Goal: Task Accomplishment & Management: Manage account settings

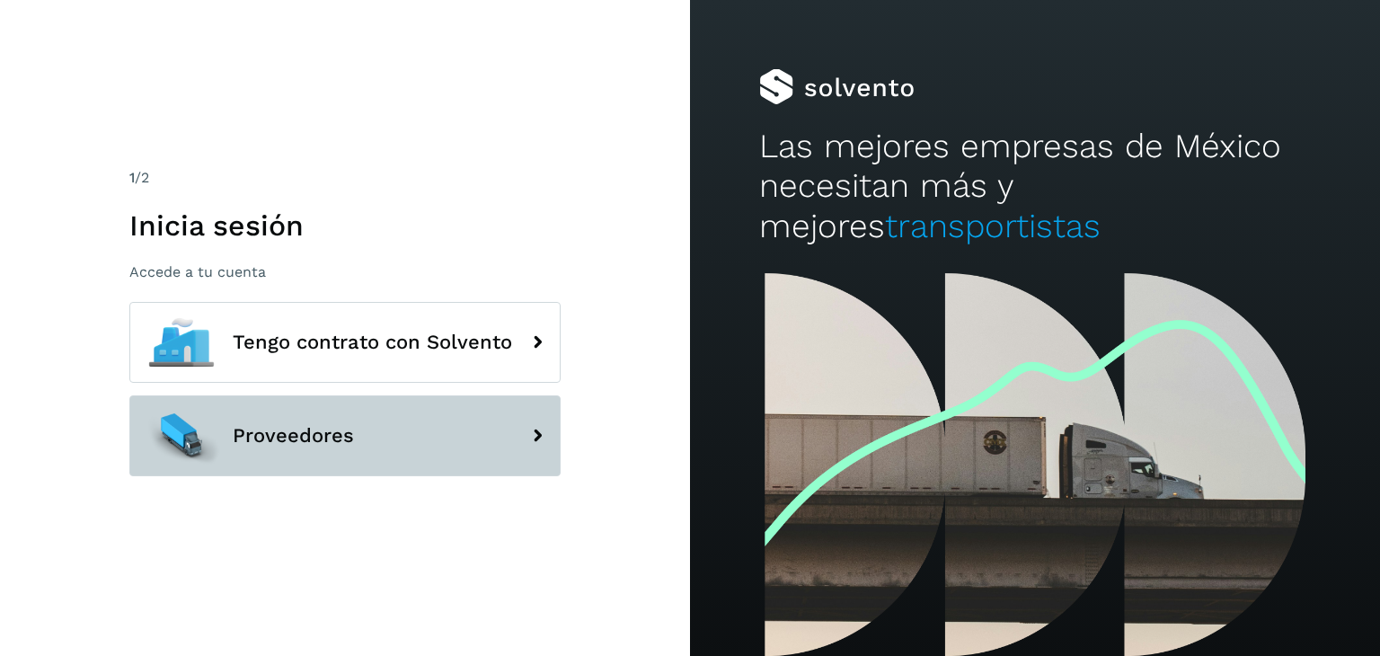
click at [291, 427] on span "Proveedores" at bounding box center [293, 436] width 121 height 22
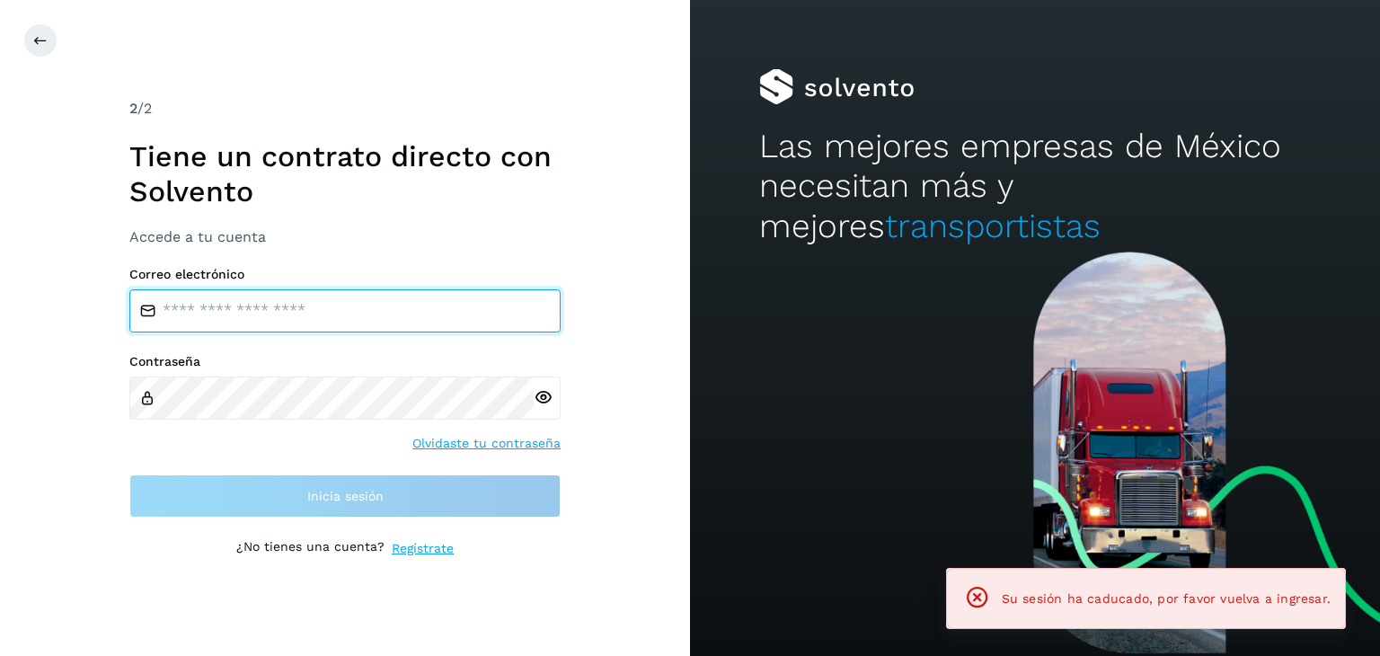
click at [294, 312] on input "email" at bounding box center [344, 310] width 431 height 43
type input "**********"
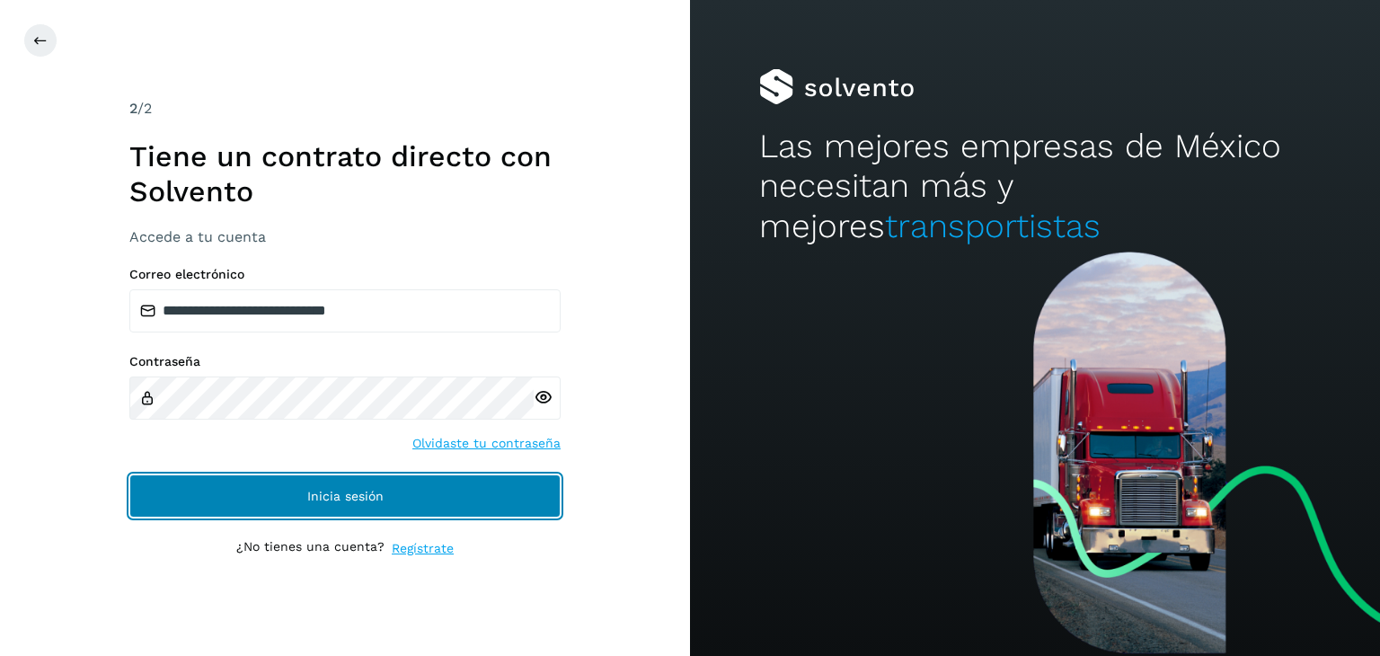
click at [312, 493] on span "Inicia sesión" at bounding box center [345, 496] width 76 height 13
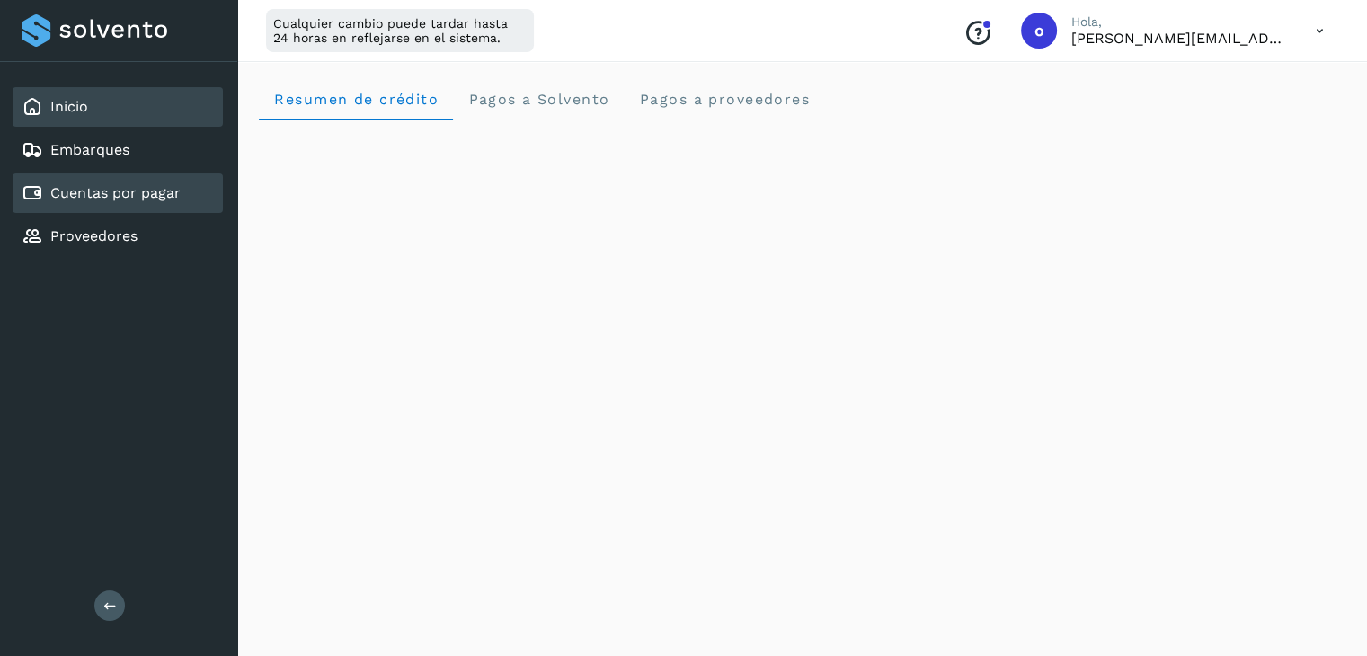
click at [158, 202] on div "Cuentas por pagar" at bounding box center [118, 193] width 210 height 40
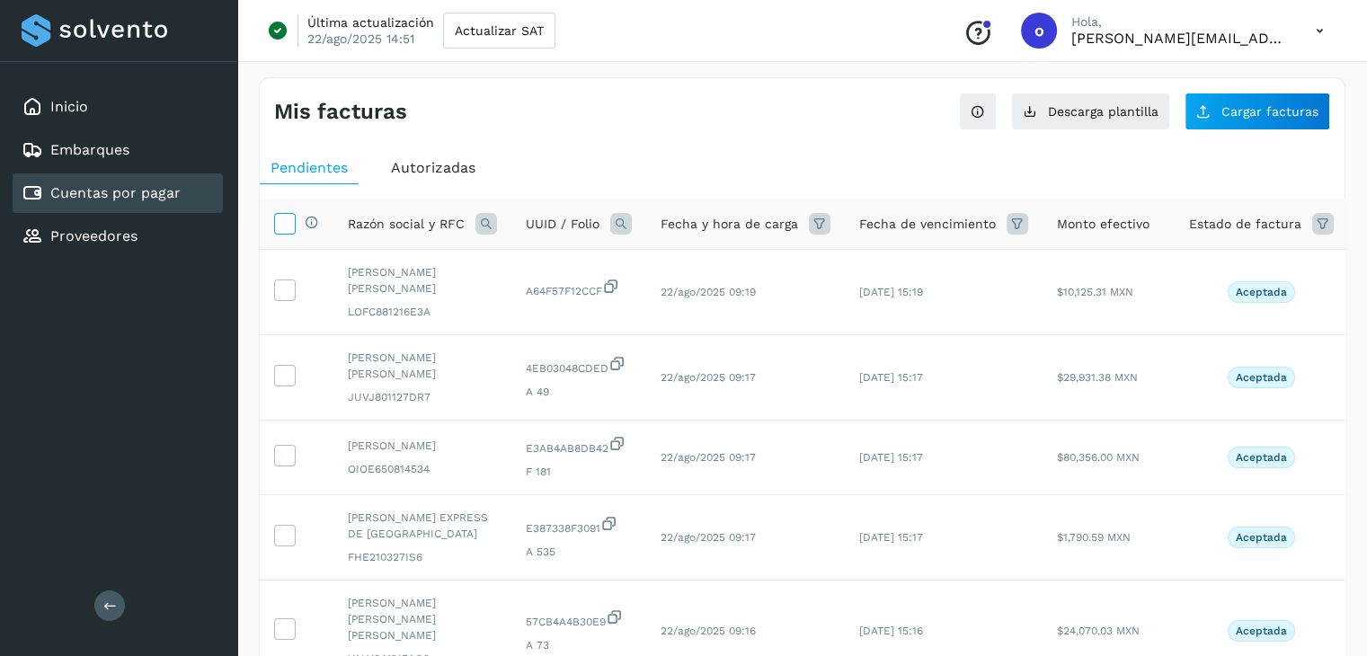
click at [284, 222] on icon at bounding box center [284, 222] width 19 height 19
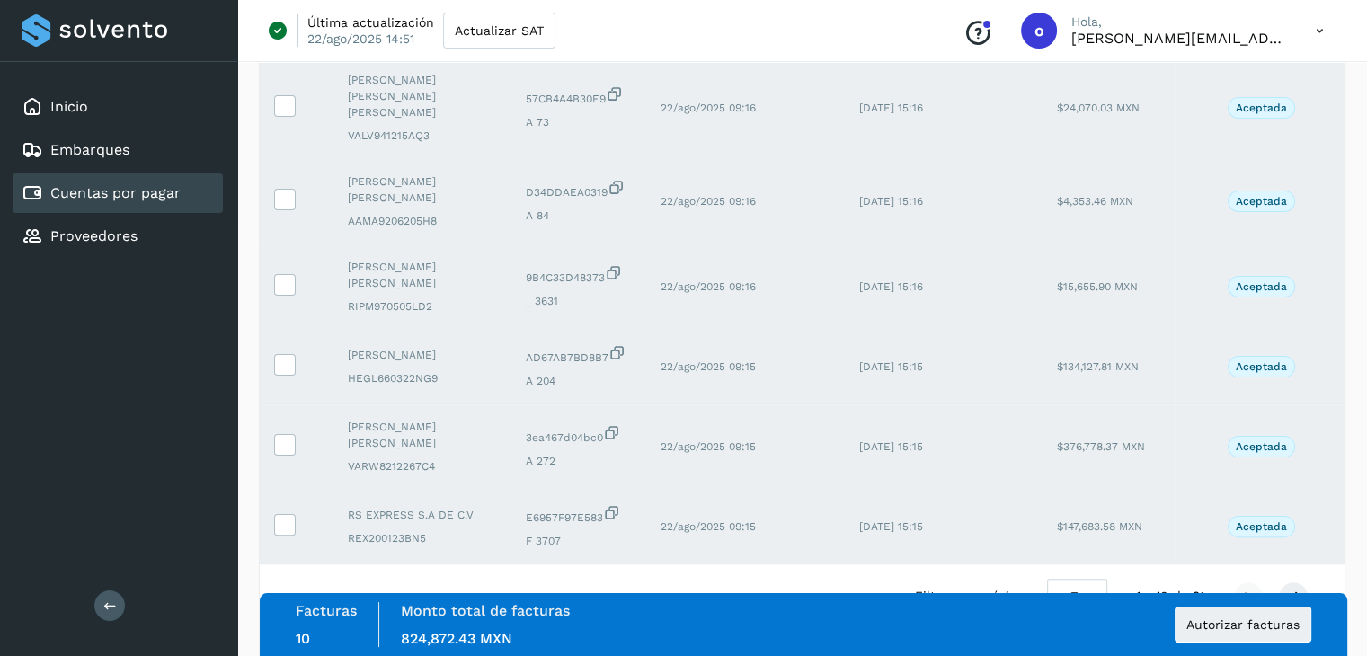
scroll to position [579, 0]
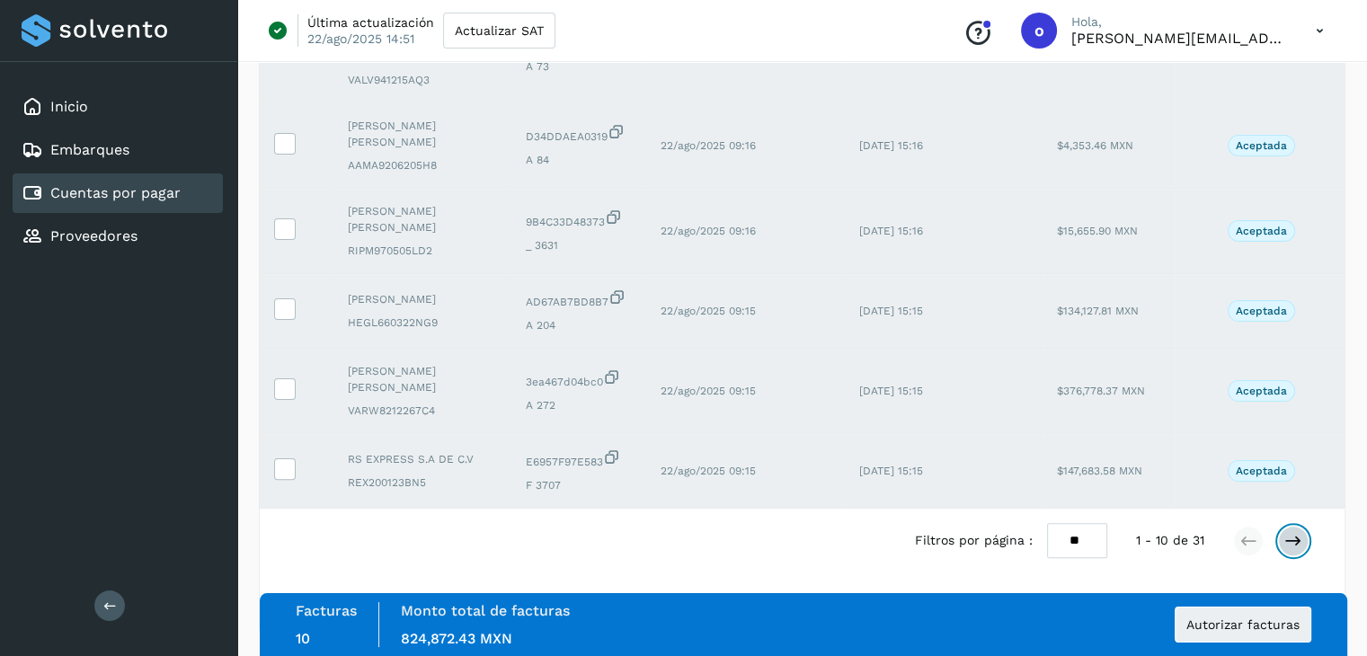
click at [1295, 540] on icon at bounding box center [1293, 541] width 18 height 18
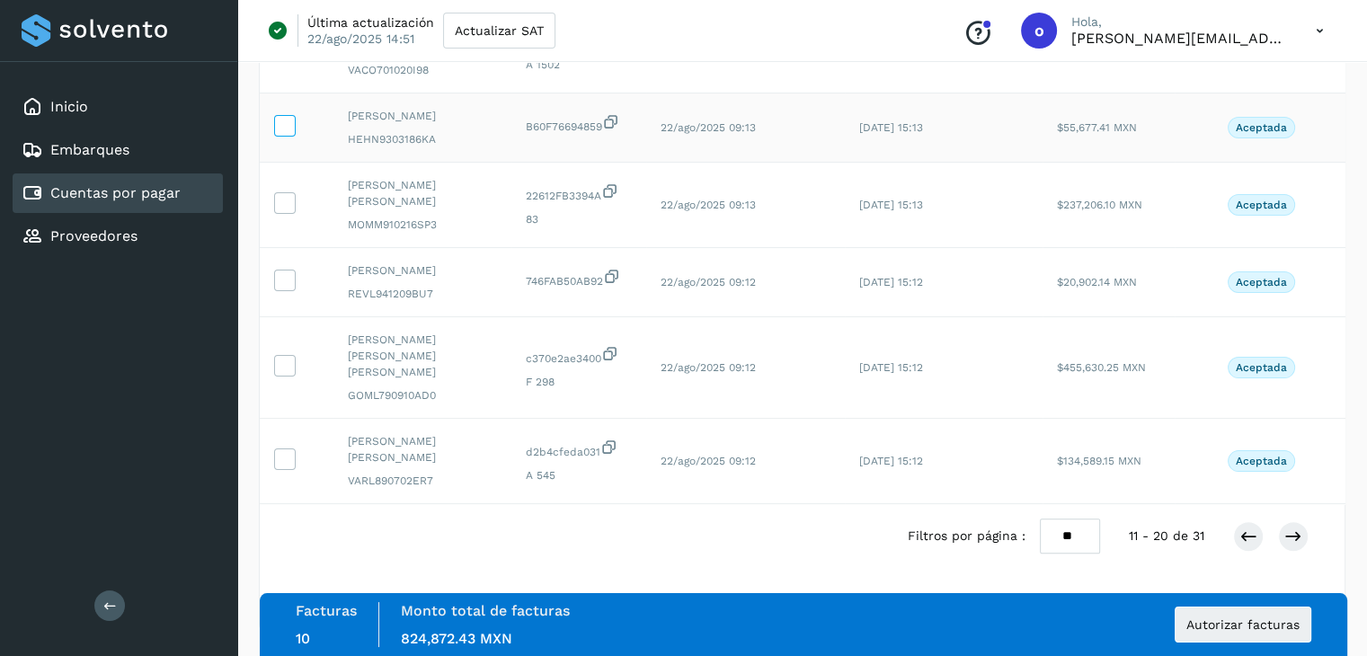
click at [288, 127] on icon at bounding box center [284, 124] width 19 height 19
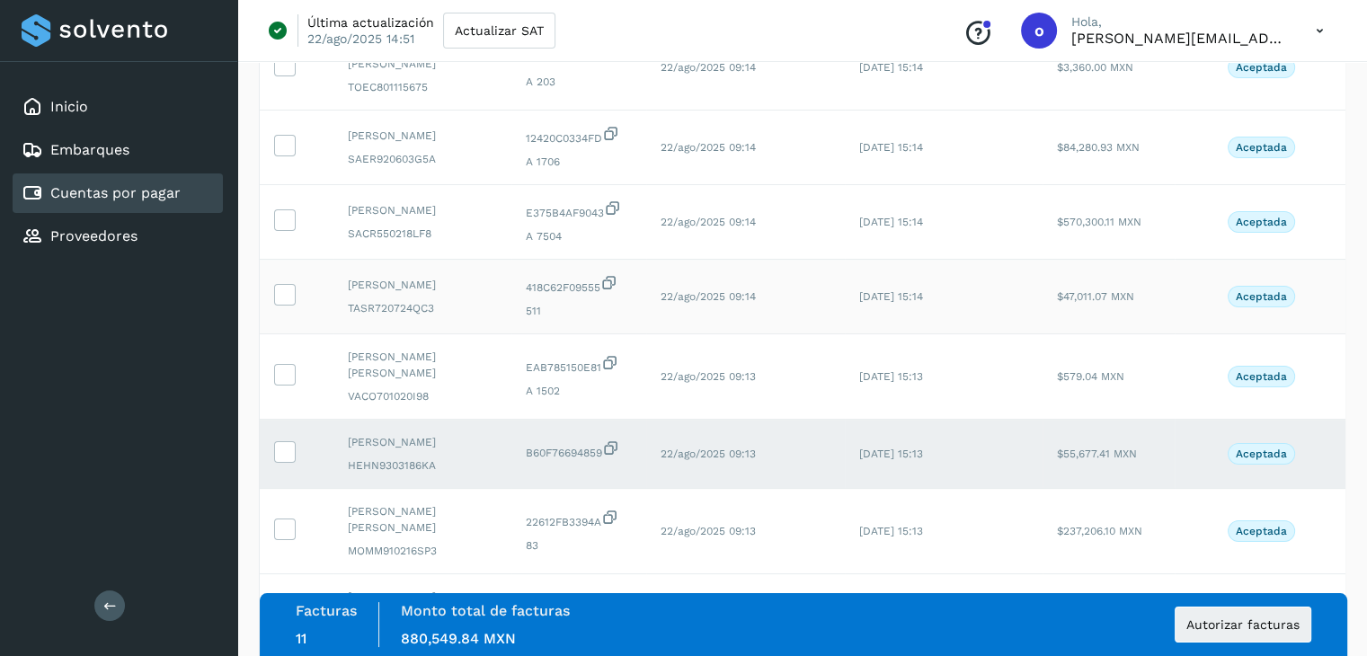
scroll to position [0, 0]
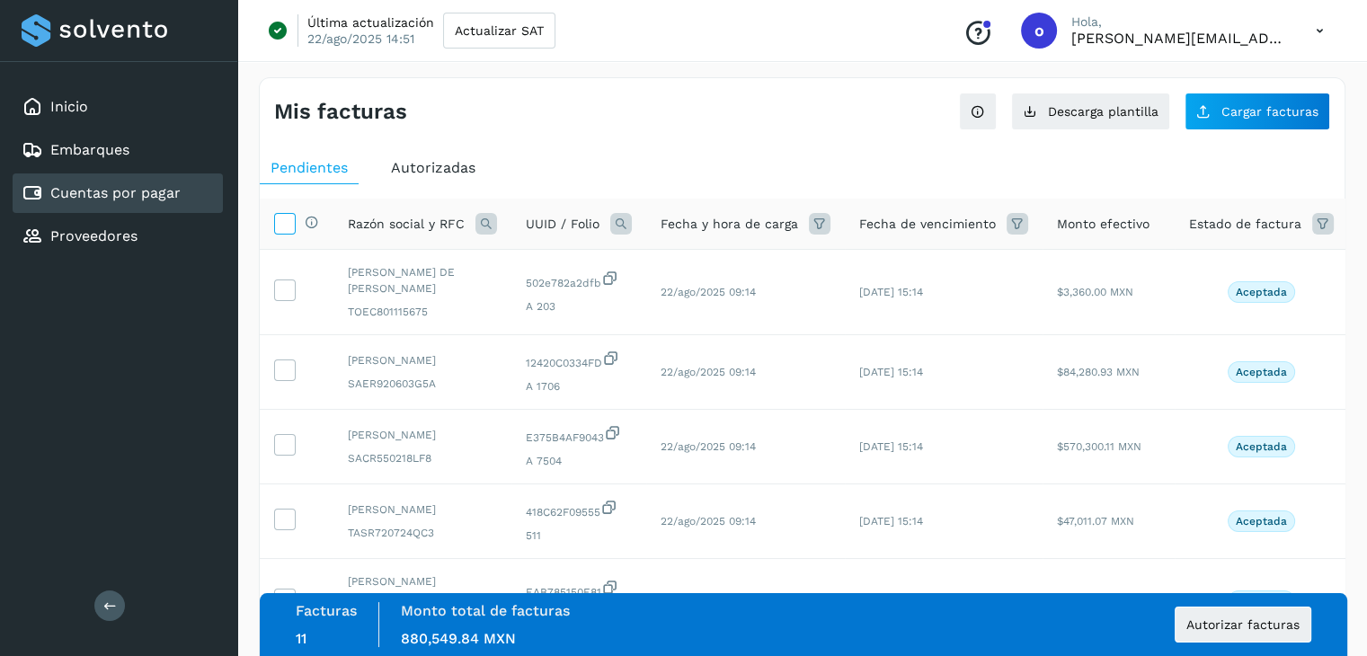
click at [289, 224] on icon at bounding box center [284, 222] width 19 height 19
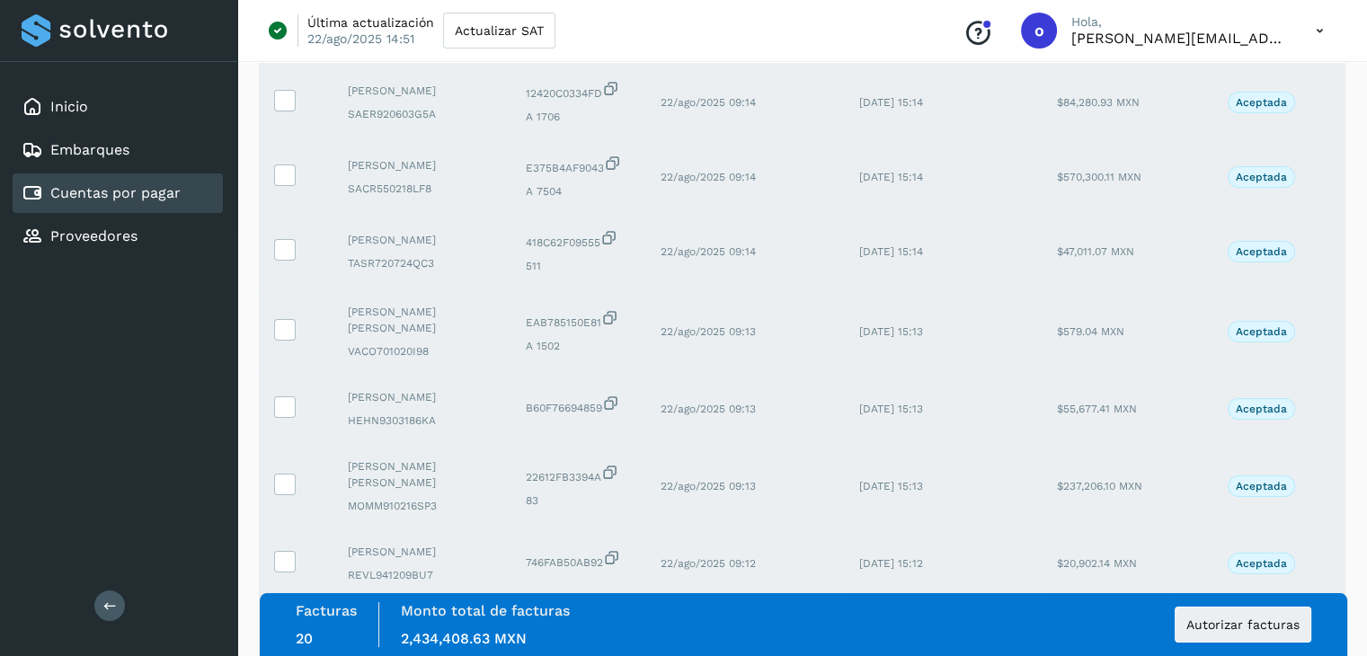
scroll to position [584, 0]
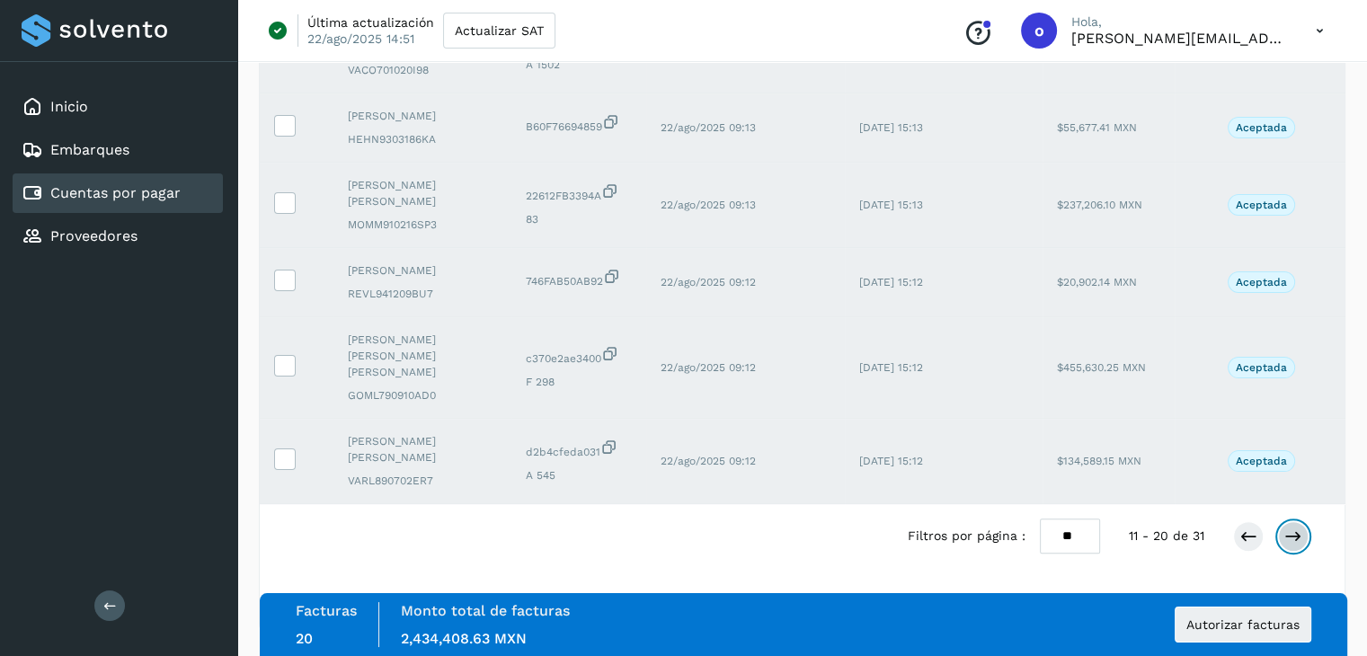
click at [1293, 544] on button at bounding box center [1293, 536] width 31 height 31
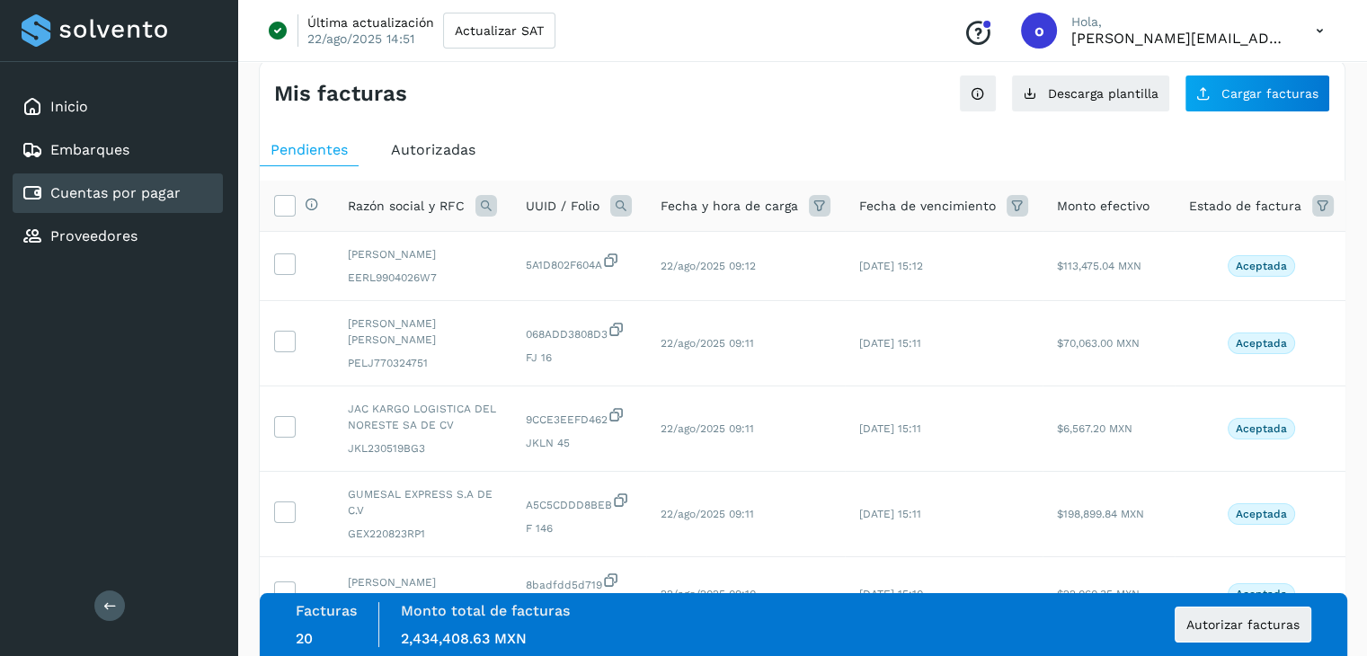
scroll to position [0, 0]
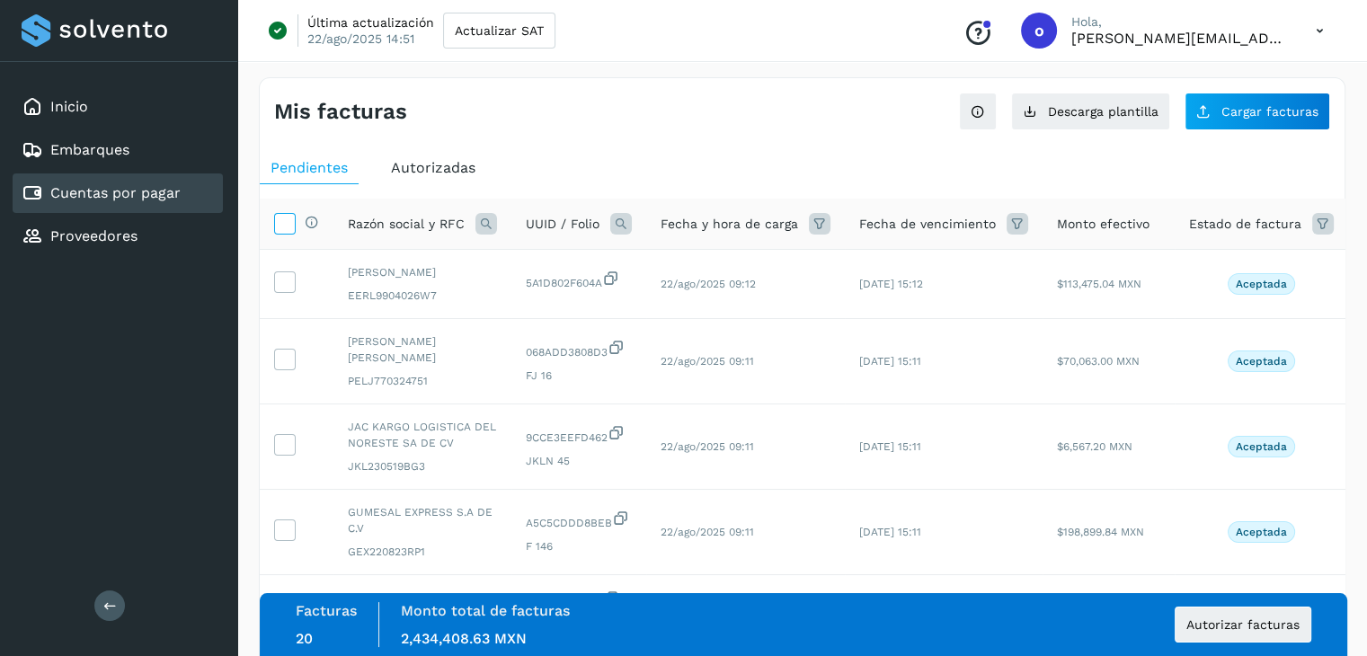
click at [290, 226] on icon at bounding box center [284, 222] width 19 height 19
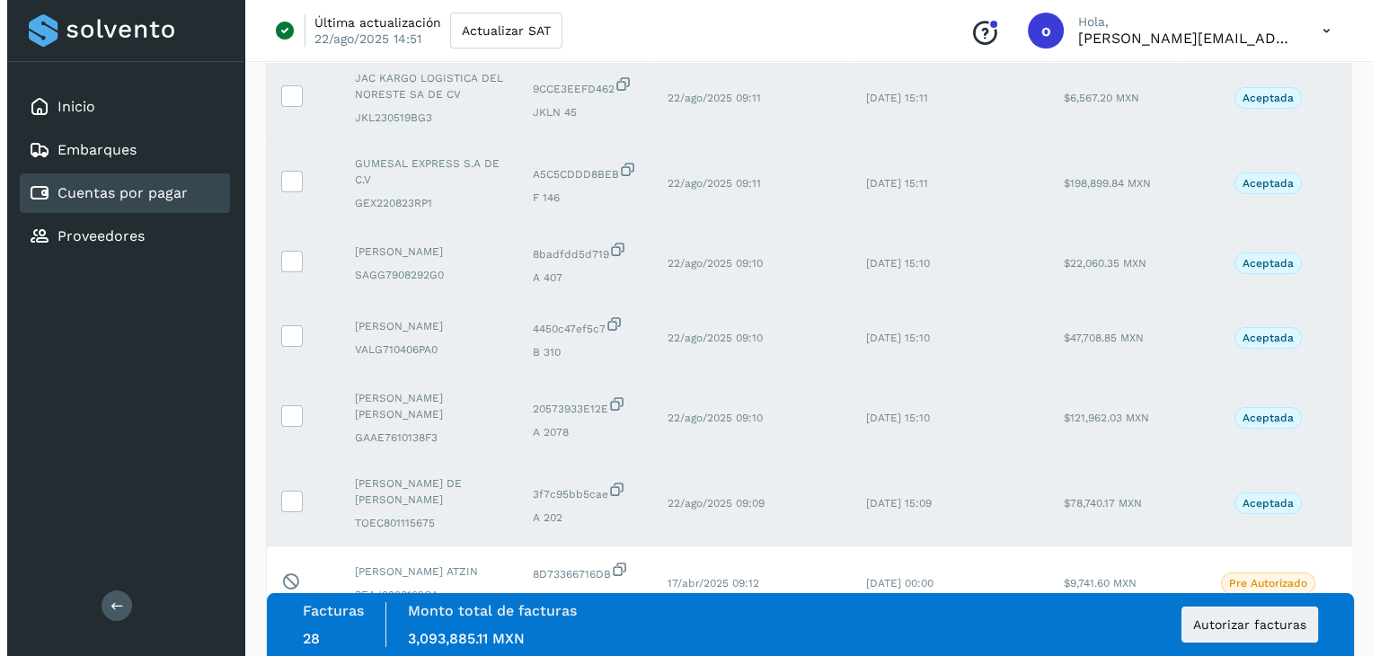
scroll to position [539, 0]
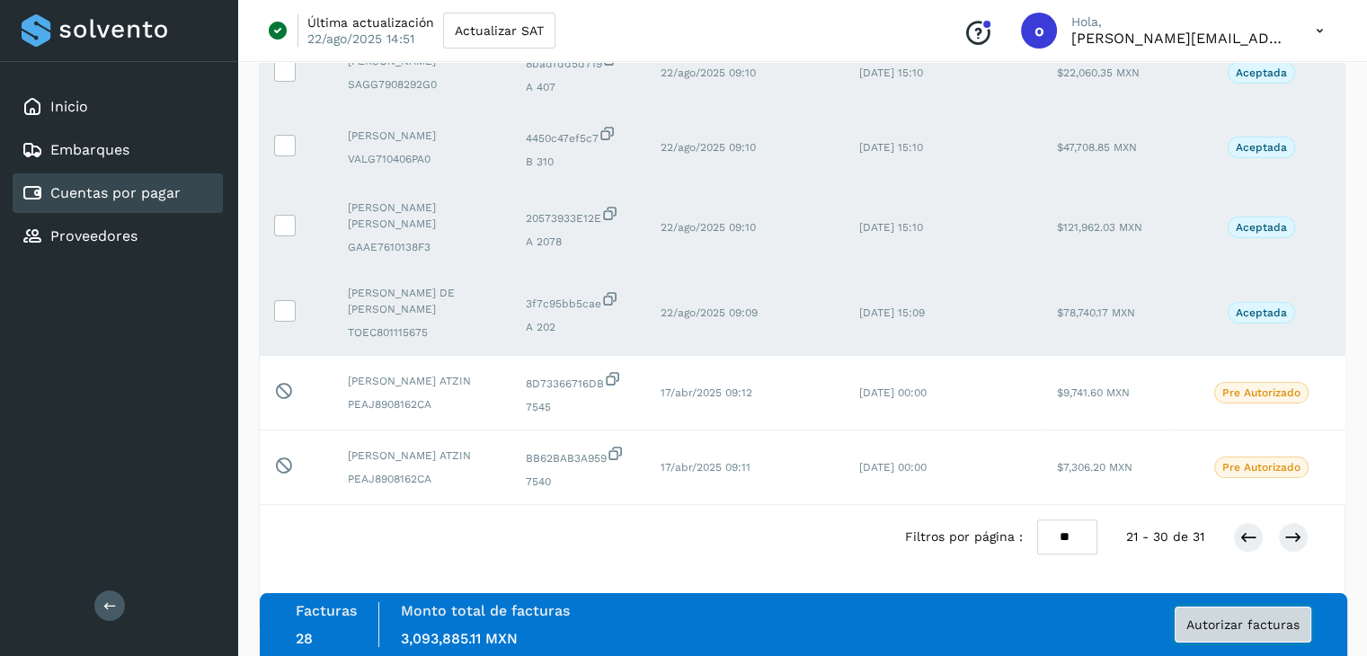
click at [1287, 618] on span "Autorizar facturas" at bounding box center [1242, 624] width 113 height 13
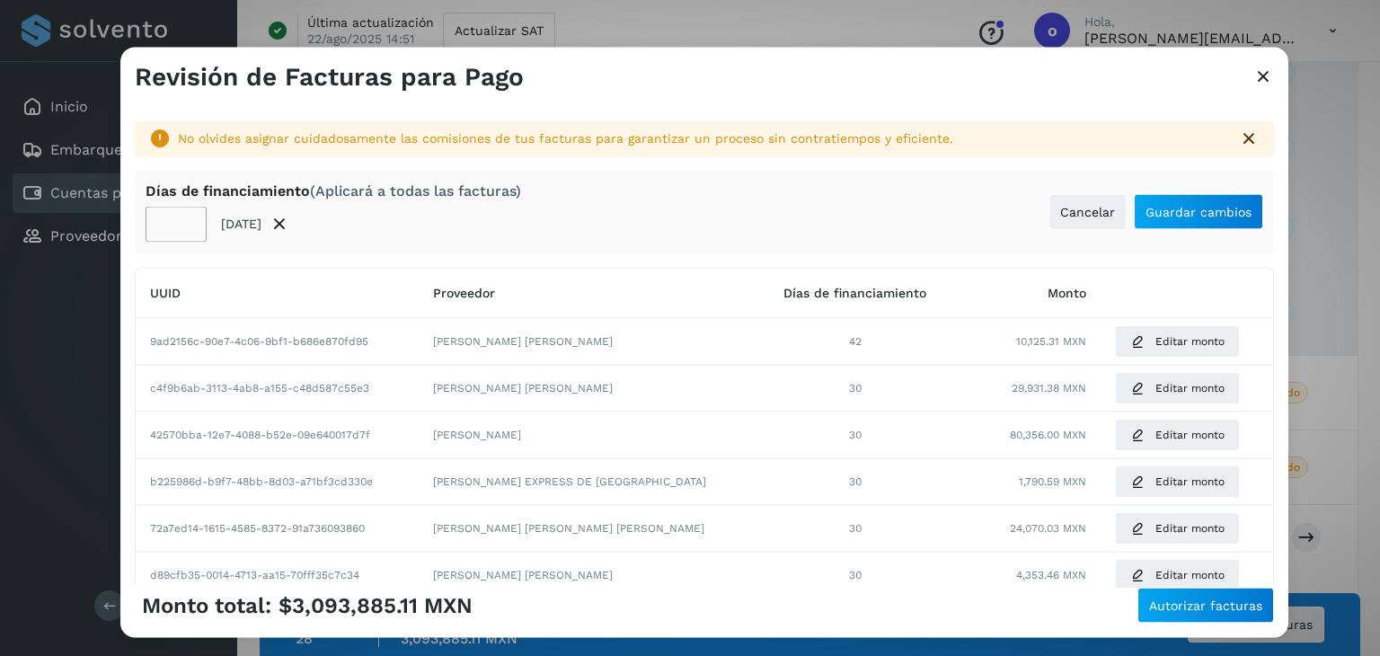
click at [187, 217] on input "**" at bounding box center [176, 224] width 61 height 36
click at [185, 217] on input "**" at bounding box center [176, 224] width 61 height 36
click at [183, 217] on input "**" at bounding box center [176, 224] width 61 height 36
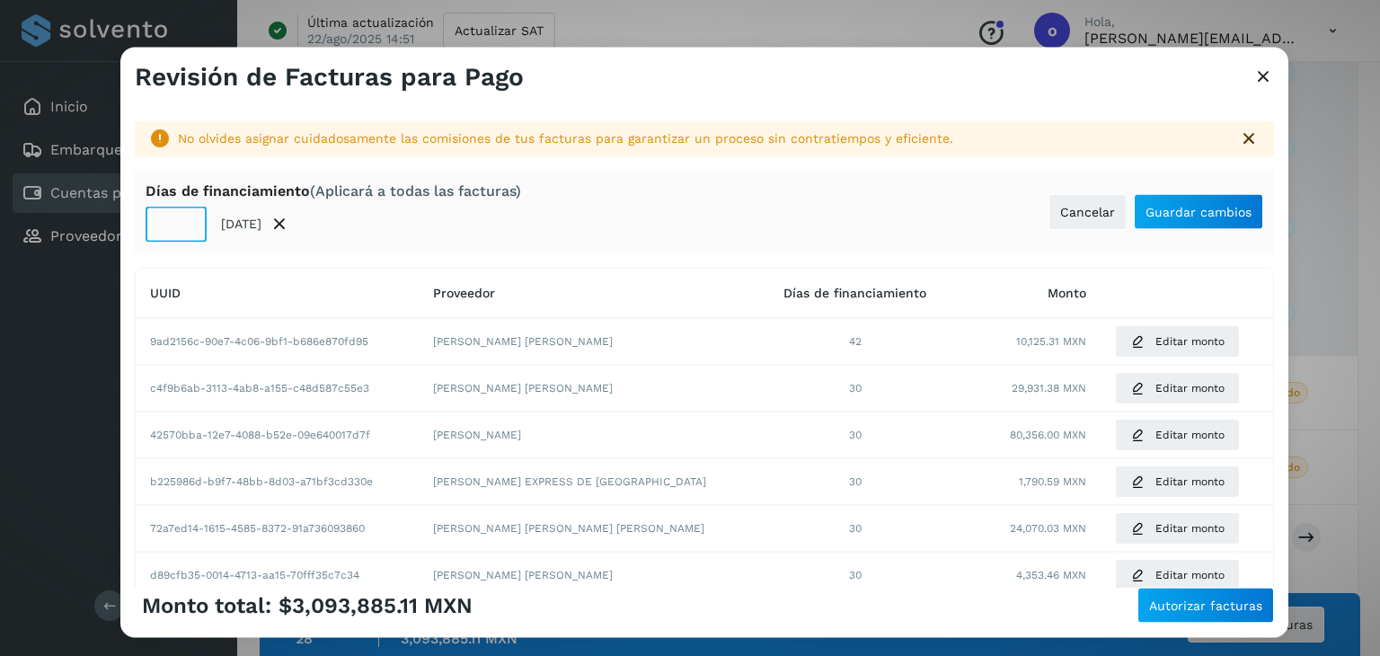
click at [183, 217] on input "**" at bounding box center [176, 224] width 61 height 36
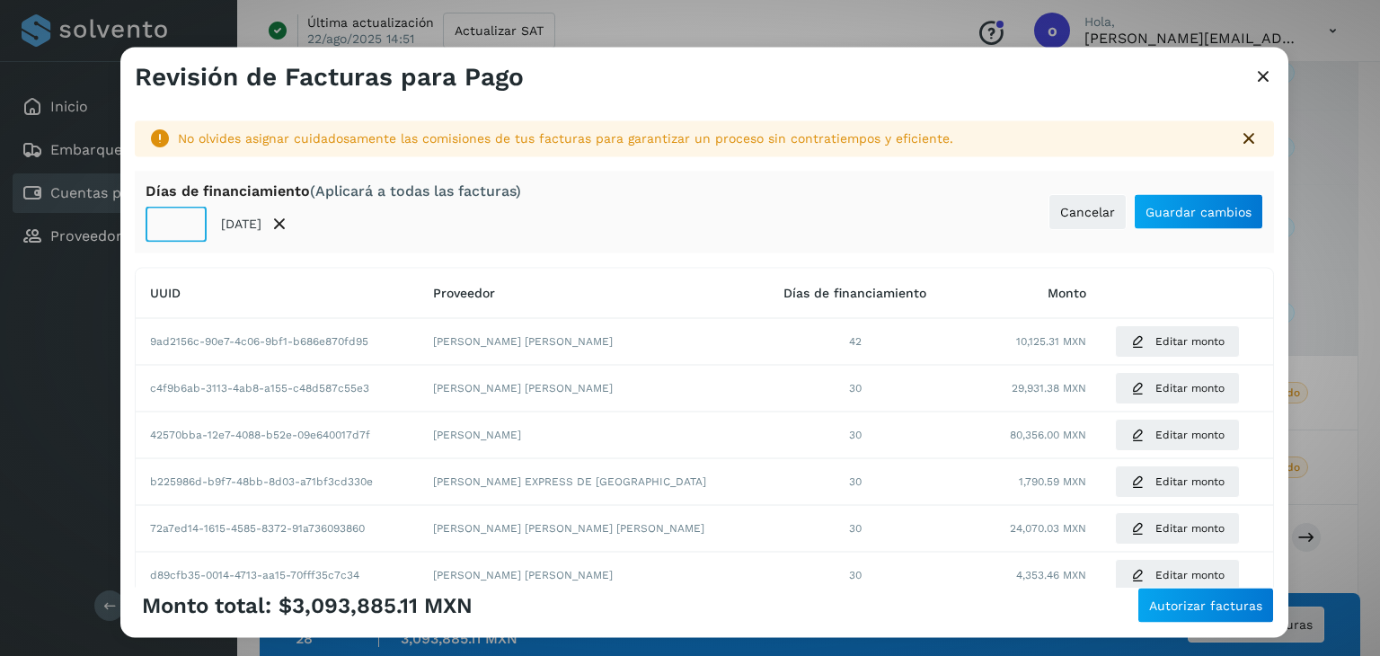
click at [183, 217] on input "**" at bounding box center [176, 224] width 61 height 36
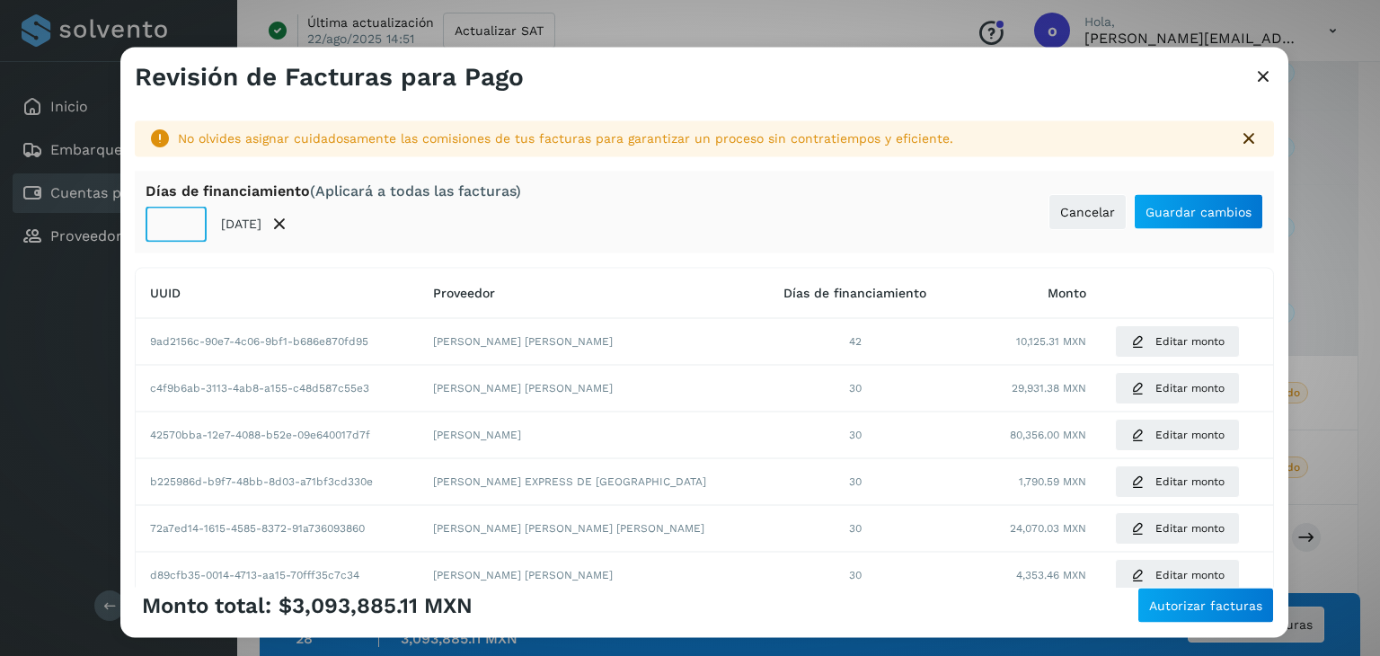
click at [183, 217] on input "**" at bounding box center [176, 224] width 61 height 36
type input "**"
click at [183, 230] on input "**" at bounding box center [176, 224] width 61 height 36
click at [1125, 339] on button "Editar monto" at bounding box center [1177, 341] width 125 height 32
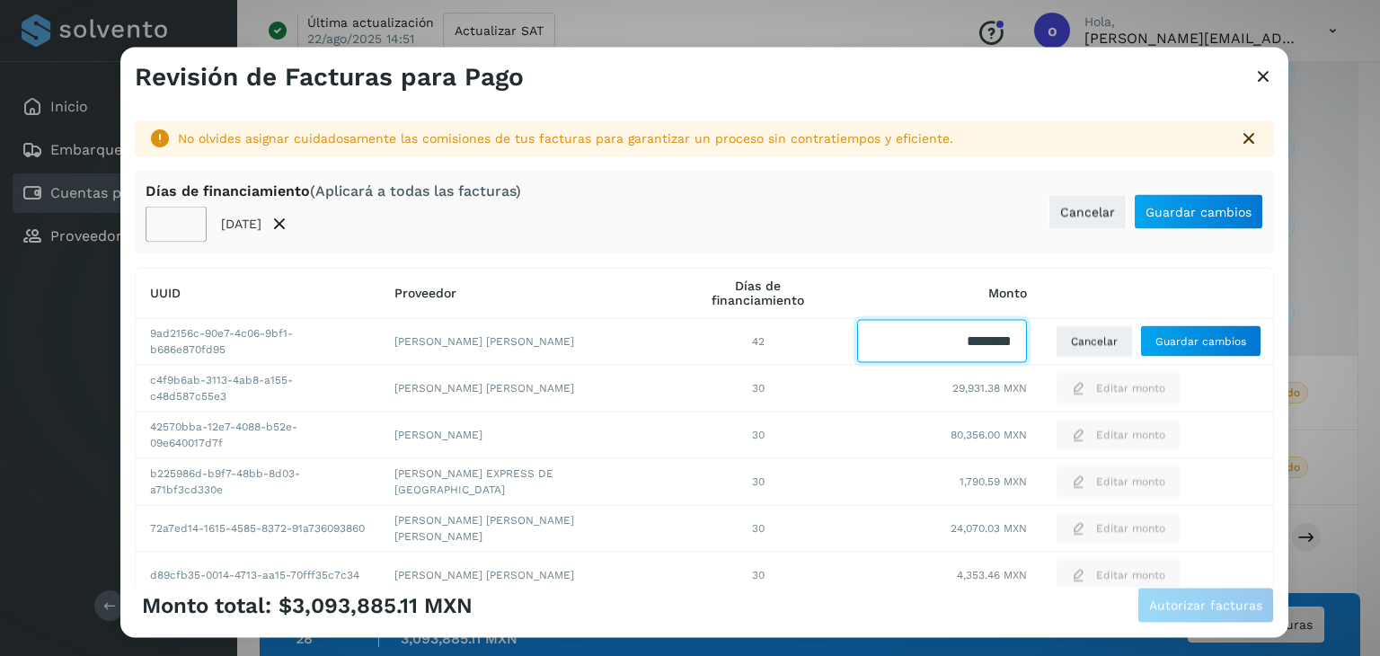
drag, startPoint x: 937, startPoint y: 347, endPoint x: 1024, endPoint y: 348, distance: 87.2
click at [1020, 355] on td at bounding box center [942, 341] width 199 height 47
type input "*******"
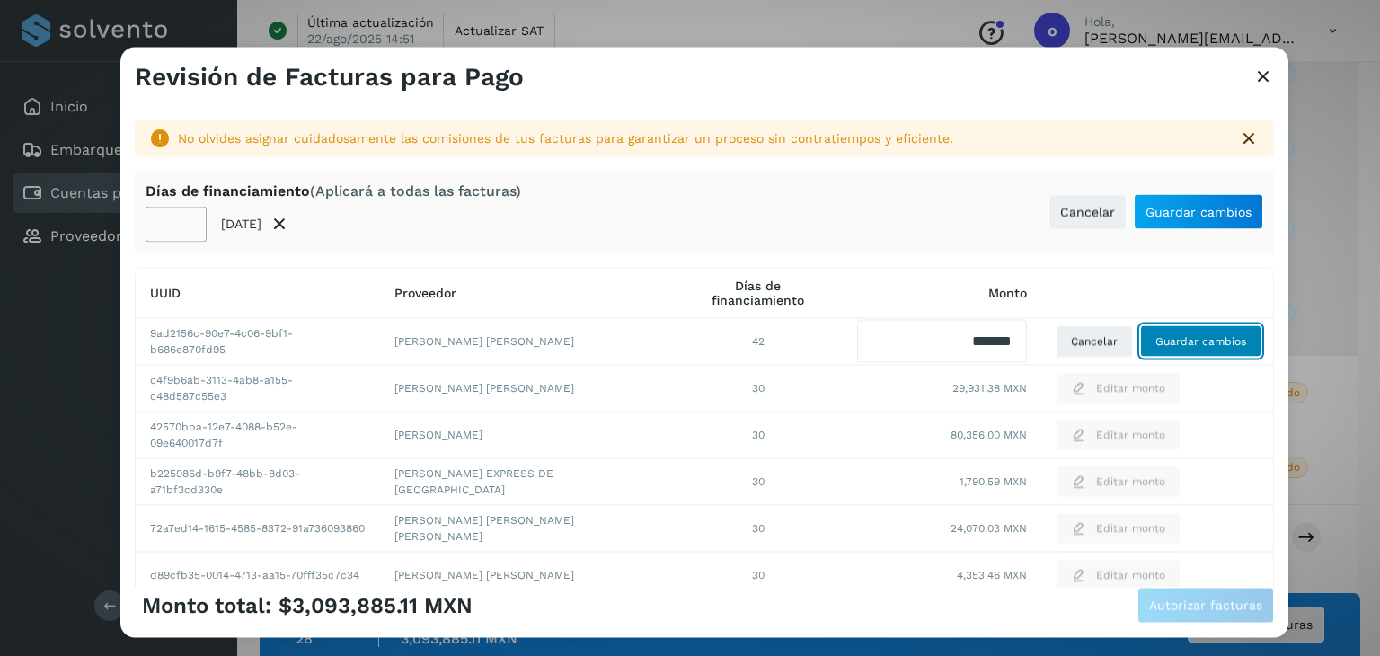
click at [1166, 343] on span "Guardar cambios" at bounding box center [1201, 341] width 91 height 16
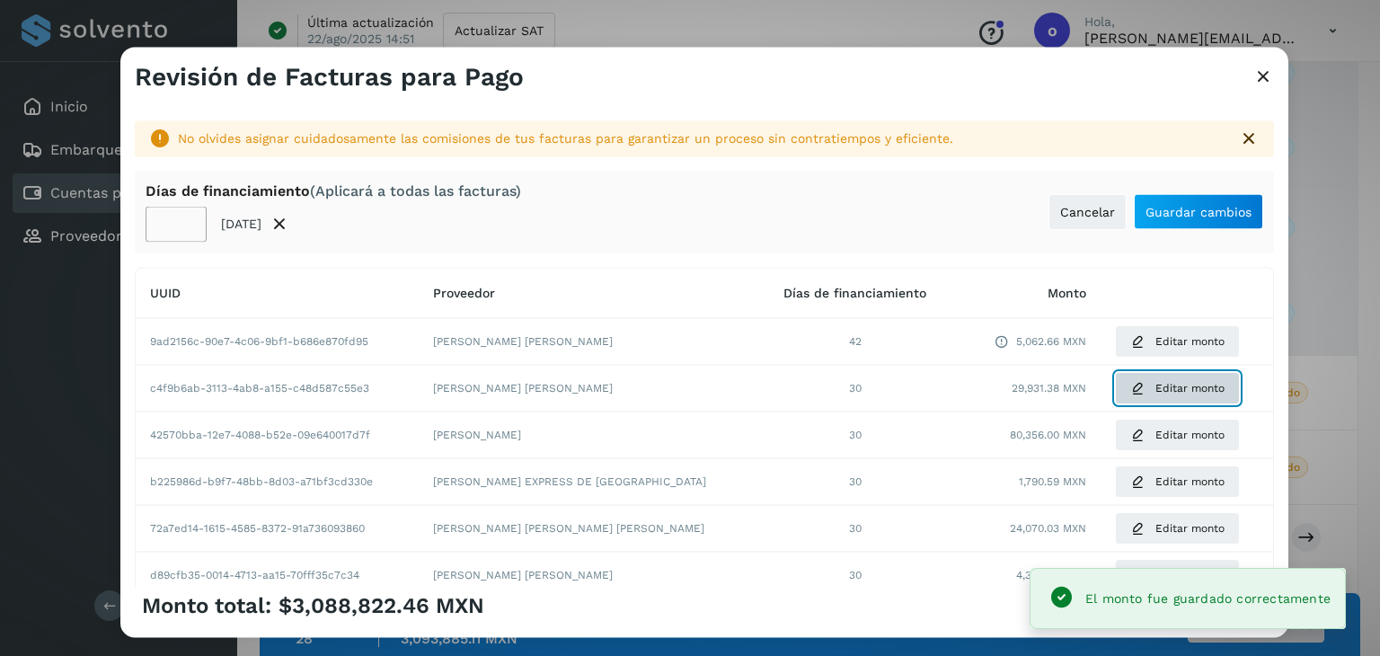
click at [1156, 391] on span "Editar monto" at bounding box center [1190, 388] width 69 height 16
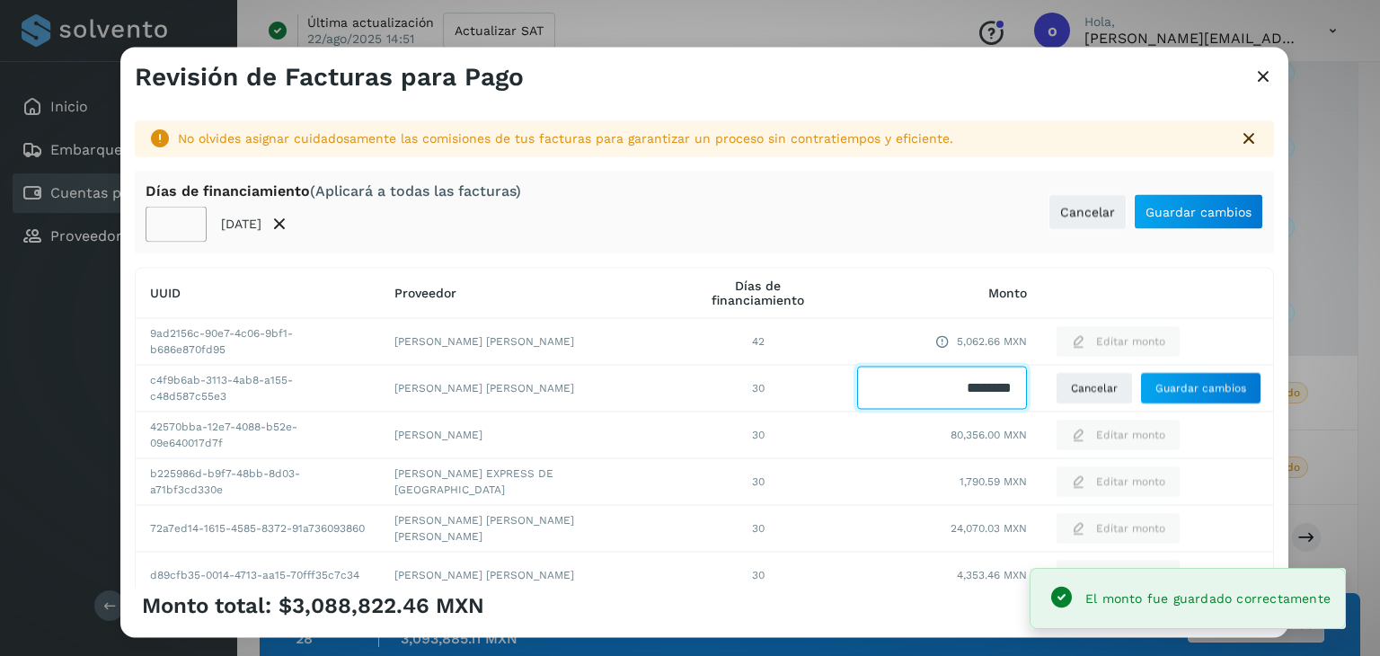
drag, startPoint x: 931, startPoint y: 393, endPoint x: 1003, endPoint y: 392, distance: 71.9
click at [1003, 392] on input "Facturas" at bounding box center [942, 388] width 170 height 43
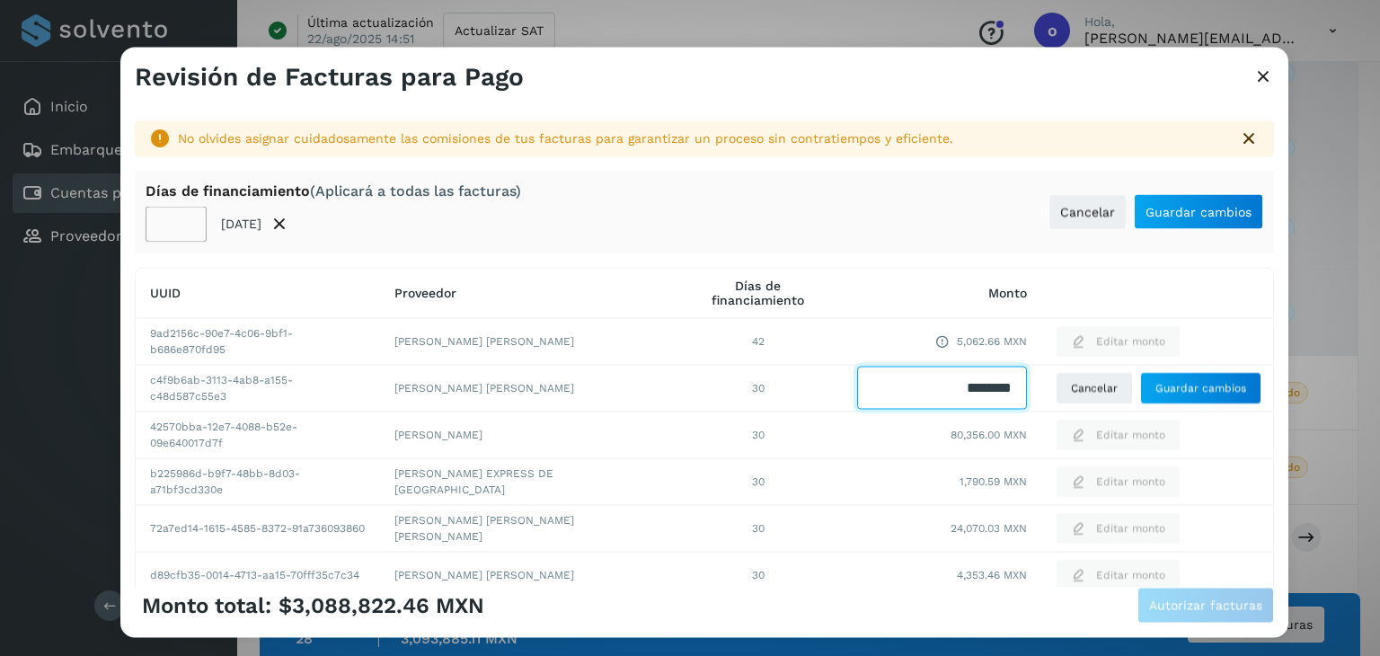
type input "*"
type input "********"
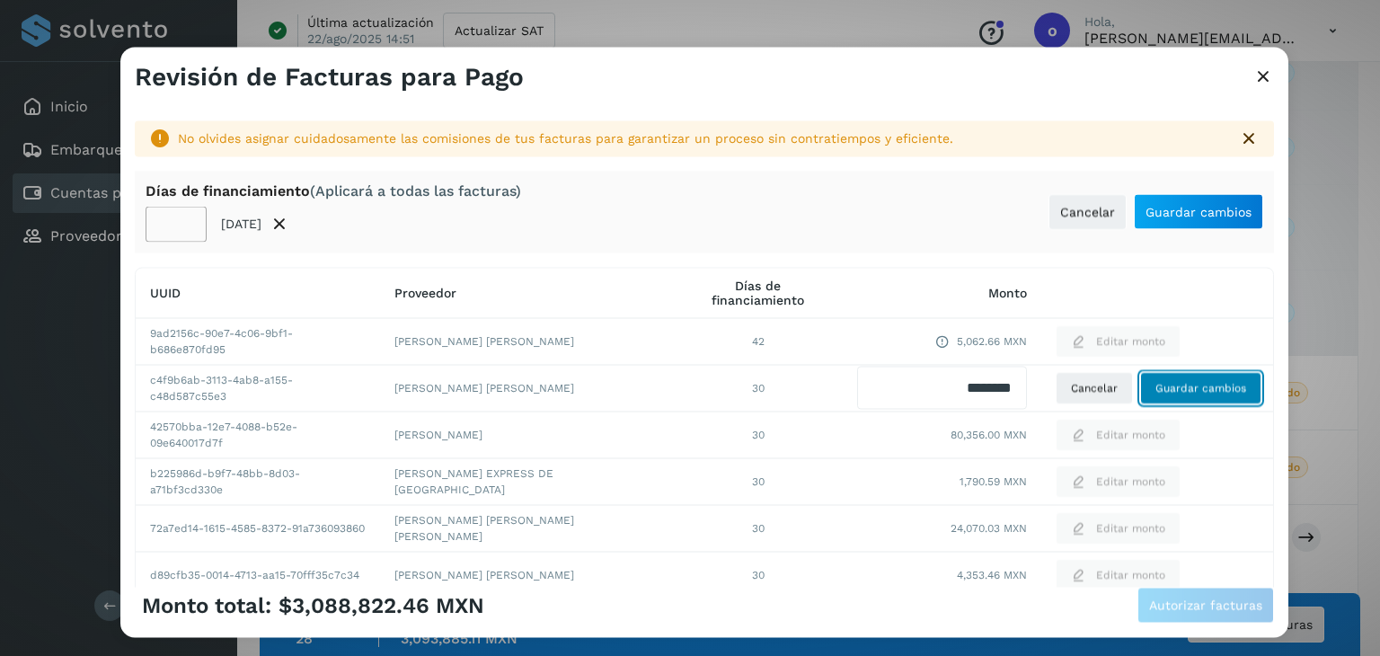
click at [1216, 391] on span "Guardar cambios" at bounding box center [1201, 388] width 91 height 16
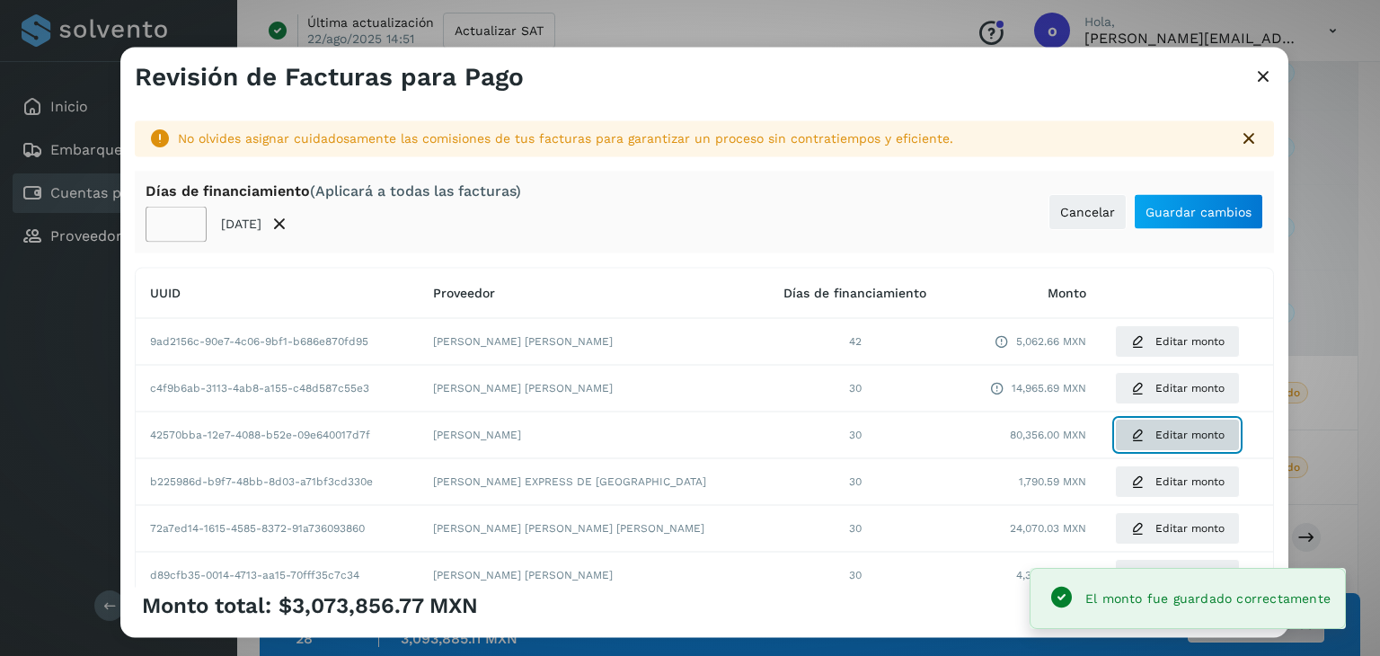
click at [1125, 430] on button "Editar monto" at bounding box center [1177, 435] width 125 height 32
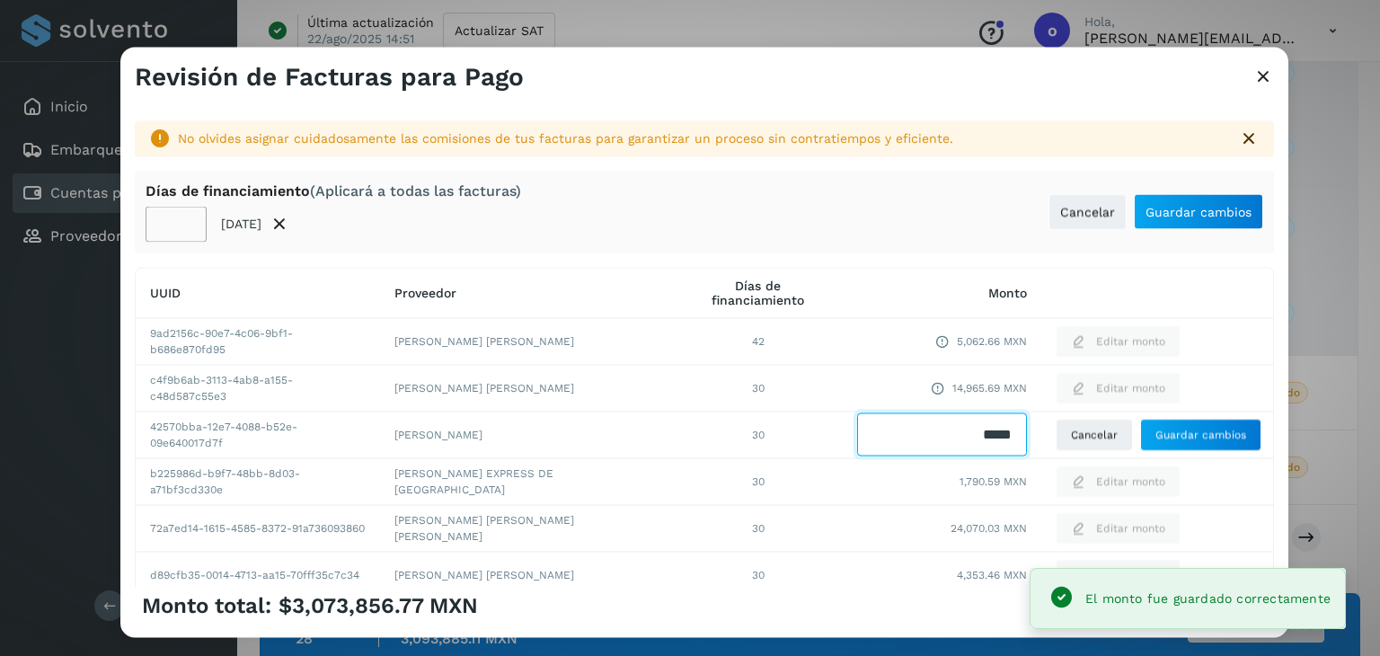
drag, startPoint x: 937, startPoint y: 439, endPoint x: 1007, endPoint y: 439, distance: 70.1
click at [1007, 439] on td at bounding box center [942, 435] width 199 height 47
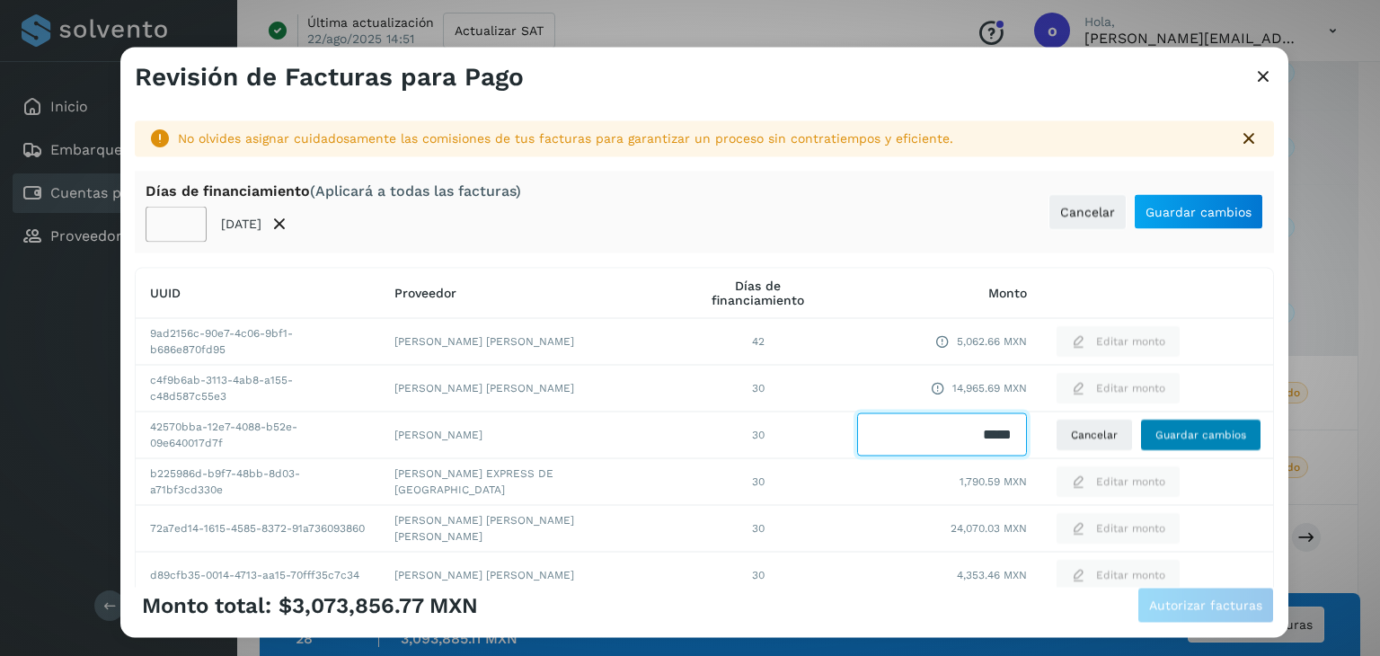
type input "*****"
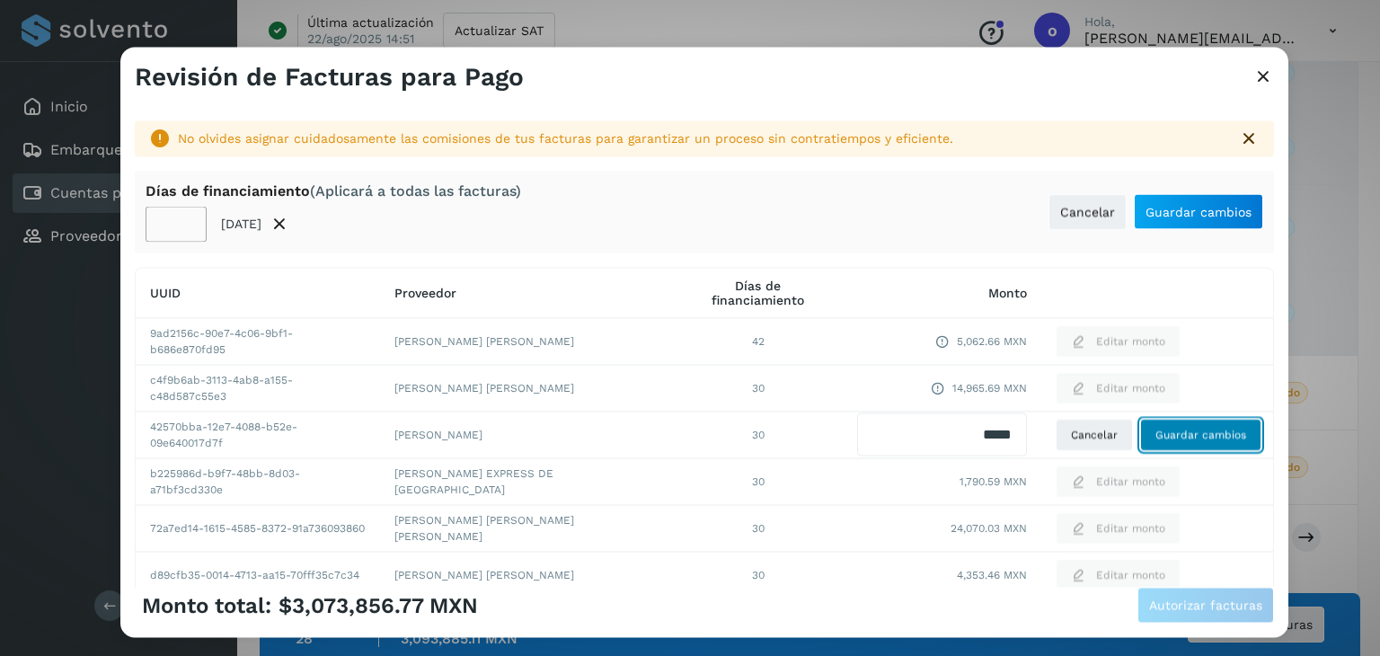
click at [1179, 443] on button "Guardar cambios" at bounding box center [1200, 435] width 121 height 32
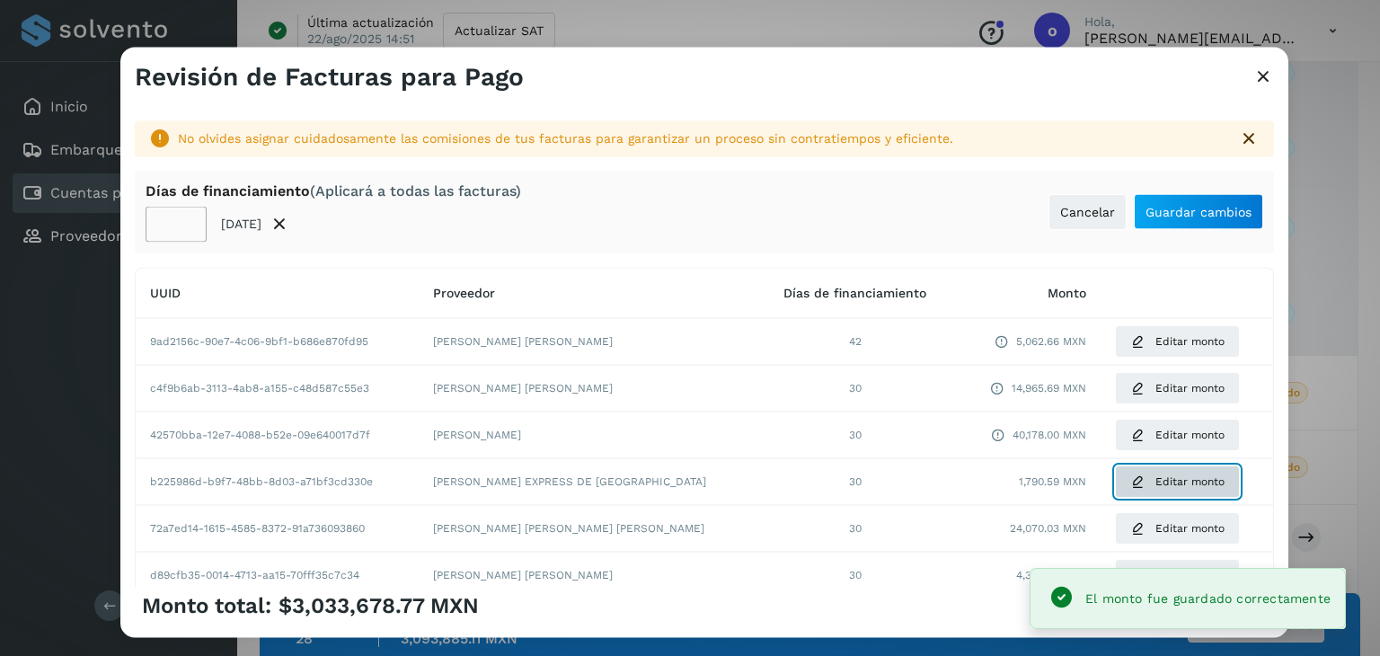
click at [1156, 483] on span "Editar monto" at bounding box center [1190, 482] width 69 height 16
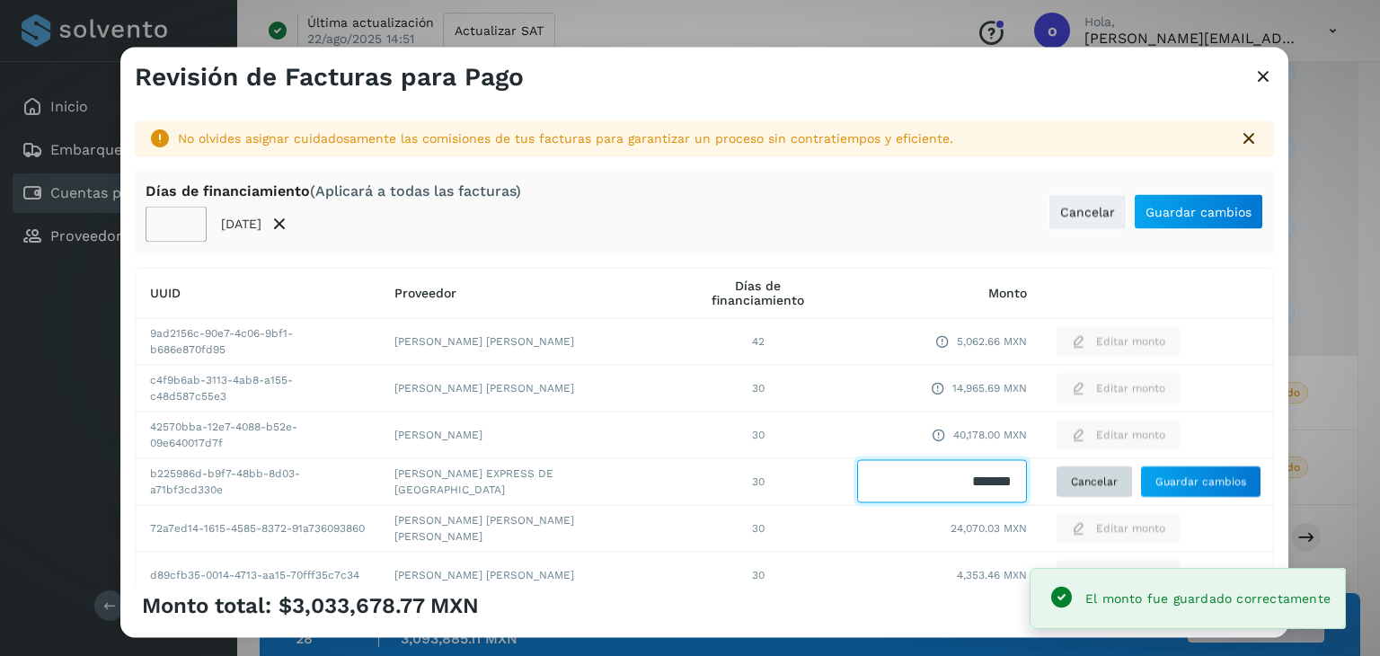
drag, startPoint x: 931, startPoint y: 483, endPoint x: 1035, endPoint y: 483, distance: 104.2
click at [1035, 483] on tr "b225986d-b9f7-48bb-8d03-a71bf3cd330e [PERSON_NAME] EXPRESS DE [GEOGRAPHIC_DATA]…" at bounding box center [705, 481] width 1138 height 47
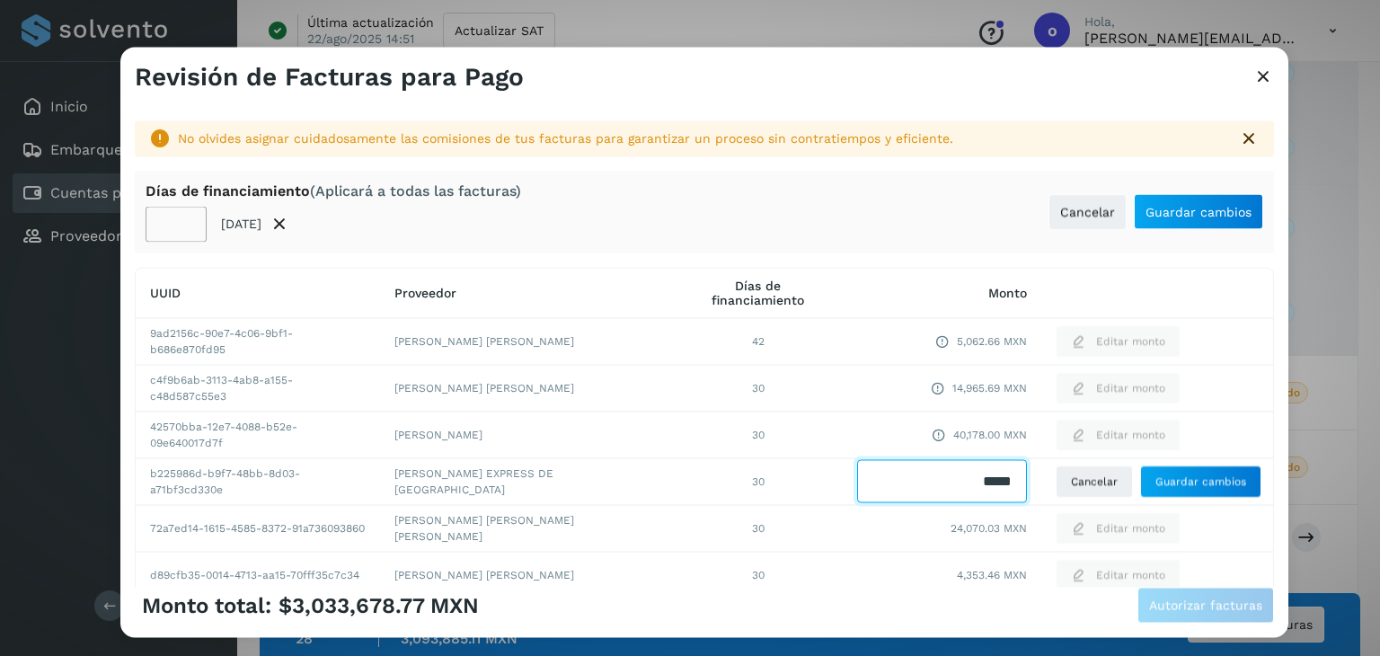
type input "******"
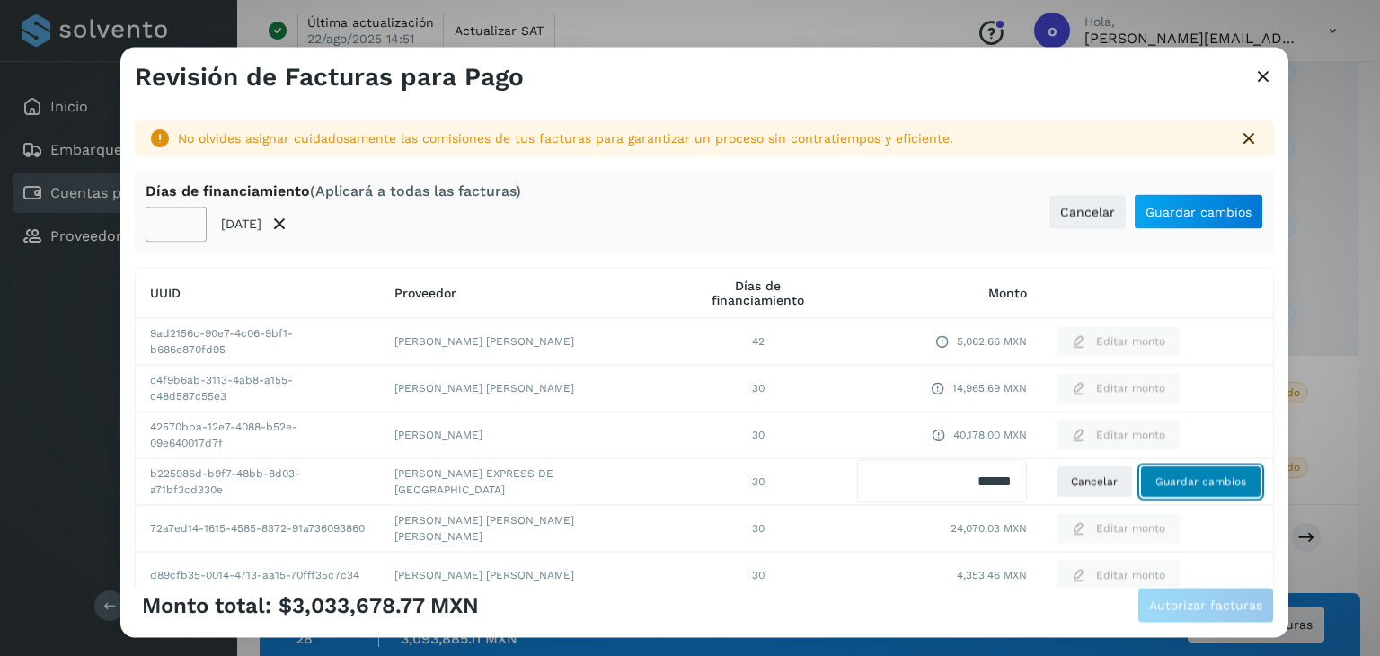
click at [1175, 483] on span "Guardar cambios" at bounding box center [1201, 482] width 91 height 16
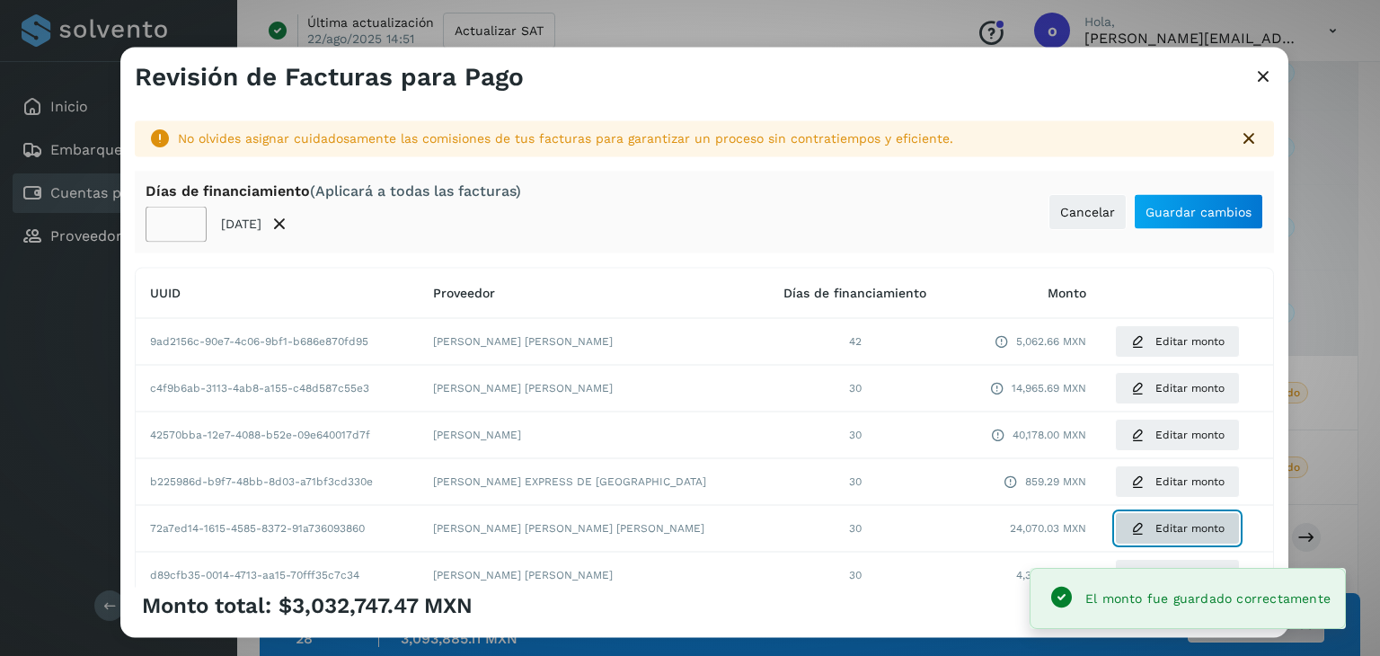
click at [1121, 522] on button "Editar monto" at bounding box center [1177, 528] width 125 height 32
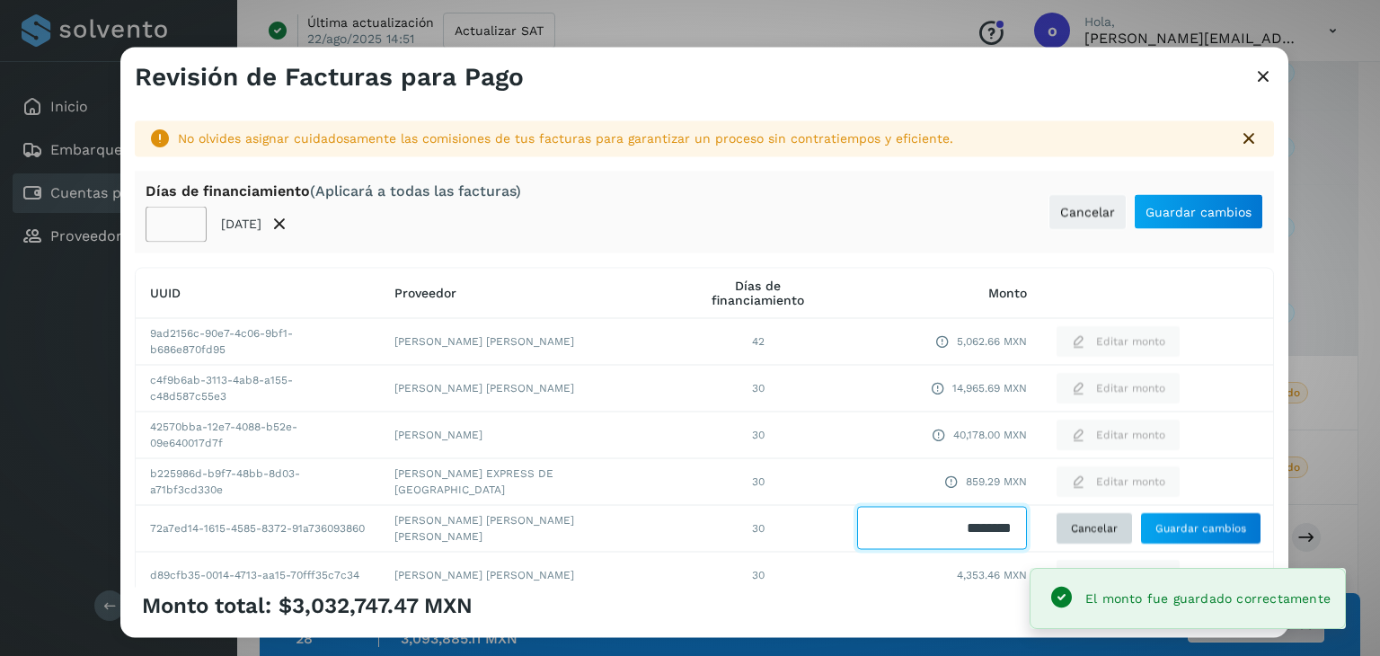
drag, startPoint x: 917, startPoint y: 529, endPoint x: 1055, endPoint y: 529, distance: 138.4
click at [1055, 529] on tr "72a7ed14-1615-4585-8372-91a736093860 [PERSON_NAME] [PERSON_NAME] [PERSON_NAME] …" at bounding box center [705, 528] width 1138 height 47
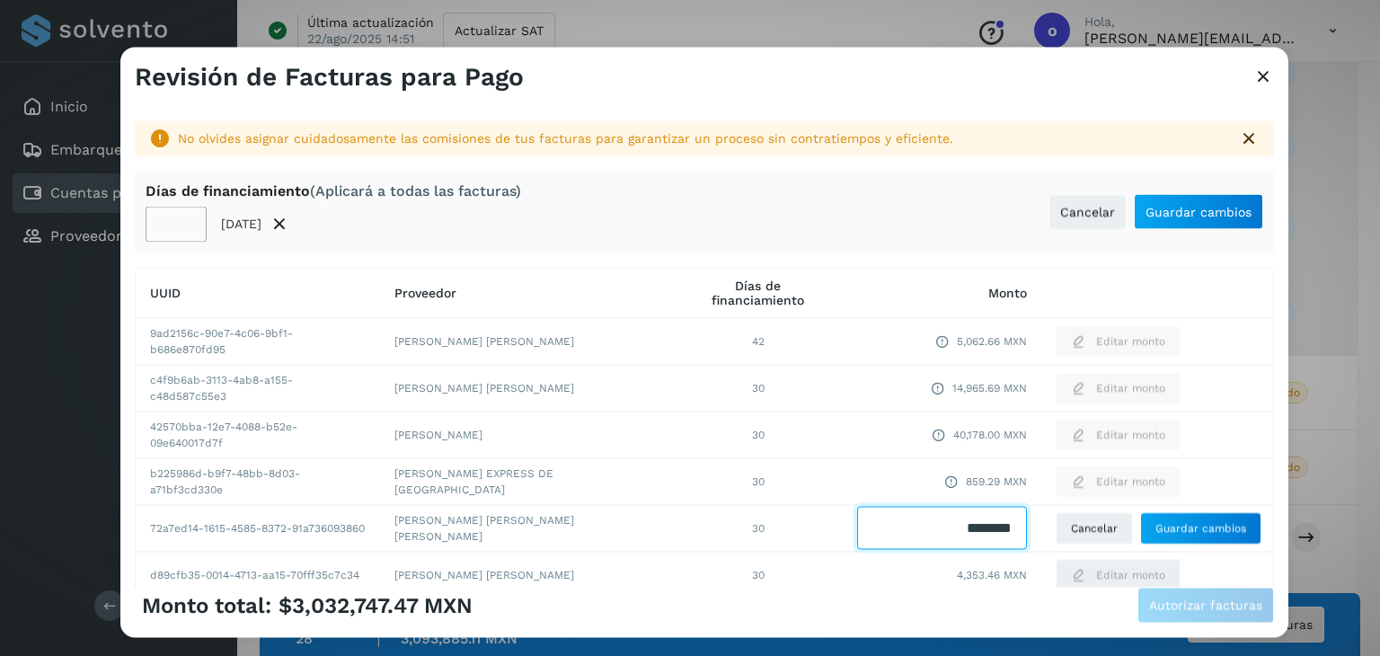
scroll to position [180, 0]
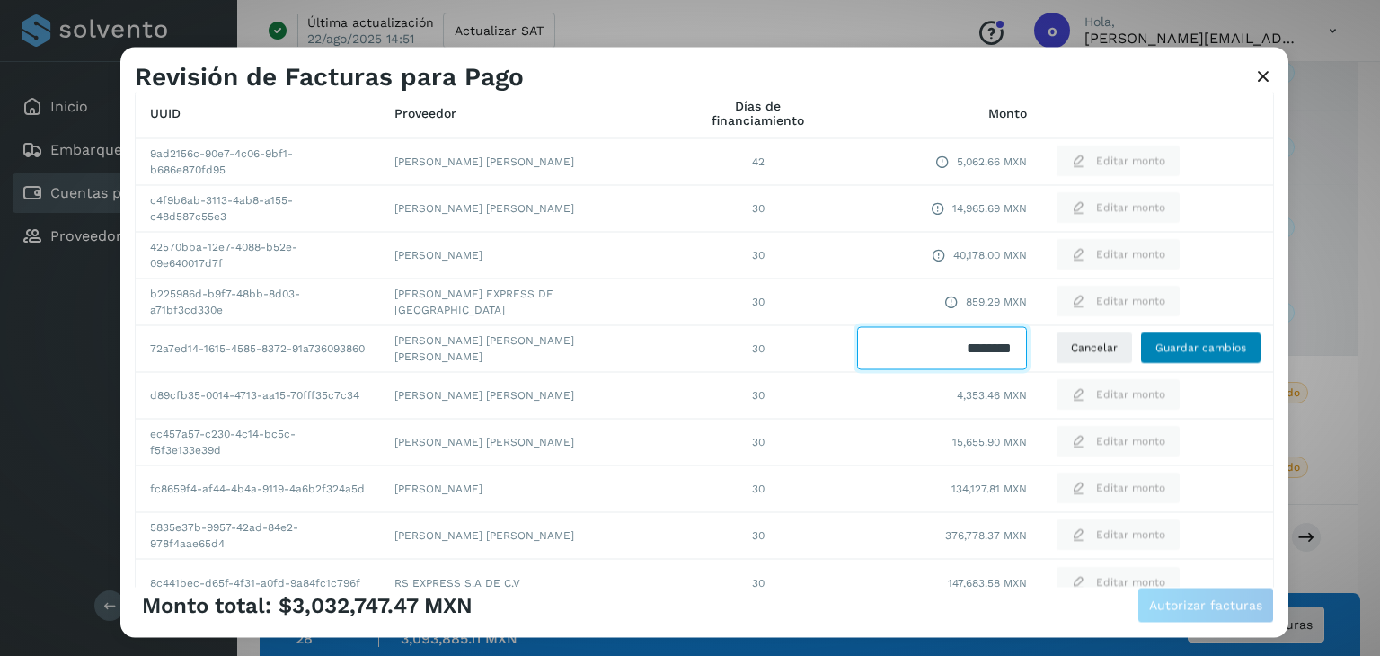
type input "********"
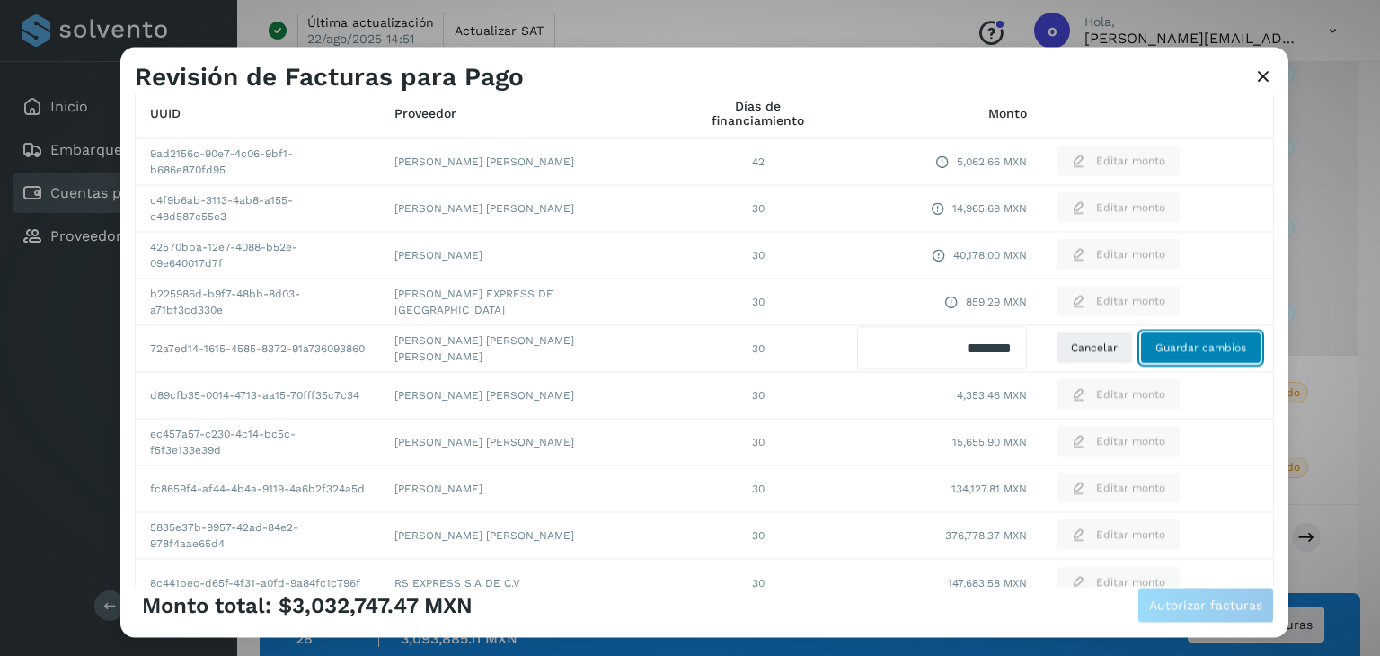
click at [1193, 359] on button "Guardar cambios" at bounding box center [1200, 348] width 121 height 32
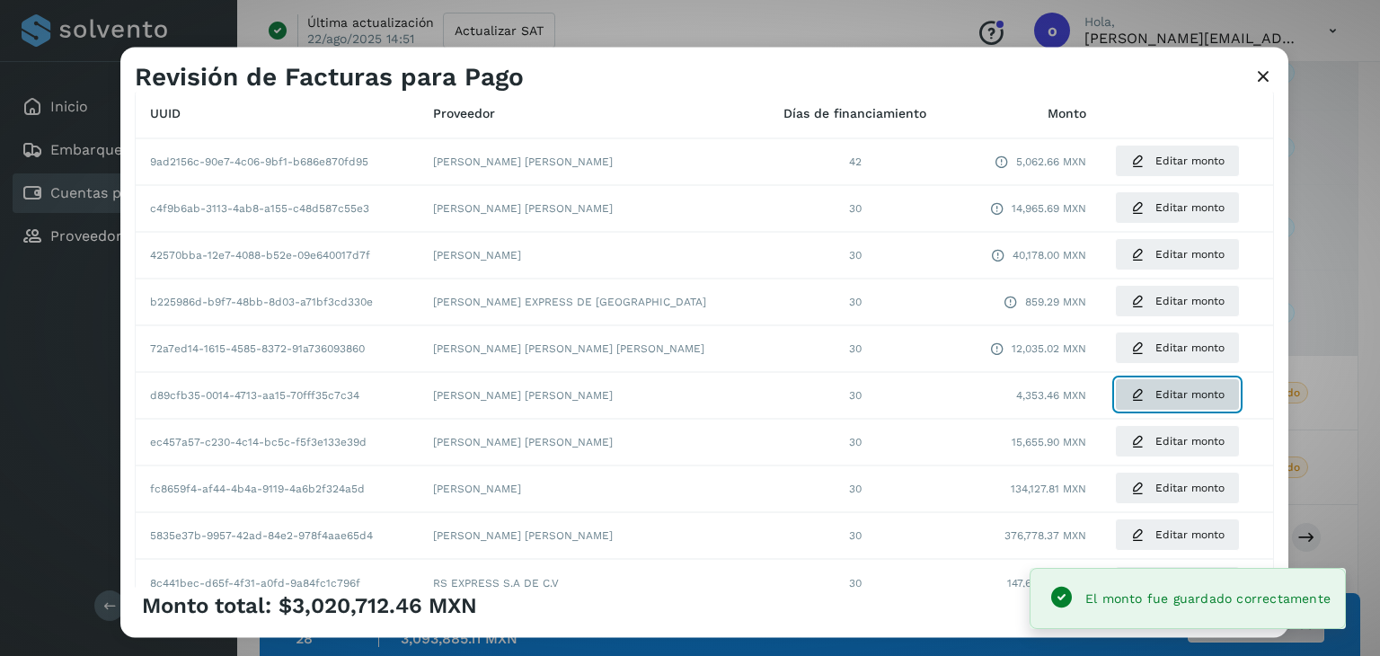
click at [1165, 391] on span "Editar monto" at bounding box center [1190, 395] width 69 height 16
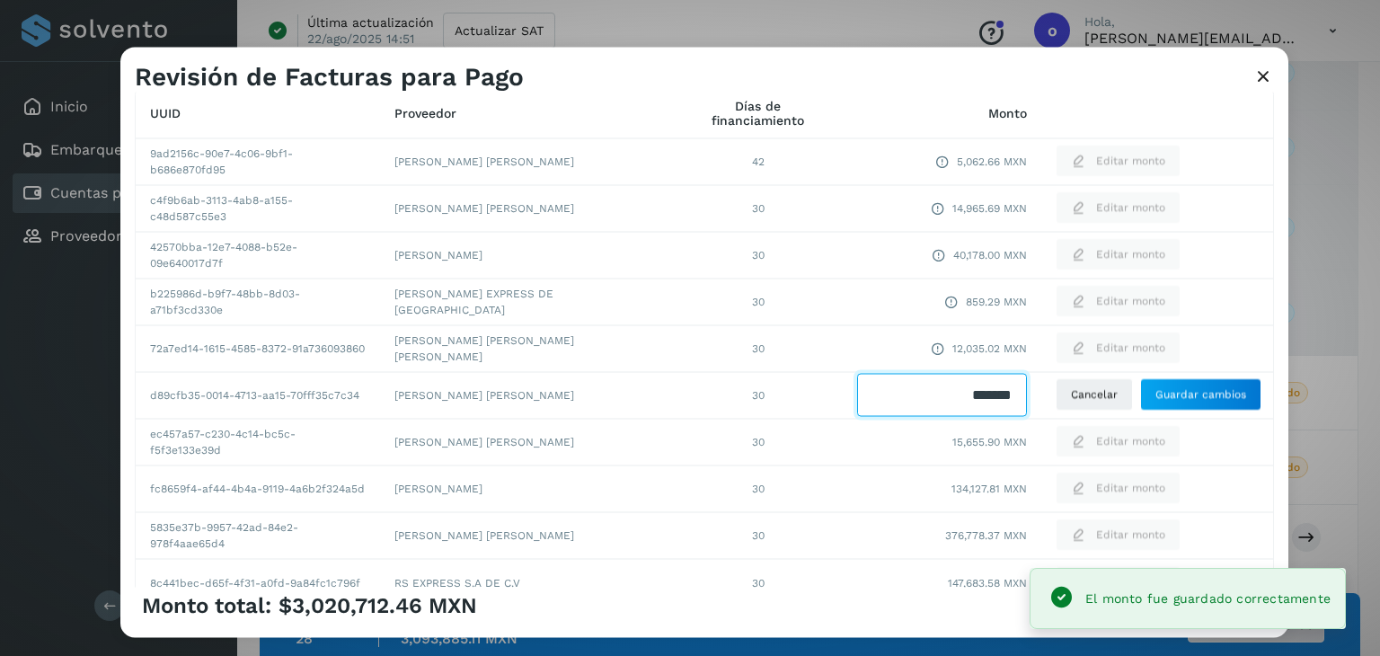
drag, startPoint x: 933, startPoint y: 403, endPoint x: 1028, endPoint y: 403, distance: 95.3
click at [1028, 403] on tr "d89cfb35-0014-4713-aa15-70fff35c7c34 [PERSON_NAME] [PERSON_NAME] 30 Cancelar Gu…" at bounding box center [705, 395] width 1138 height 47
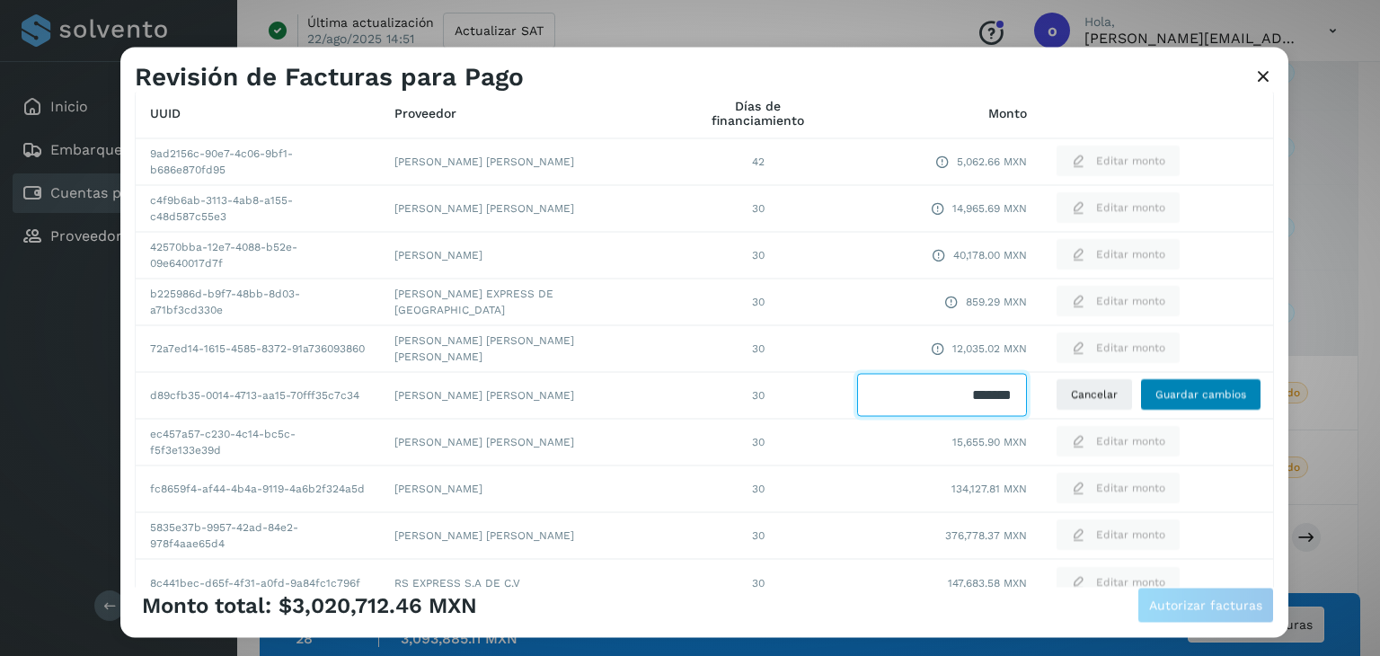
type input "*******"
click at [1217, 390] on span "Guardar cambios" at bounding box center [1201, 395] width 91 height 16
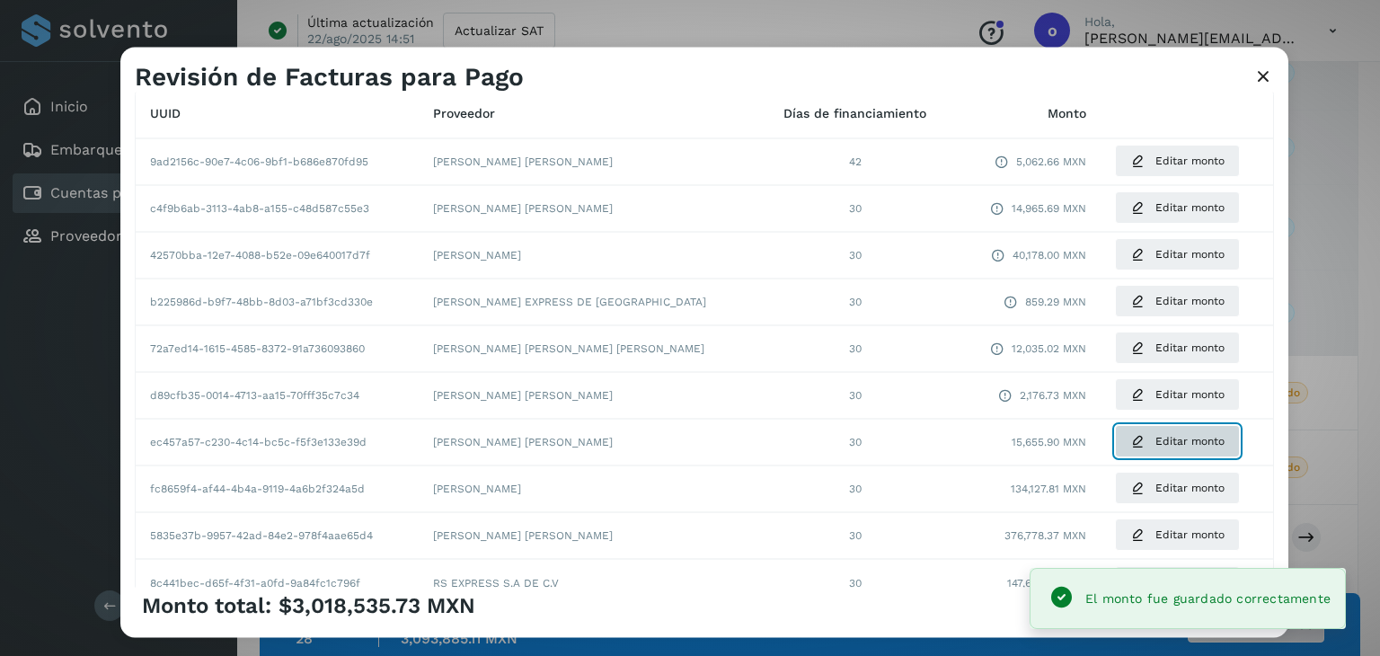
click at [1127, 453] on button "Editar monto" at bounding box center [1177, 442] width 125 height 32
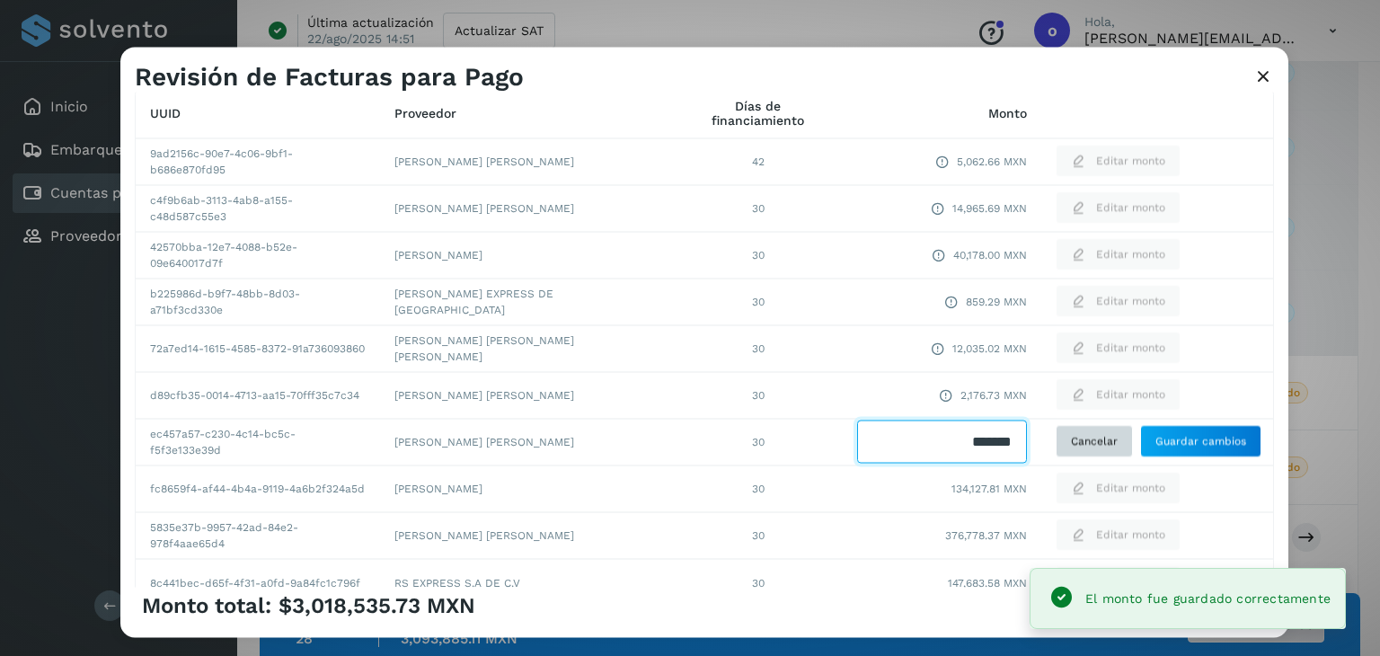
drag, startPoint x: 932, startPoint y: 447, endPoint x: 1081, endPoint y: 447, distance: 149.2
click at [1081, 447] on tr "ec457a57-c230-4c14-bc5c-f5f3e133e39d [PERSON_NAME] [PERSON_NAME] 30 Cancelar Gu…" at bounding box center [705, 442] width 1138 height 47
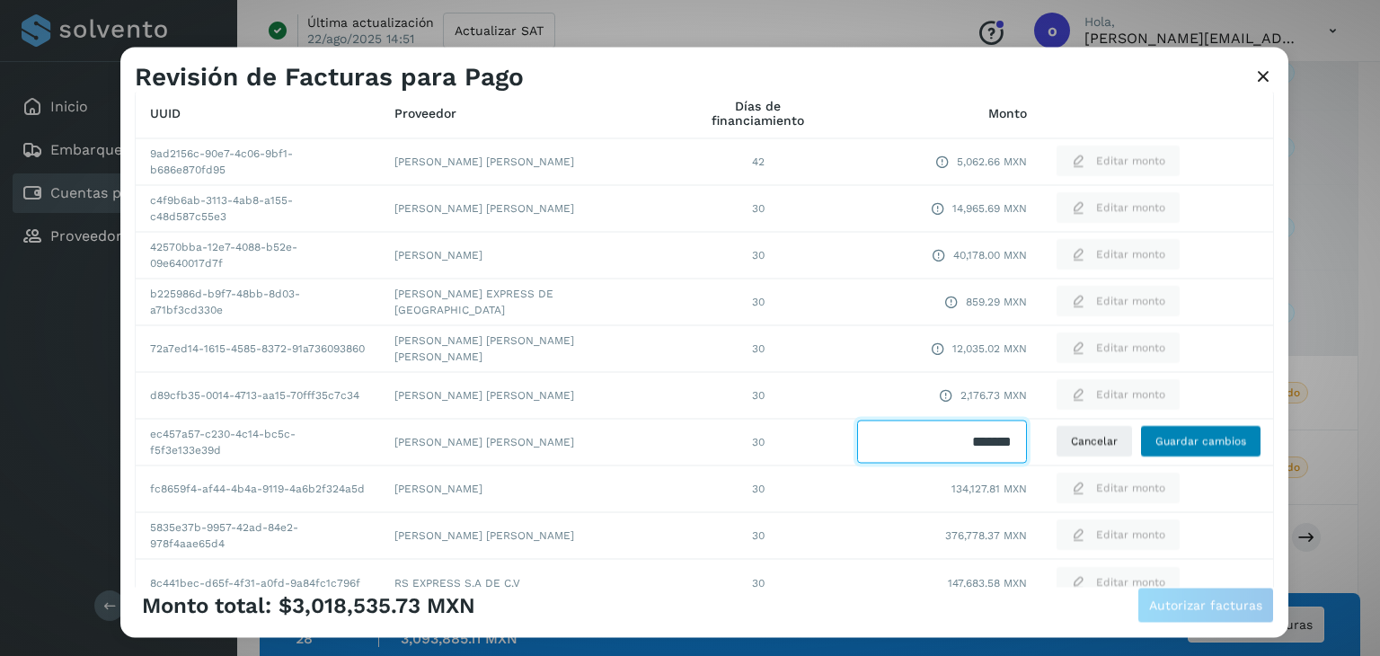
type input "*******"
click at [1210, 432] on button "Guardar cambios" at bounding box center [1200, 442] width 121 height 32
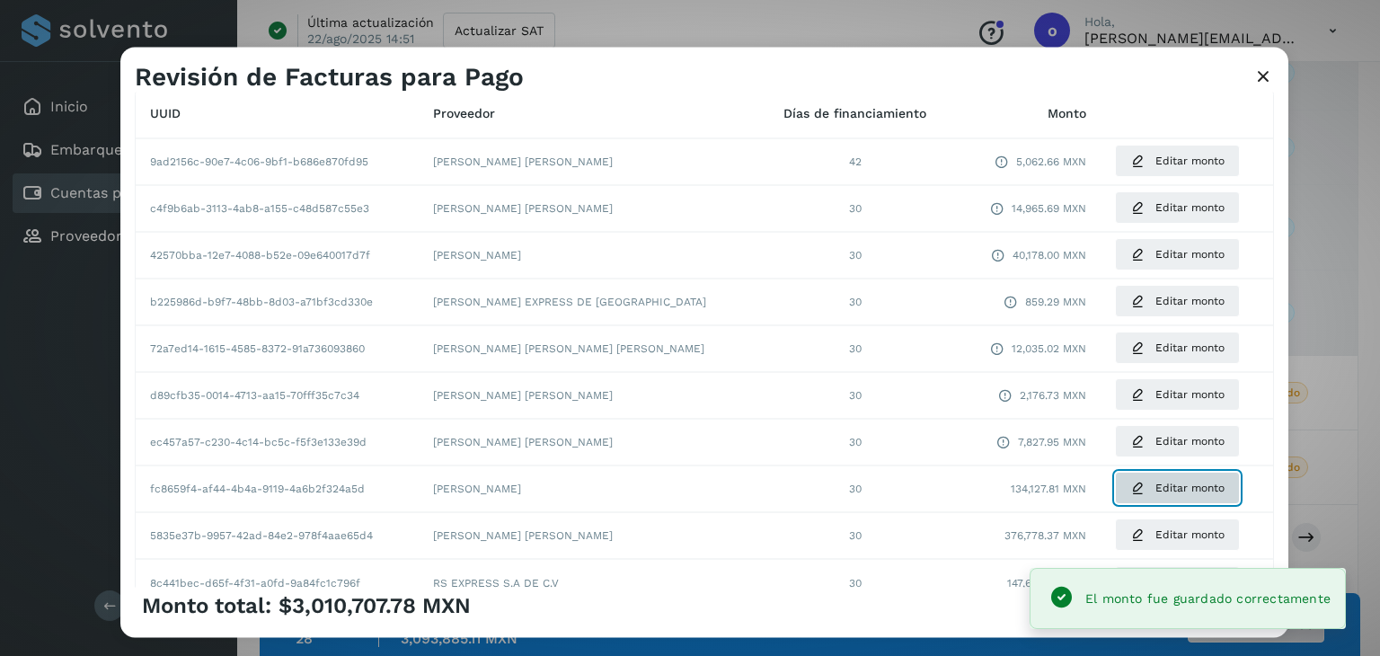
click at [1156, 496] on span "Editar monto" at bounding box center [1190, 489] width 69 height 16
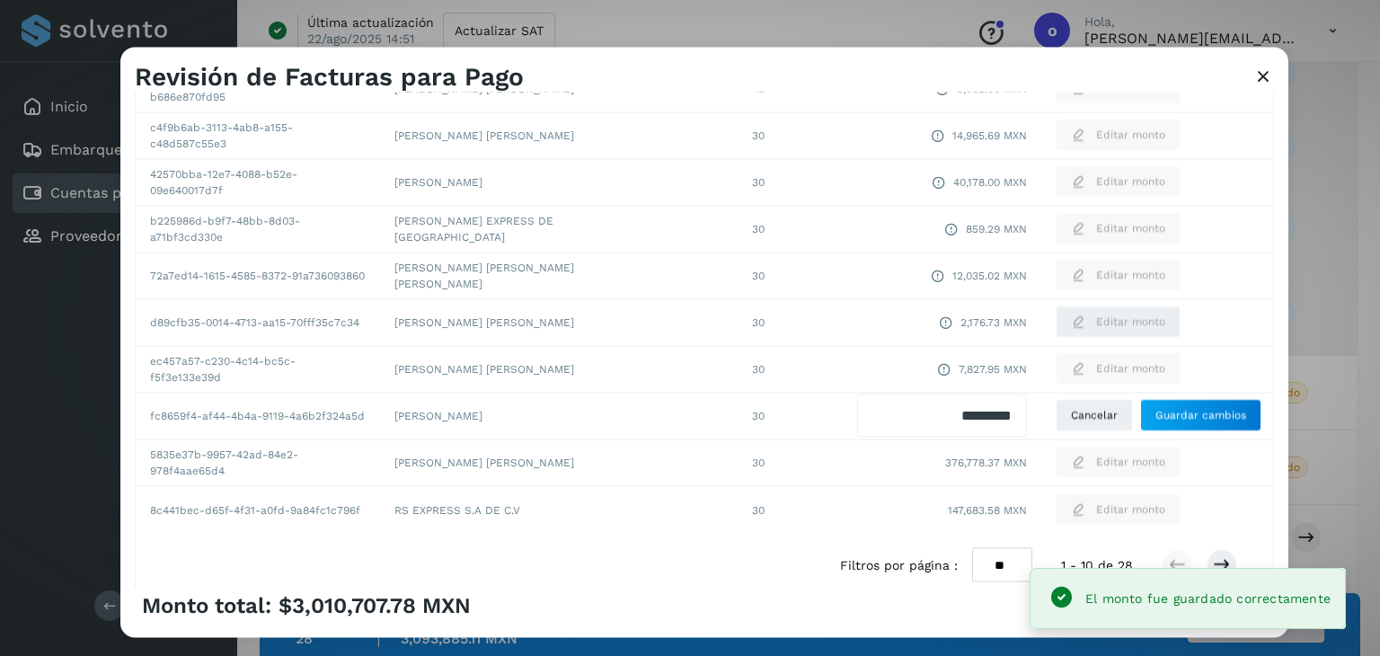
scroll to position [338, 0]
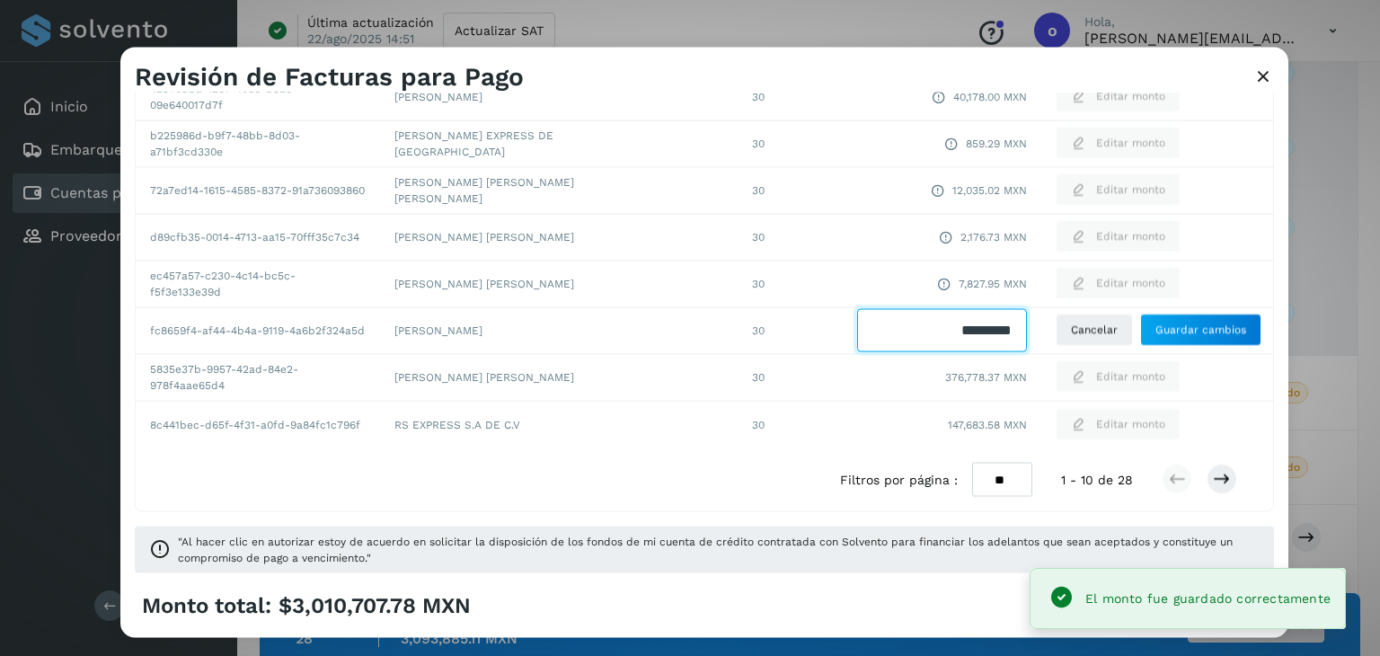
drag, startPoint x: 933, startPoint y: 327, endPoint x: 1034, endPoint y: 328, distance: 101.5
click at [1032, 328] on tr "fc8659f4-af44-4b4a-9119-4a6b2f324a5d [PERSON_NAME] 30 Cancelar Guardar cambios" at bounding box center [705, 330] width 1138 height 47
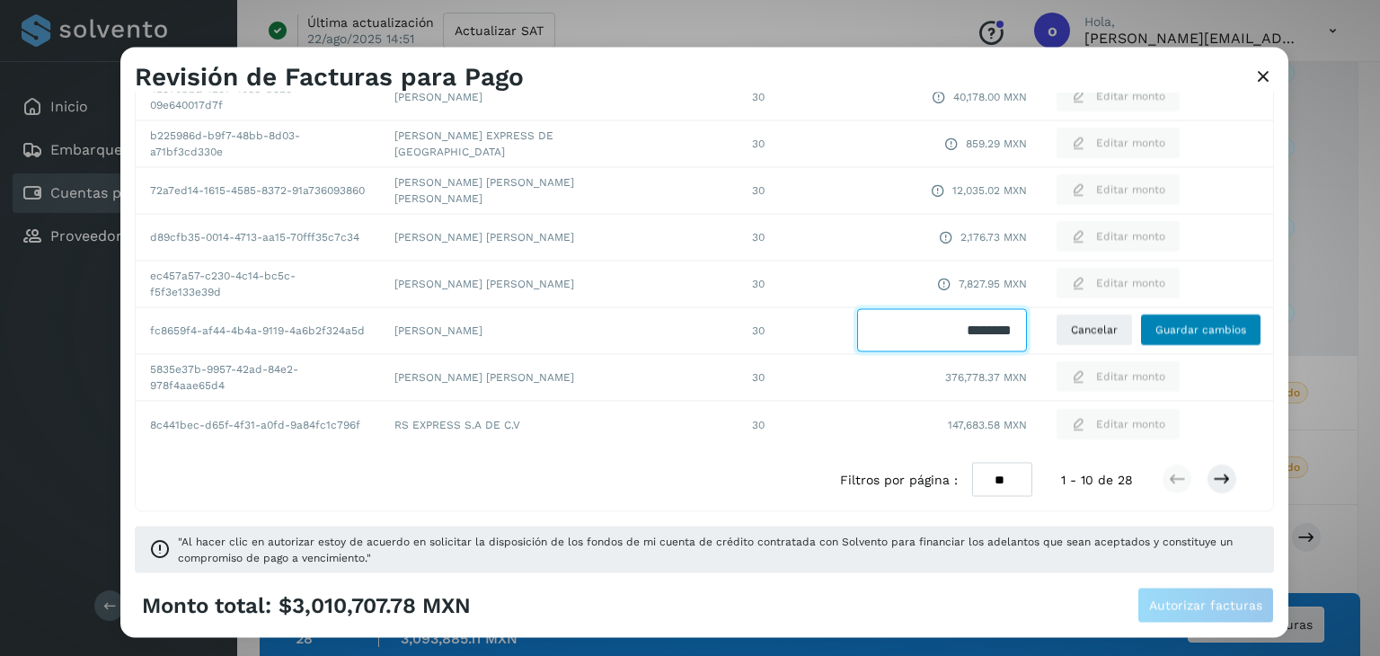
type input "********"
click at [1182, 332] on span "Guardar cambios" at bounding box center [1201, 331] width 91 height 16
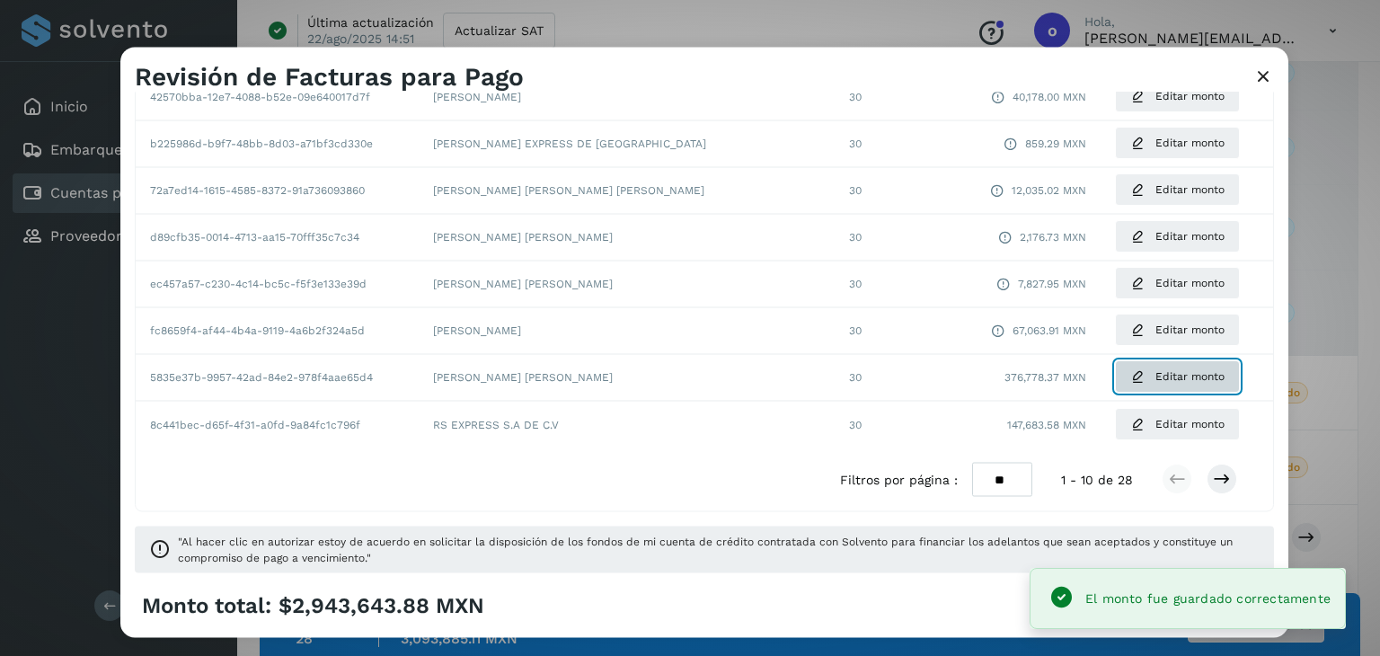
click at [1156, 382] on span "Editar monto" at bounding box center [1190, 377] width 69 height 16
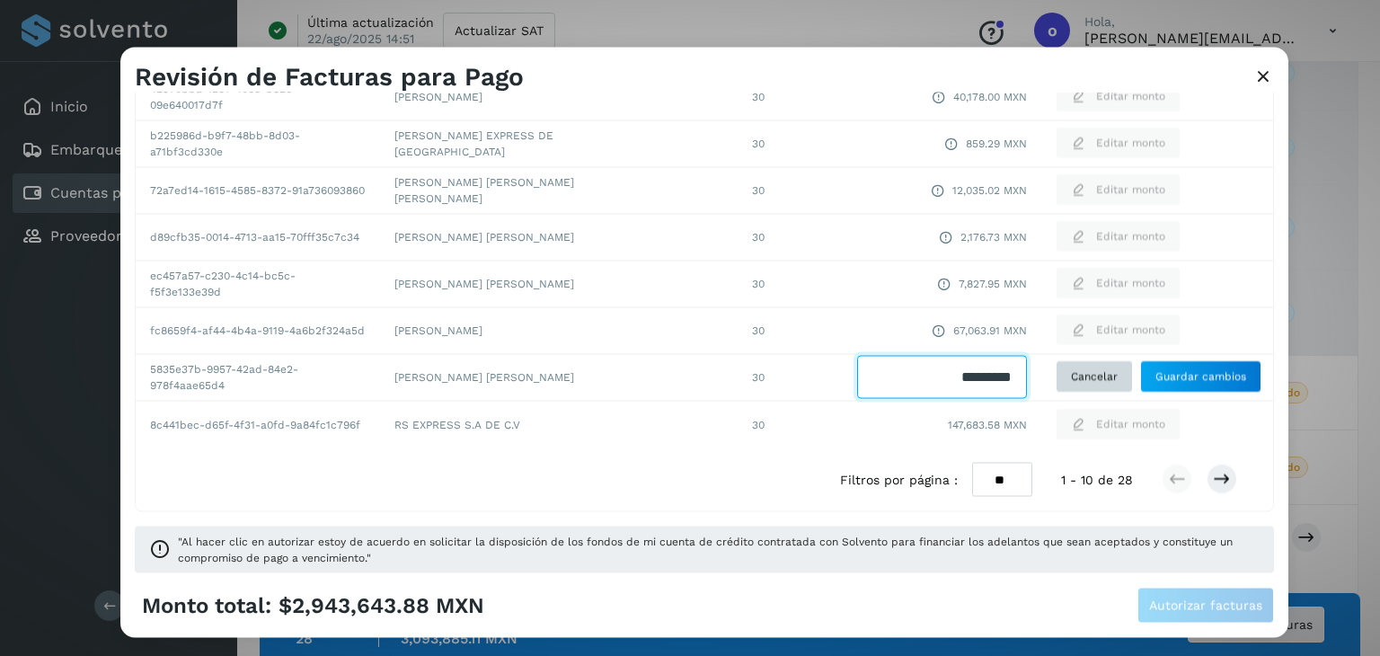
drag, startPoint x: 1024, startPoint y: 378, endPoint x: 1074, endPoint y: 378, distance: 49.4
click at [1074, 378] on tr "5835e37b-9957-42ad-84e2-978f4aae65d4 [PERSON_NAME] [PERSON_NAME] 30 Cancelar Gu…" at bounding box center [705, 377] width 1138 height 47
type input "*********"
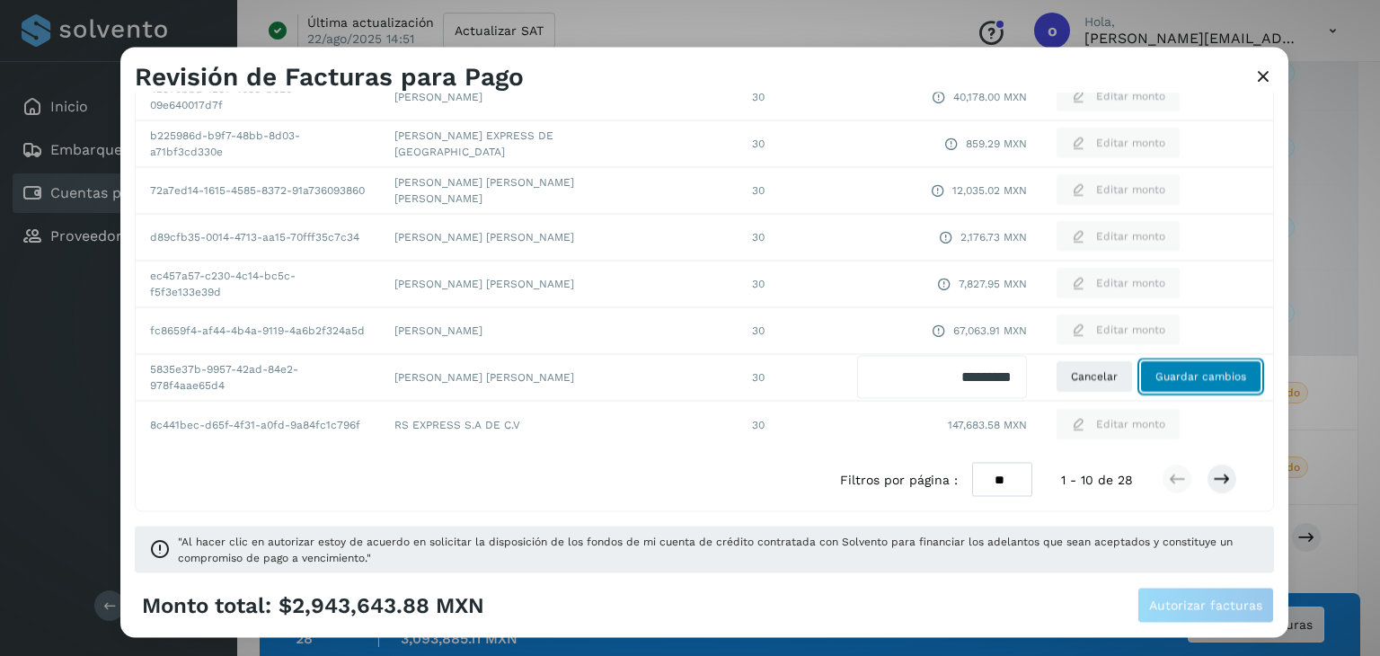
click at [1219, 384] on span "Guardar cambios" at bounding box center [1201, 377] width 91 height 16
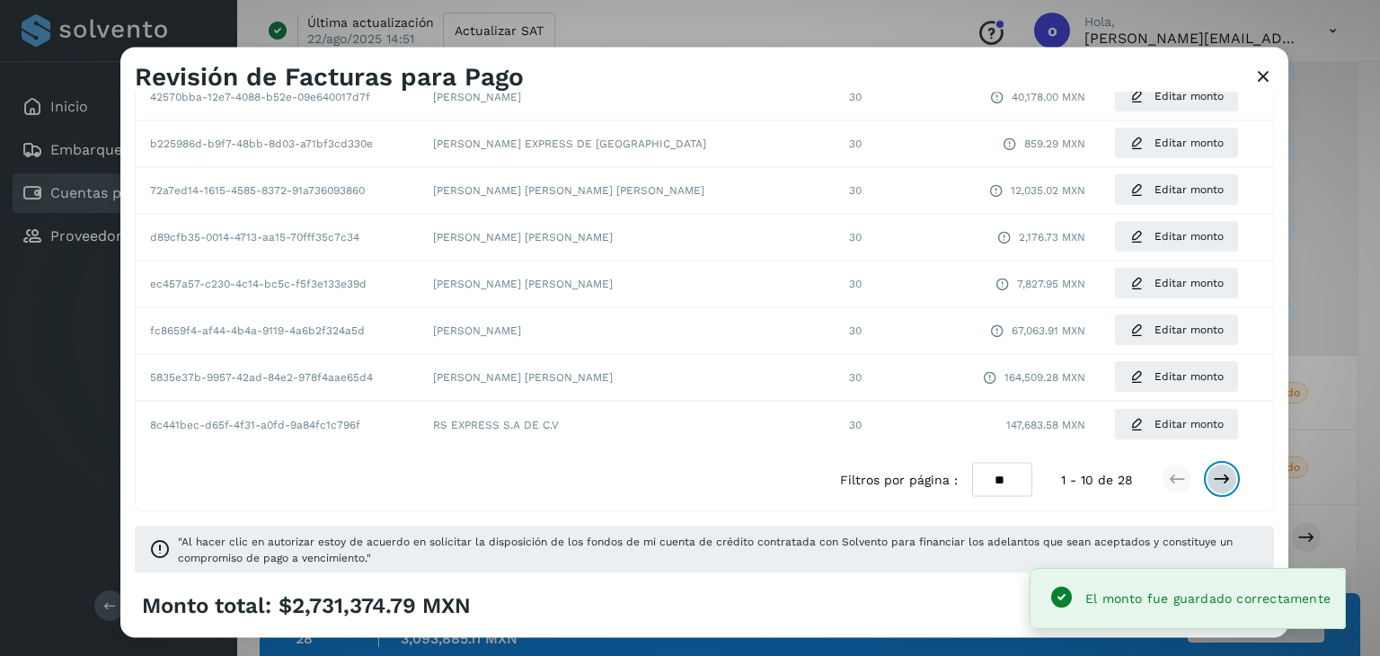
click at [1213, 485] on icon at bounding box center [1222, 480] width 18 height 18
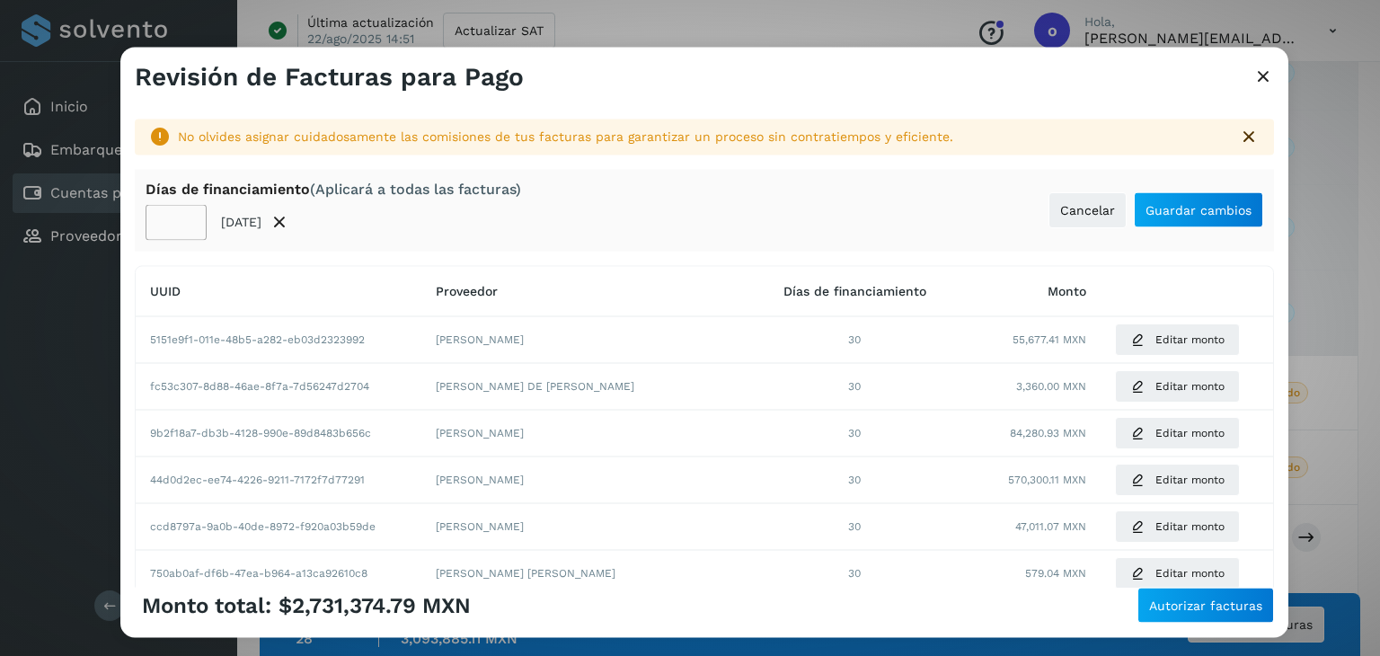
scroll to position [0, 0]
click at [1156, 343] on span "Editar monto" at bounding box center [1190, 341] width 69 height 16
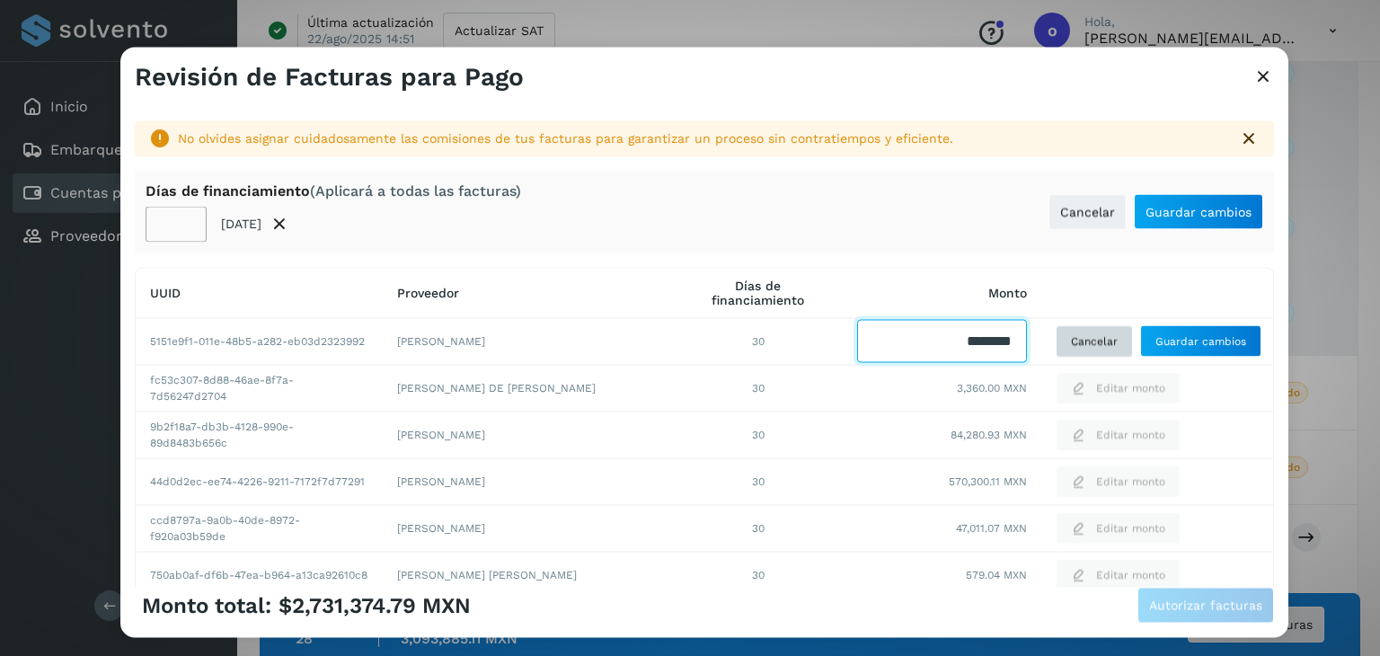
drag, startPoint x: 912, startPoint y: 350, endPoint x: 1105, endPoint y: 353, distance: 193.2
click at [1105, 458] on tr "5151e9f1-011e-48b5-a282-eb03d2323992 [PERSON_NAME] 30 Cancelar Guardar cambios" at bounding box center [705, 481] width 1138 height 47
type input "********"
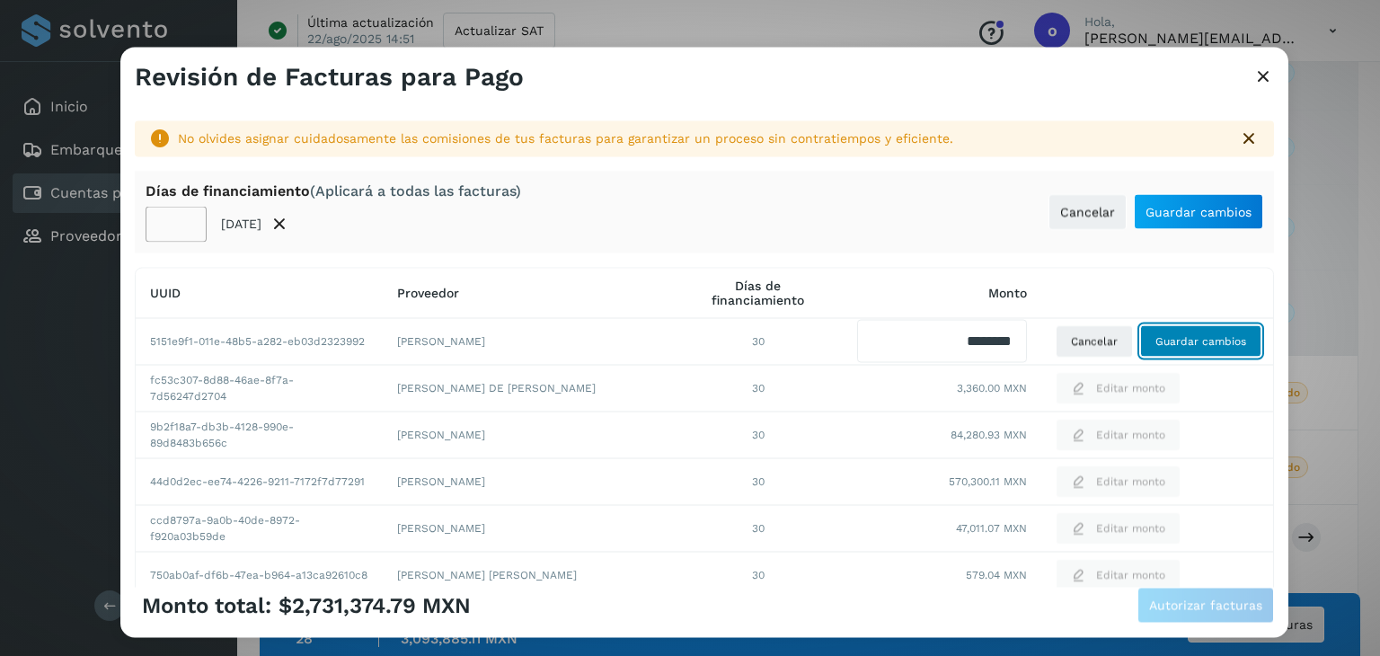
click at [1156, 346] on span "Guardar cambios" at bounding box center [1201, 341] width 91 height 16
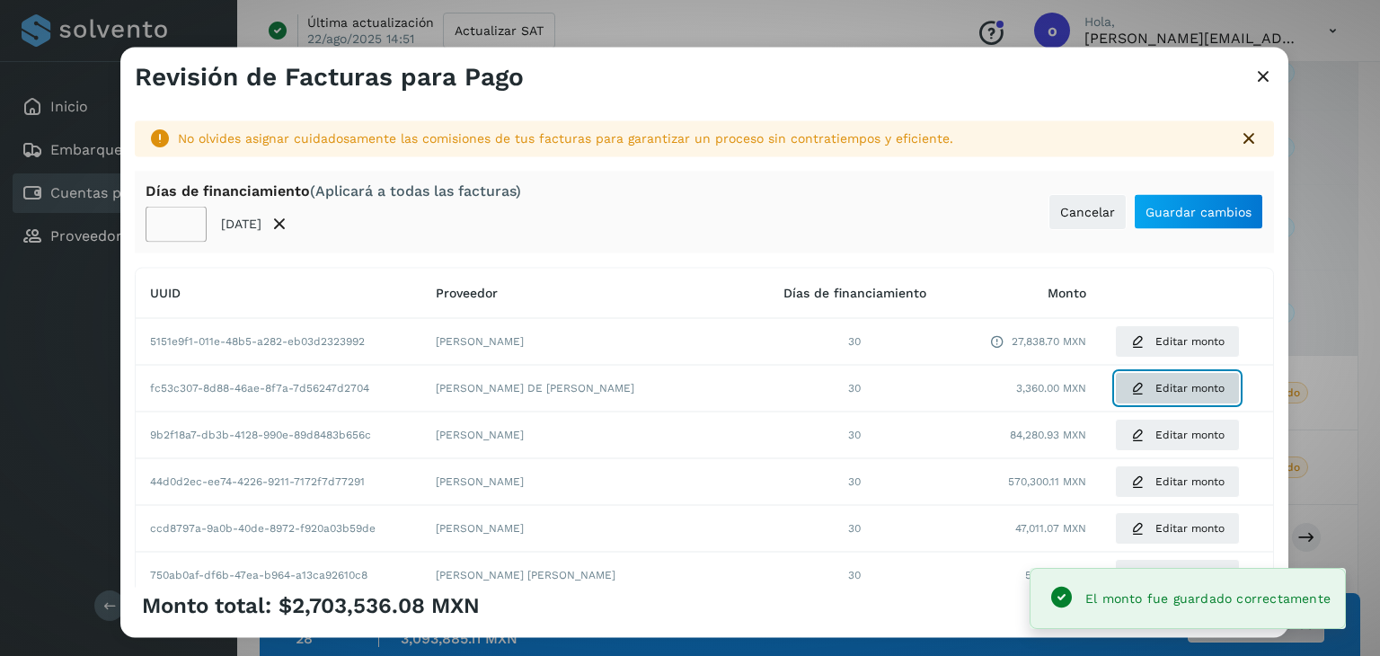
click at [1156, 394] on span "Editar monto" at bounding box center [1190, 388] width 69 height 16
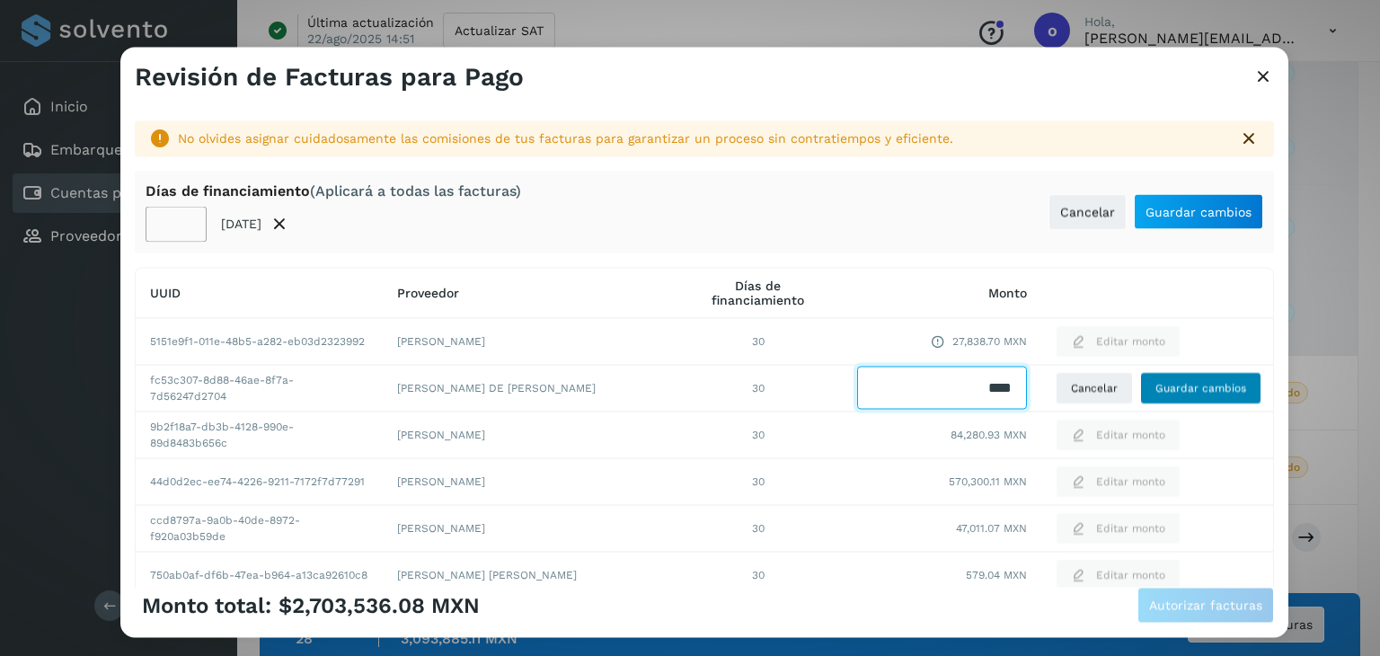
drag, startPoint x: 1060, startPoint y: 395, endPoint x: 1129, endPoint y: 395, distance: 68.3
click at [1129, 598] on tr "fc53c307-8d88-46ae-8f7a-7d56247d2704 [PERSON_NAME] DE [PERSON_NAME] 30 Cancelar…" at bounding box center [705, 621] width 1138 height 47
type input "****"
click at [1156, 391] on span "Guardar cambios" at bounding box center [1201, 388] width 91 height 16
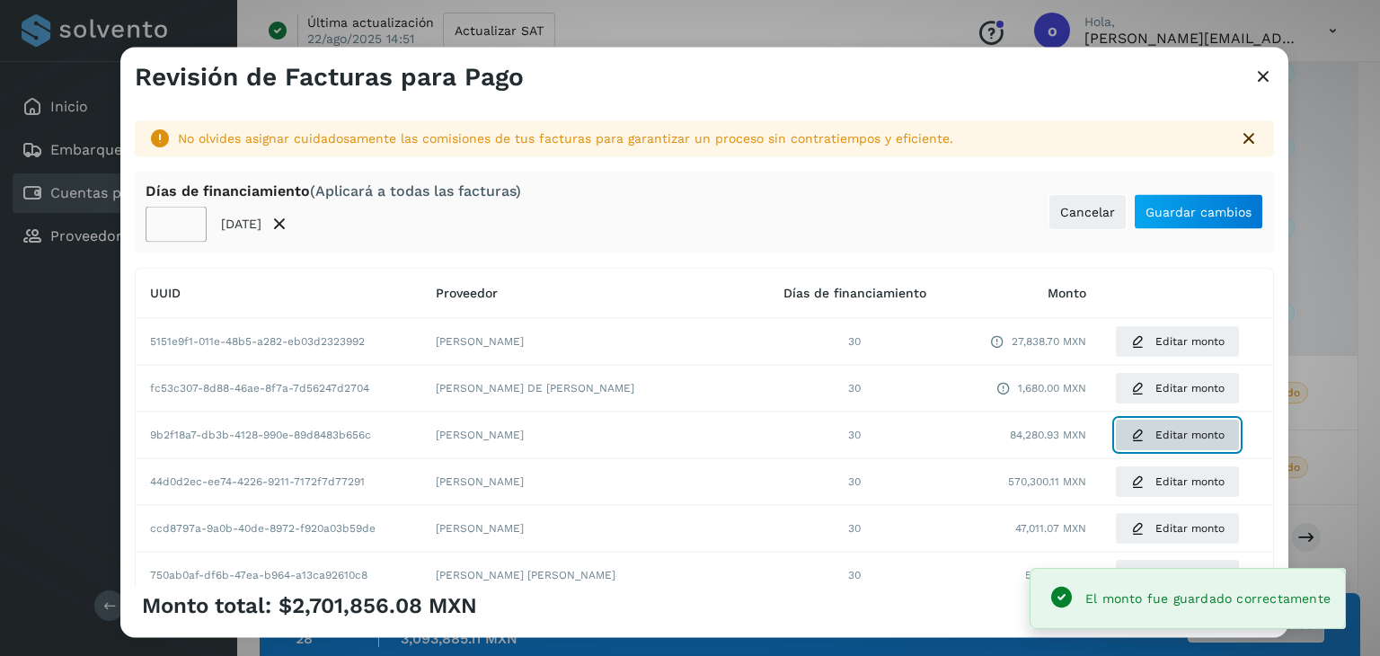
click at [1130, 435] on button "Editar monto" at bounding box center [1177, 435] width 125 height 32
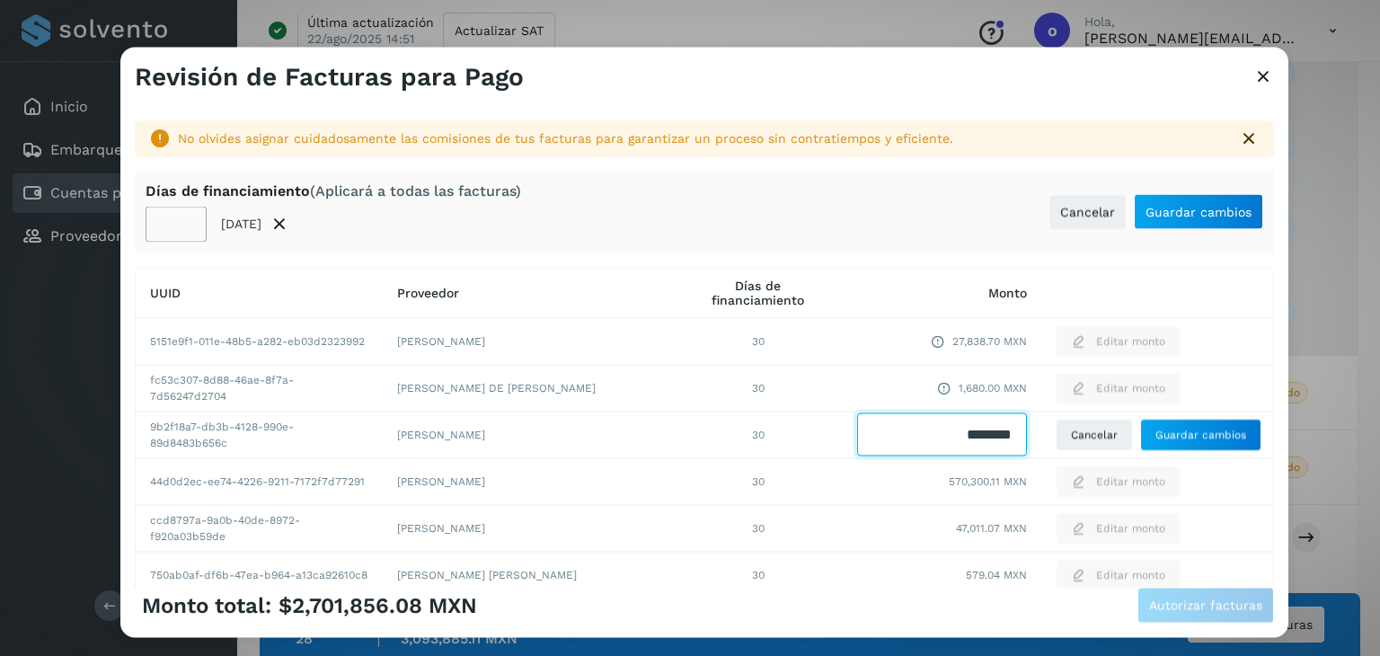
drag, startPoint x: 926, startPoint y: 439, endPoint x: 1032, endPoint y: 449, distance: 106.6
type input "********"
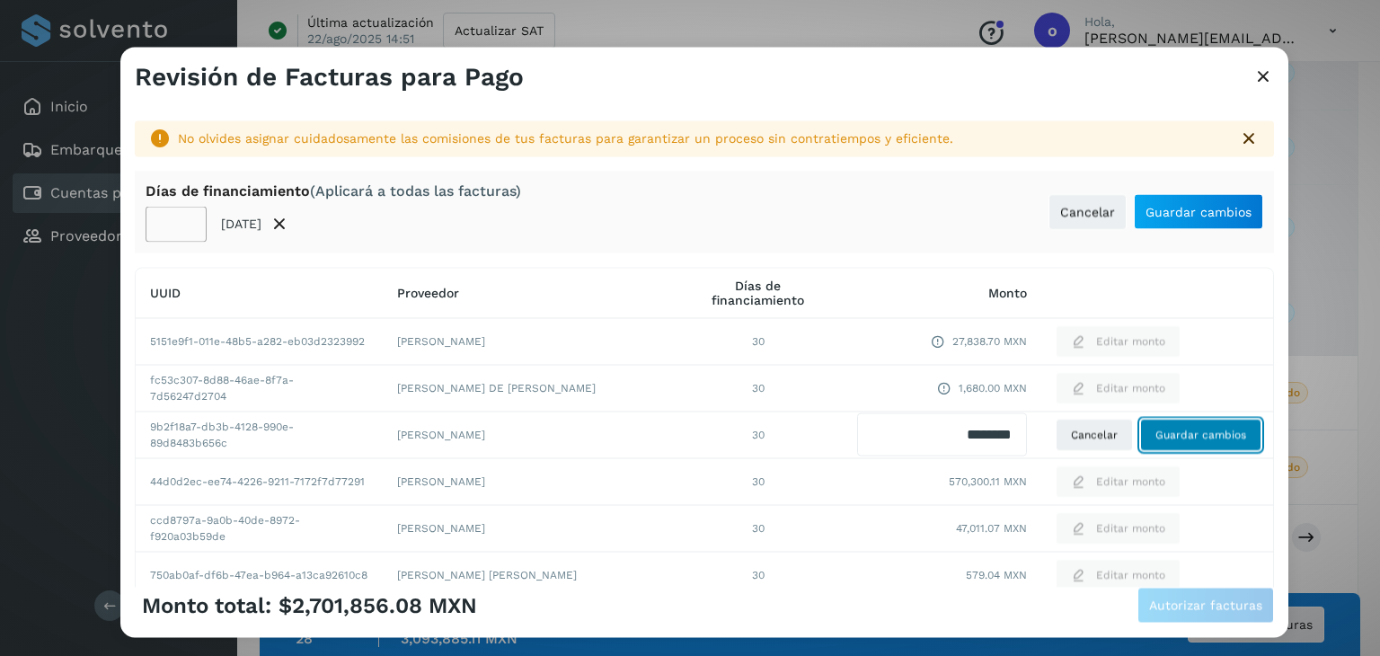
click at [1174, 440] on span "Guardar cambios" at bounding box center [1201, 435] width 91 height 16
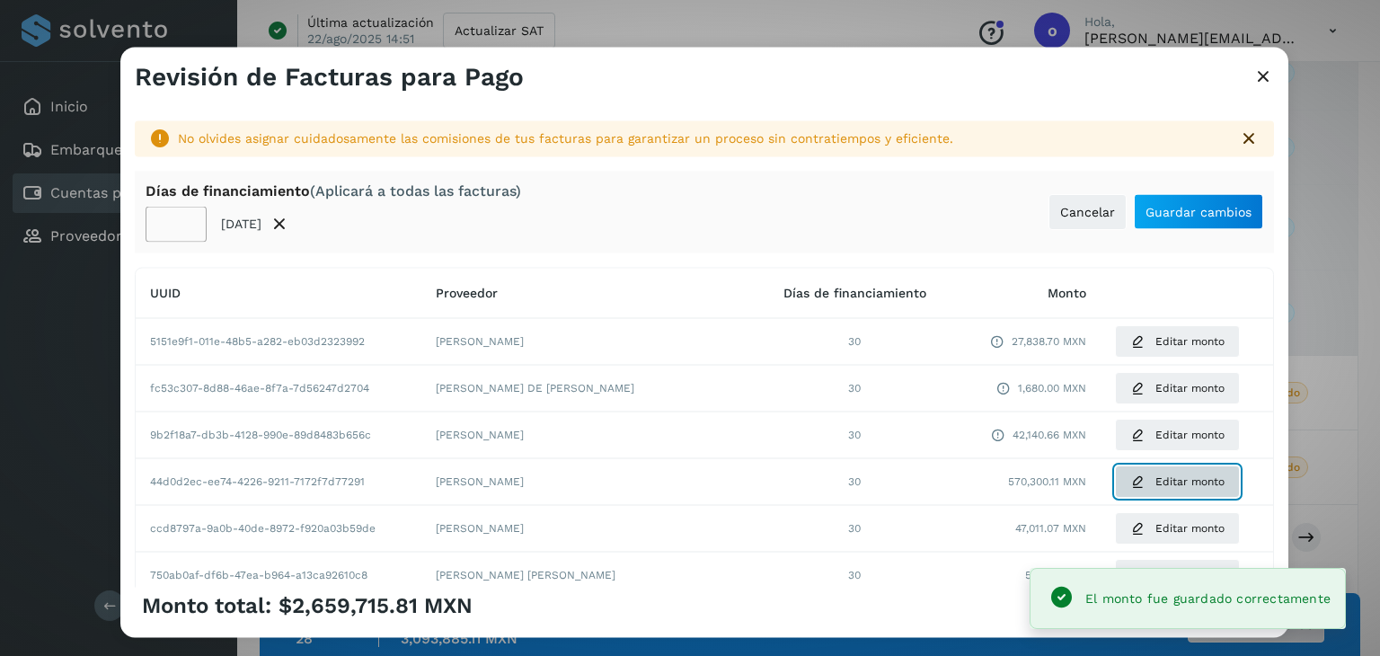
click at [1156, 483] on span "Editar monto" at bounding box center [1190, 482] width 69 height 16
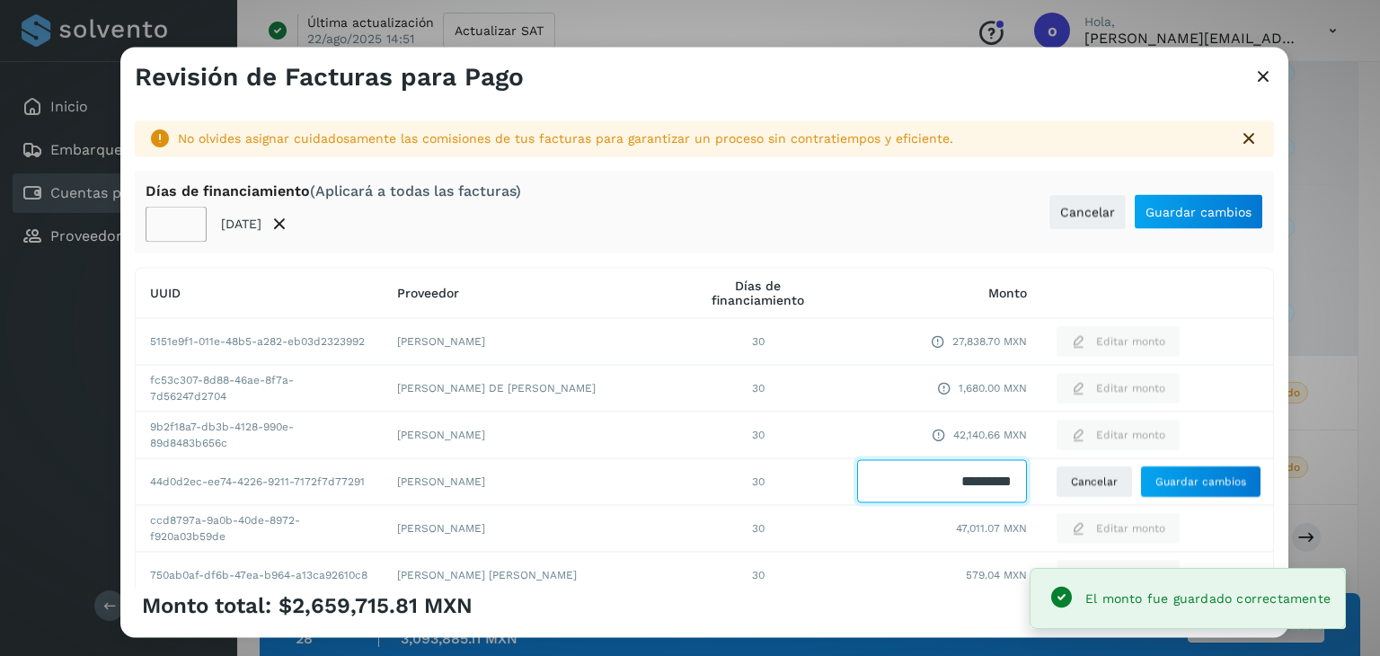
drag, startPoint x: 962, startPoint y: 481, endPoint x: 1021, endPoint y: 479, distance: 58.4
click at [1021, 479] on tr "44d0d2ec-ee74-4226-9211-7172f7d77291 [PERSON_NAME] 30 Cancelar Guardar cambios" at bounding box center [705, 481] width 1138 height 47
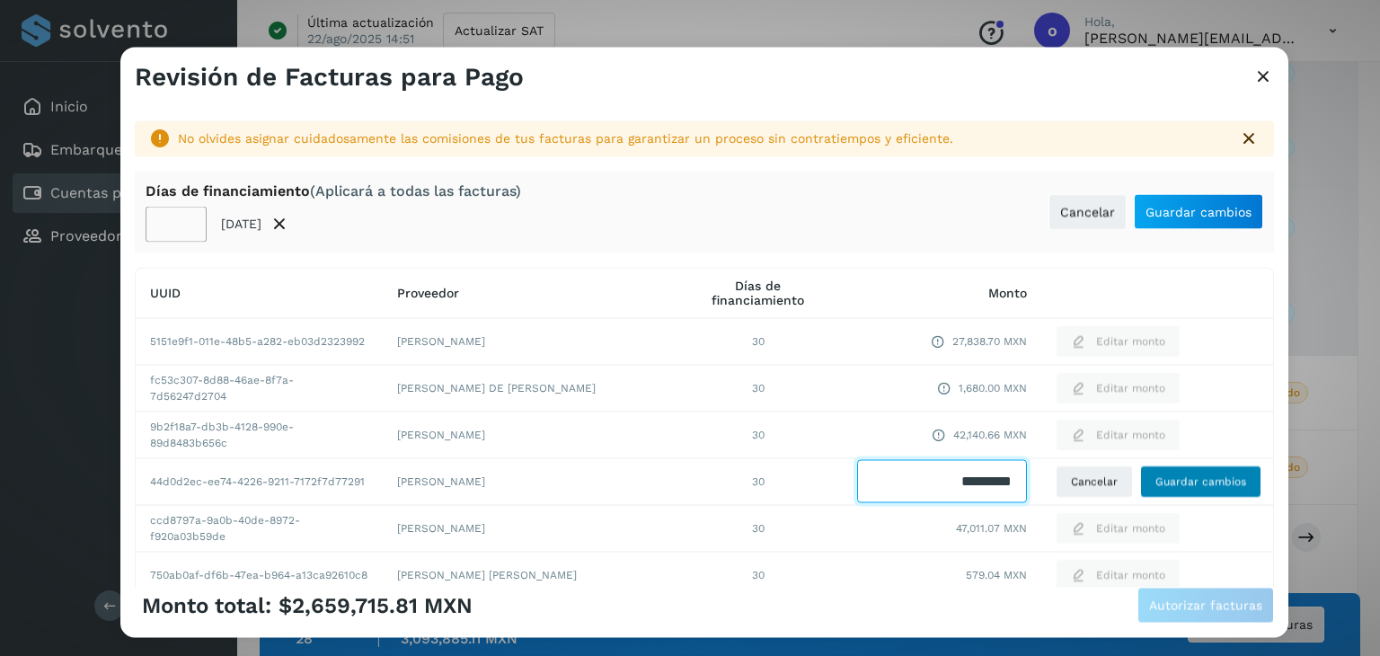
type input "*********"
click at [1211, 477] on span "Guardar cambios" at bounding box center [1201, 482] width 91 height 16
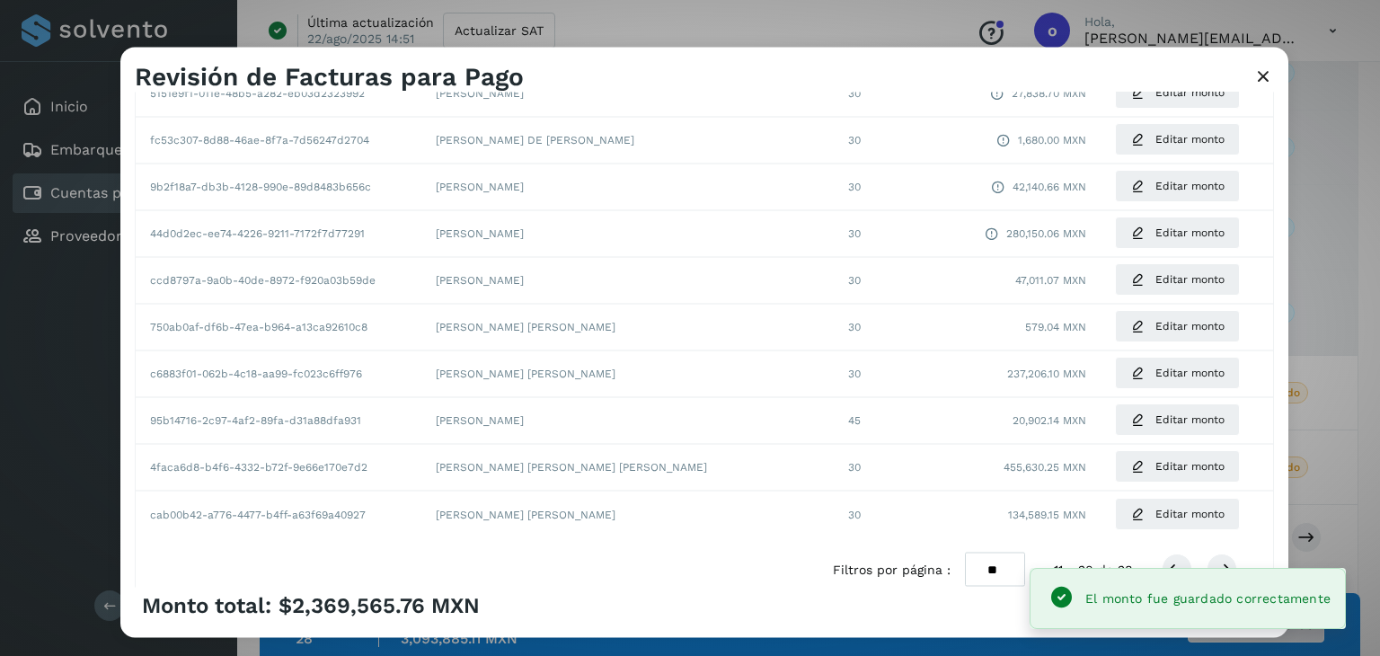
scroll to position [248, 0]
click at [1156, 278] on span "Editar monto" at bounding box center [1190, 280] width 69 height 16
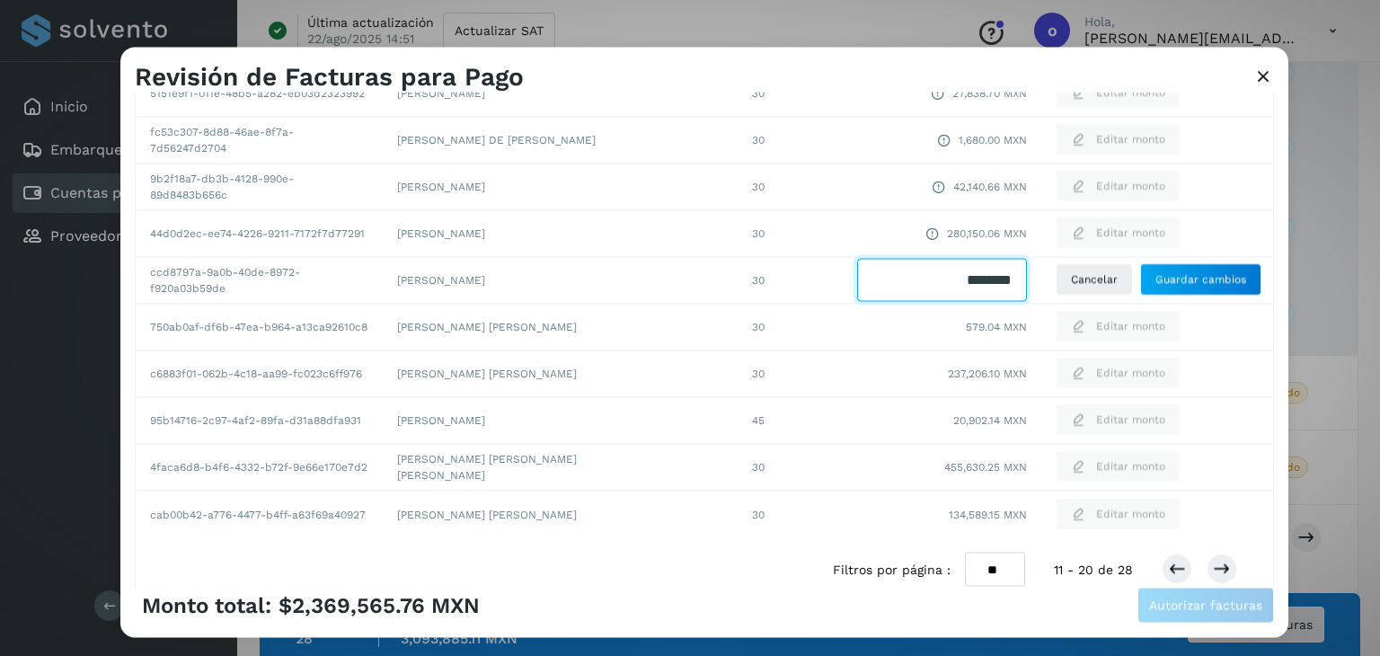
drag, startPoint x: 920, startPoint y: 283, endPoint x: 1205, endPoint y: 296, distance: 285.1
click at [1208, 296] on tr "ccd8797a-9a0b-40de-8972-f920a03b59de [PERSON_NAME] 30 Cancelar Guardar cambios" at bounding box center [705, 280] width 1138 height 47
type input "********"
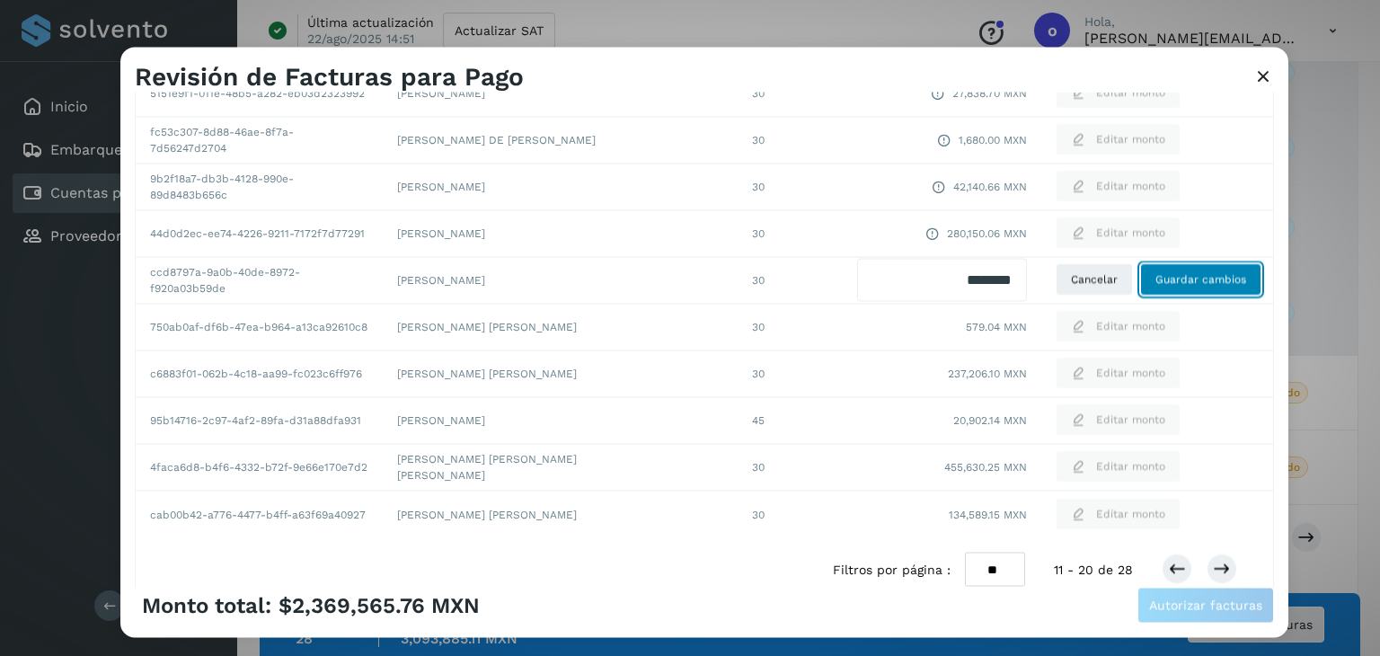
click at [1198, 288] on button "Guardar cambios" at bounding box center [1200, 280] width 121 height 32
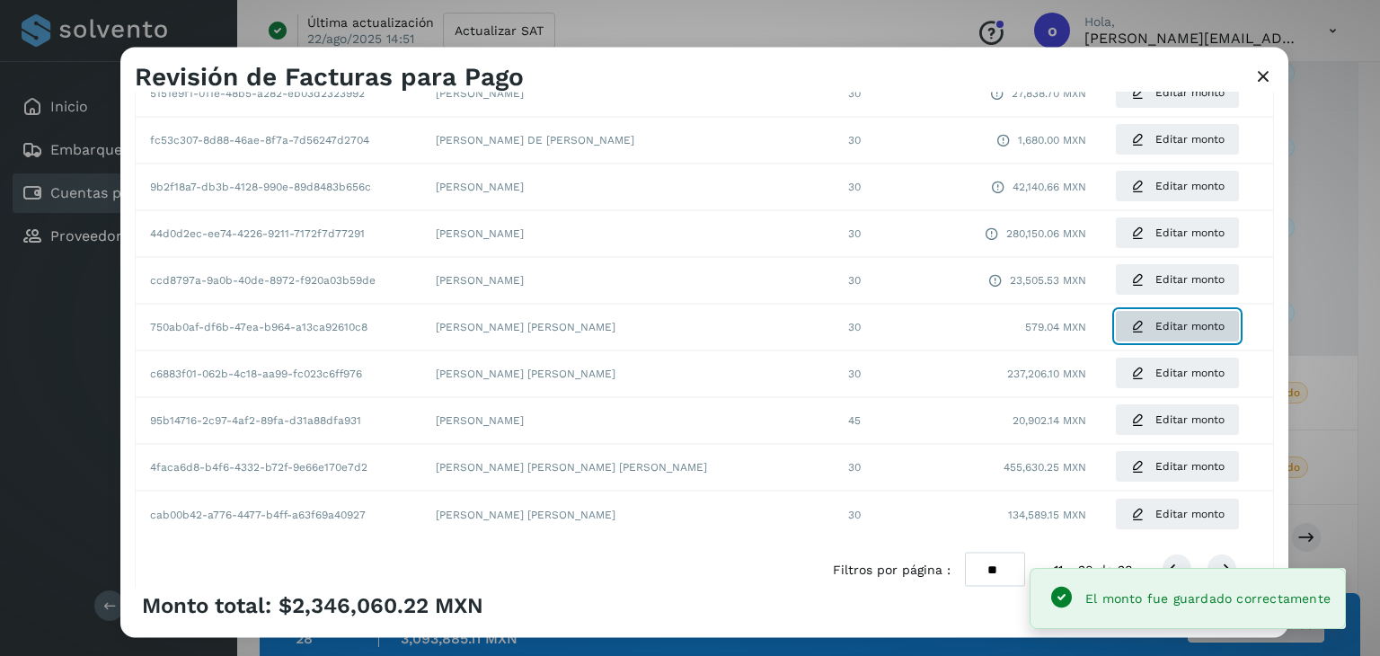
click at [1156, 329] on span "Editar monto" at bounding box center [1190, 327] width 69 height 16
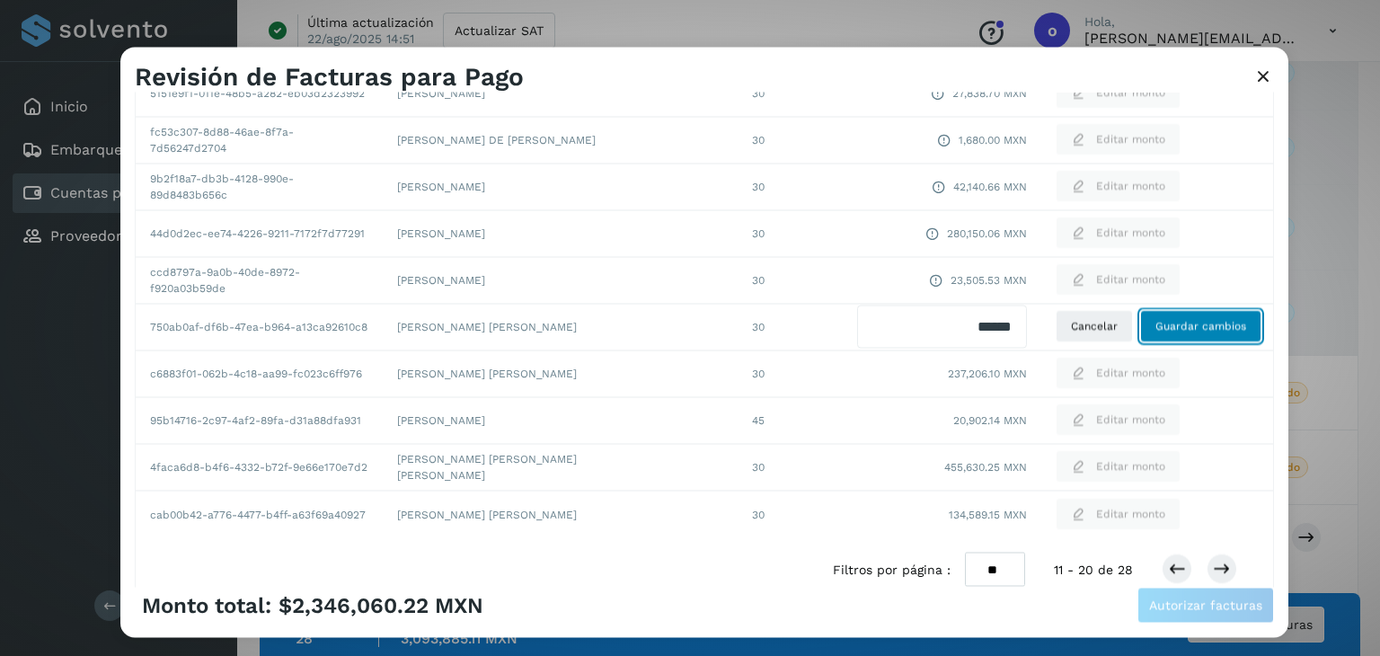
click at [1156, 326] on span "Guardar cambios" at bounding box center [1201, 327] width 91 height 16
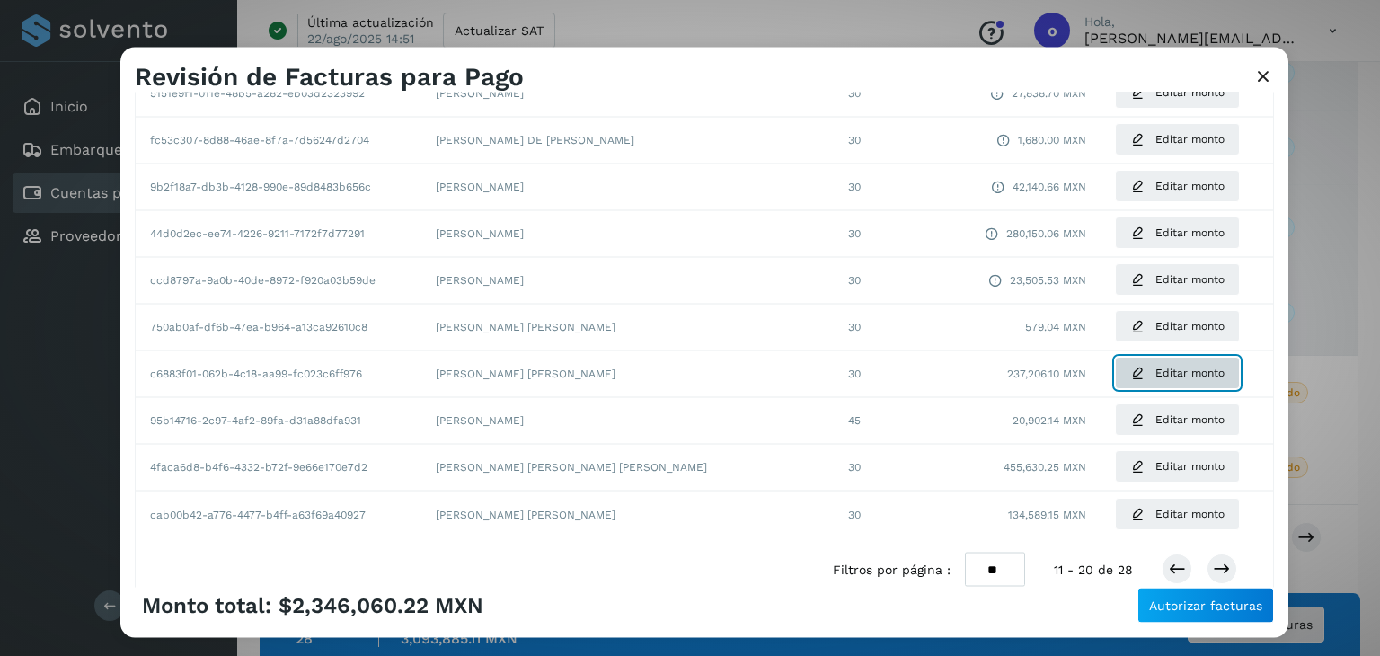
click at [1129, 369] on button "Editar monto" at bounding box center [1177, 374] width 125 height 32
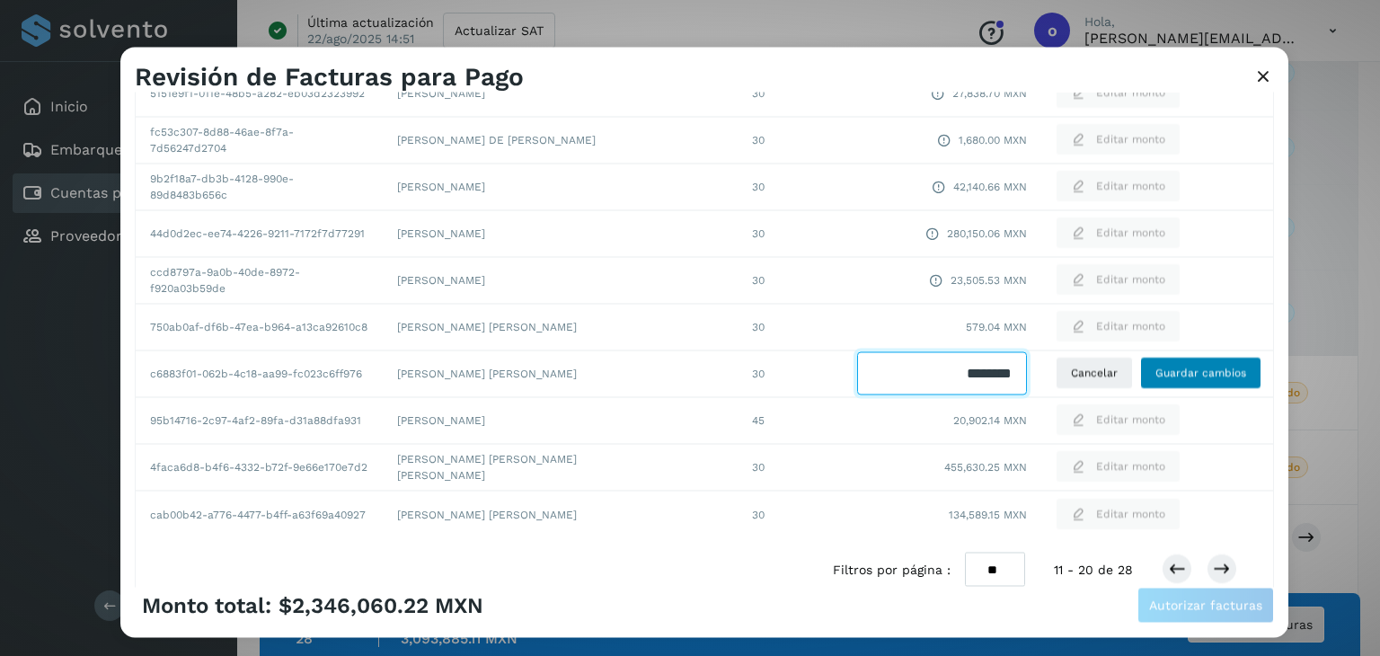
drag, startPoint x: 924, startPoint y: 374, endPoint x: 1154, endPoint y: 383, distance: 230.2
click at [1154, 383] on tr "c6883f01-062b-4c18-aa99-fc023c6ff976 [PERSON_NAME] [PERSON_NAME] 30 Cancelar Gu…" at bounding box center [705, 373] width 1138 height 47
type input "*********"
click at [1162, 379] on span "Guardar cambios" at bounding box center [1201, 374] width 91 height 16
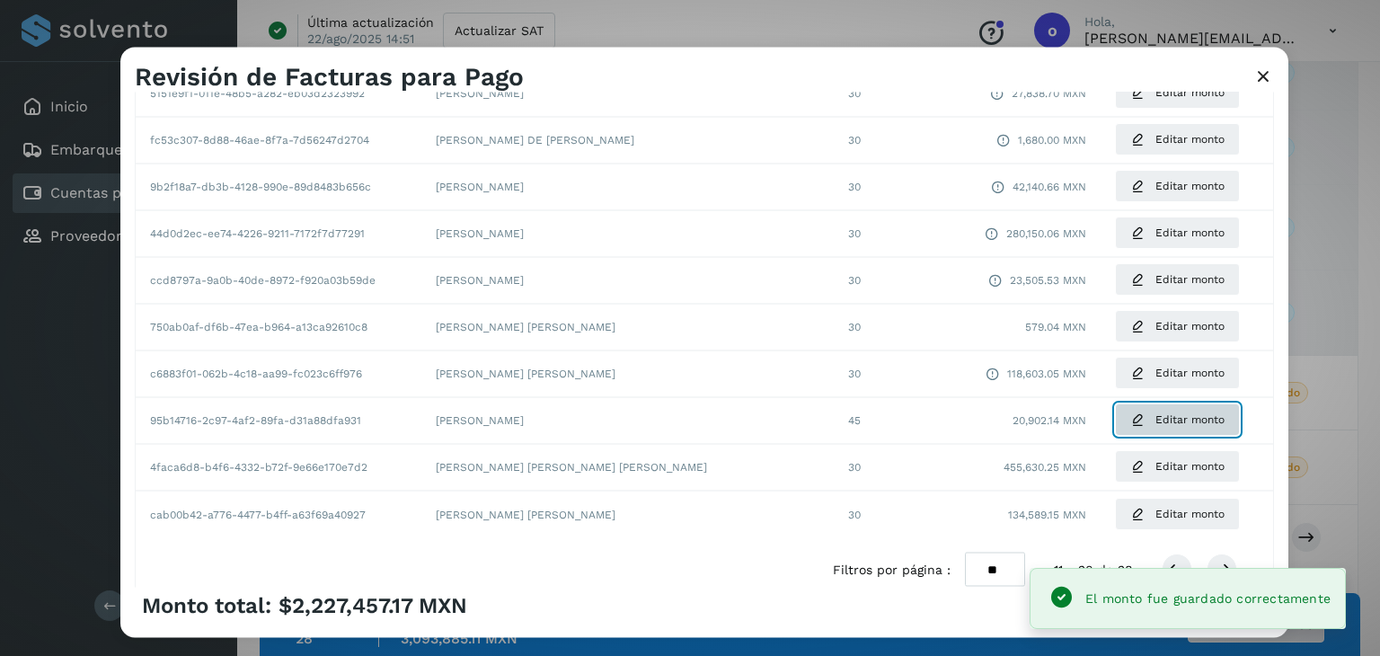
click at [1156, 425] on span "Editar monto" at bounding box center [1190, 420] width 69 height 16
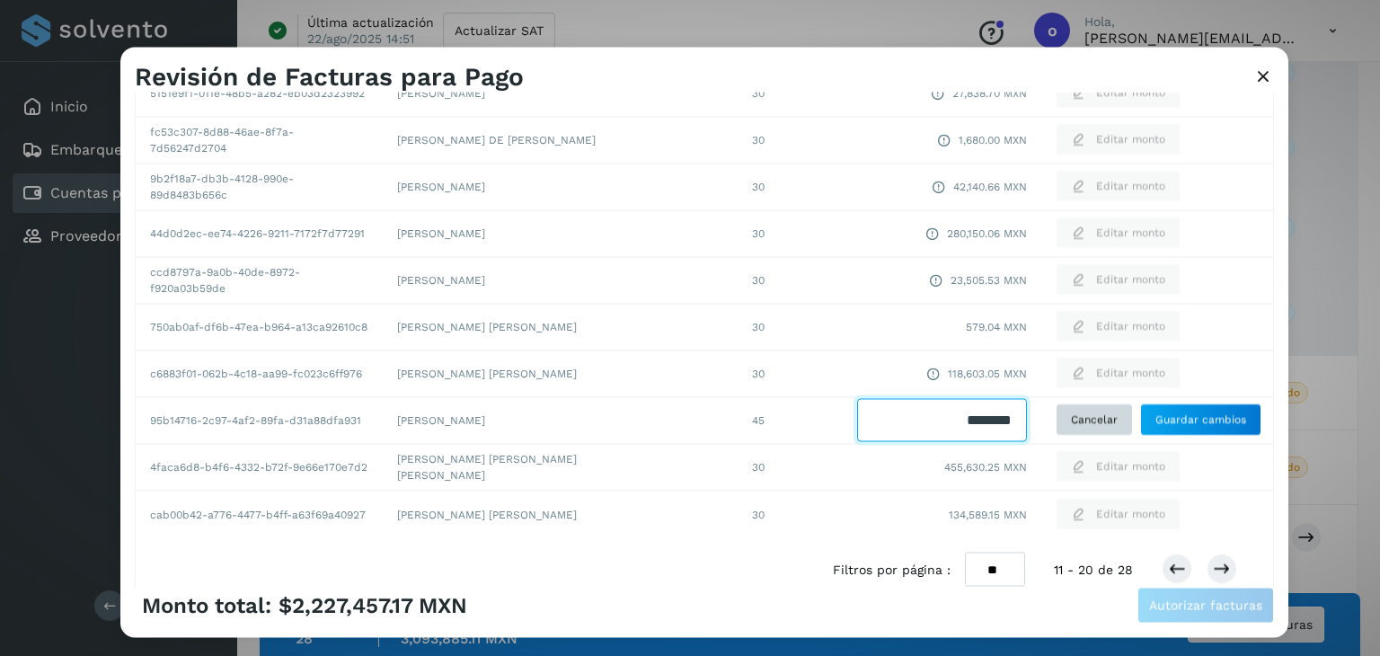
drag, startPoint x: 920, startPoint y: 421, endPoint x: 1074, endPoint y: 412, distance: 153.9
click at [1074, 412] on tr "95b14716-2c97-4af2-89fa-d31a88dfa931 [PERSON_NAME] 45 Cancelar Guardar cambios" at bounding box center [705, 420] width 1138 height 47
type input "********"
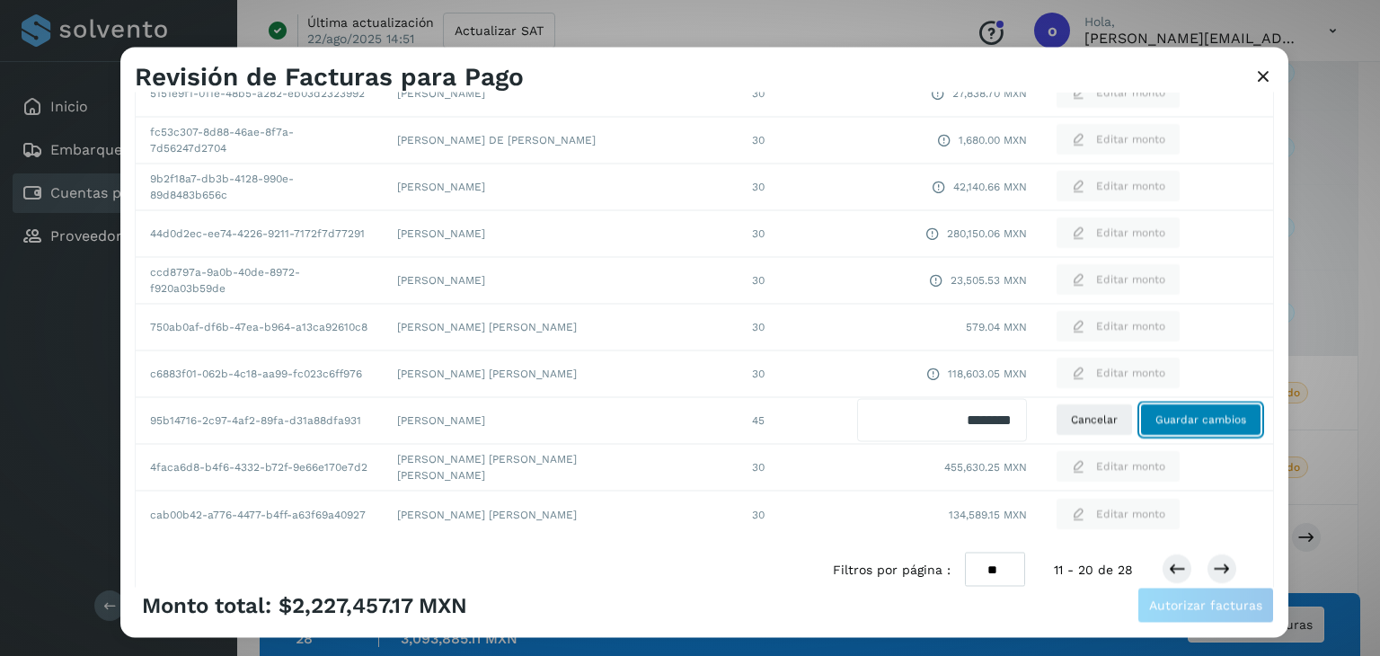
click at [1182, 421] on span "Guardar cambios" at bounding box center [1201, 420] width 91 height 16
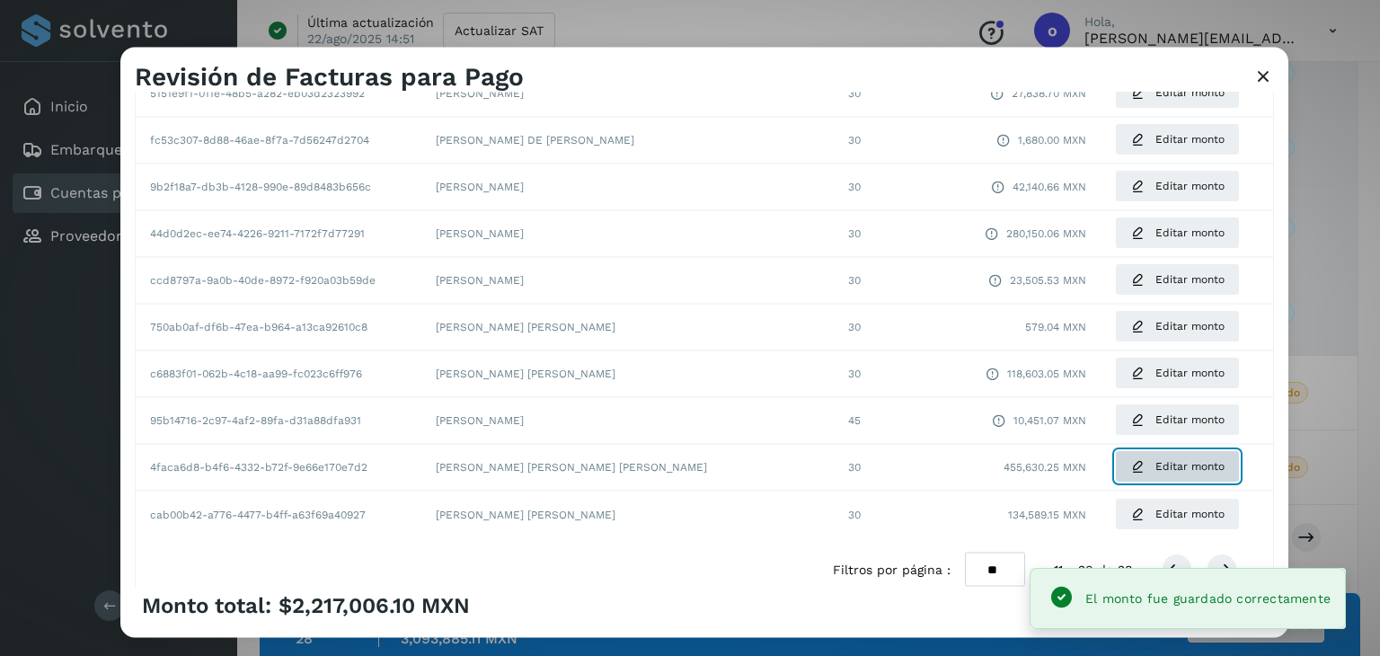
click at [1130, 464] on icon at bounding box center [1137, 467] width 14 height 14
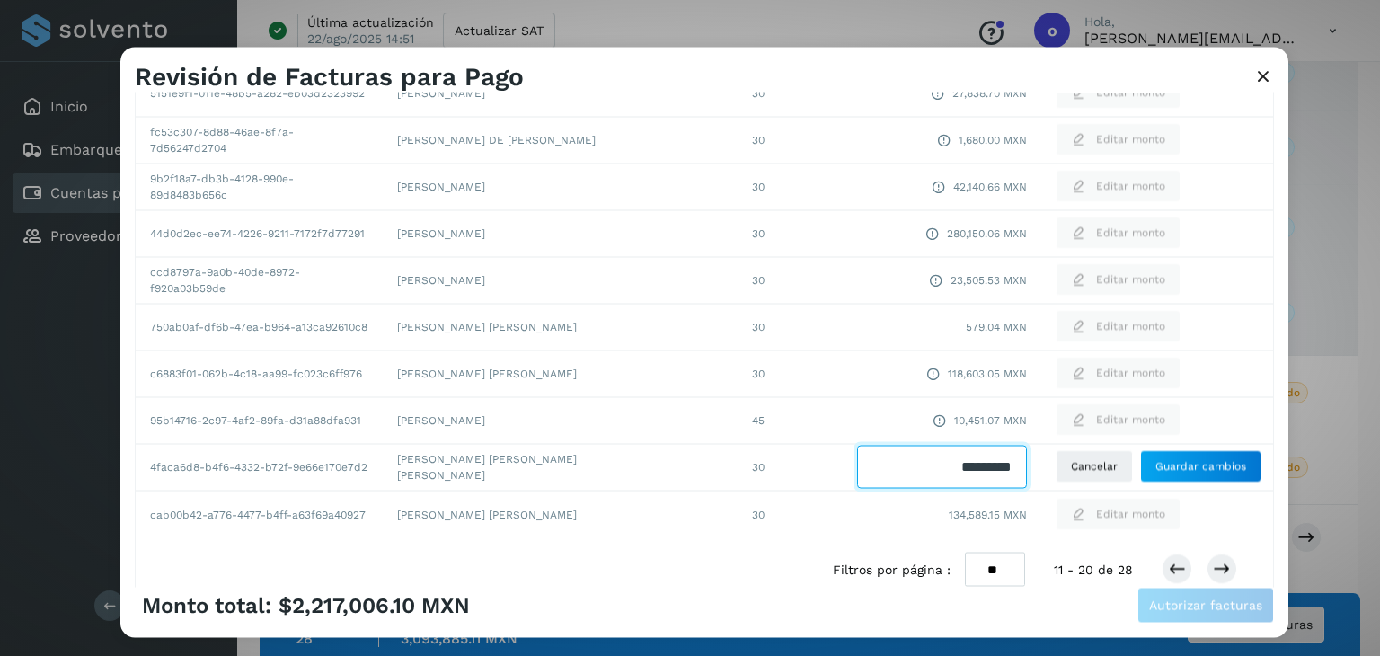
drag, startPoint x: 915, startPoint y: 465, endPoint x: 1115, endPoint y: 470, distance: 200.5
click at [1115, 470] on tr "4faca6d8-b4f6-4332-b72f-9e66e170e7d2 [PERSON_NAME] [PERSON_NAME] [PERSON_NAME] …" at bounding box center [705, 467] width 1138 height 47
type input "*********"
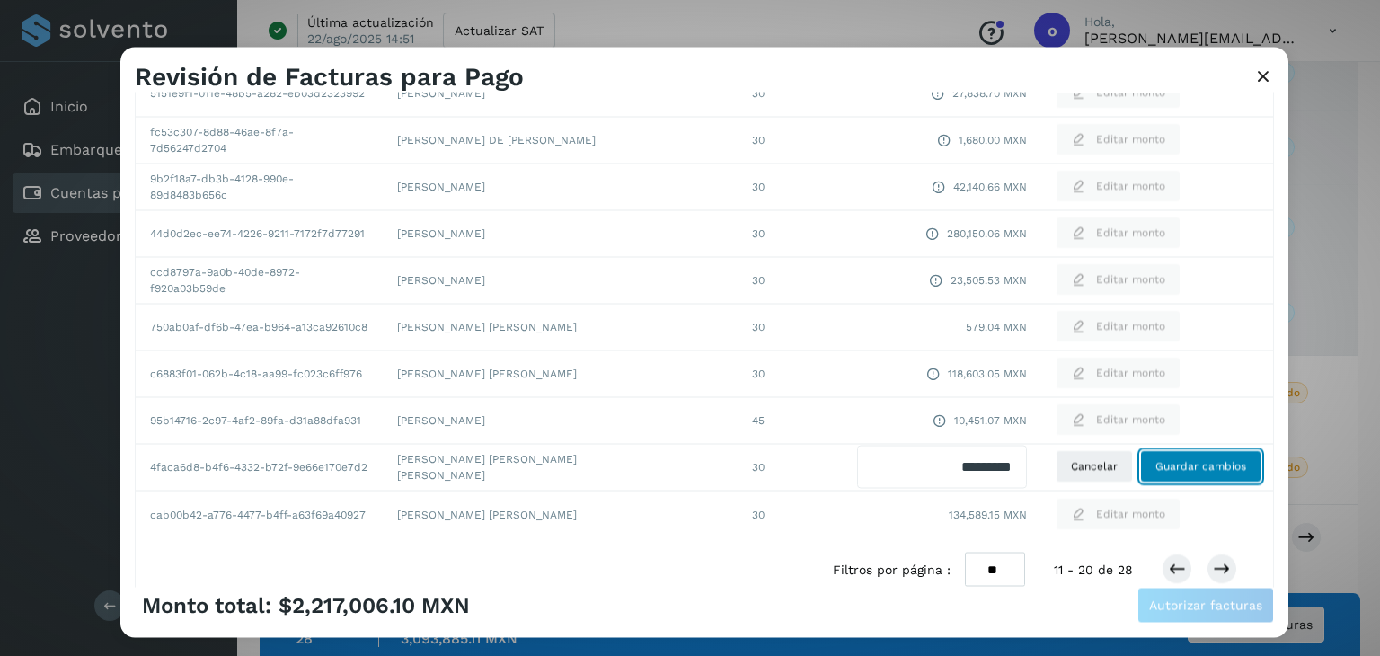
click at [1178, 470] on span "Guardar cambios" at bounding box center [1201, 467] width 91 height 16
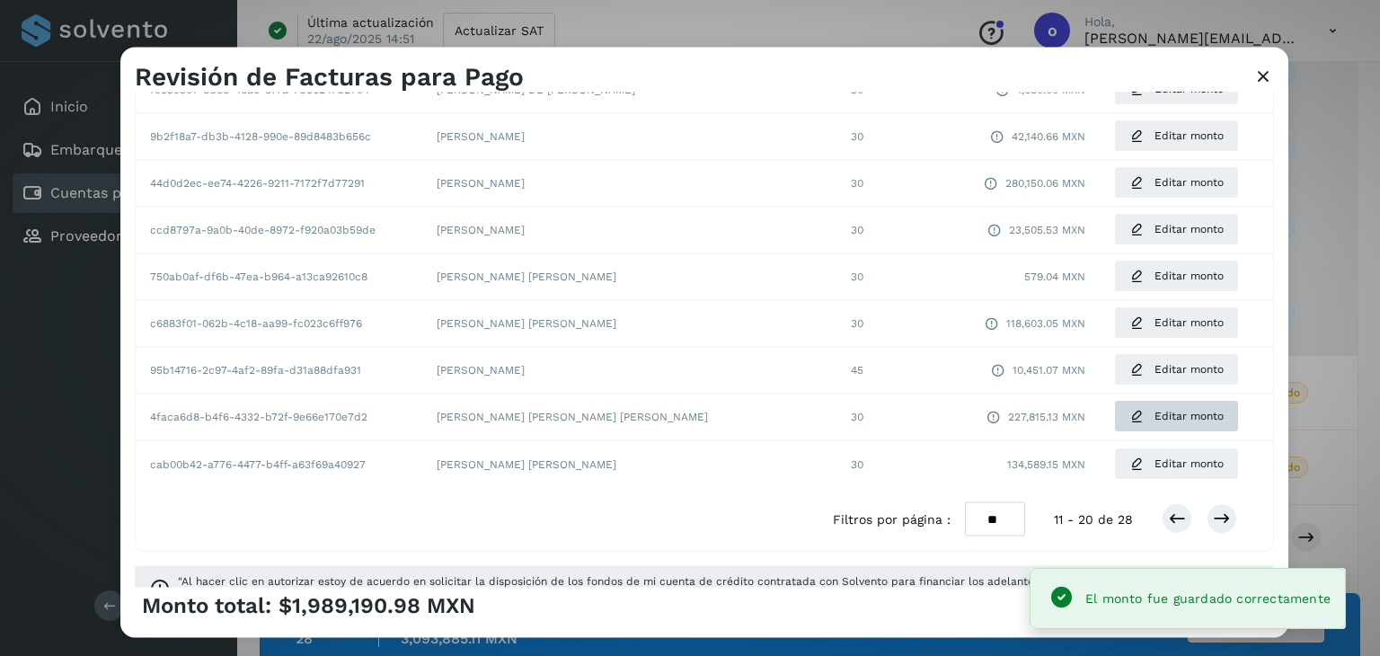
scroll to position [338, 0]
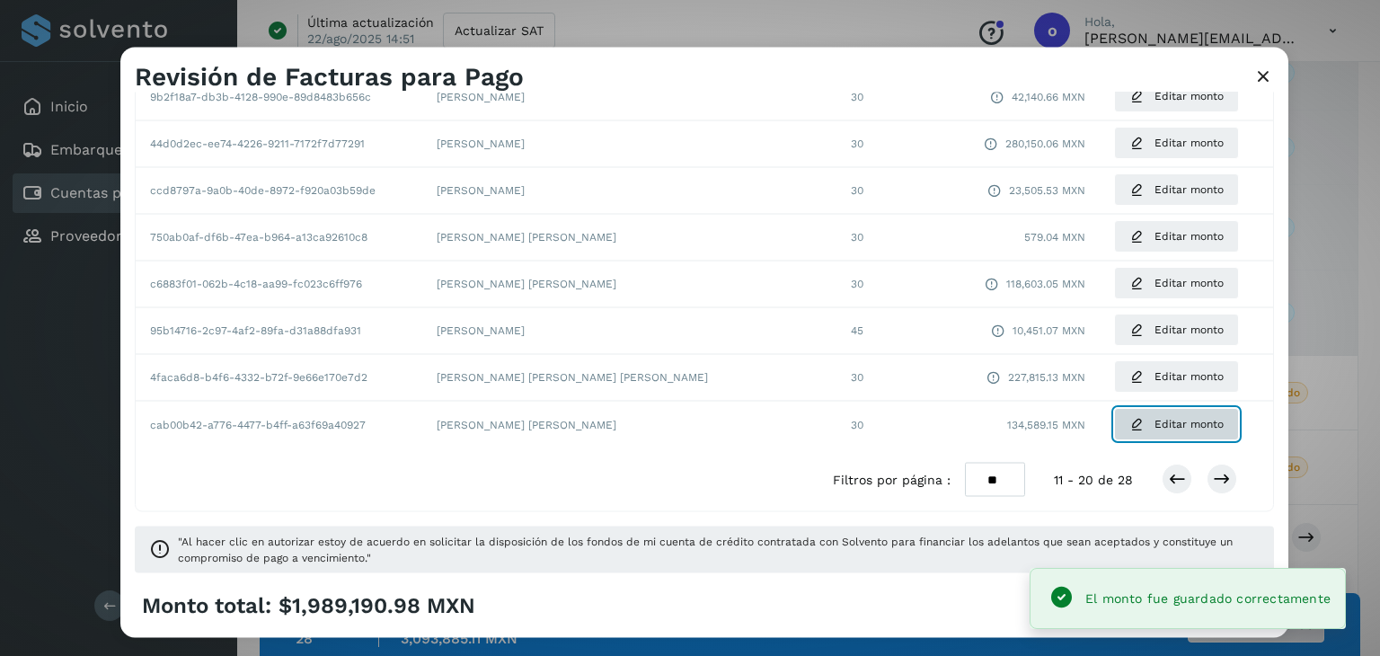
click at [1155, 425] on span "Editar monto" at bounding box center [1189, 424] width 69 height 16
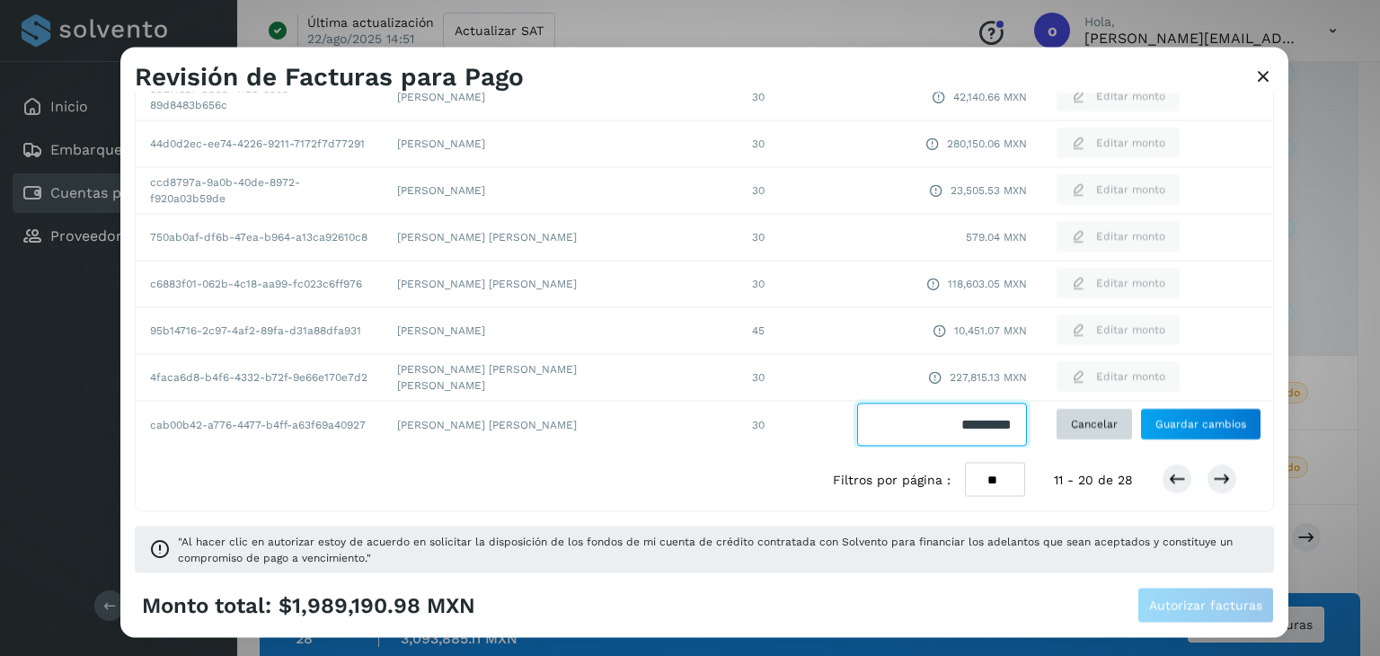
drag, startPoint x: 920, startPoint y: 425, endPoint x: 1086, endPoint y: 423, distance: 165.4
click at [1086, 423] on tr "cab00b42-a776-4477-b4ff-a63f69a40927 [PERSON_NAME] [PERSON_NAME] 30 Cancelar Gu…" at bounding box center [705, 424] width 1138 height 47
type input "********"
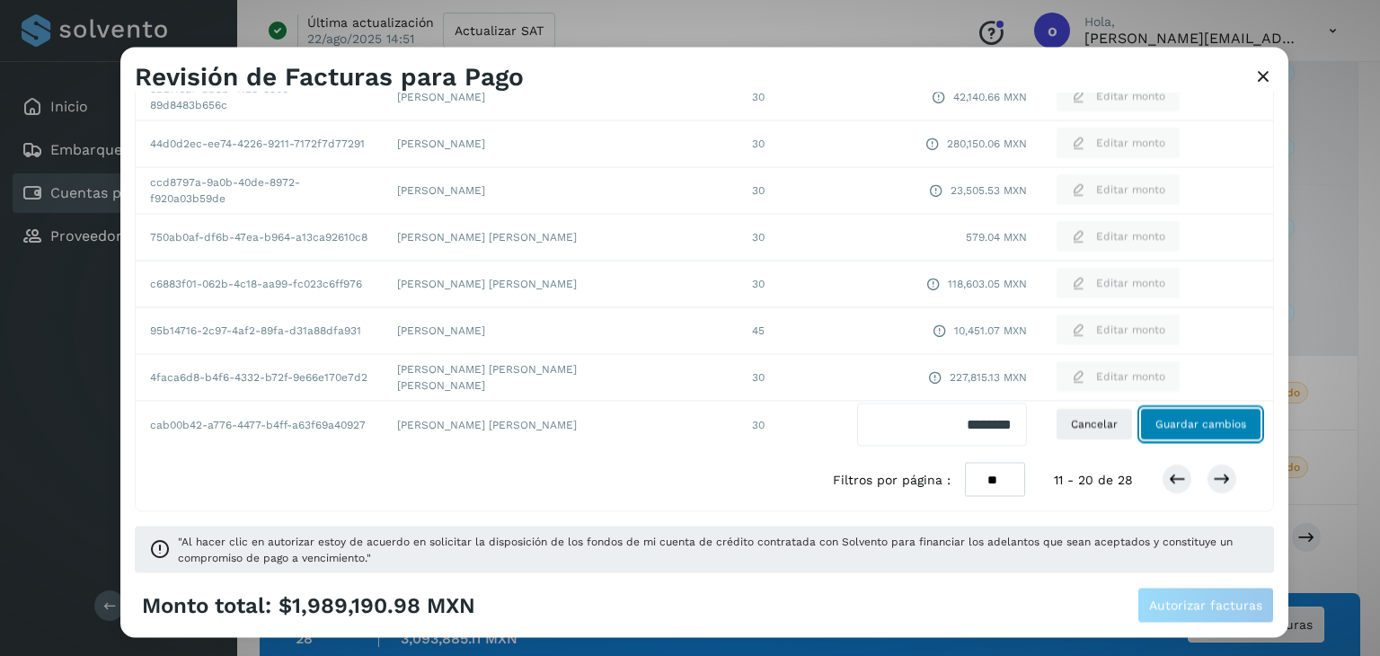
click at [1156, 422] on span "Guardar cambios" at bounding box center [1201, 424] width 91 height 16
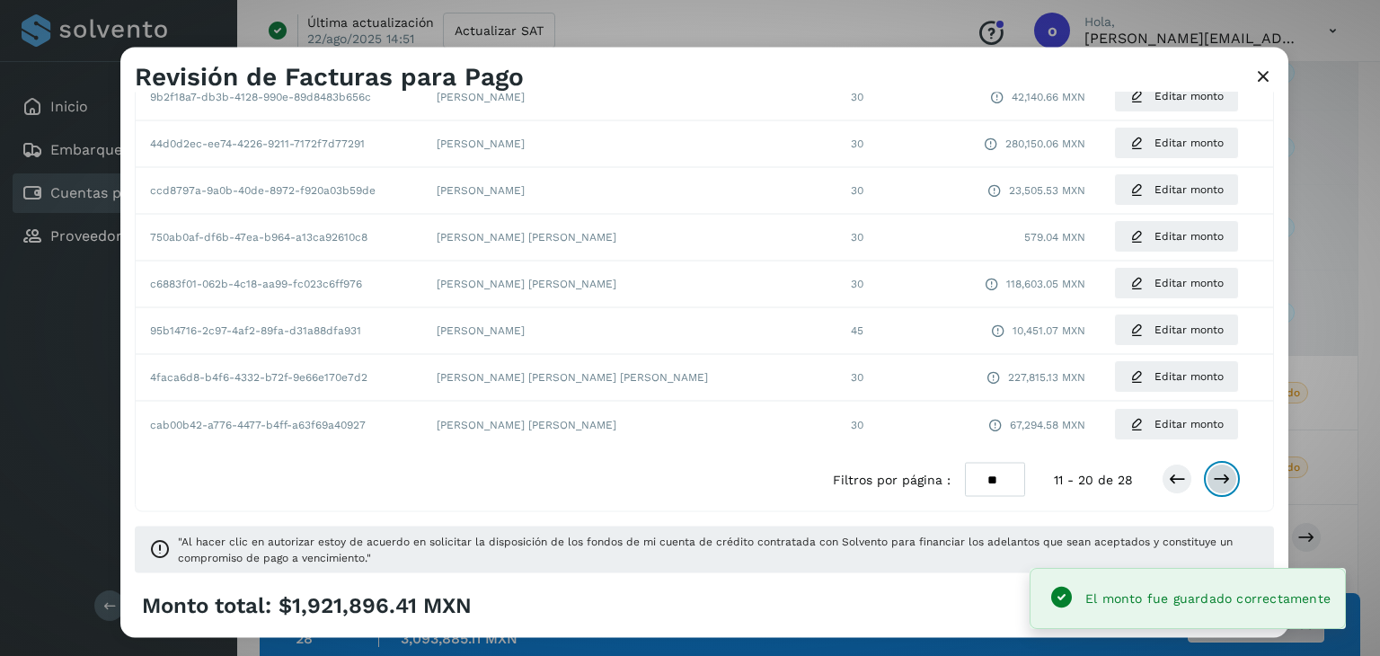
click at [1213, 482] on icon at bounding box center [1222, 480] width 18 height 18
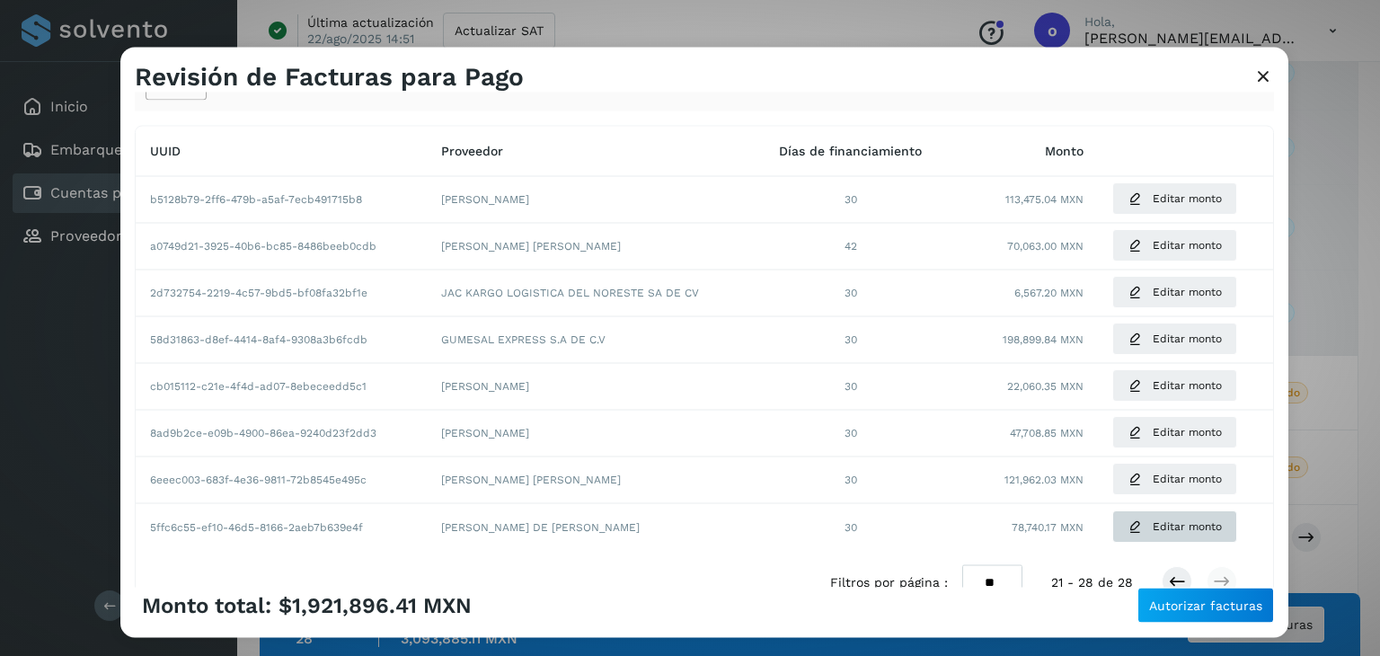
scroll to position [0, 0]
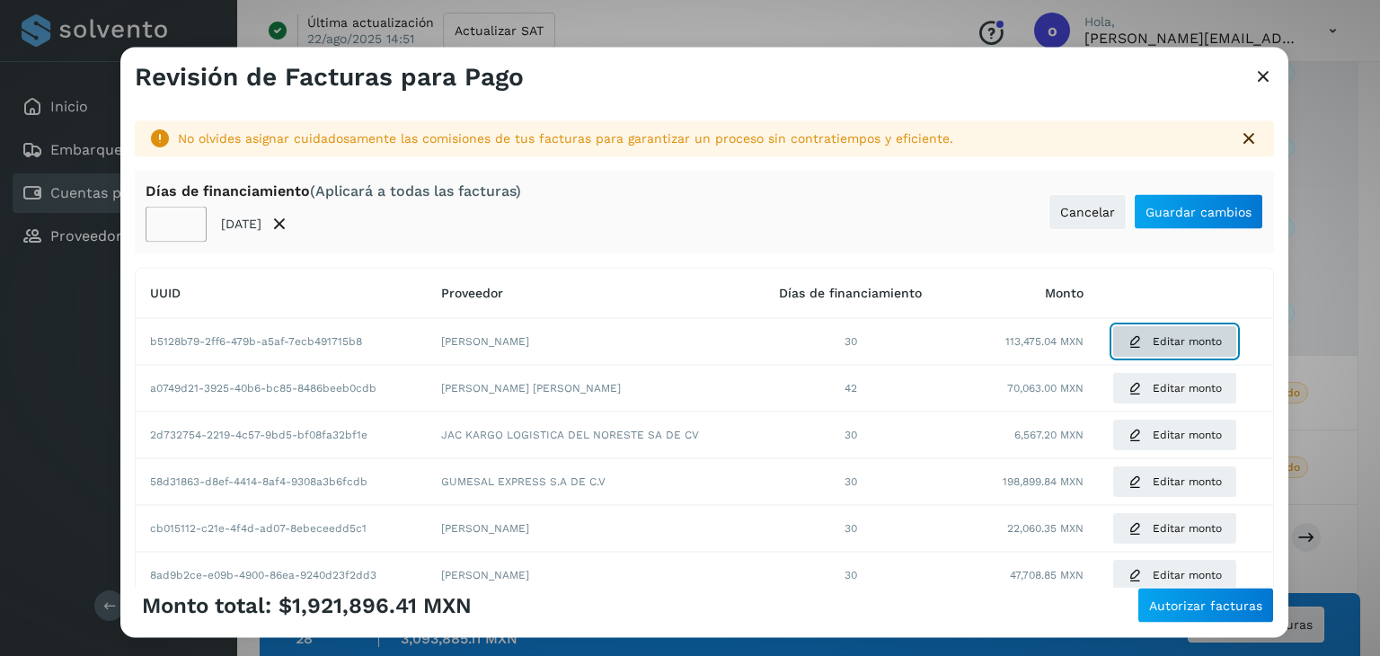
click at [1168, 346] on span "Editar monto" at bounding box center [1187, 341] width 69 height 16
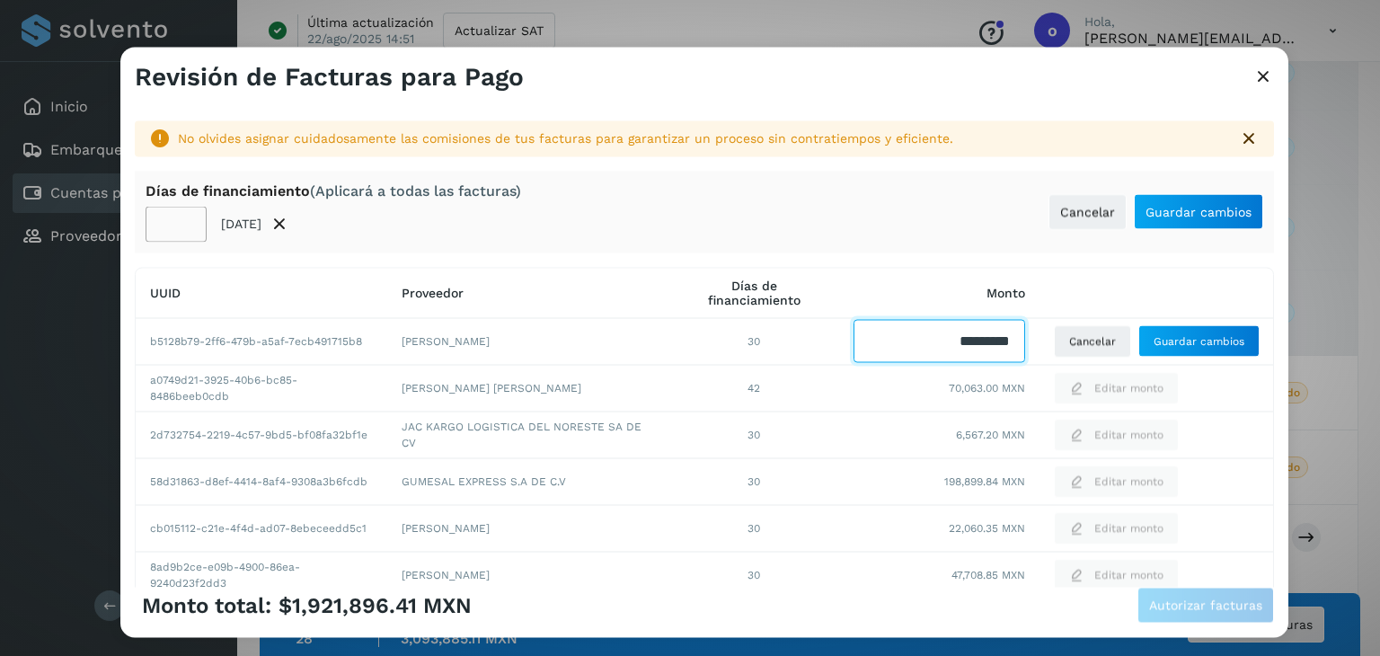
drag, startPoint x: 1020, startPoint y: 341, endPoint x: 1106, endPoint y: 308, distance: 92.5
click at [1102, 458] on tr "b5128b79-2ff6-479b-a5af-7ecb491715b8 [PERSON_NAME] 30 Cancelar Guardar cambios" at bounding box center [705, 481] width 1138 height 47
type input "********"
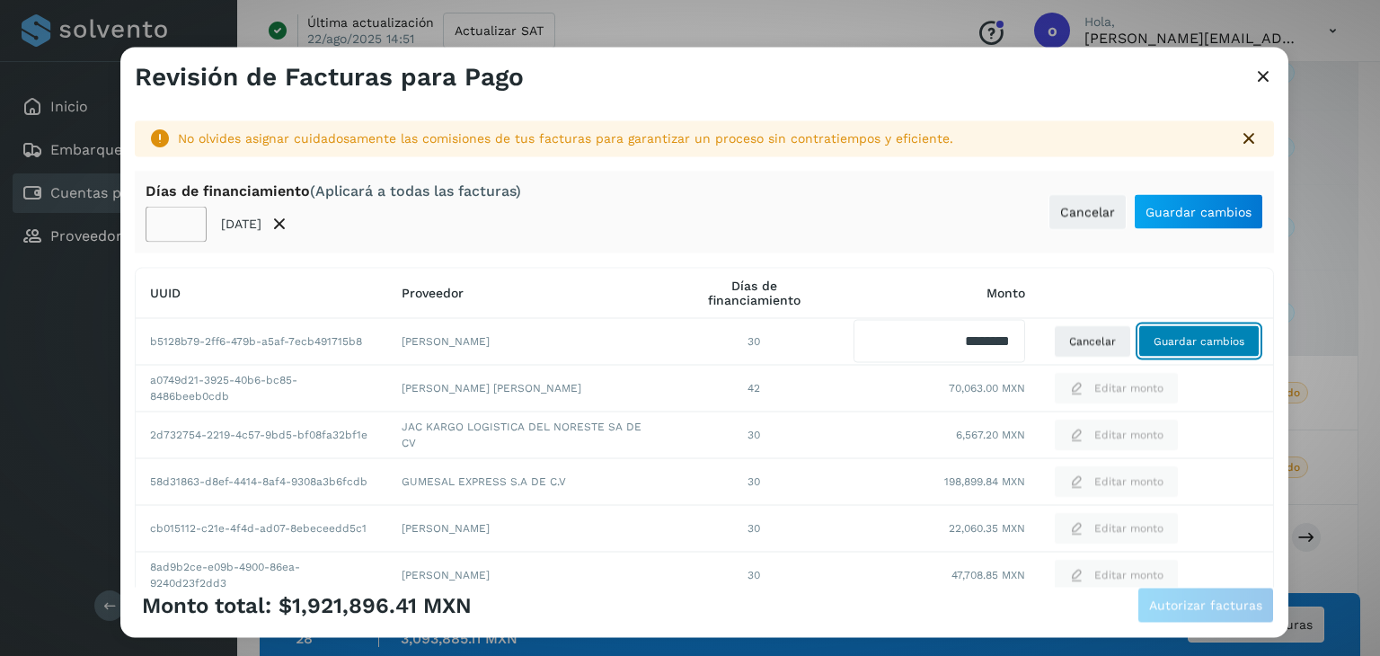
click at [1169, 350] on button "Guardar cambios" at bounding box center [1199, 341] width 121 height 32
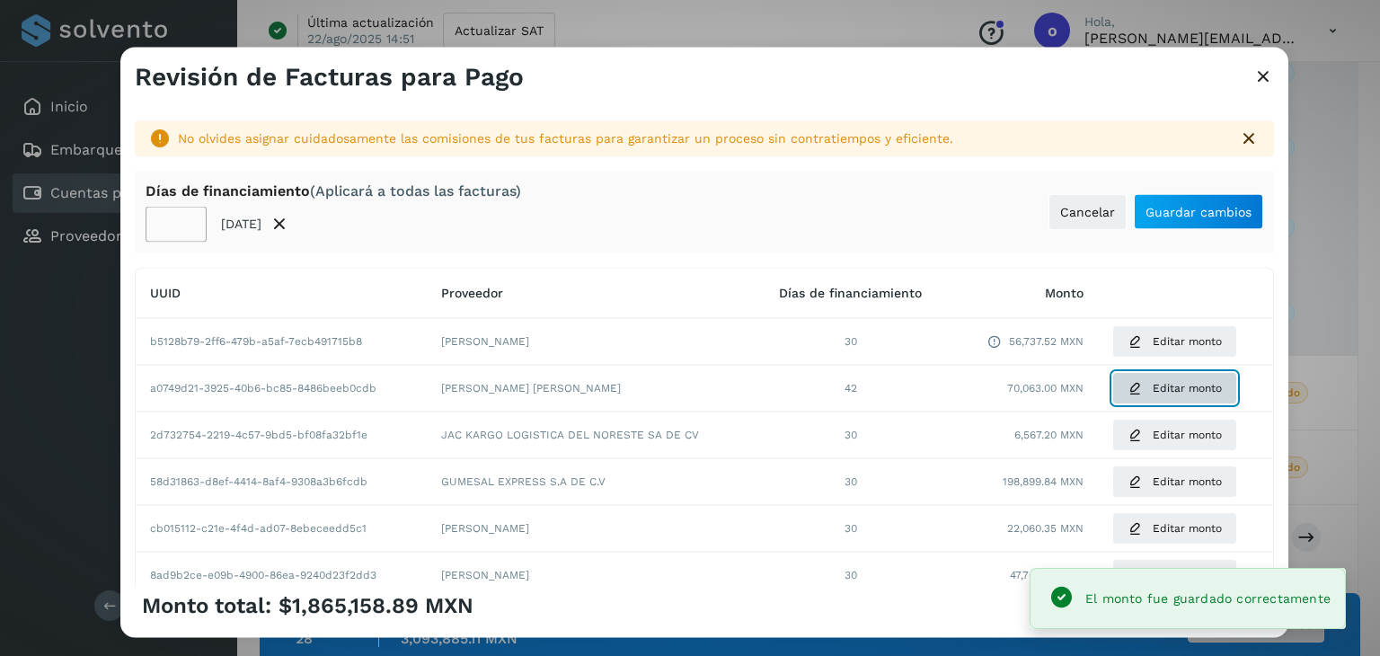
click at [1163, 388] on span "Editar monto" at bounding box center [1187, 388] width 69 height 16
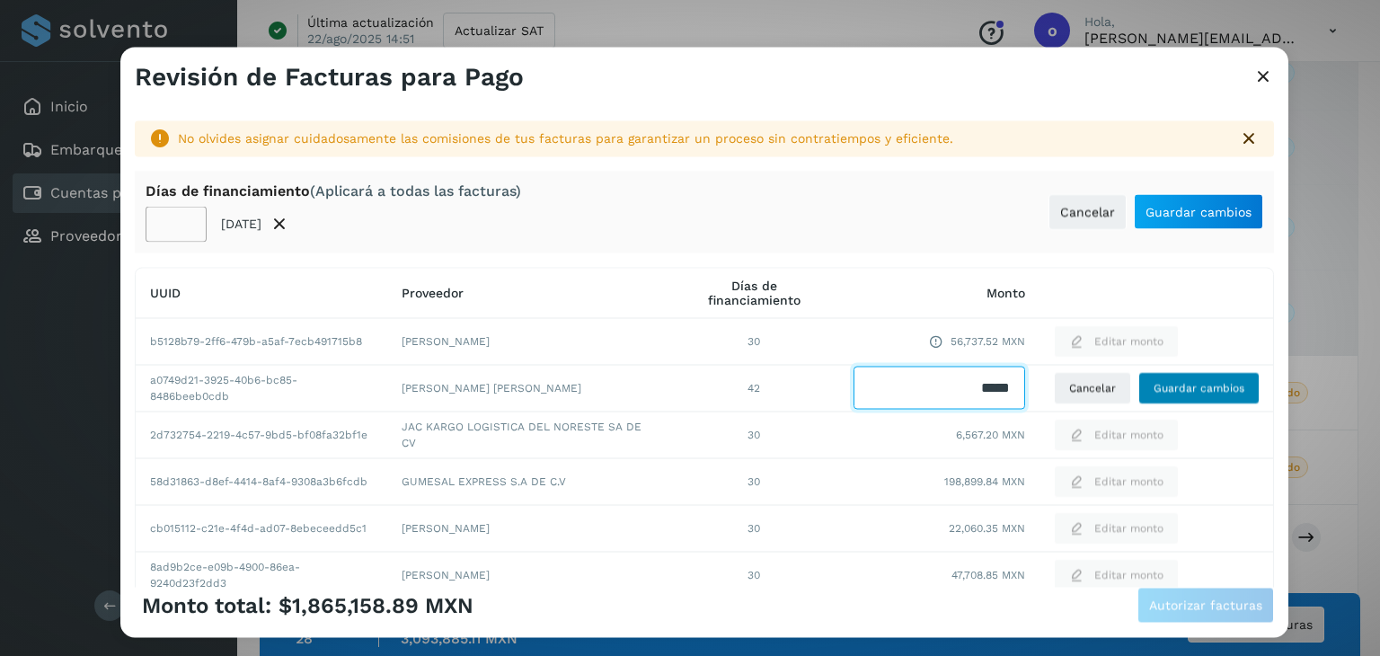
drag, startPoint x: 952, startPoint y: 385, endPoint x: 1135, endPoint y: 388, distance: 183.4
click at [1135, 598] on tr "a0749d21-3925-40b6-bc85-8486beeb0cdb [PERSON_NAME] [PERSON_NAME] 42 Cancelar Gu…" at bounding box center [705, 621] width 1138 height 47
type input "********"
click at [1172, 390] on span "Guardar cambios" at bounding box center [1199, 388] width 91 height 16
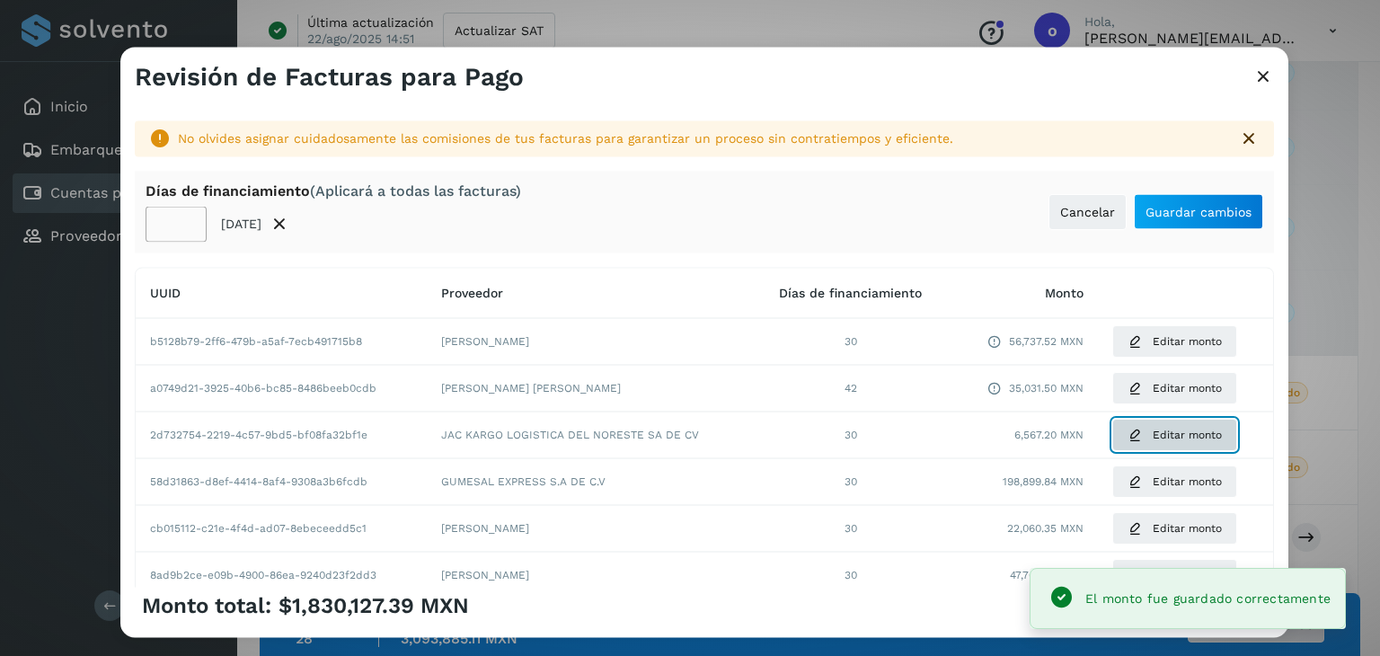
click at [1162, 436] on span "Editar monto" at bounding box center [1187, 435] width 69 height 16
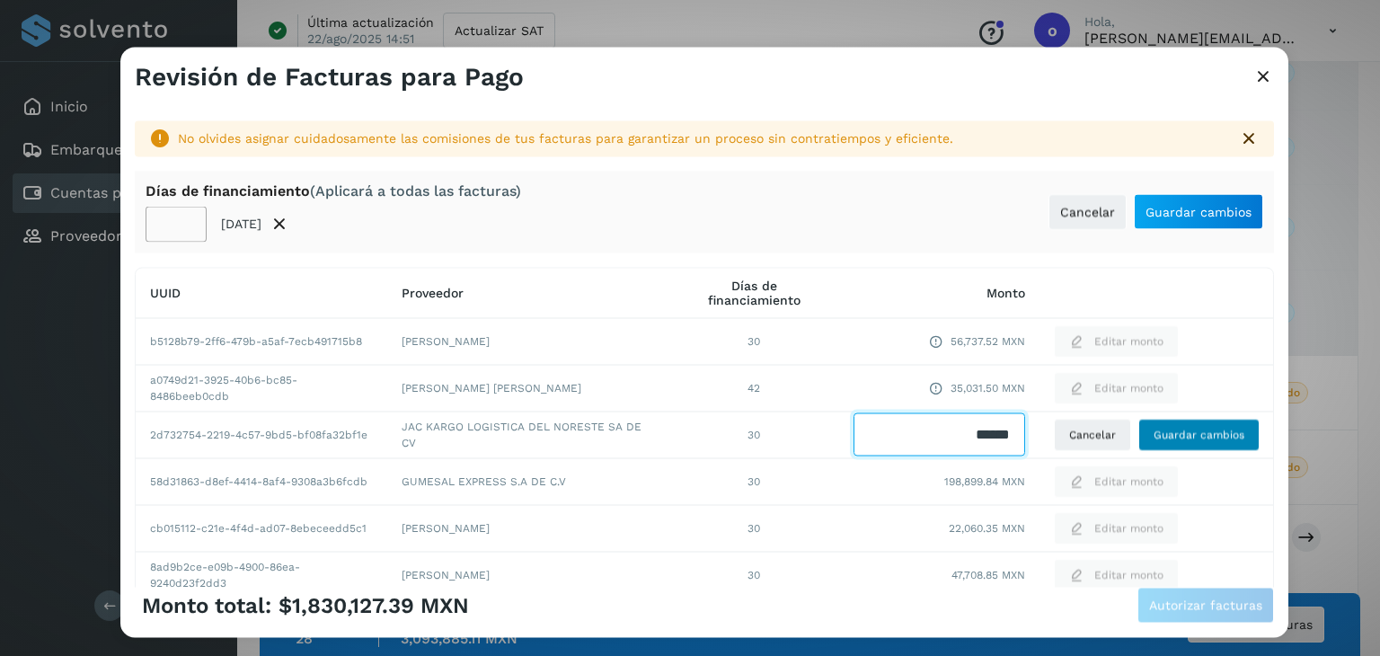
drag, startPoint x: 950, startPoint y: 439, endPoint x: 1204, endPoint y: 436, distance: 254.3
click at [1204, 436] on tr "2d732754-2219-4c57-9bd5-bf08fa32bf1e JAC KARGO LOGISTICA DEL NORESTE SA DE CV 3…" at bounding box center [705, 435] width 1138 height 47
type input "*******"
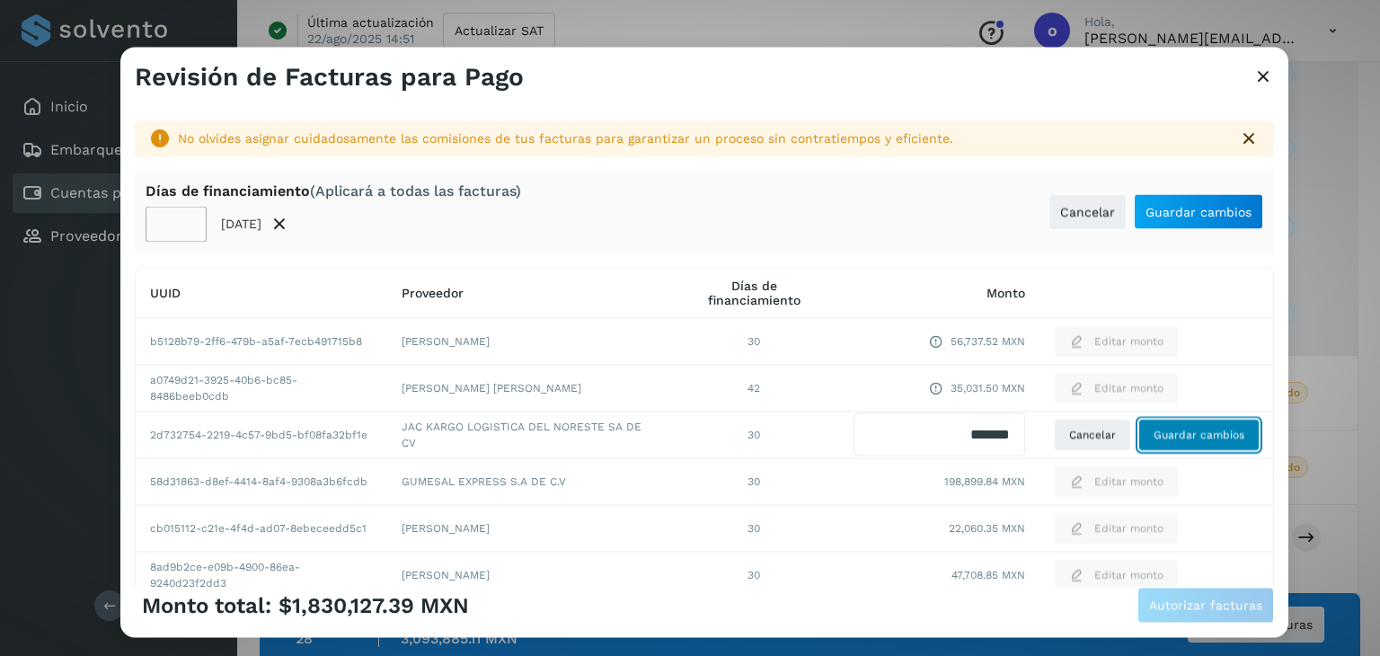
click at [1235, 425] on button "Guardar cambios" at bounding box center [1199, 435] width 121 height 32
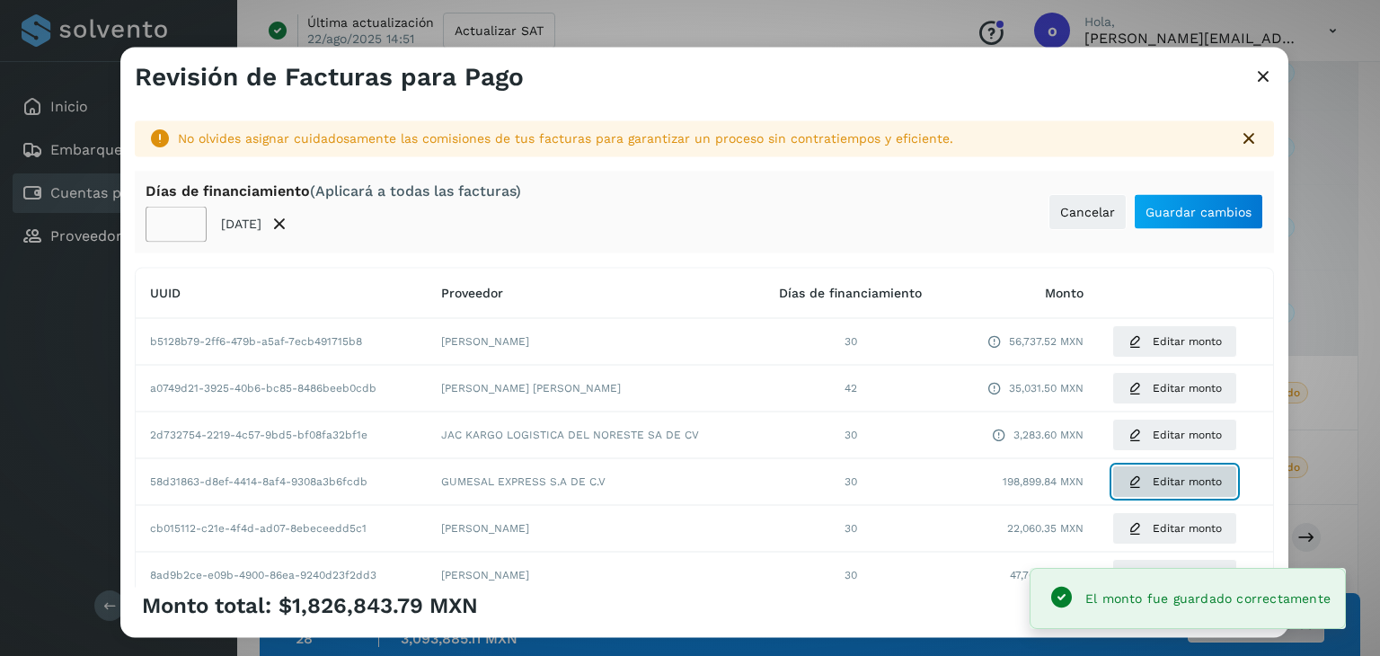
click at [1154, 483] on span "Editar monto" at bounding box center [1187, 482] width 69 height 16
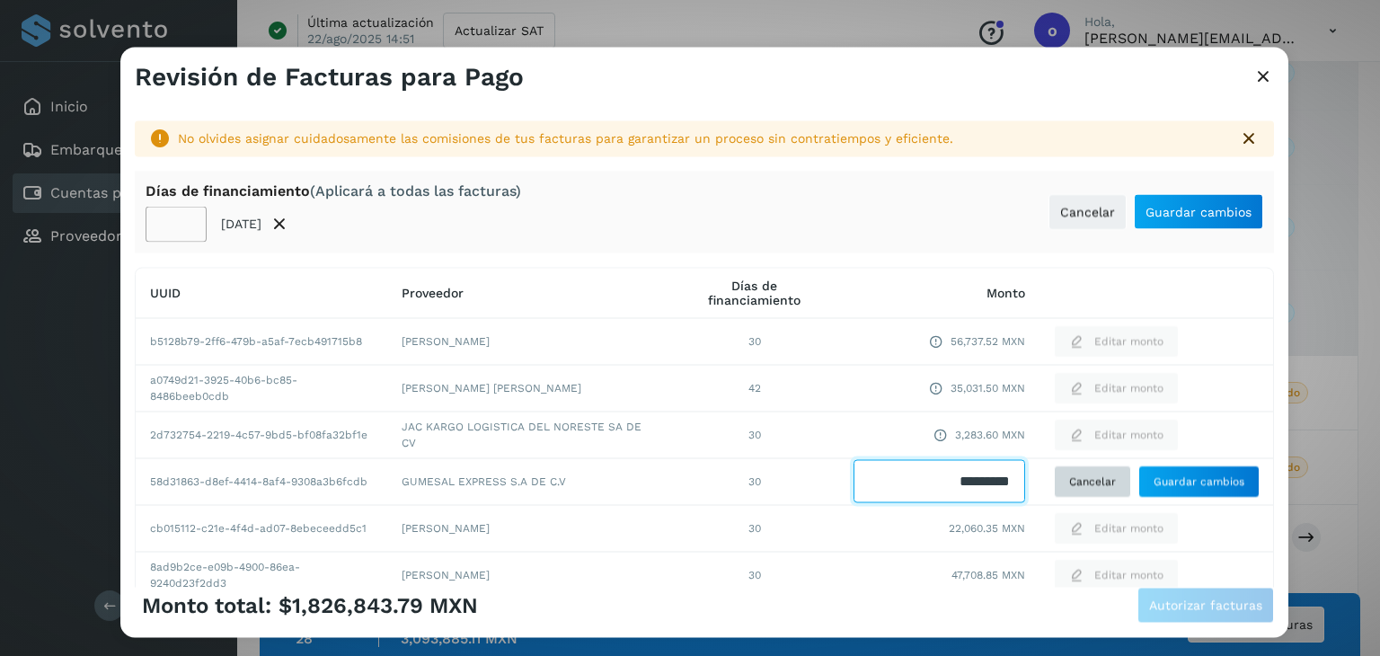
drag, startPoint x: 931, startPoint y: 484, endPoint x: 1089, endPoint y: 483, distance: 158.2
click at [1089, 483] on tr "58d31863-d8ef-4414-8af4-9308a3b6fcdb GUMESAL EXPRESS S.A DE C.V 30 Cancelar Gua…" at bounding box center [705, 481] width 1138 height 47
click at [971, 482] on input "Facturas" at bounding box center [940, 481] width 172 height 43
click at [1005, 488] on input "Facturas" at bounding box center [940, 481] width 172 height 43
type input "********"
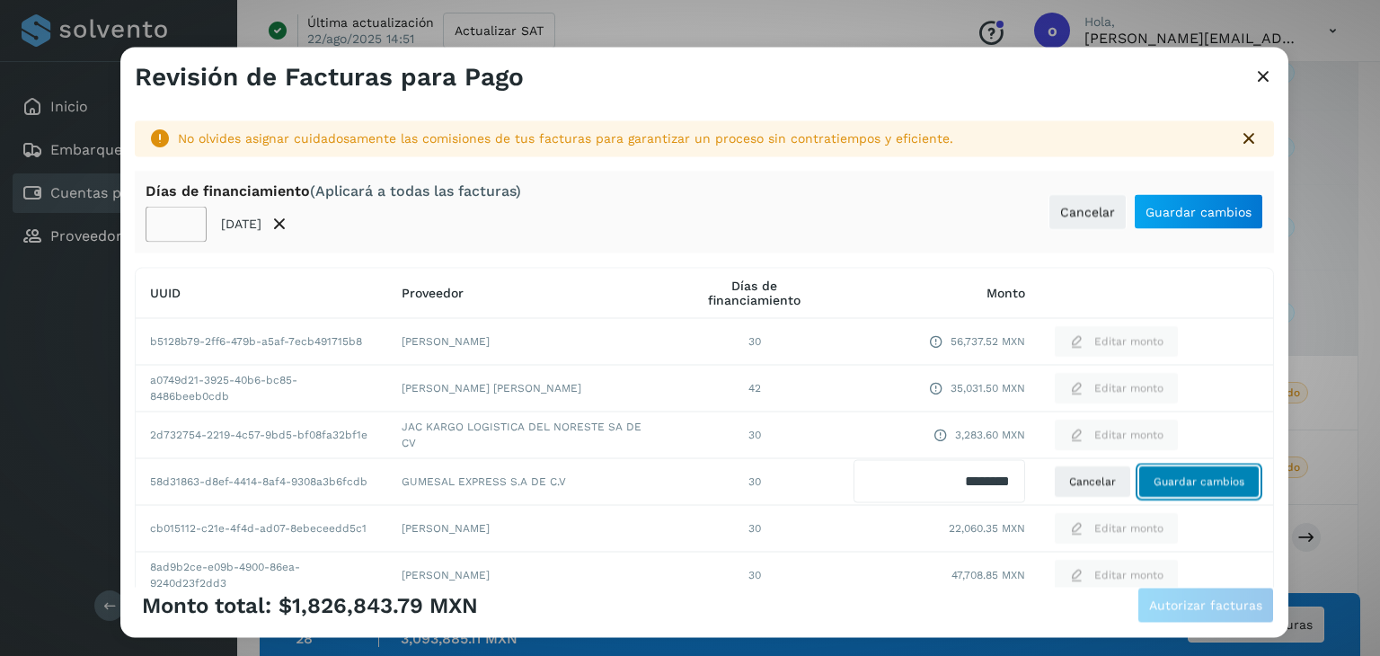
click at [1164, 480] on span "Guardar cambios" at bounding box center [1199, 482] width 91 height 16
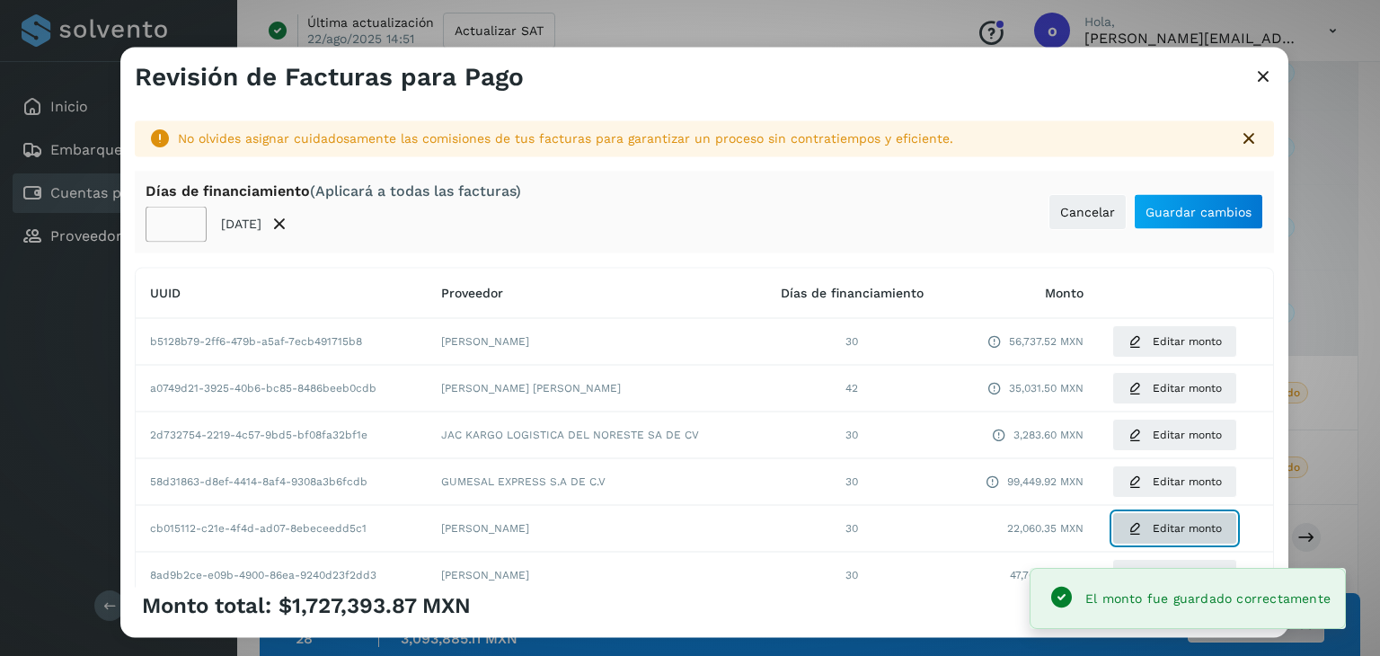
click at [1139, 525] on button "Editar monto" at bounding box center [1174, 528] width 125 height 32
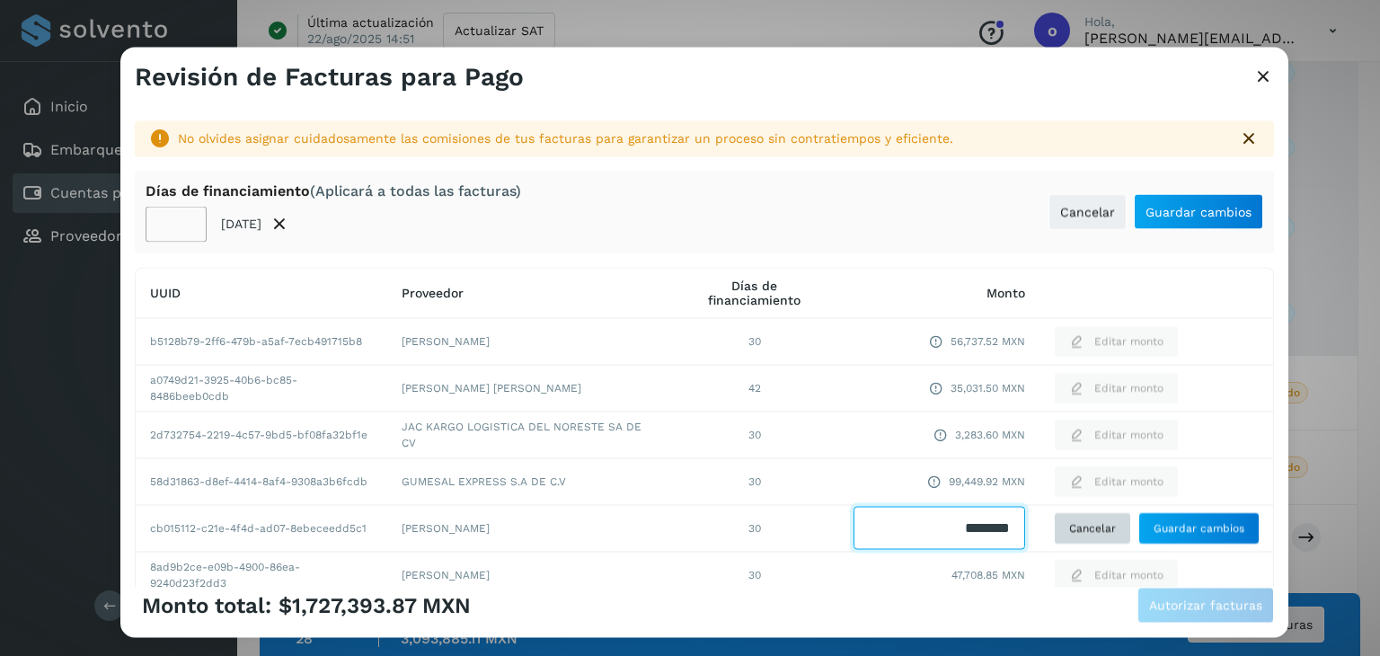
drag, startPoint x: 931, startPoint y: 532, endPoint x: 1075, endPoint y: 530, distance: 143.8
click at [1075, 530] on tr "cb015112-c21e-4f4d-ad07-8ebeceedd5c1 [PERSON_NAME] 30 Cancelar Guardar cambios" at bounding box center [705, 528] width 1138 height 47
type input "********"
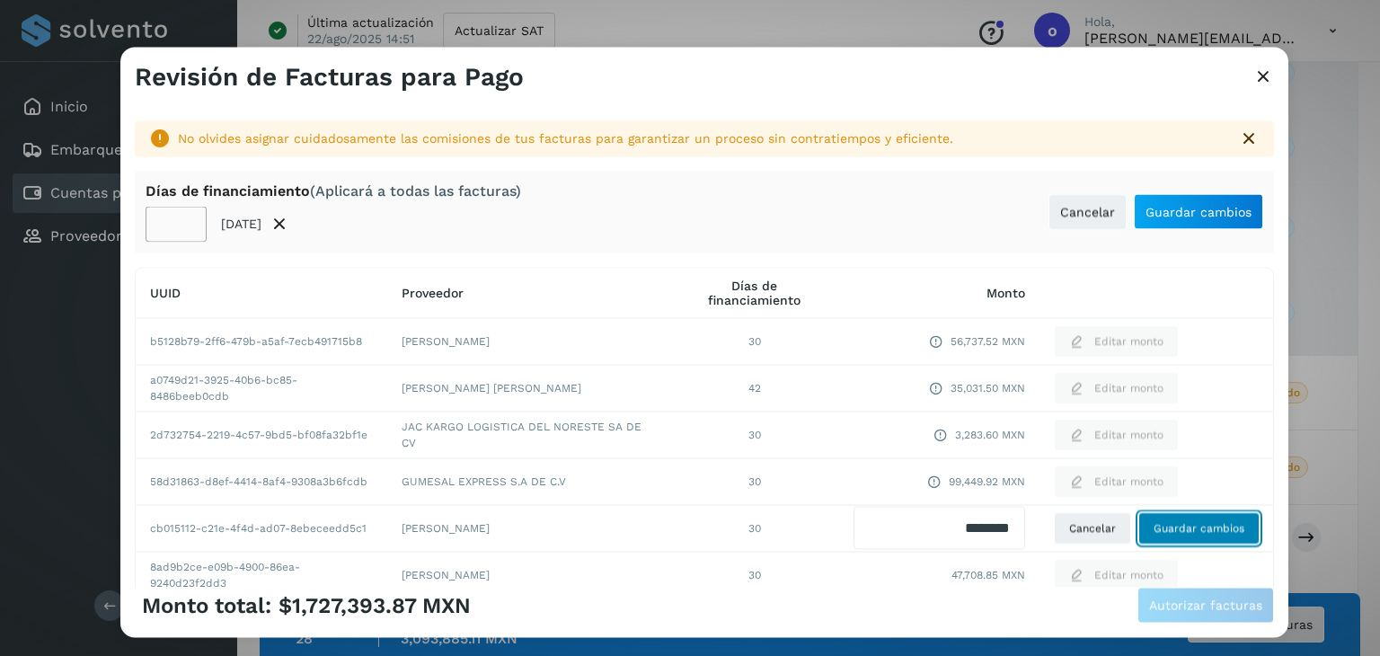
click at [1140, 518] on button "Guardar cambios" at bounding box center [1199, 528] width 121 height 32
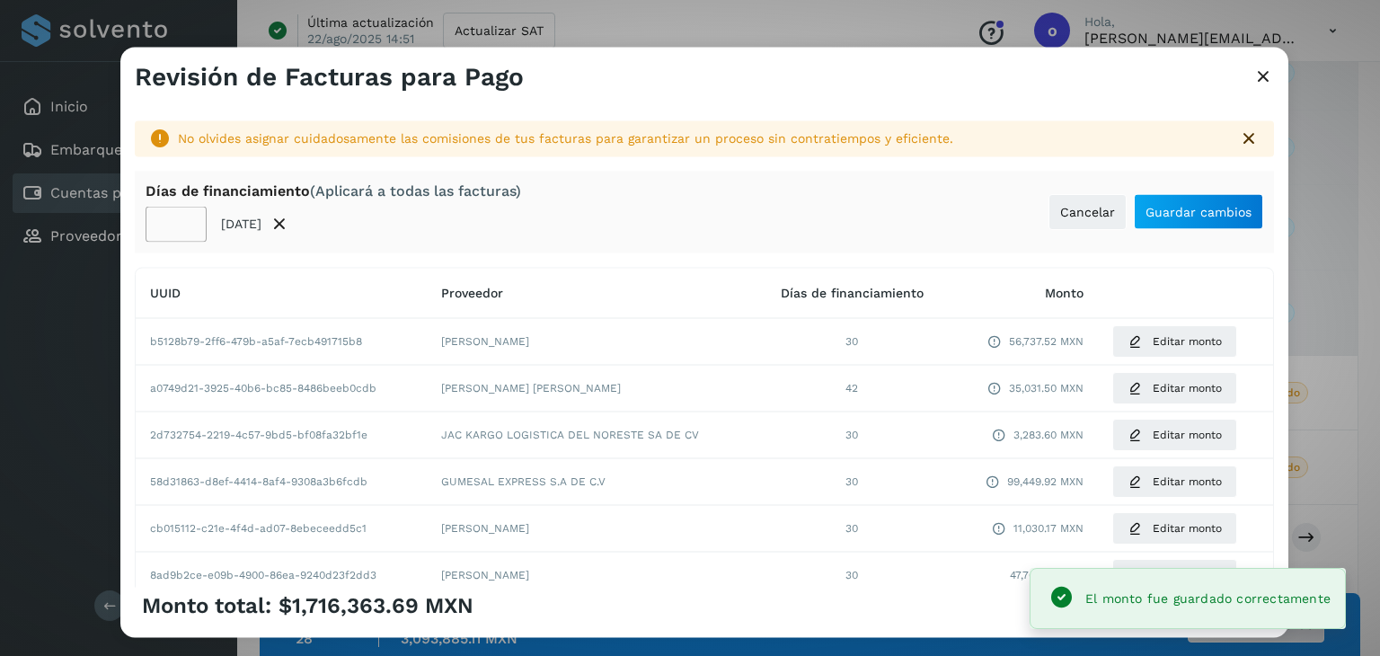
scroll to position [180, 0]
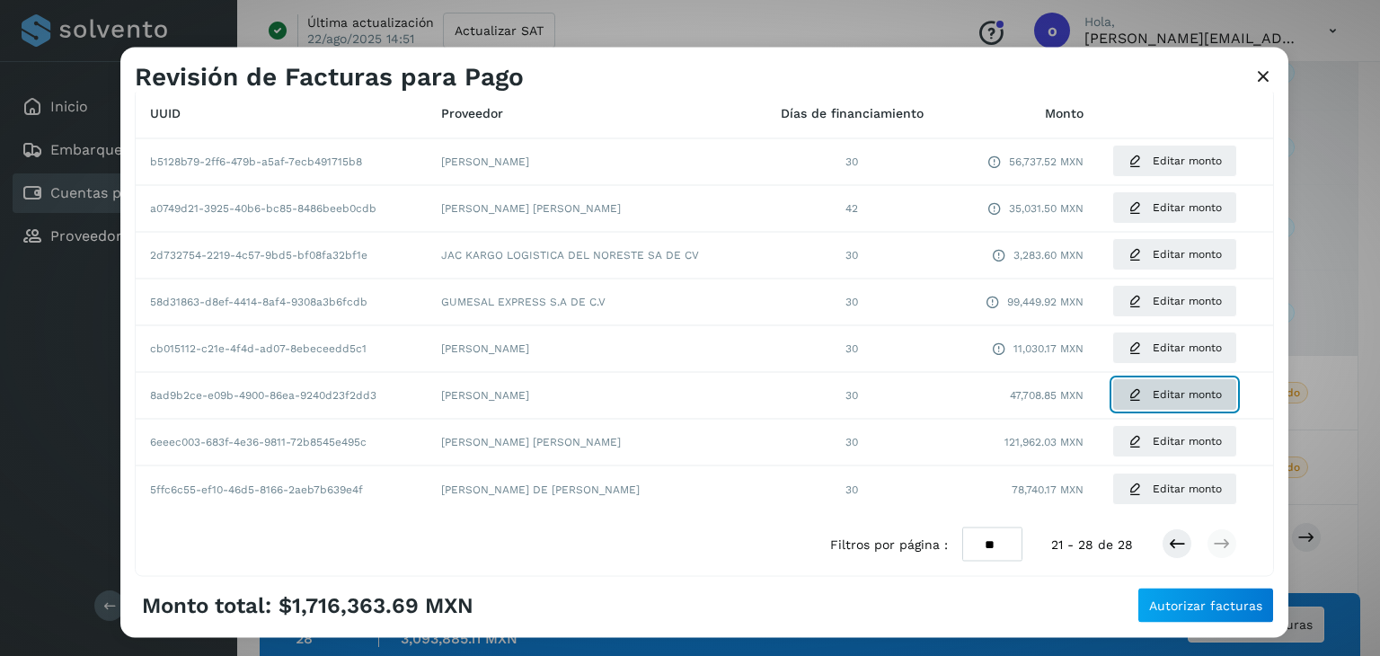
click at [1168, 394] on span "Editar monto" at bounding box center [1187, 395] width 69 height 16
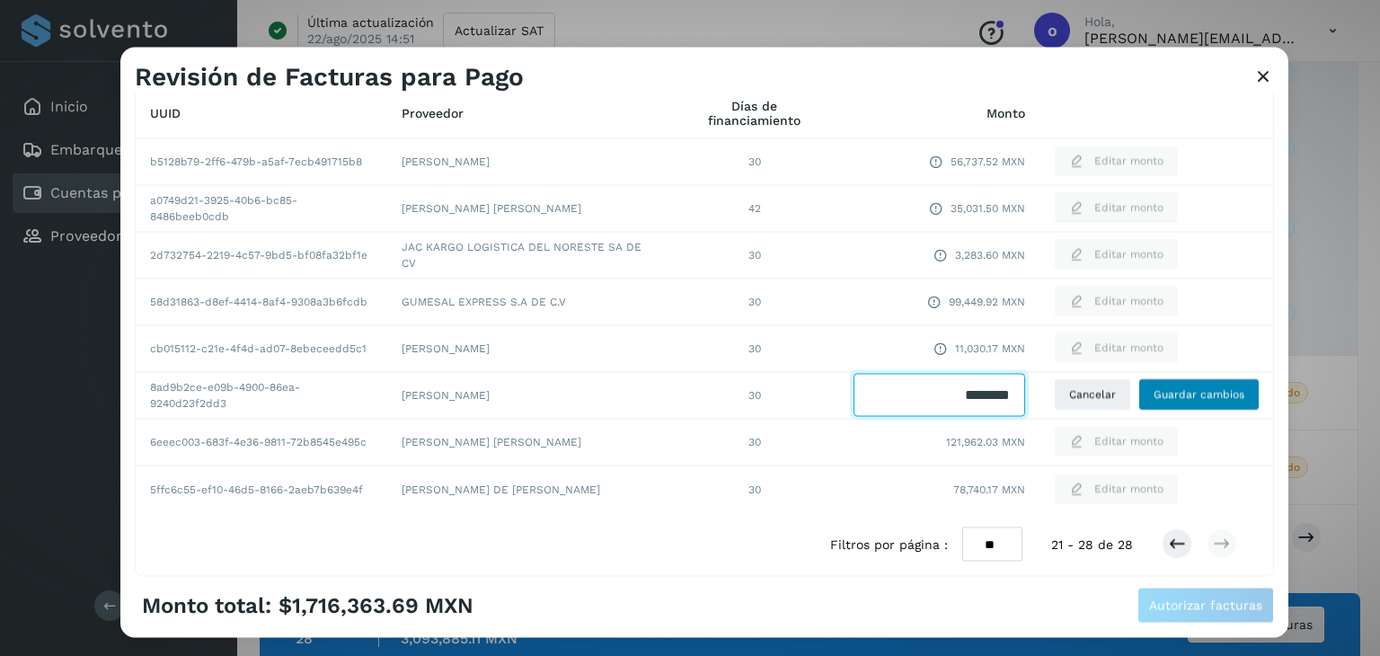
drag, startPoint x: 930, startPoint y: 396, endPoint x: 1172, endPoint y: 399, distance: 241.7
click at [1172, 399] on tr "8ad9b2ce-e09b-4900-86ea-9240d23f2dd3 [PERSON_NAME] 30 Cancelar Guardar cambios" at bounding box center [705, 395] width 1138 height 47
type input "********"
click at [1176, 396] on span "Guardar cambios" at bounding box center [1199, 395] width 91 height 16
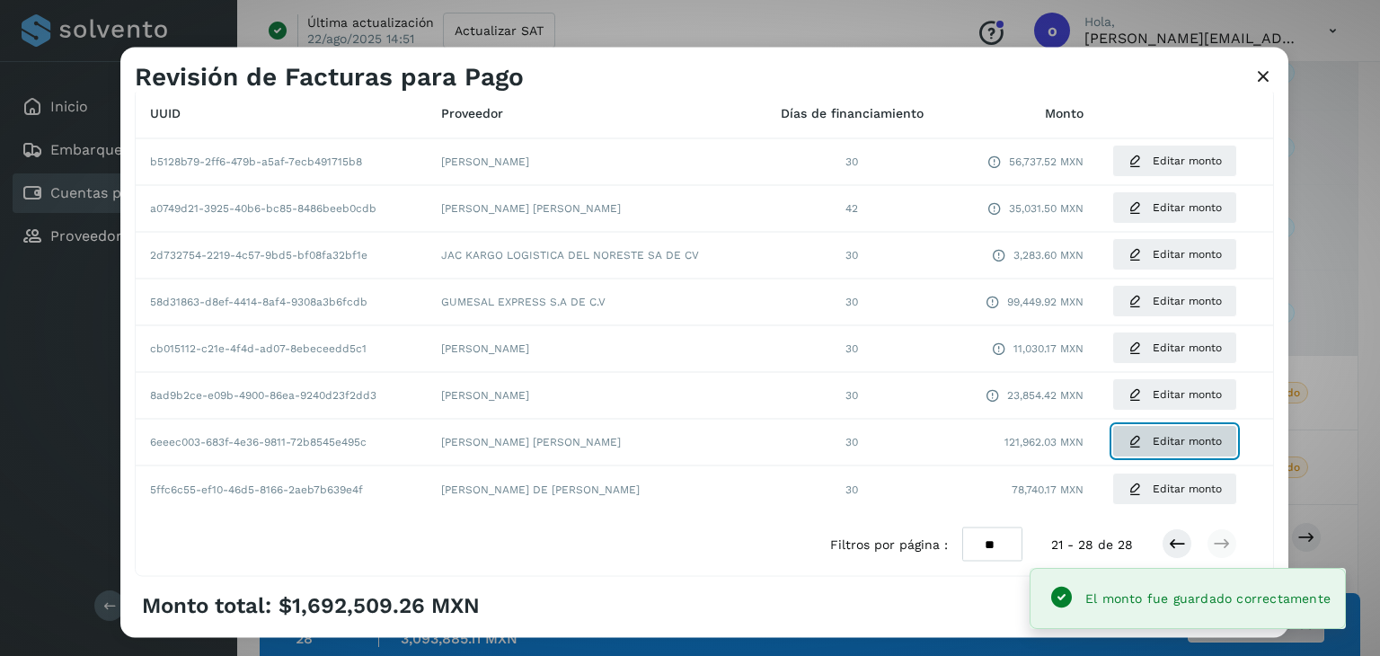
click at [1129, 442] on icon at bounding box center [1135, 442] width 14 height 14
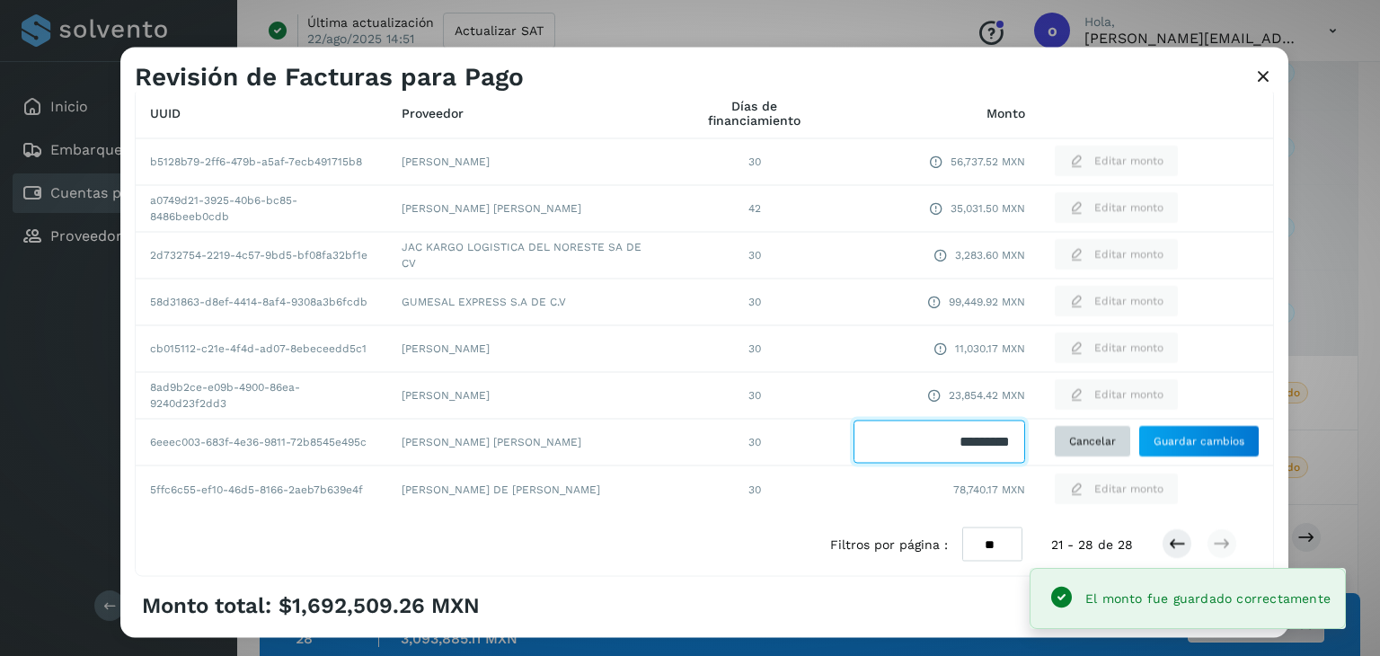
drag, startPoint x: 929, startPoint y: 451, endPoint x: 1065, endPoint y: 439, distance: 136.2
click at [1065, 439] on tr "6eeec003-683f-4e36-9811-72b8545e495c [PERSON_NAME] [PERSON_NAME] 30 Cancelar Gu…" at bounding box center [705, 442] width 1138 height 47
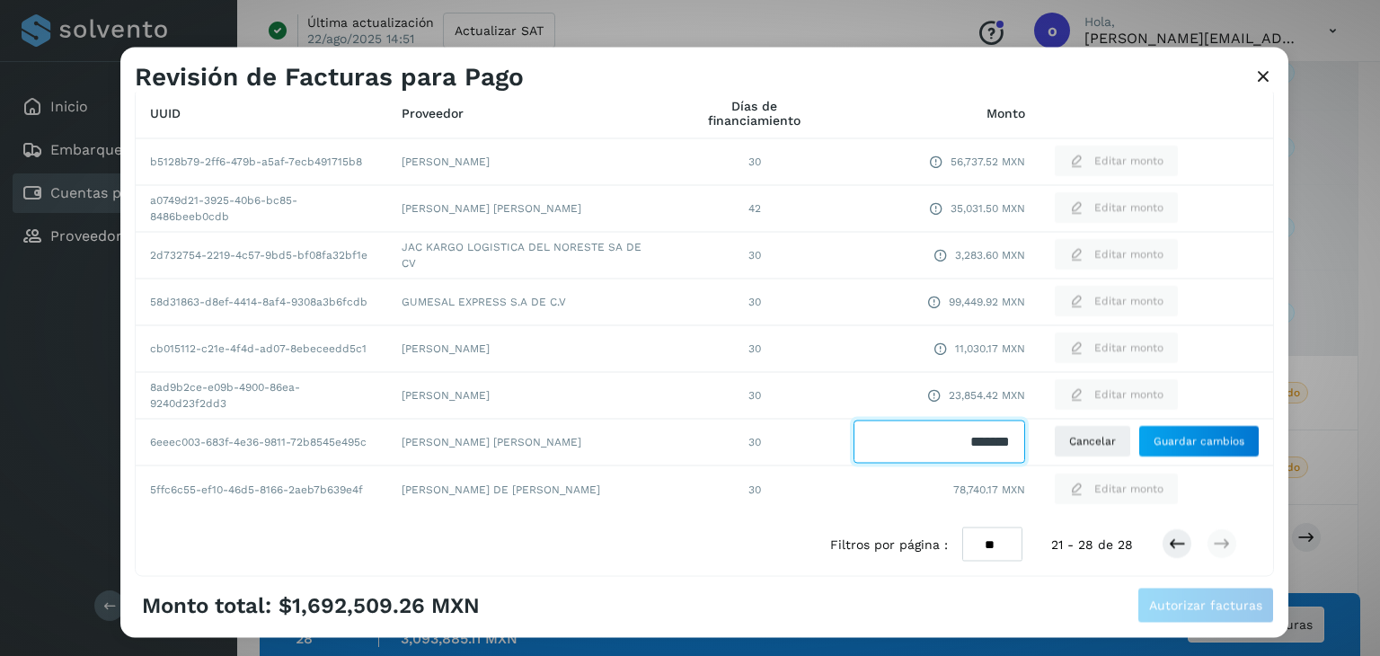
type input "********"
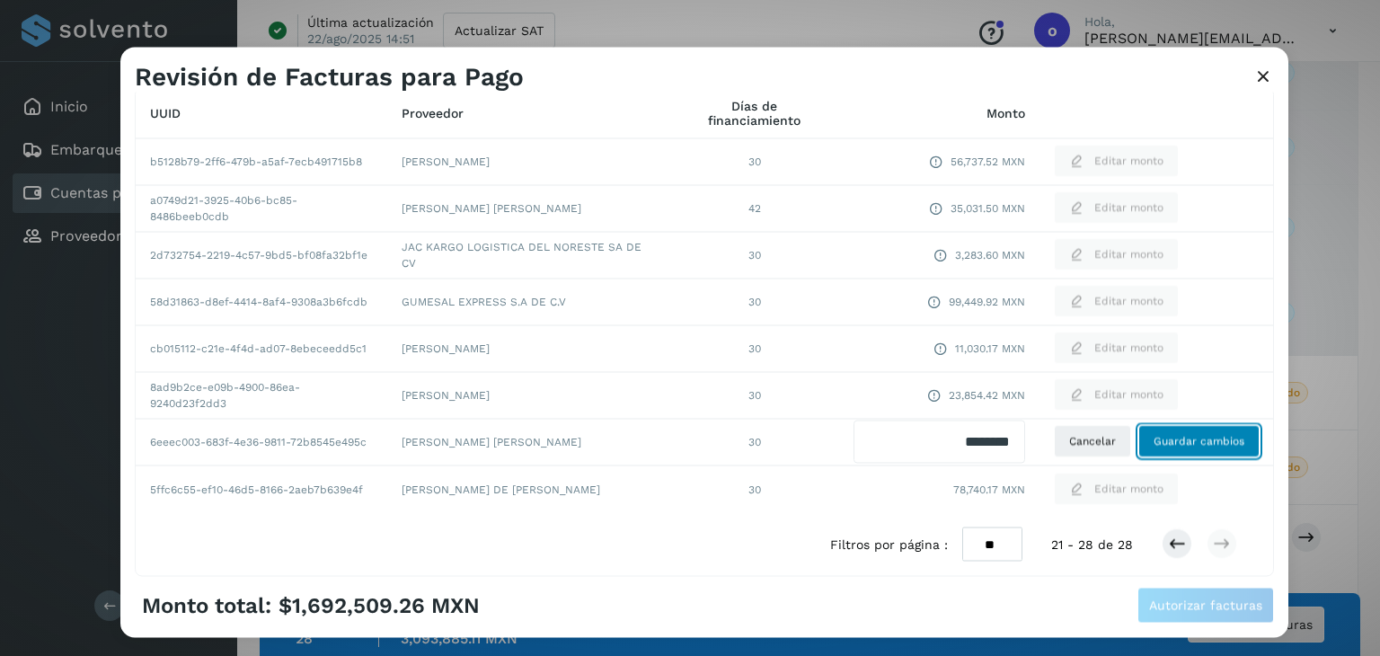
click at [1174, 447] on span "Guardar cambios" at bounding box center [1199, 442] width 91 height 16
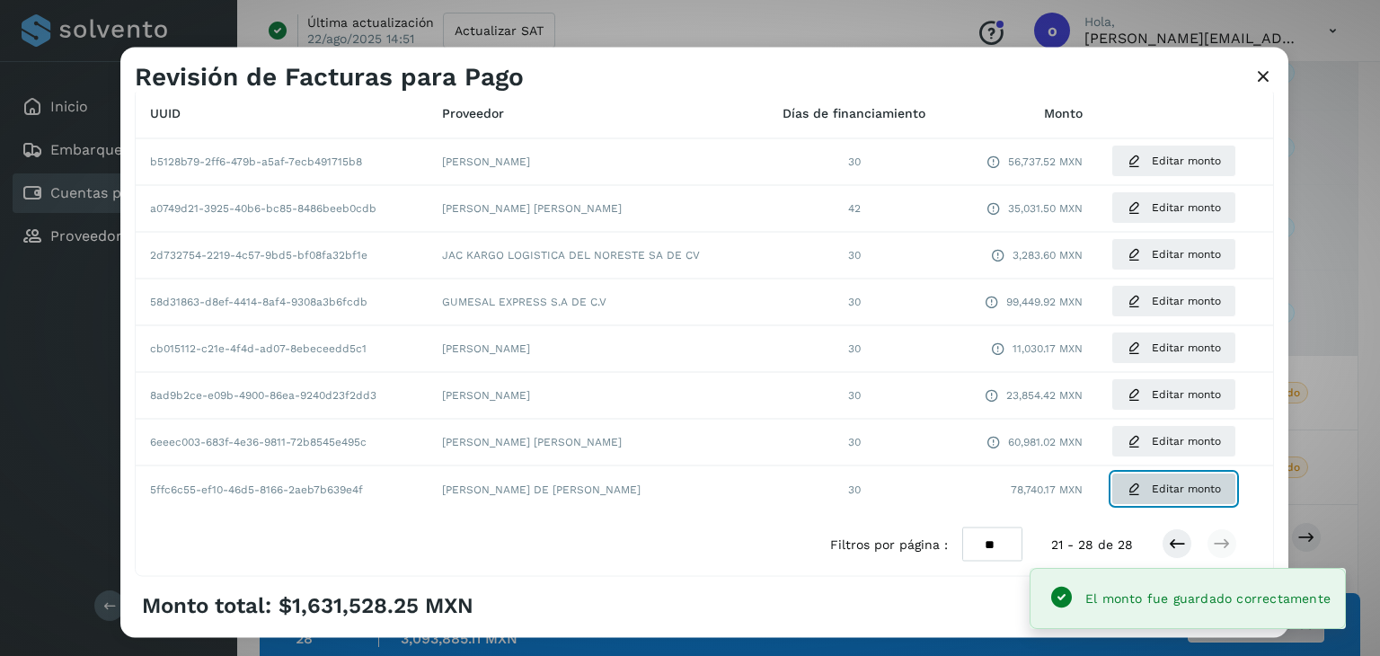
click at [1157, 486] on span "Editar monto" at bounding box center [1186, 489] width 69 height 16
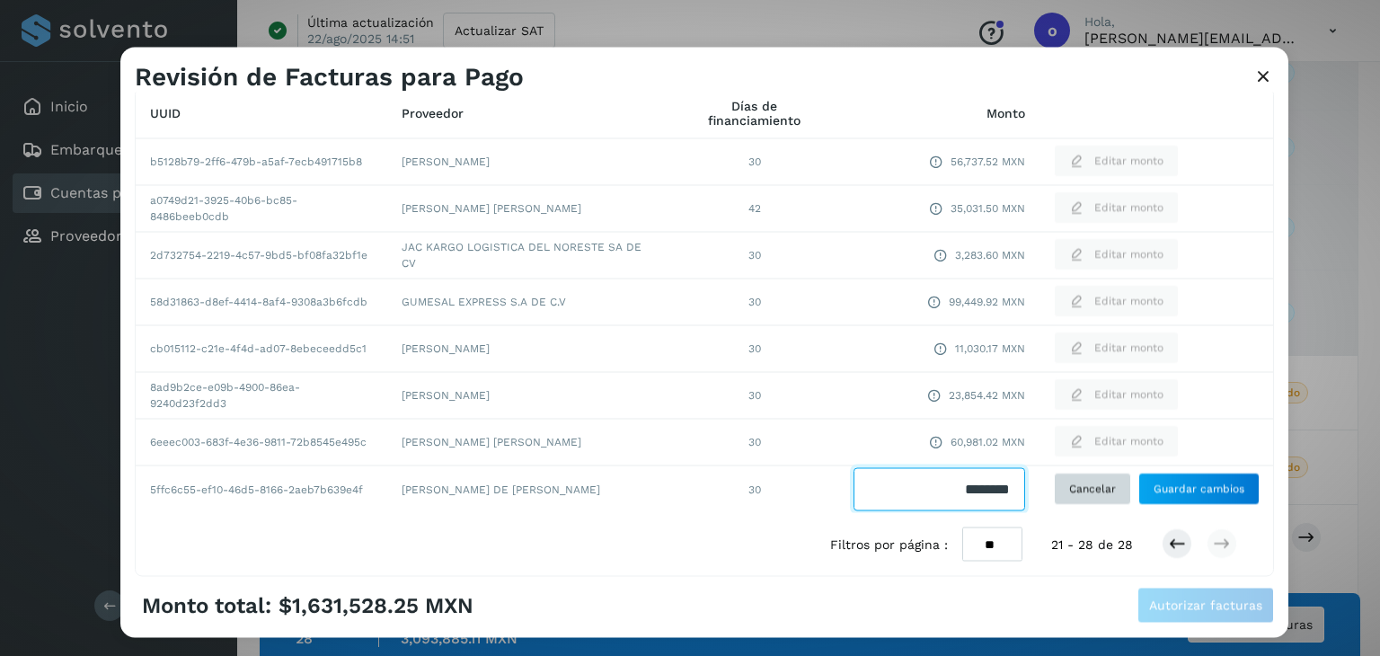
drag, startPoint x: 943, startPoint y: 486, endPoint x: 1092, endPoint y: 476, distance: 149.5
click at [1092, 476] on tr "5ffc6c55-ef10-46d5-8166-2aeb7b639e4f [PERSON_NAME] DE [PERSON_NAME] 30 Cancelar…" at bounding box center [705, 488] width 1138 height 47
type input "********"
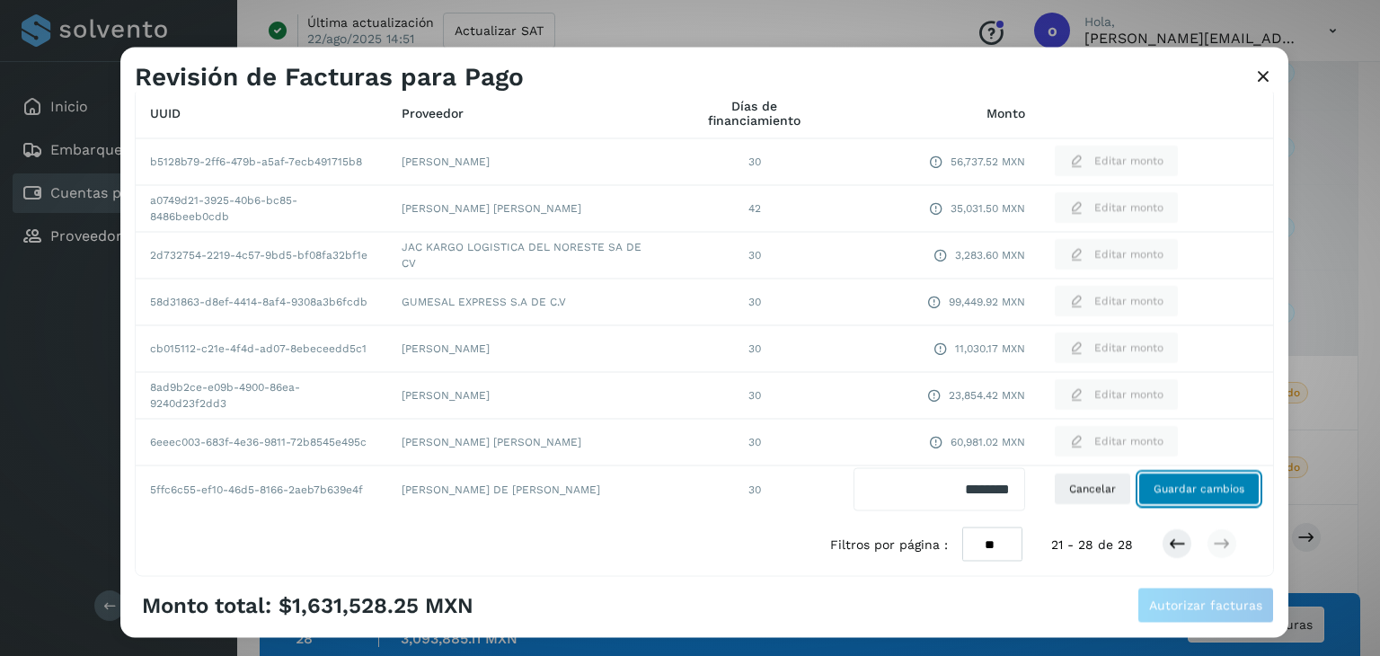
click at [1187, 493] on span "Guardar cambios" at bounding box center [1199, 489] width 91 height 16
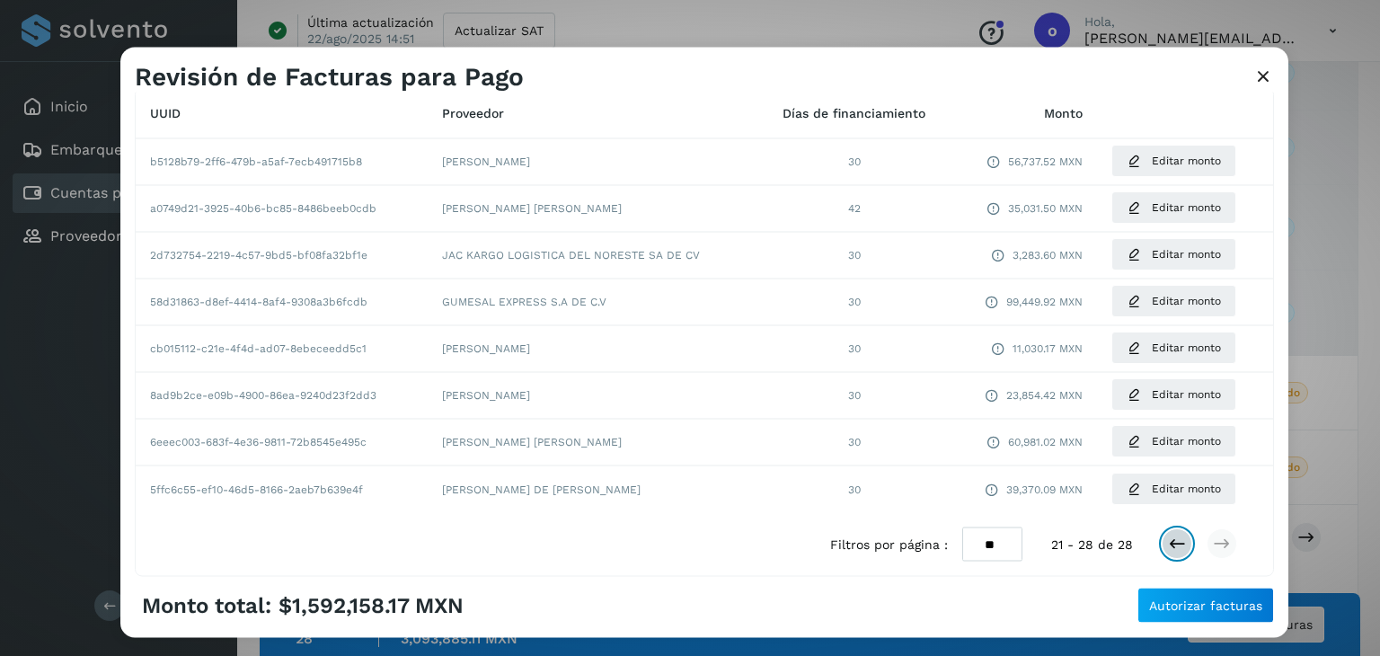
click at [1169, 551] on icon at bounding box center [1177, 545] width 18 height 18
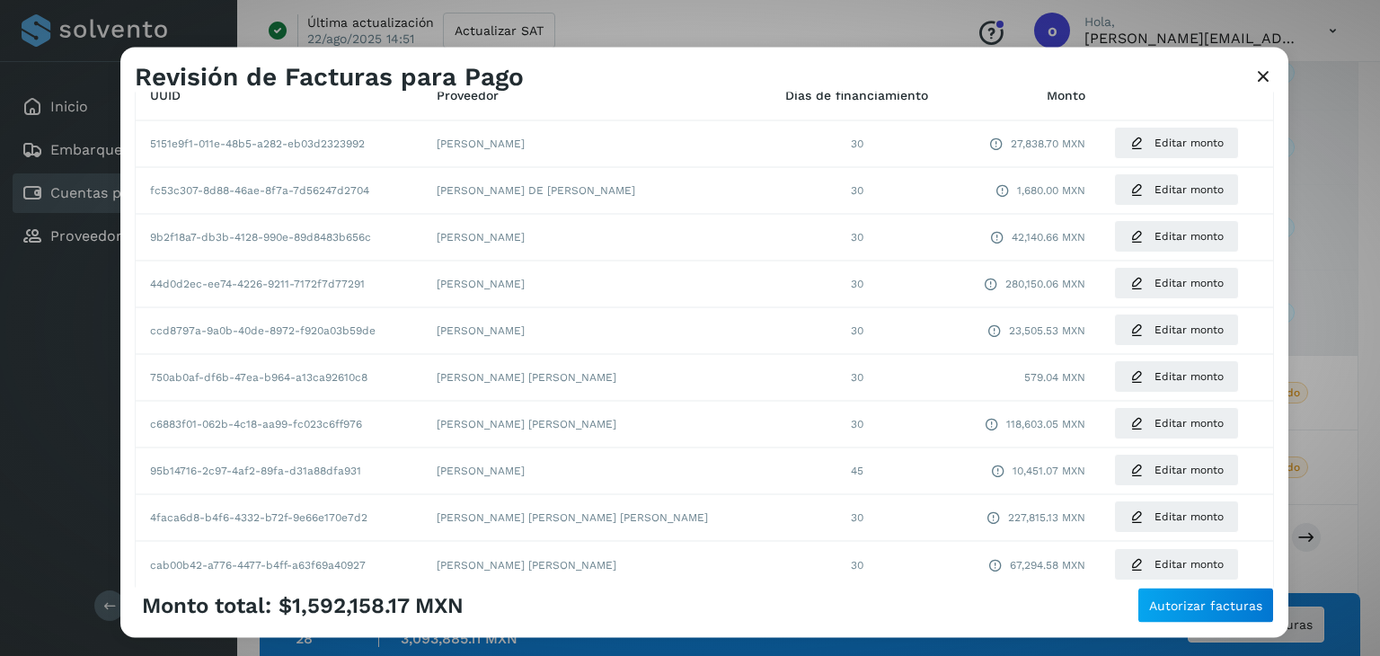
scroll to position [158, 0]
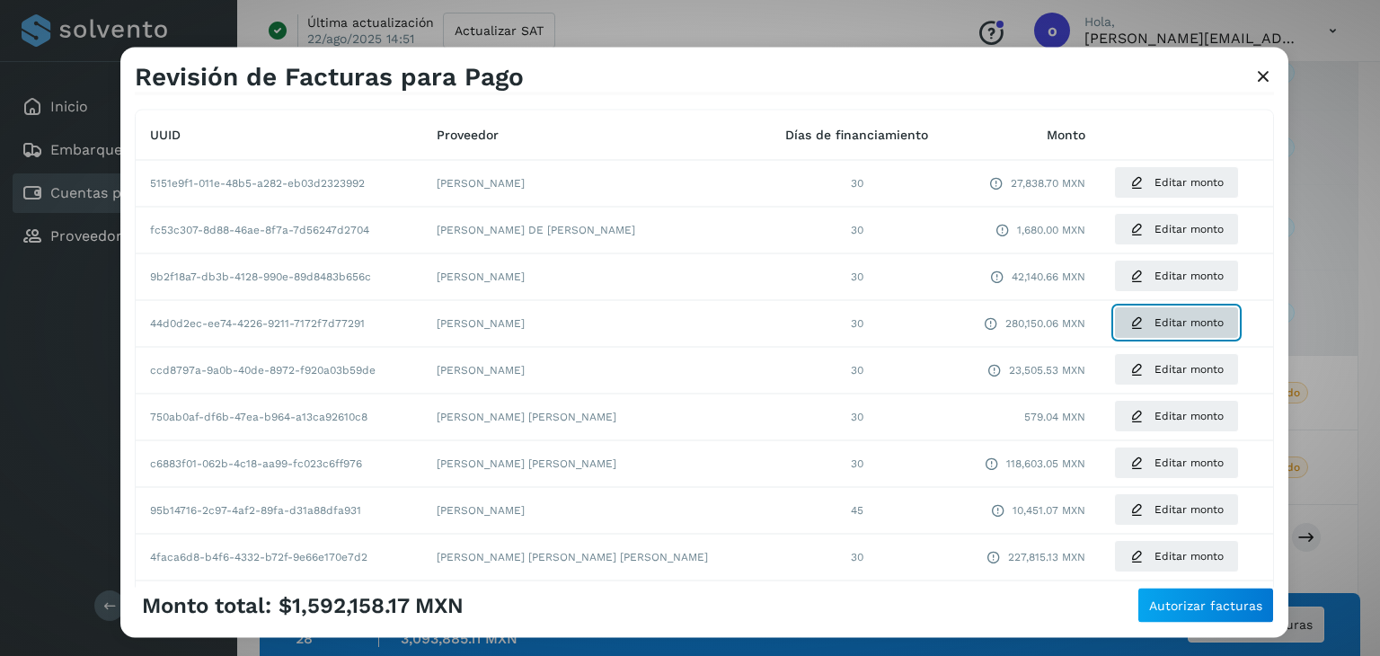
click at [1155, 321] on span "Editar monto" at bounding box center [1189, 323] width 69 height 16
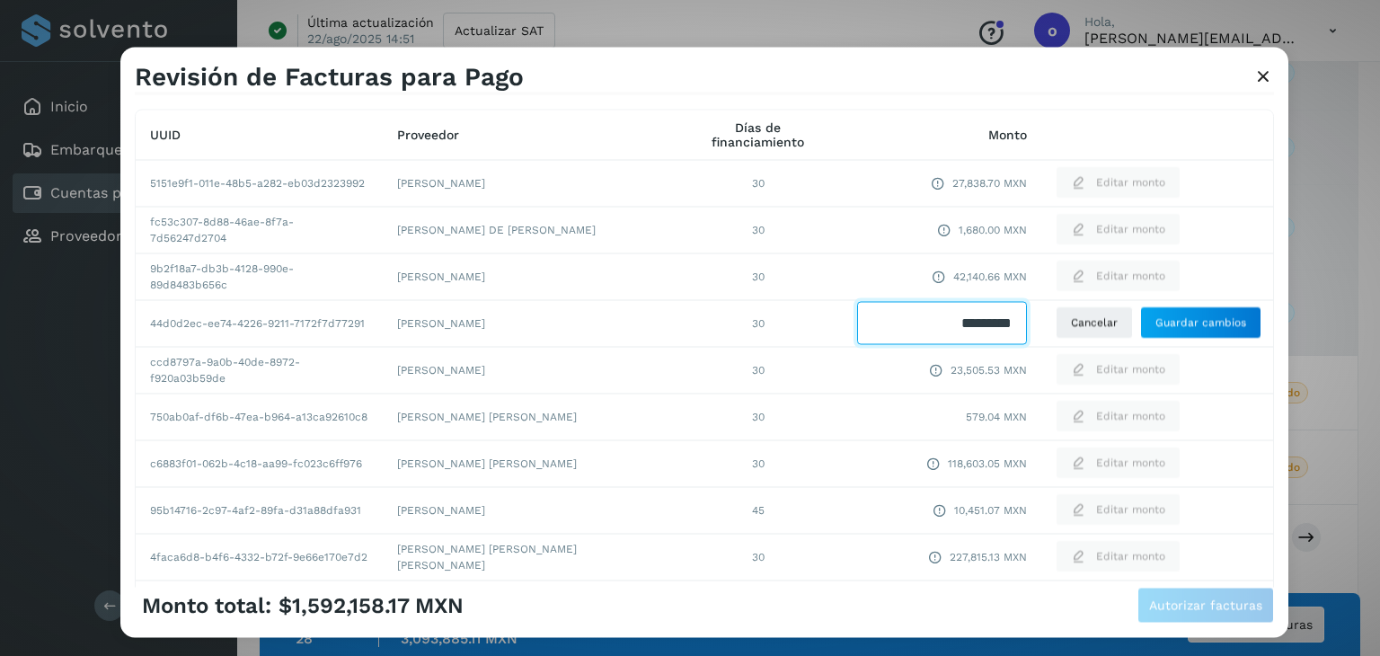
click at [946, 328] on input "Facturas" at bounding box center [941, 323] width 169 height 43
type input "*********"
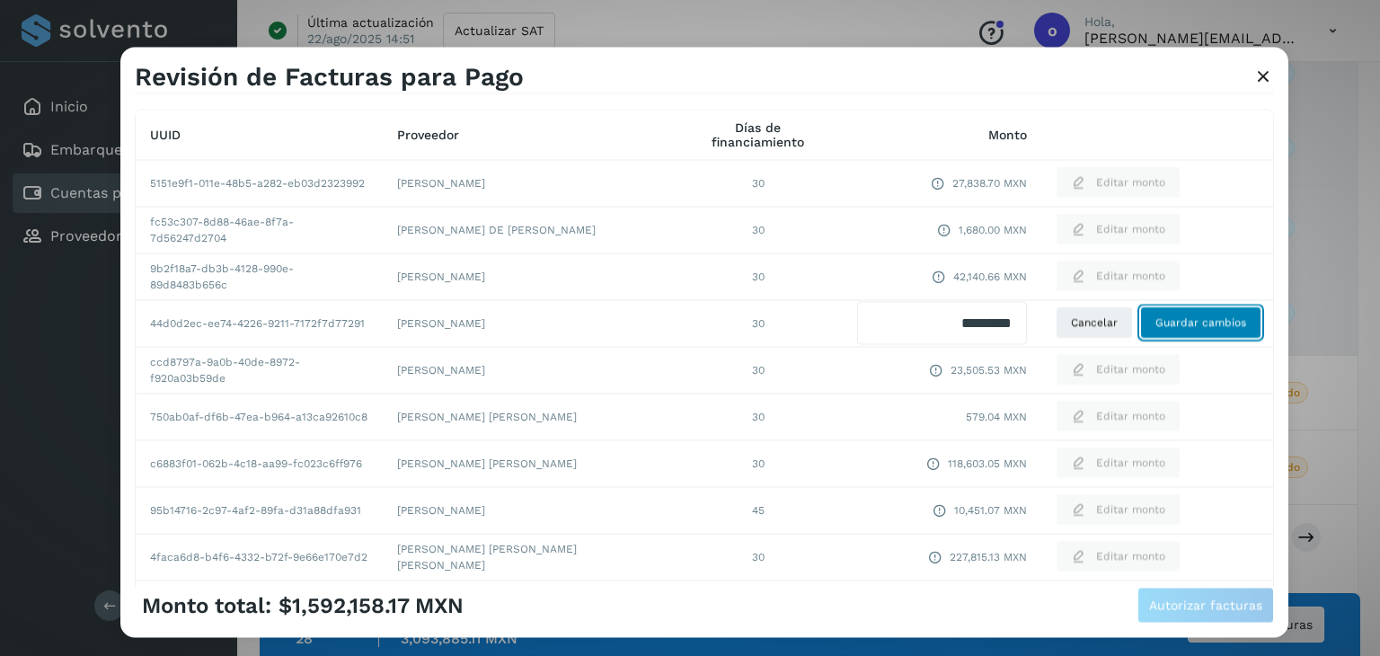
click at [1217, 337] on button "Guardar cambios" at bounding box center [1200, 323] width 121 height 32
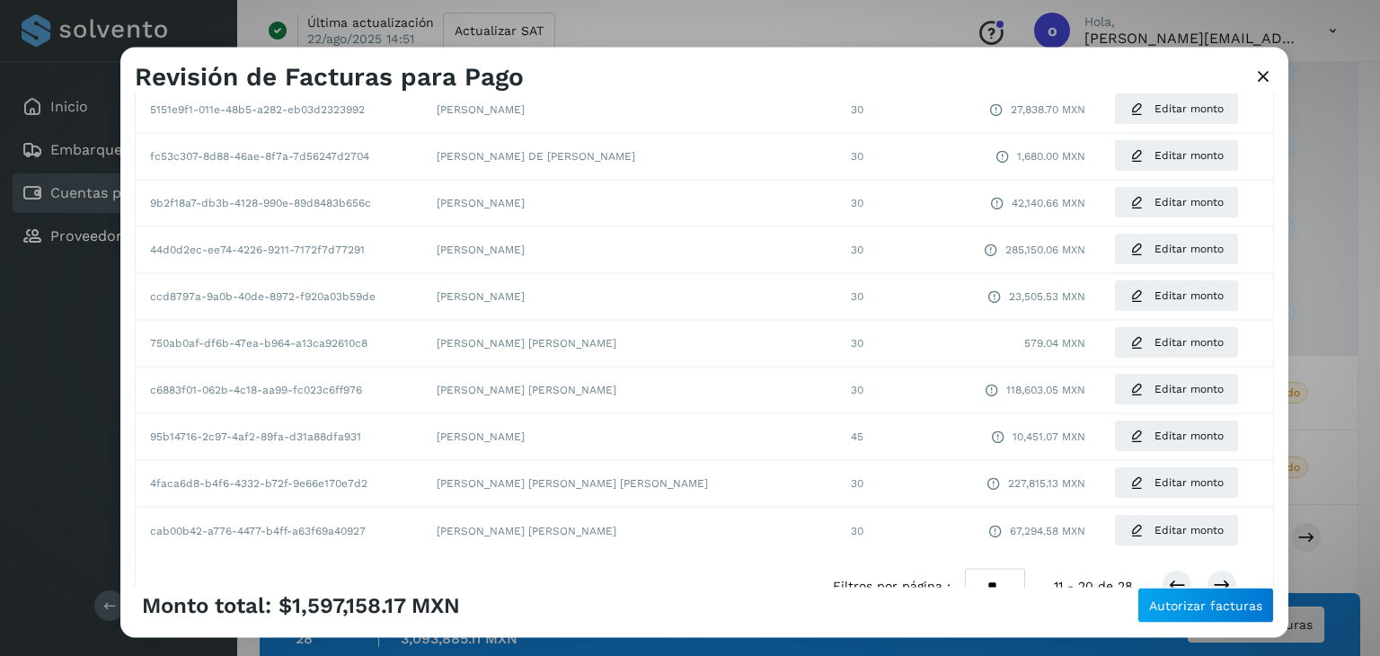
scroll to position [338, 0]
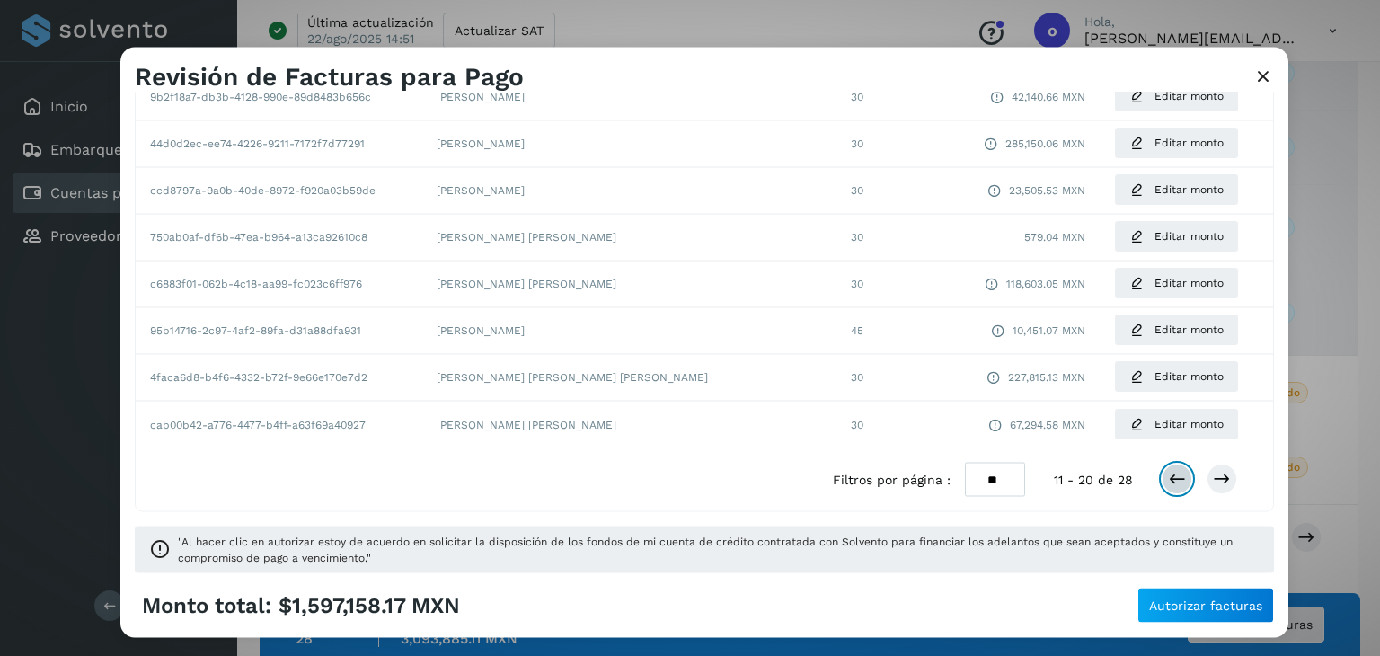
click at [1168, 483] on icon at bounding box center [1177, 480] width 18 height 18
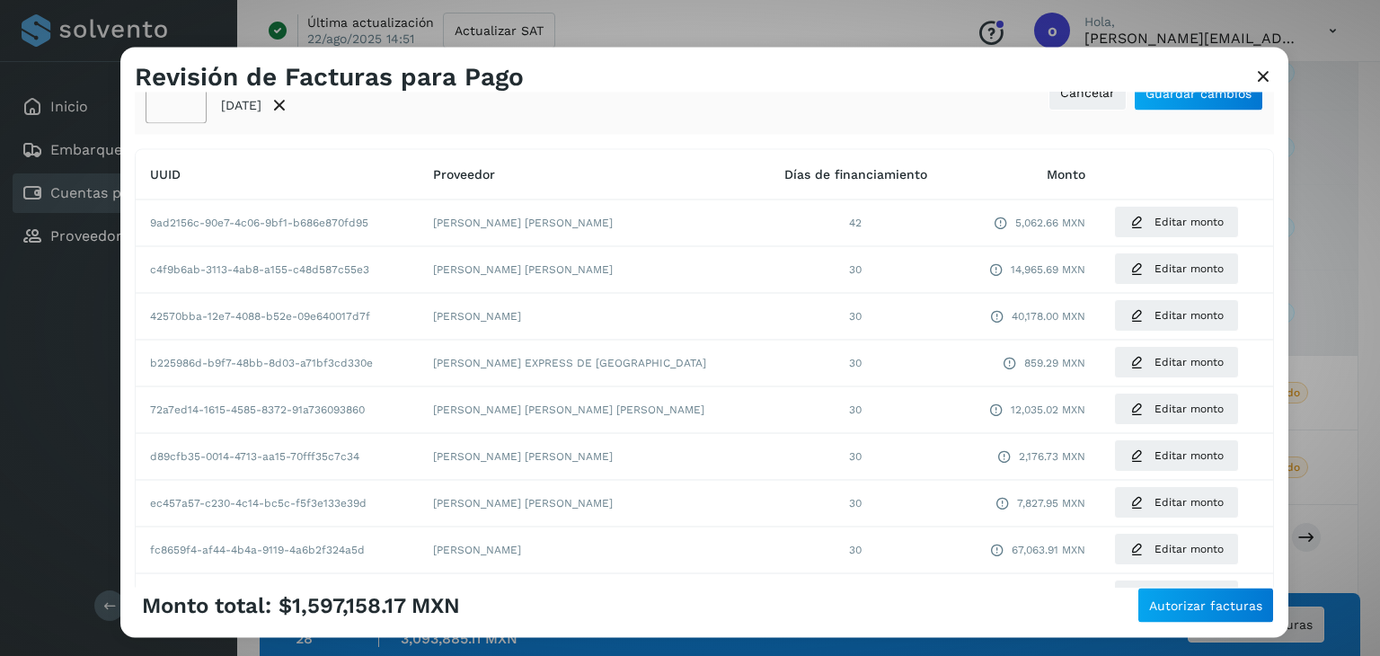
scroll to position [68, 0]
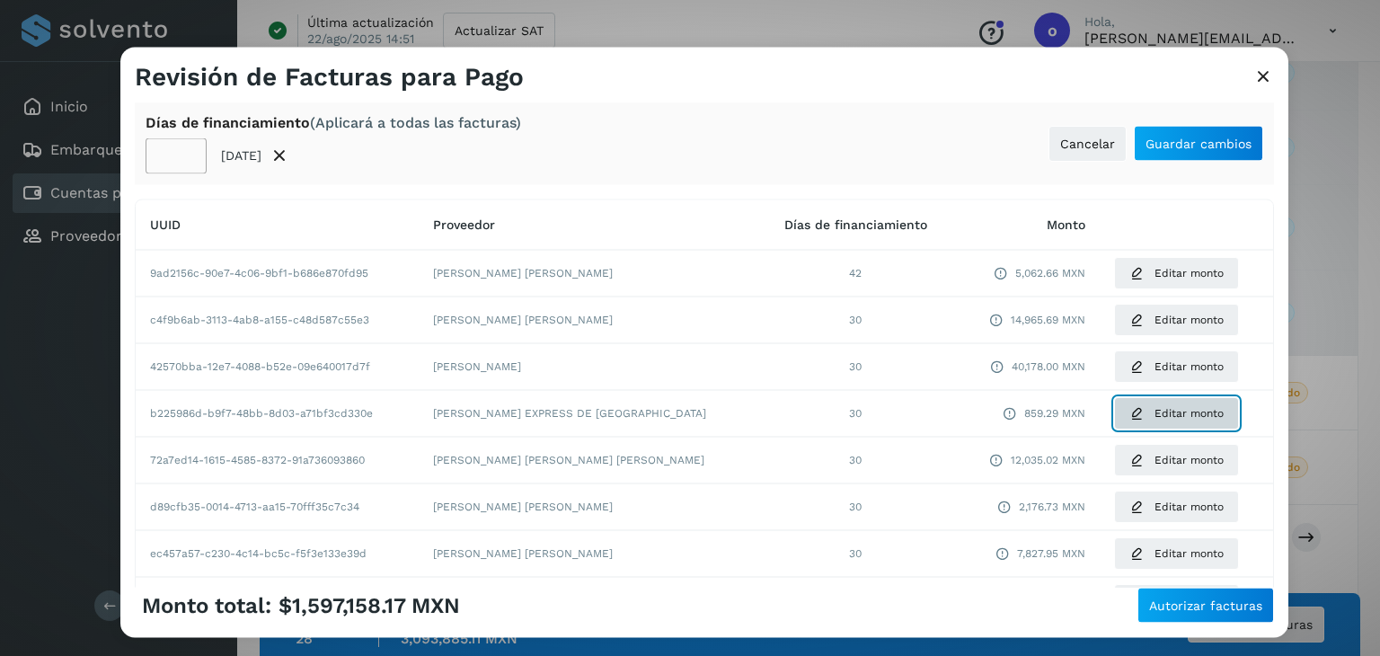
click at [1155, 412] on span "Editar monto" at bounding box center [1189, 413] width 69 height 16
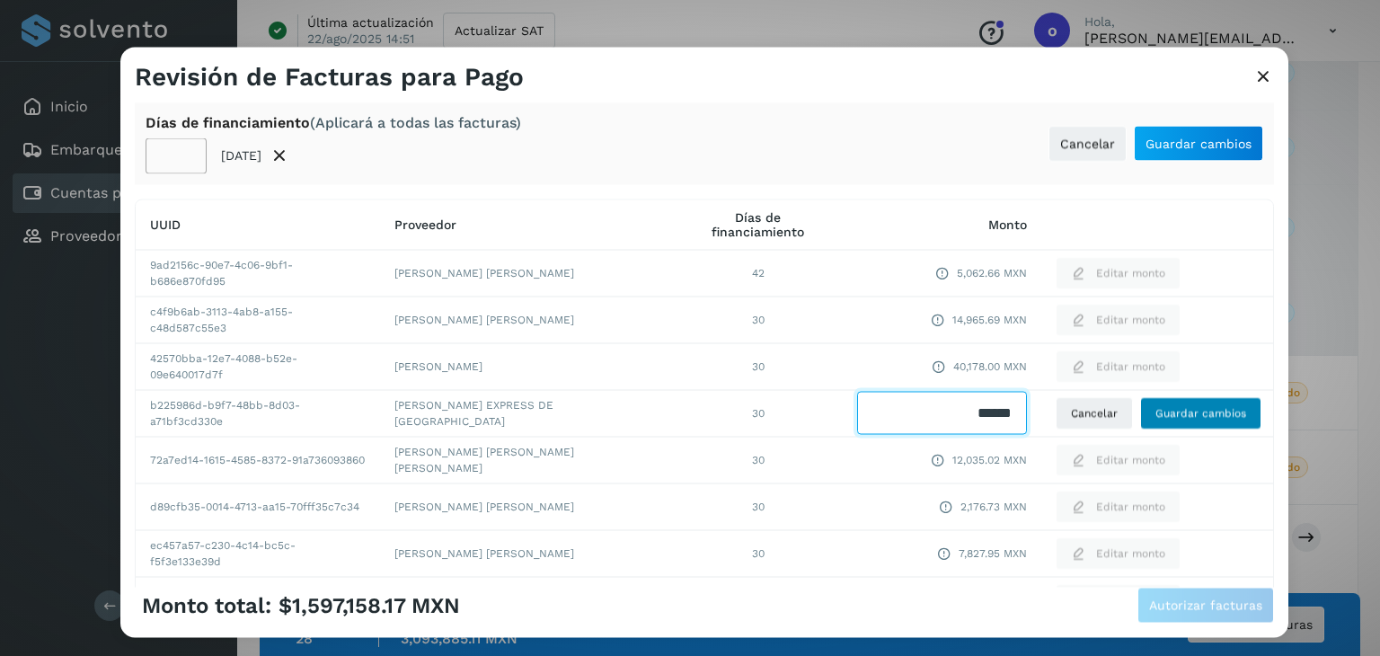
drag, startPoint x: 936, startPoint y: 412, endPoint x: 1125, endPoint y: 412, distance: 188.7
click at [1125, 412] on tr "b225986d-b9f7-48bb-8d03-a71bf3cd330e [PERSON_NAME] EXPRESS DE [GEOGRAPHIC_DATA]…" at bounding box center [705, 413] width 1138 height 47
type input "******"
click at [1156, 408] on span "Guardar cambios" at bounding box center [1201, 413] width 91 height 16
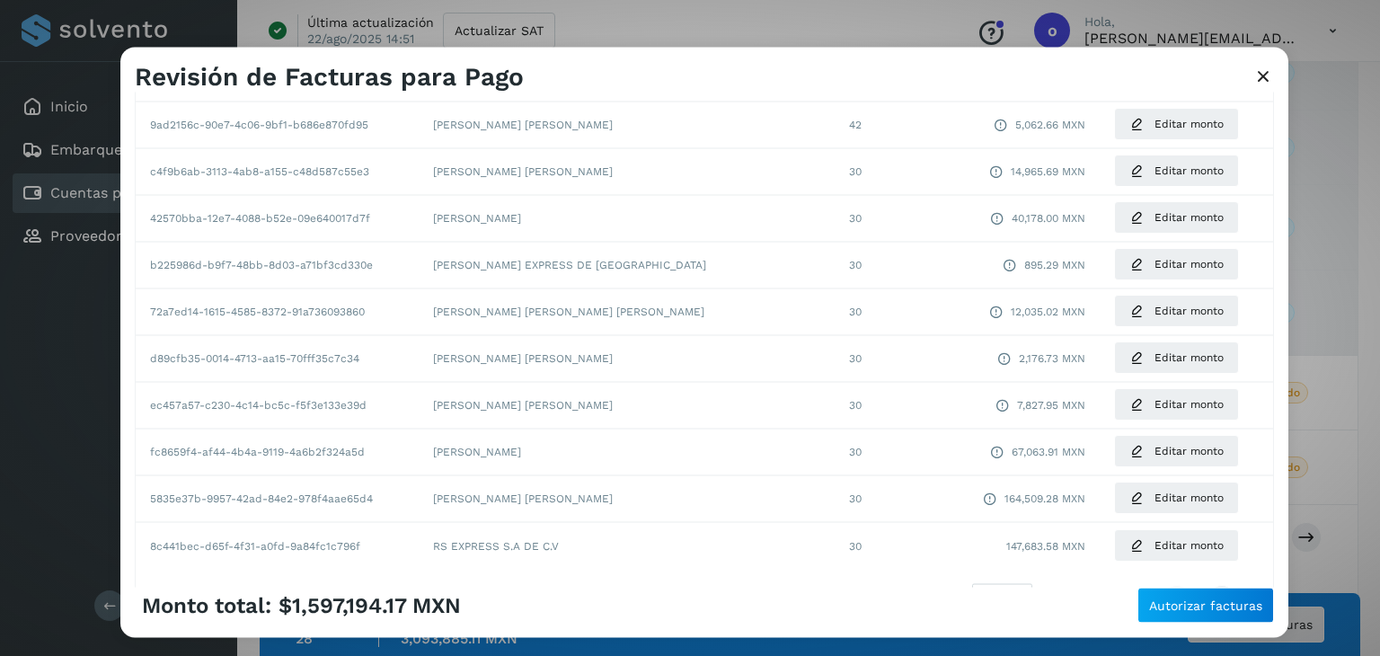
scroll to position [248, 0]
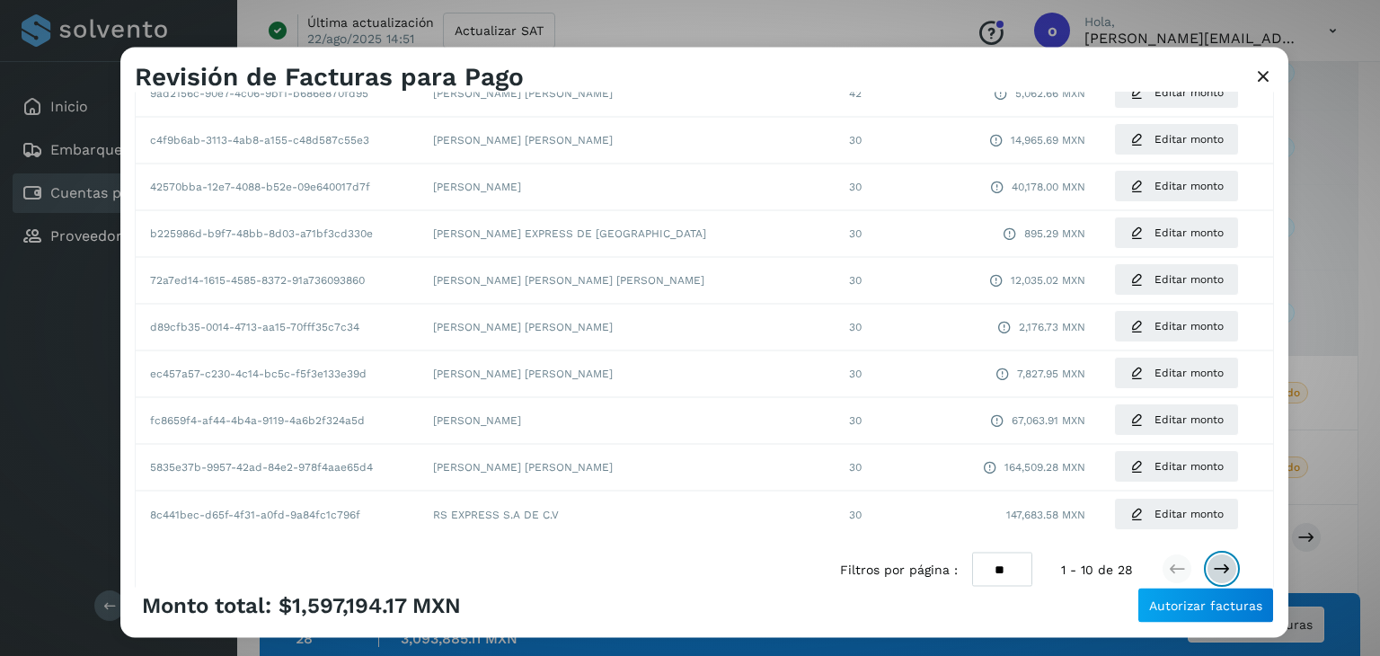
click at [1219, 576] on button at bounding box center [1222, 569] width 31 height 31
click at [1213, 565] on icon at bounding box center [1222, 570] width 18 height 18
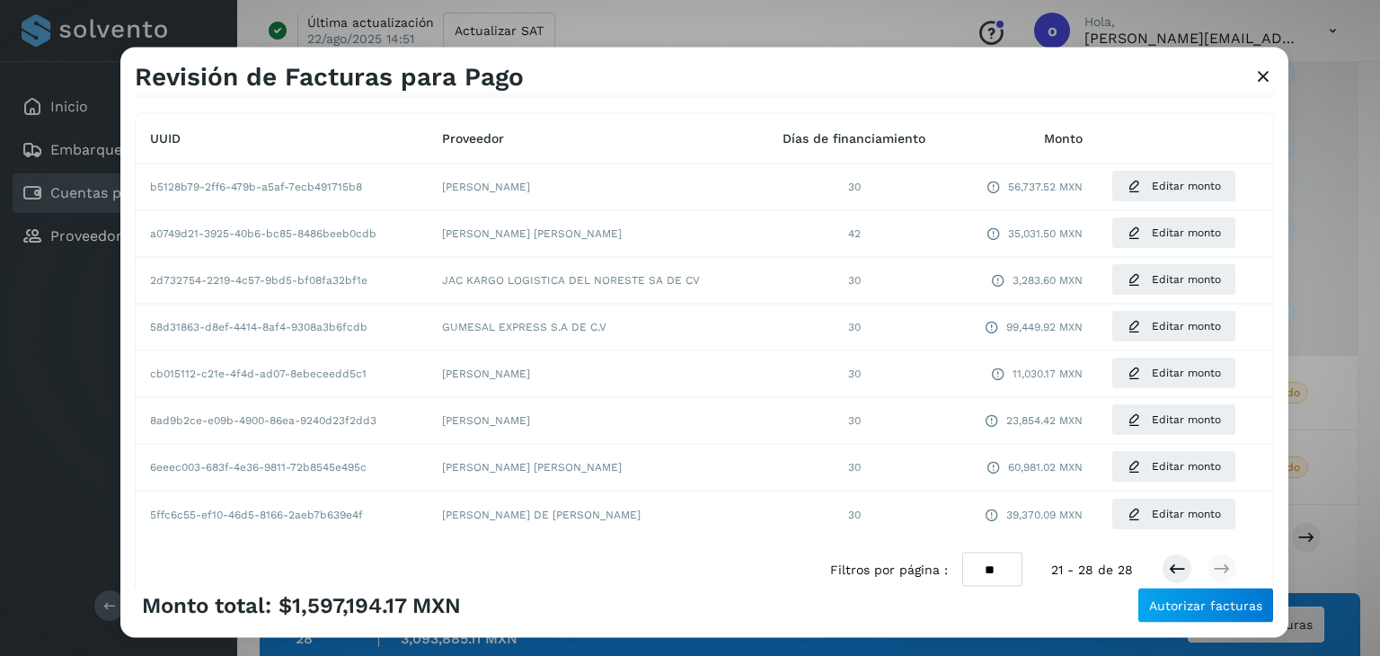
scroll to position [244, 0]
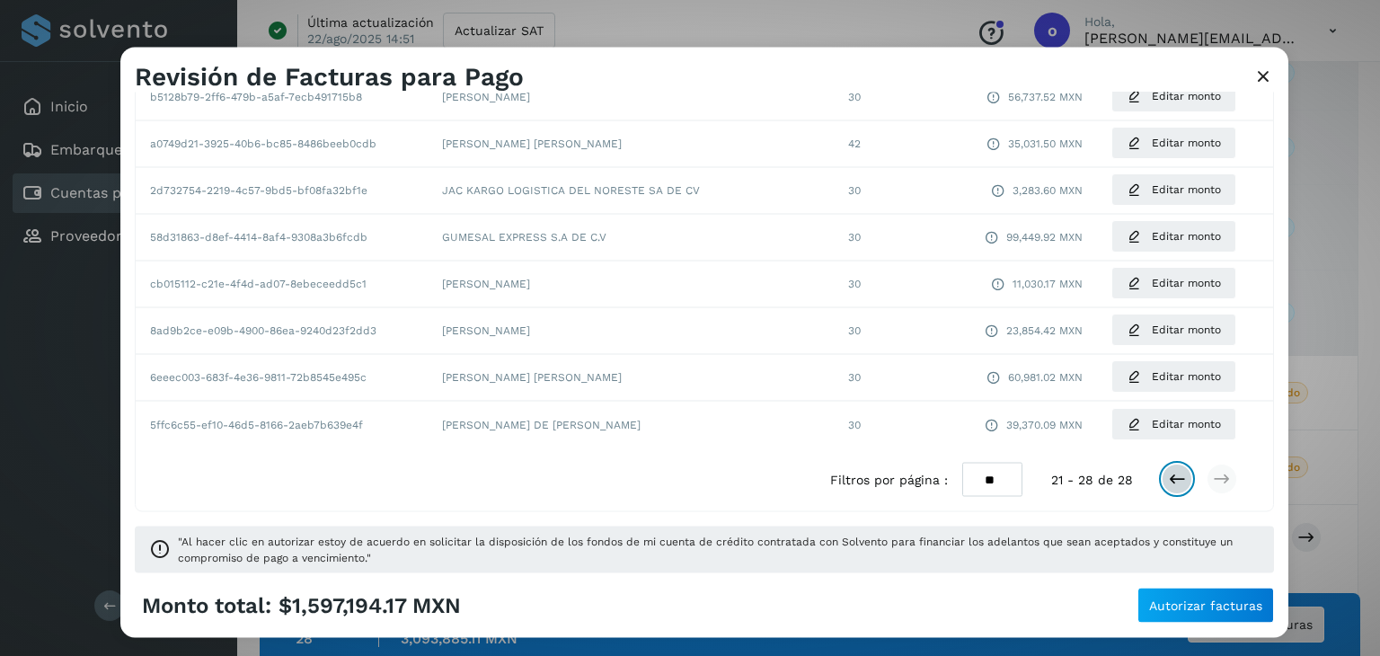
click at [1164, 488] on button at bounding box center [1177, 480] width 31 height 31
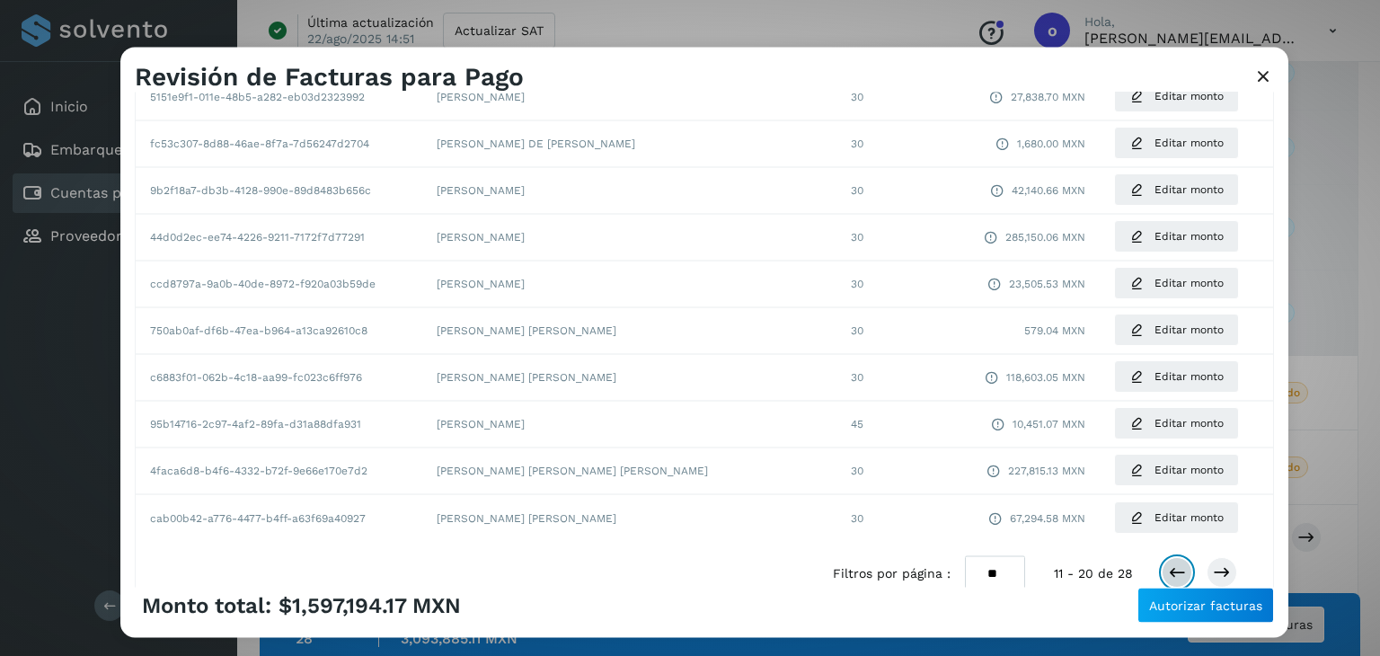
click at [1168, 572] on icon at bounding box center [1177, 573] width 18 height 18
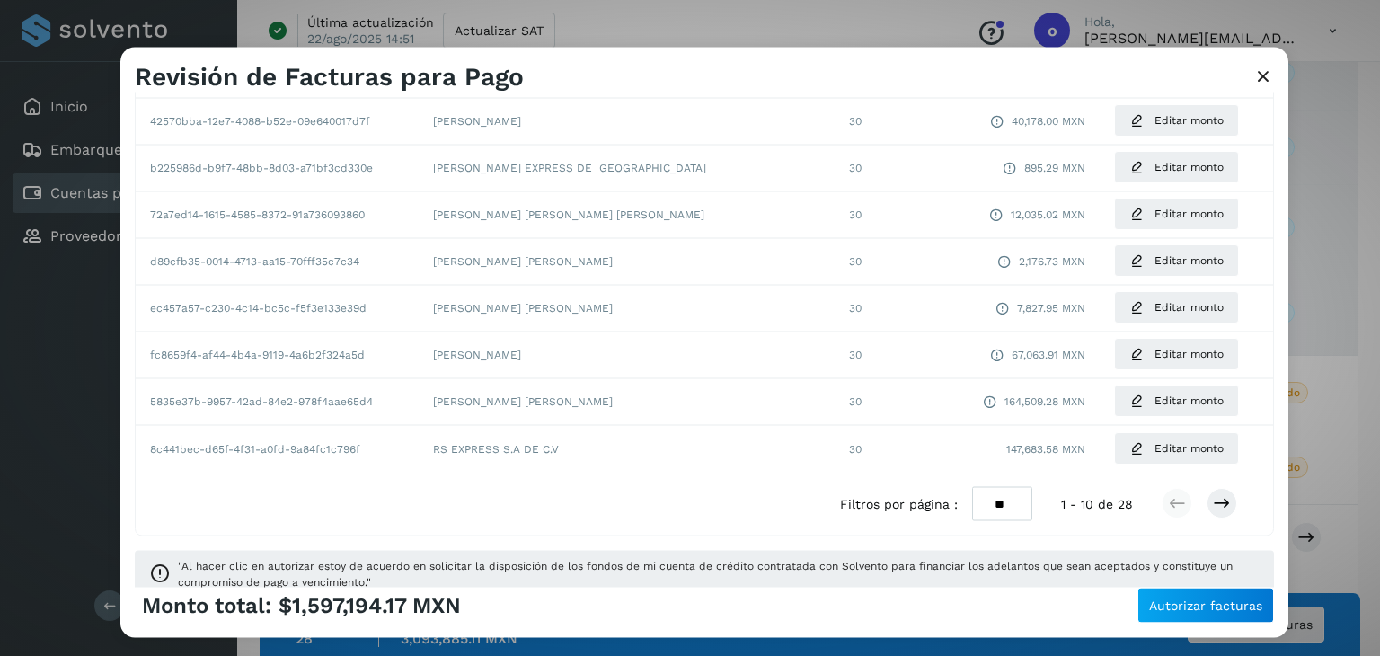
scroll to position [334, 0]
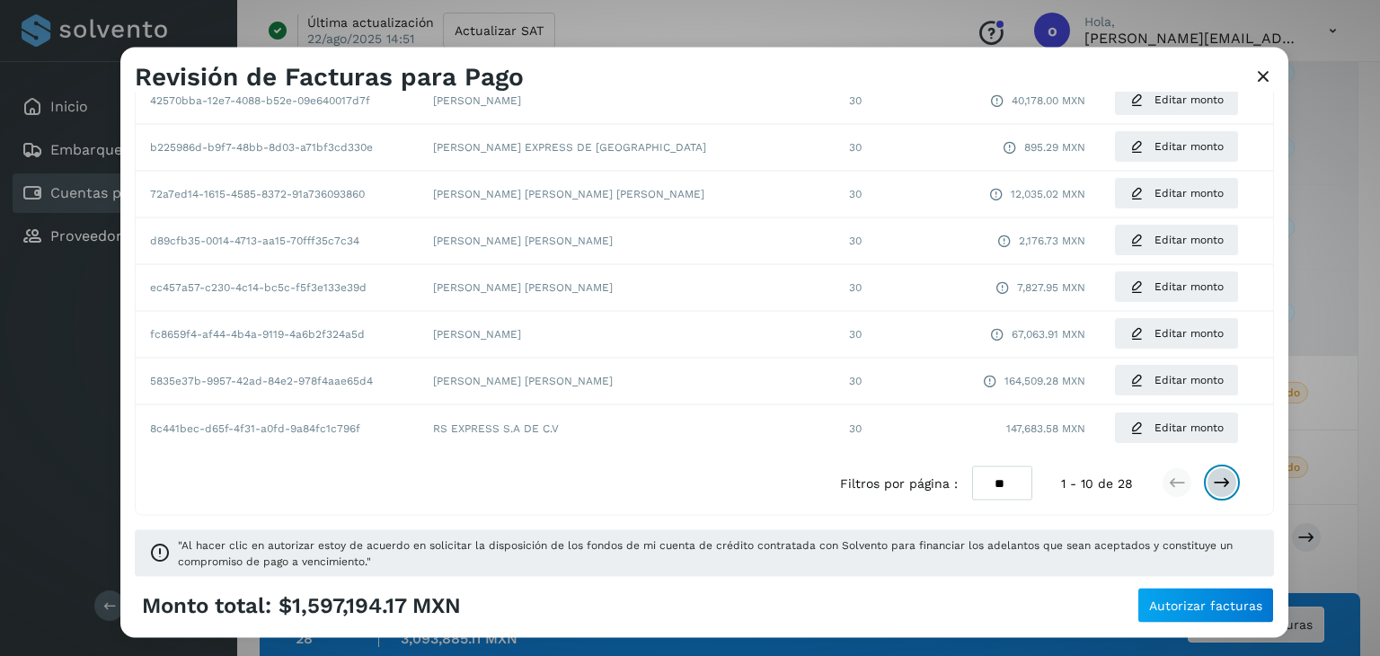
click at [1213, 489] on icon at bounding box center [1222, 483] width 18 height 18
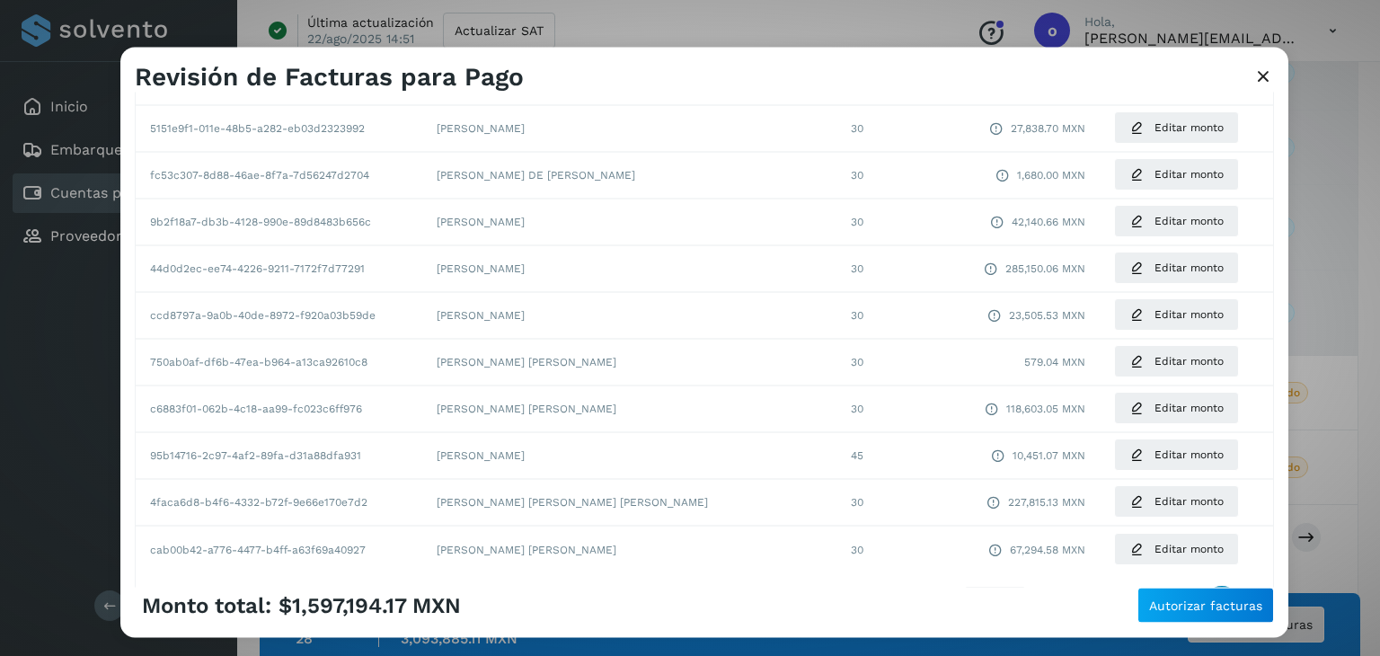
scroll to position [244, 0]
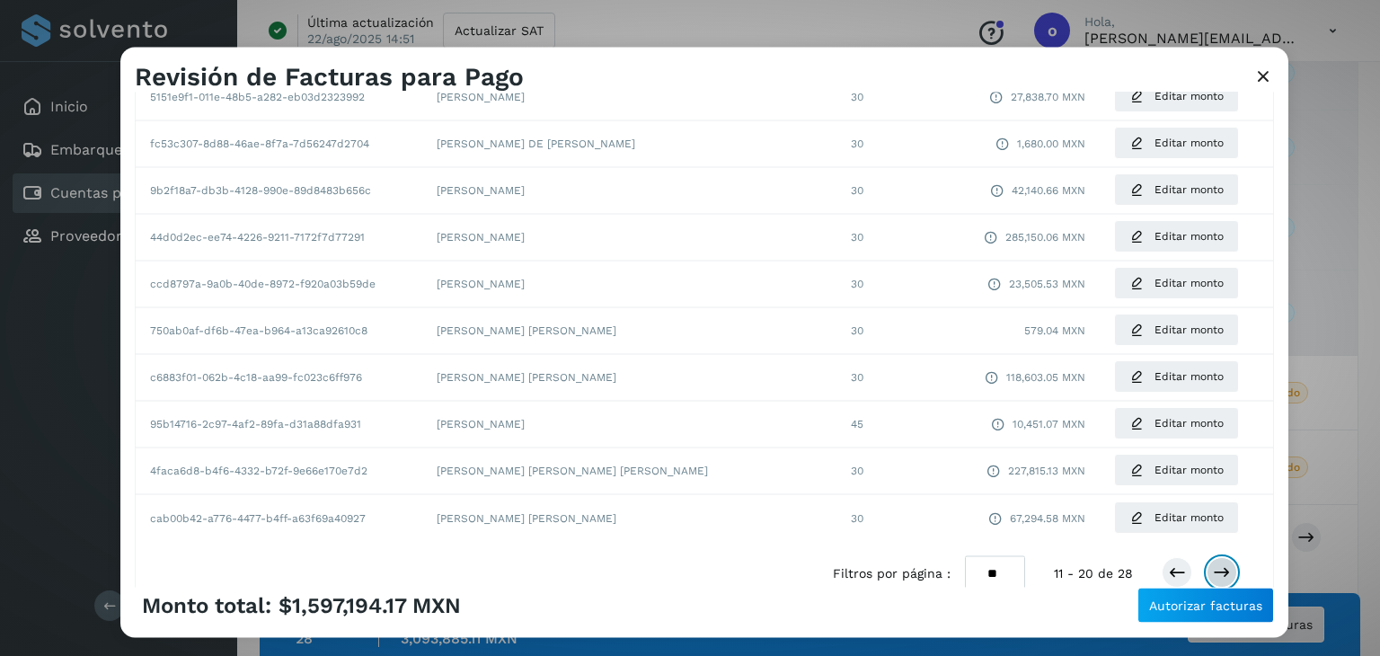
click at [1217, 569] on icon at bounding box center [1222, 573] width 18 height 18
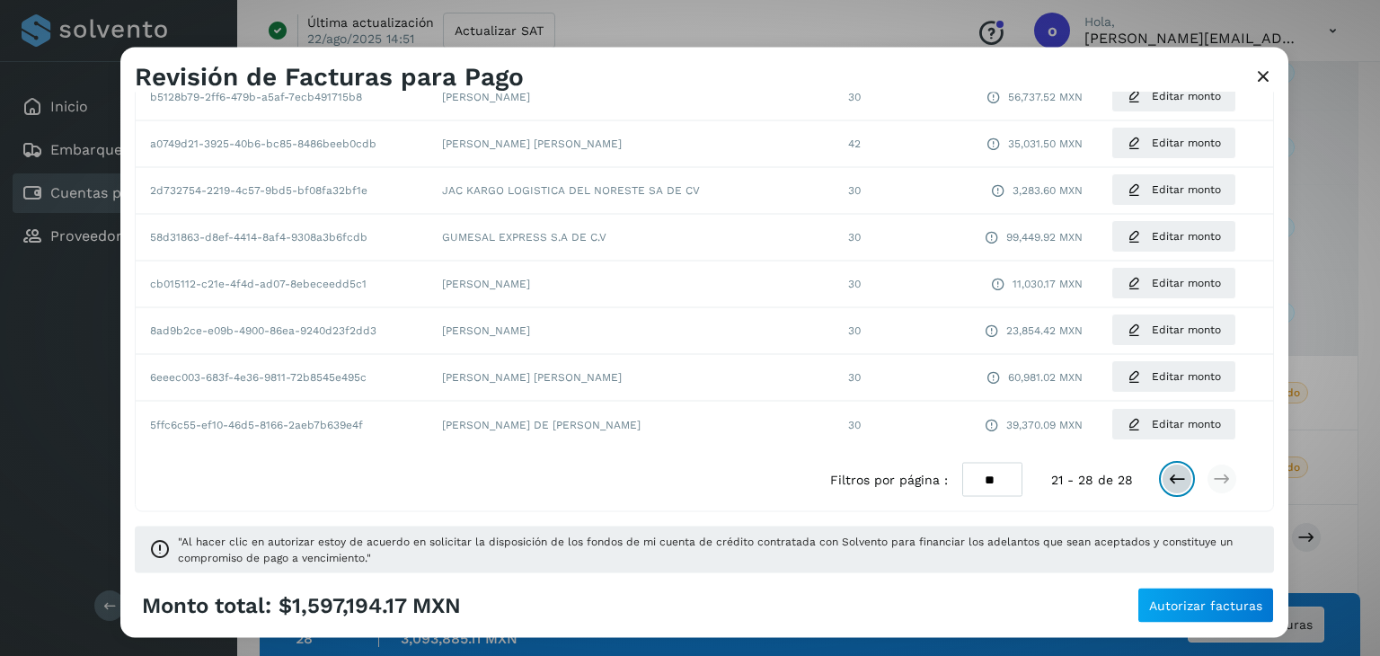
click at [1168, 485] on icon at bounding box center [1177, 480] width 18 height 18
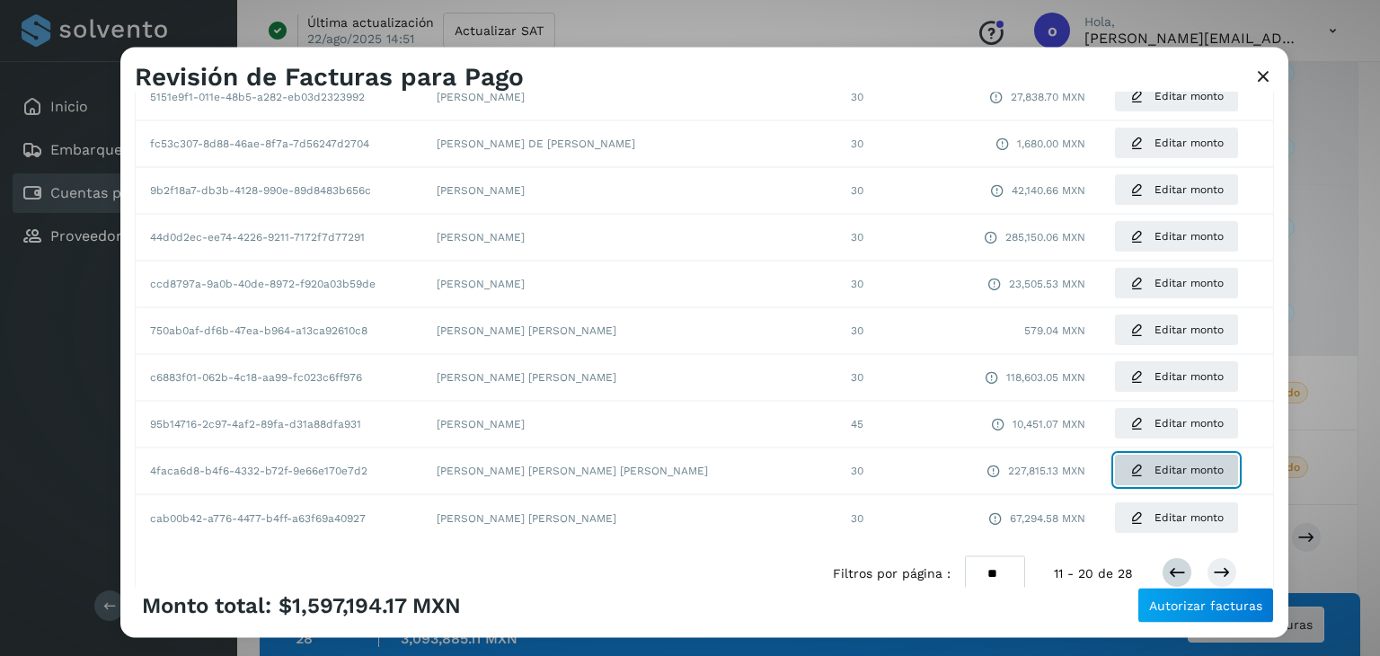
click at [1166, 485] on button "Editar monto" at bounding box center [1176, 471] width 125 height 32
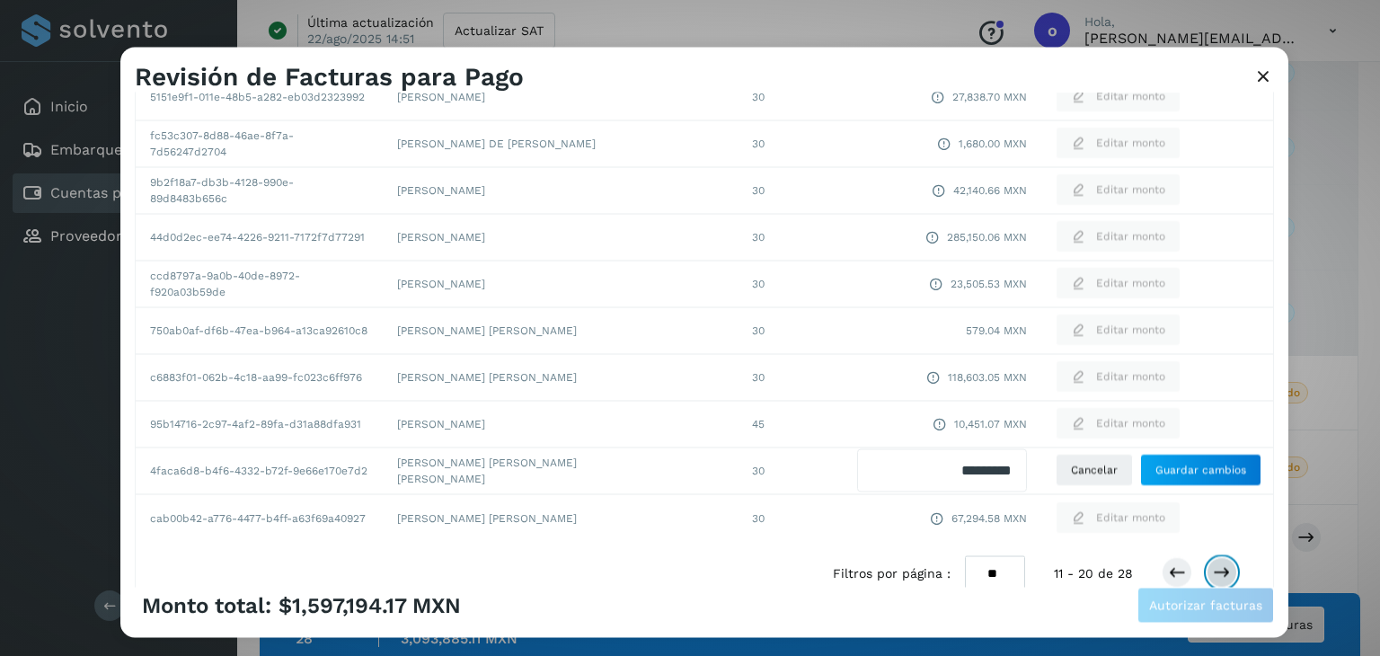
click at [1213, 573] on icon at bounding box center [1222, 573] width 18 height 18
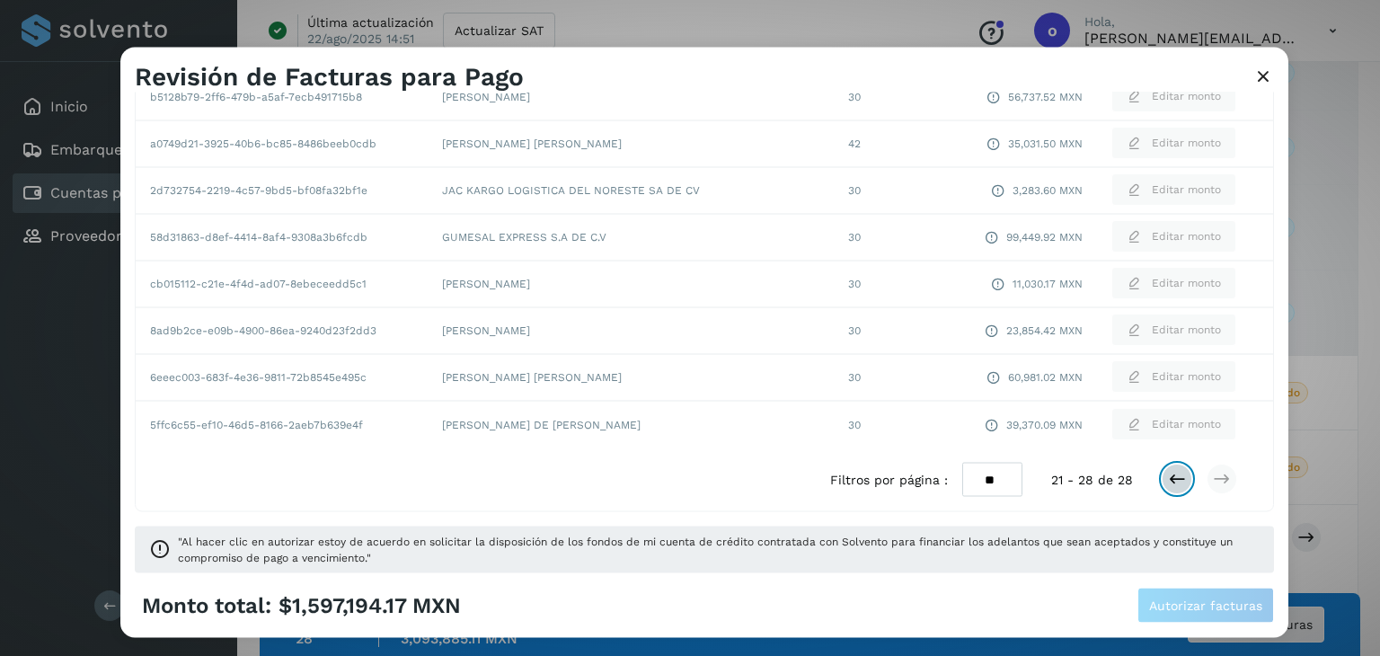
click at [1168, 479] on icon at bounding box center [1177, 480] width 18 height 18
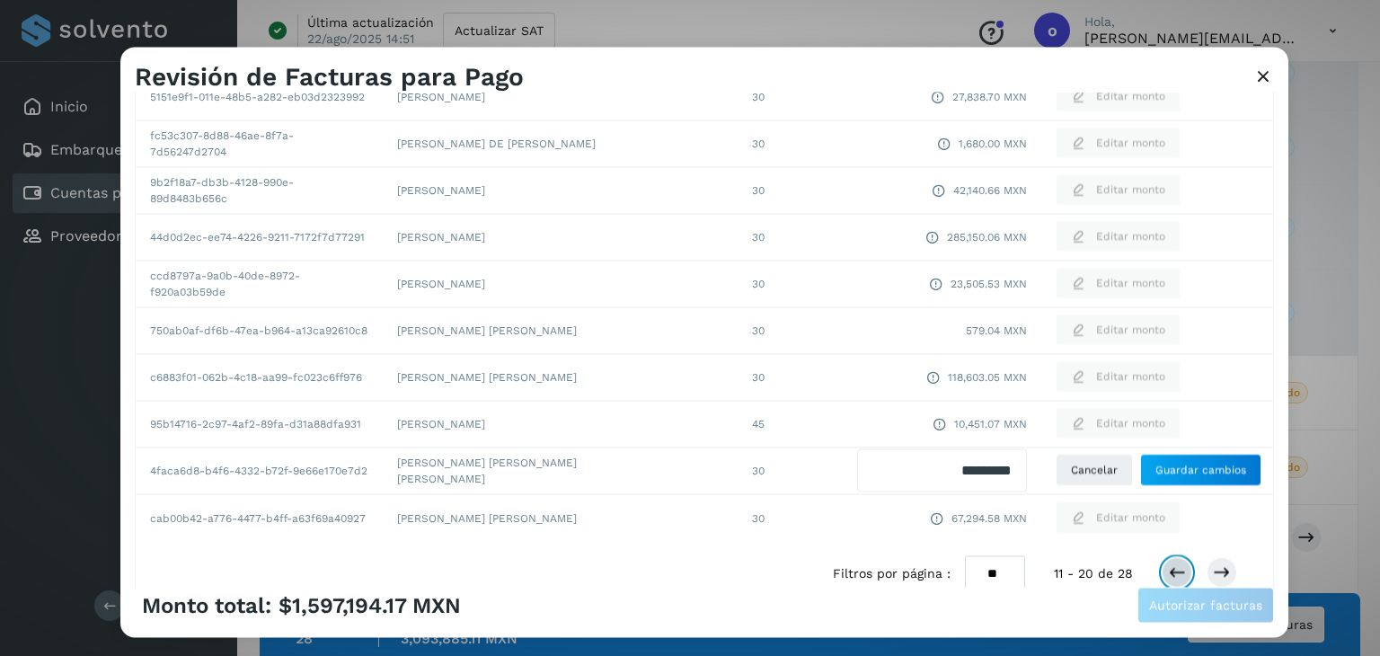
click at [1168, 579] on icon at bounding box center [1177, 573] width 18 height 18
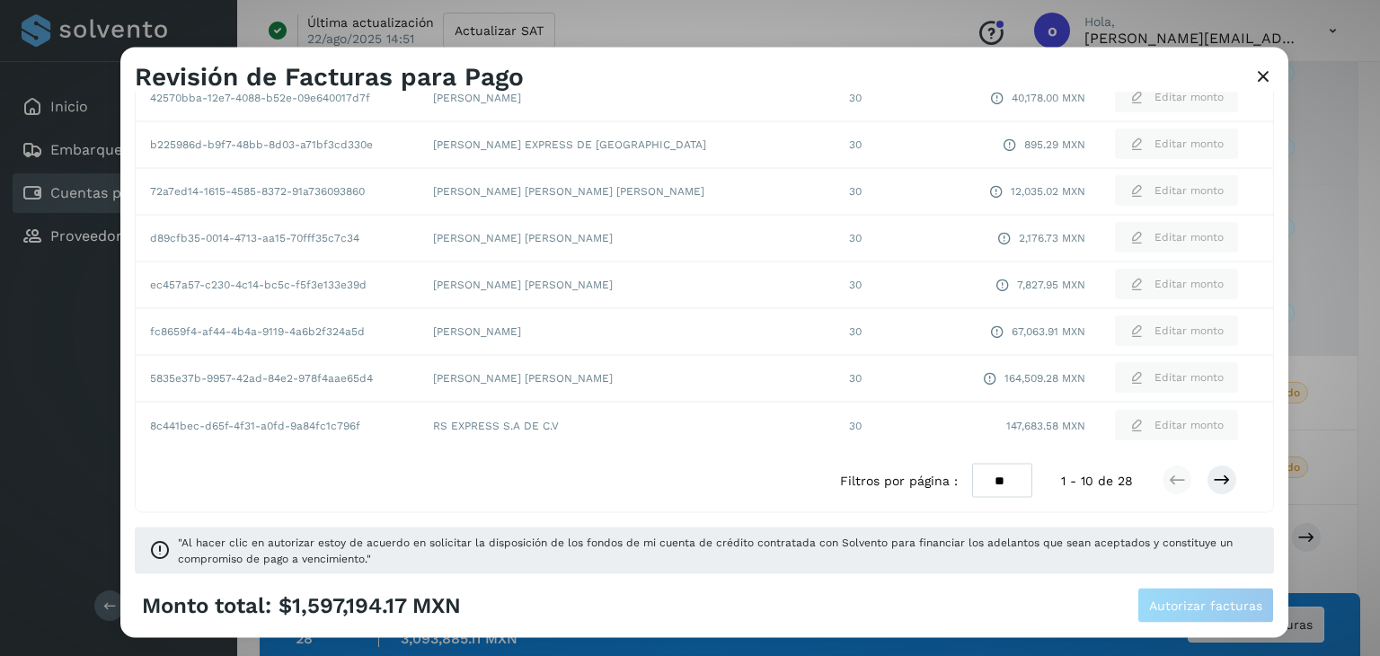
scroll to position [338, 0]
click at [1006, 427] on span "147,683.58 MXN" at bounding box center [1045, 424] width 79 height 16
click at [1006, 425] on span "147,683.58 MXN" at bounding box center [1045, 424] width 79 height 16
click at [1006, 428] on span "147,683.58 MXN" at bounding box center [1045, 424] width 79 height 16
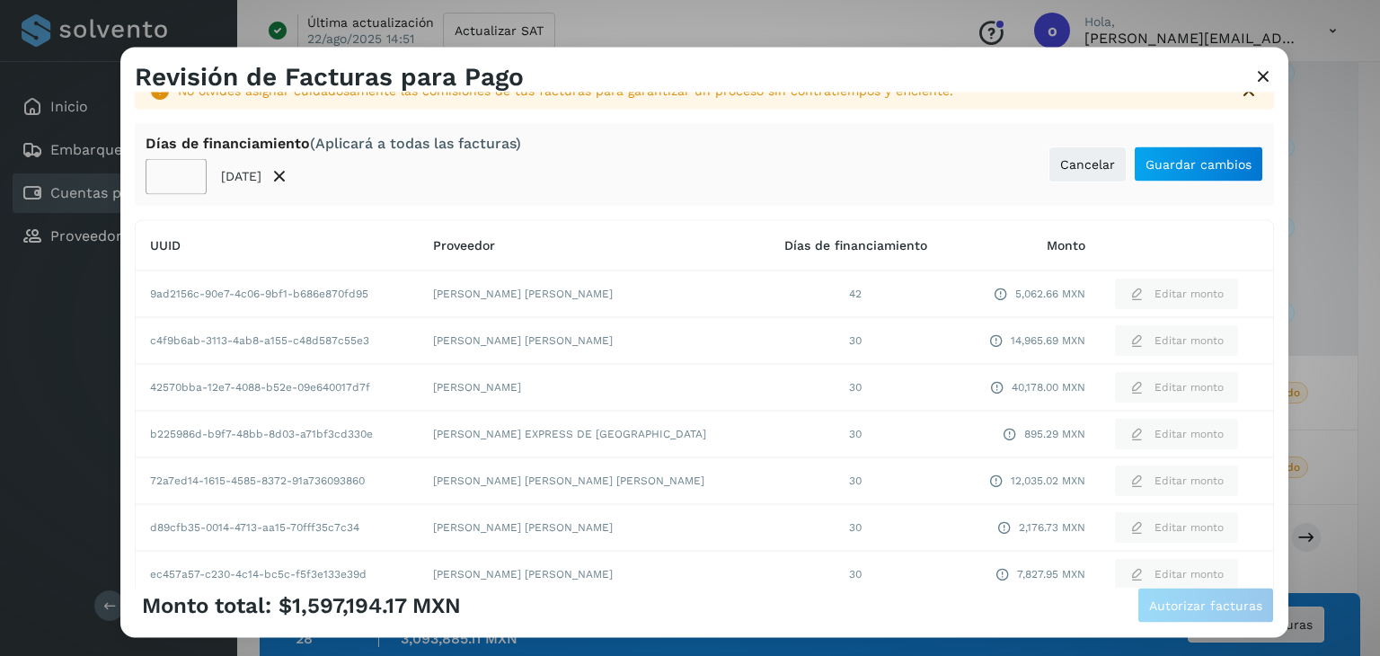
scroll to position [0, 0]
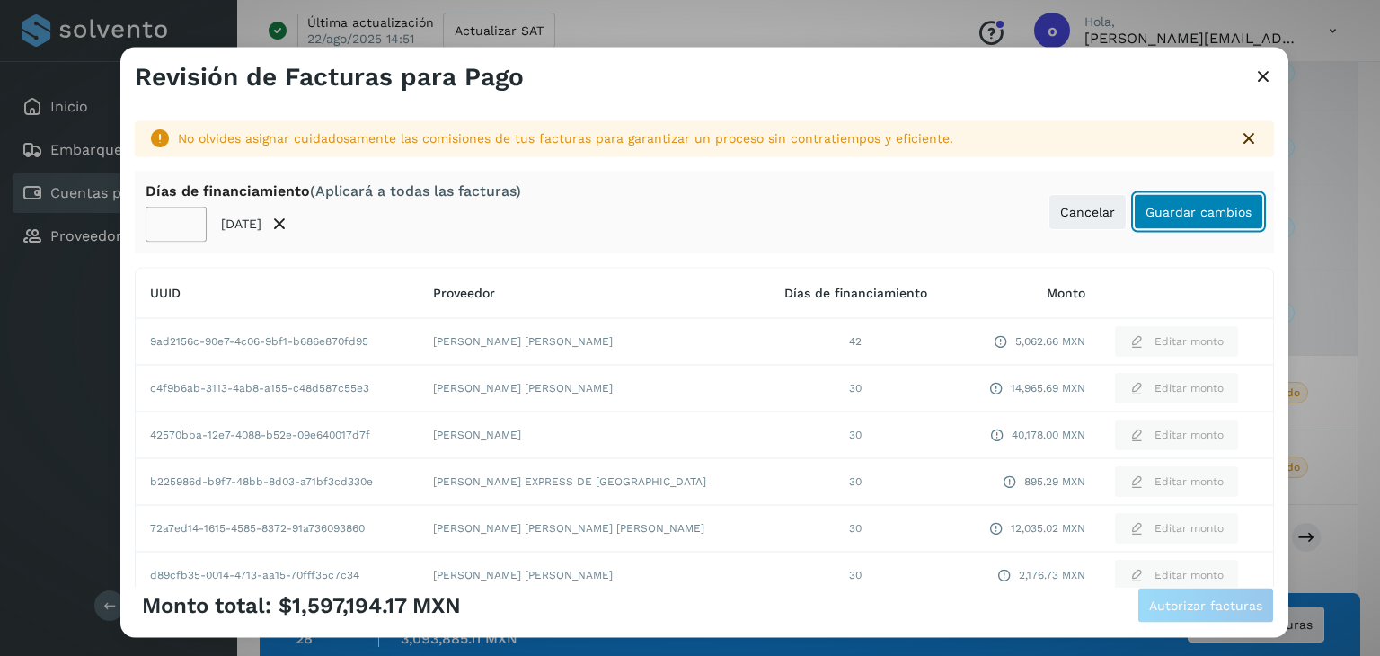
click at [1172, 220] on button "Guardar cambios" at bounding box center [1198, 212] width 129 height 36
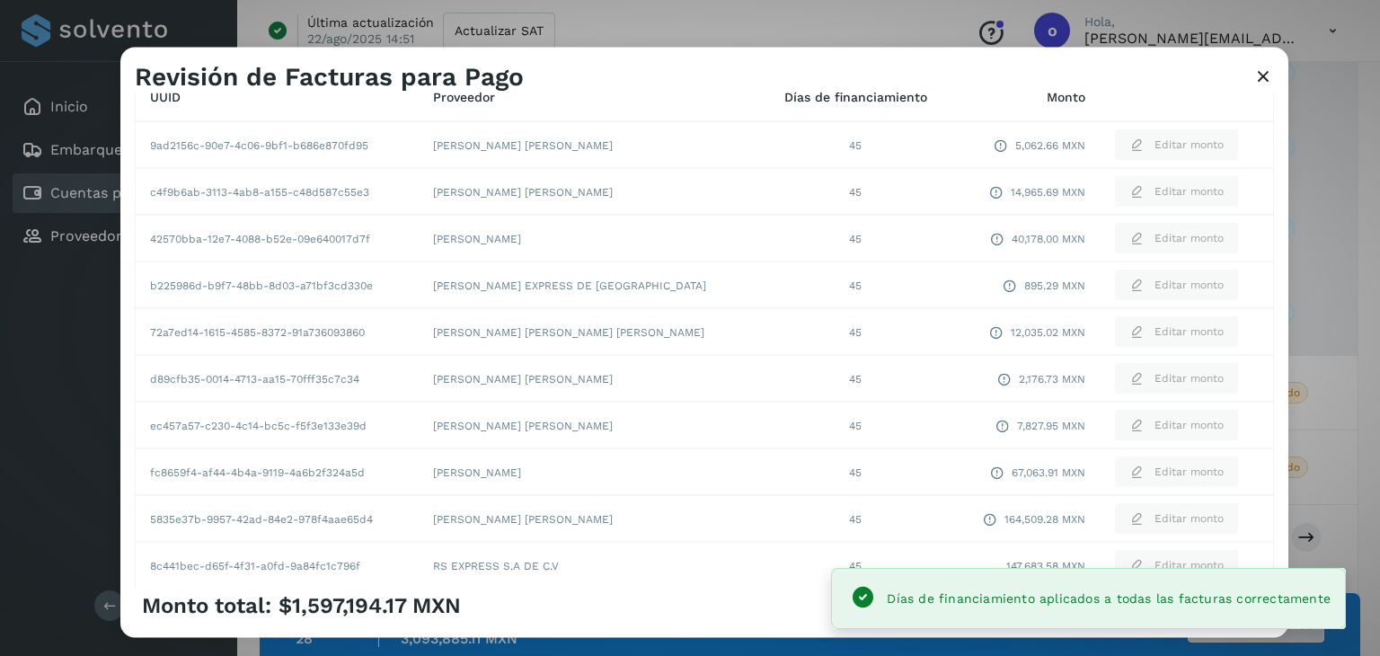
scroll to position [325, 0]
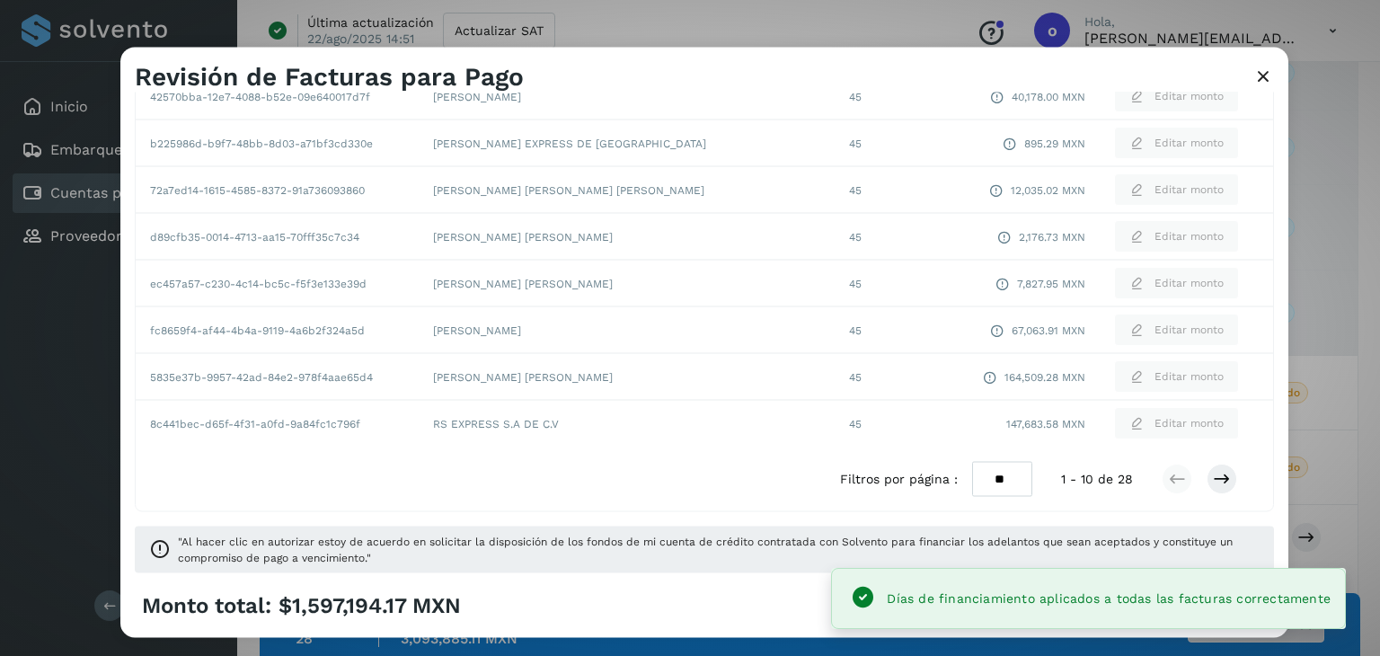
click at [1006, 424] on span "147,683.58 MXN" at bounding box center [1045, 424] width 79 height 16
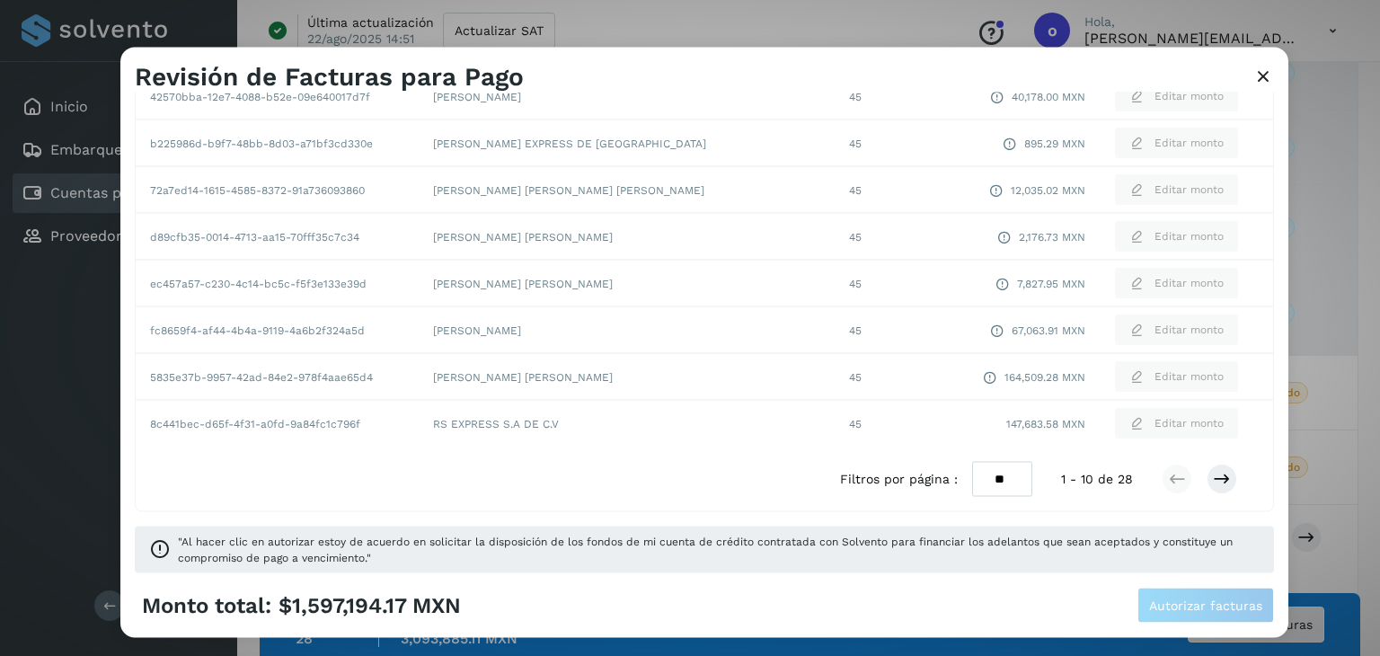
click at [824, 428] on td "45" at bounding box center [855, 424] width 193 height 47
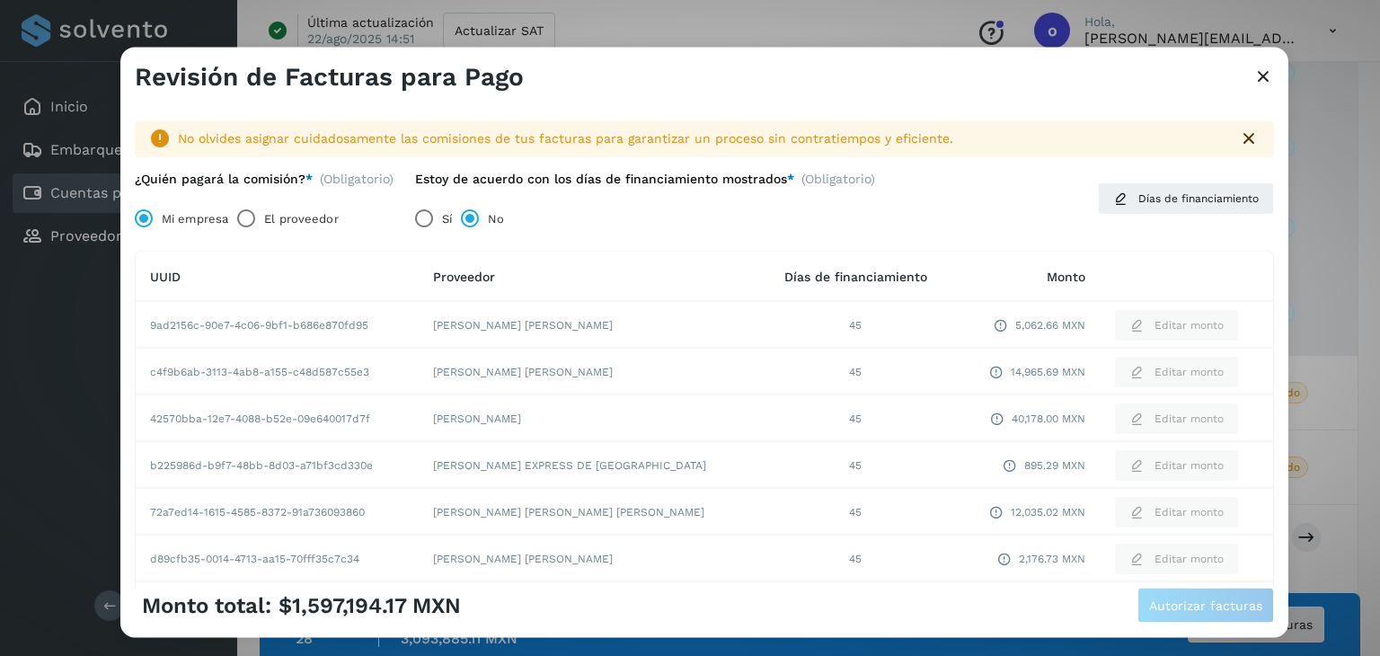
scroll to position [0, 0]
click at [1113, 195] on icon at bounding box center [1120, 198] width 14 height 14
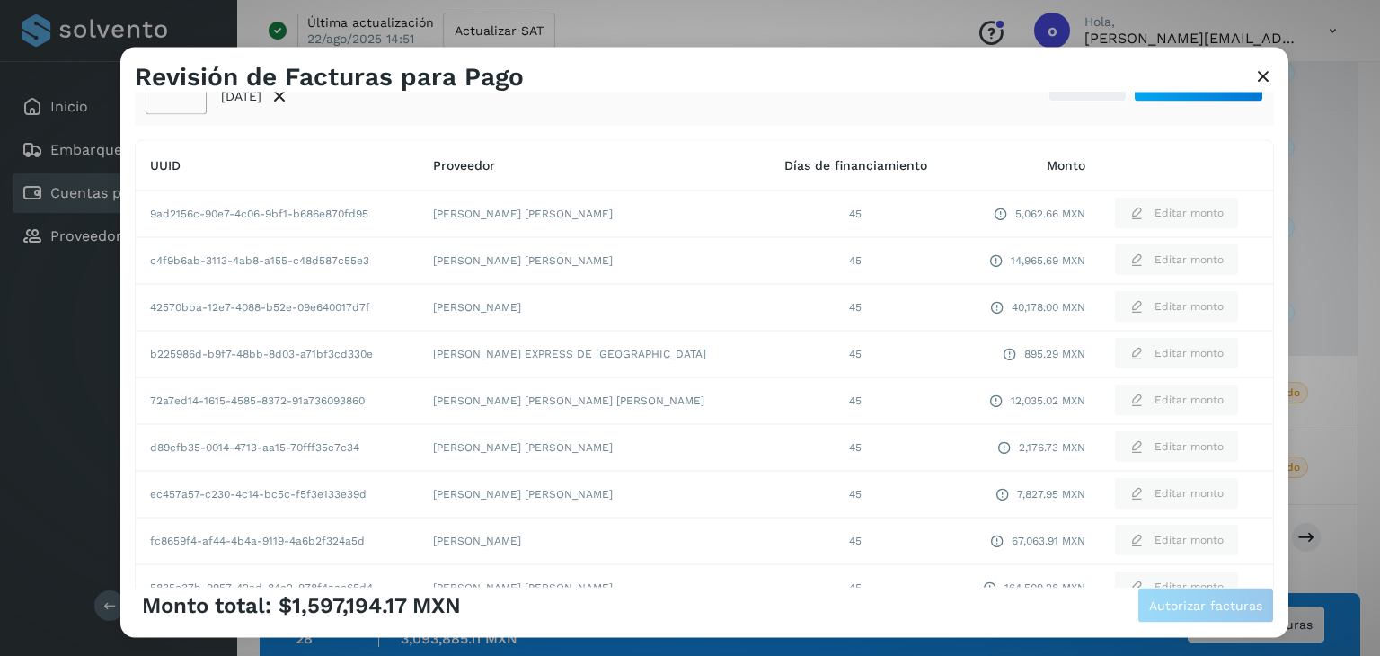
scroll to position [338, 0]
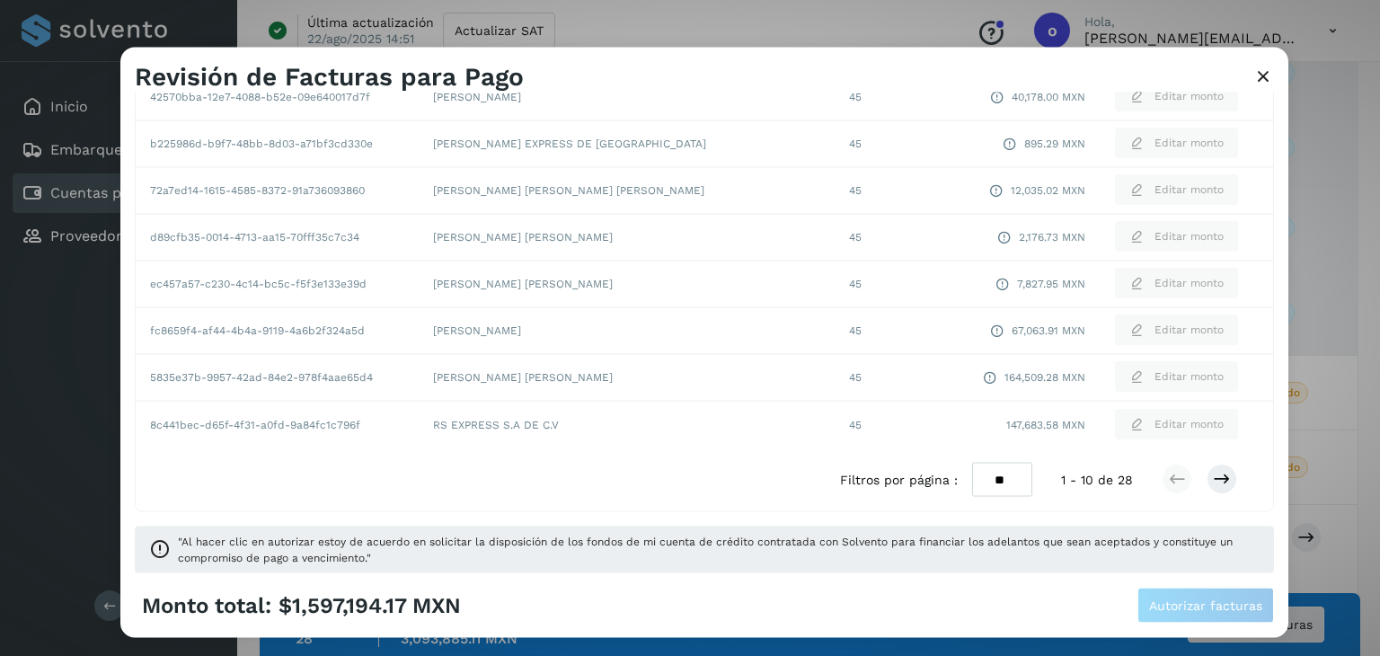
click at [1005, 378] on span "164,509.28 MXN" at bounding box center [1045, 377] width 81 height 16
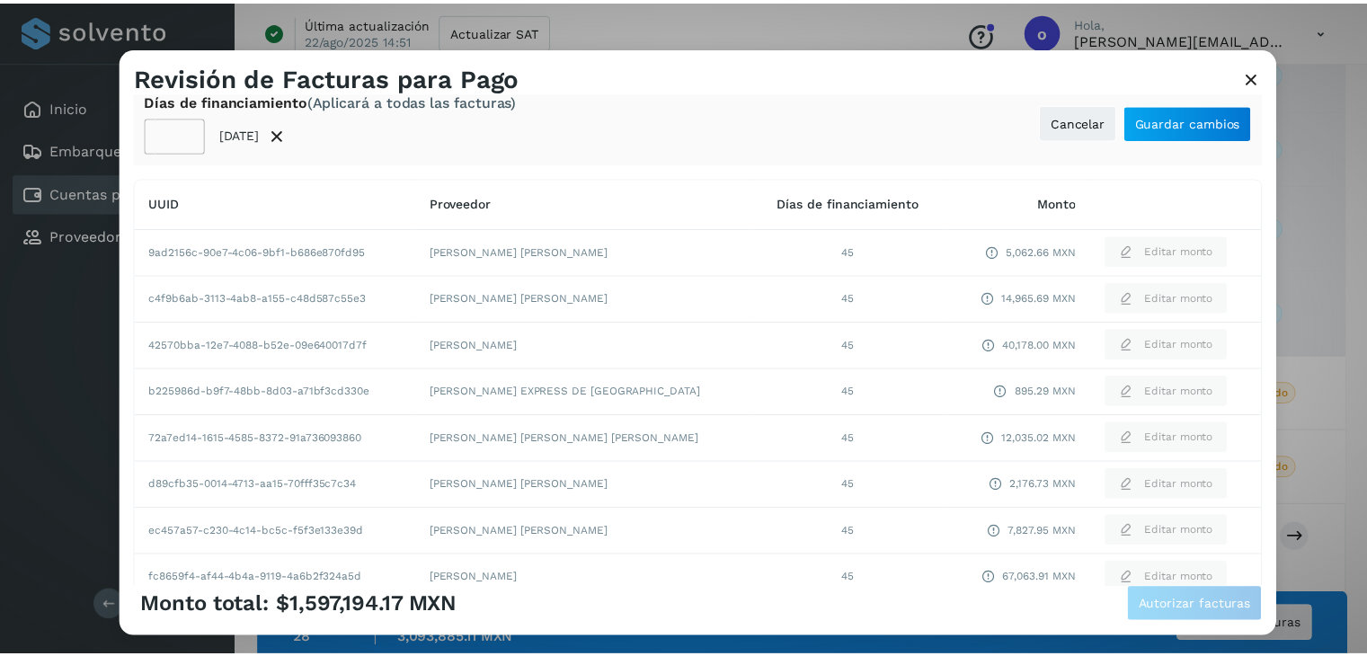
scroll to position [0, 0]
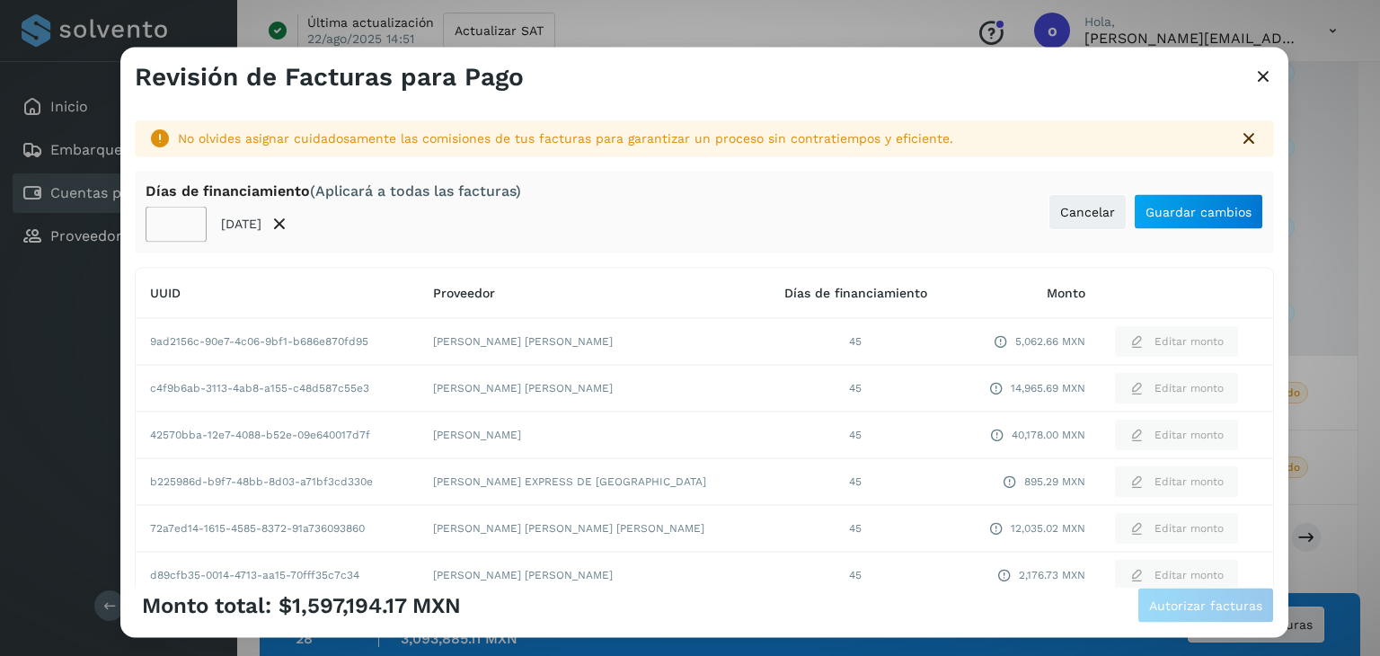
click at [1238, 137] on icon at bounding box center [1249, 139] width 22 height 22
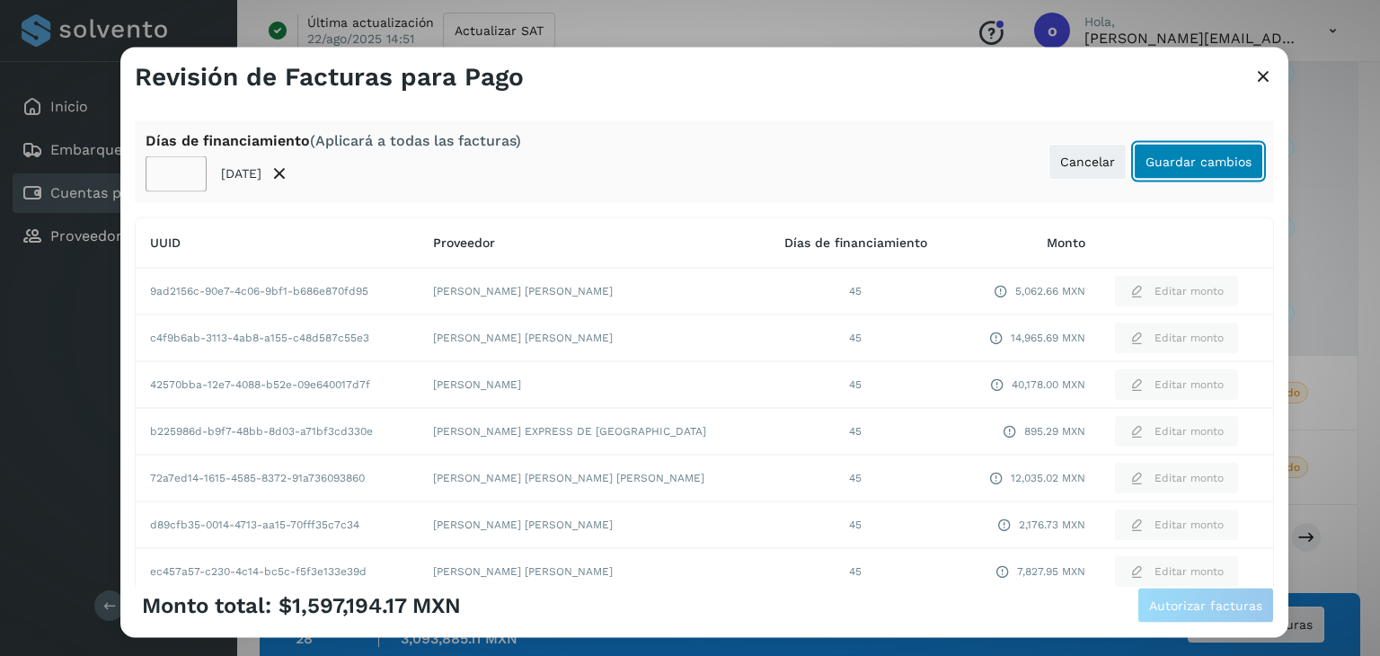
click at [1166, 161] on span "Guardar cambios" at bounding box center [1199, 161] width 106 height 13
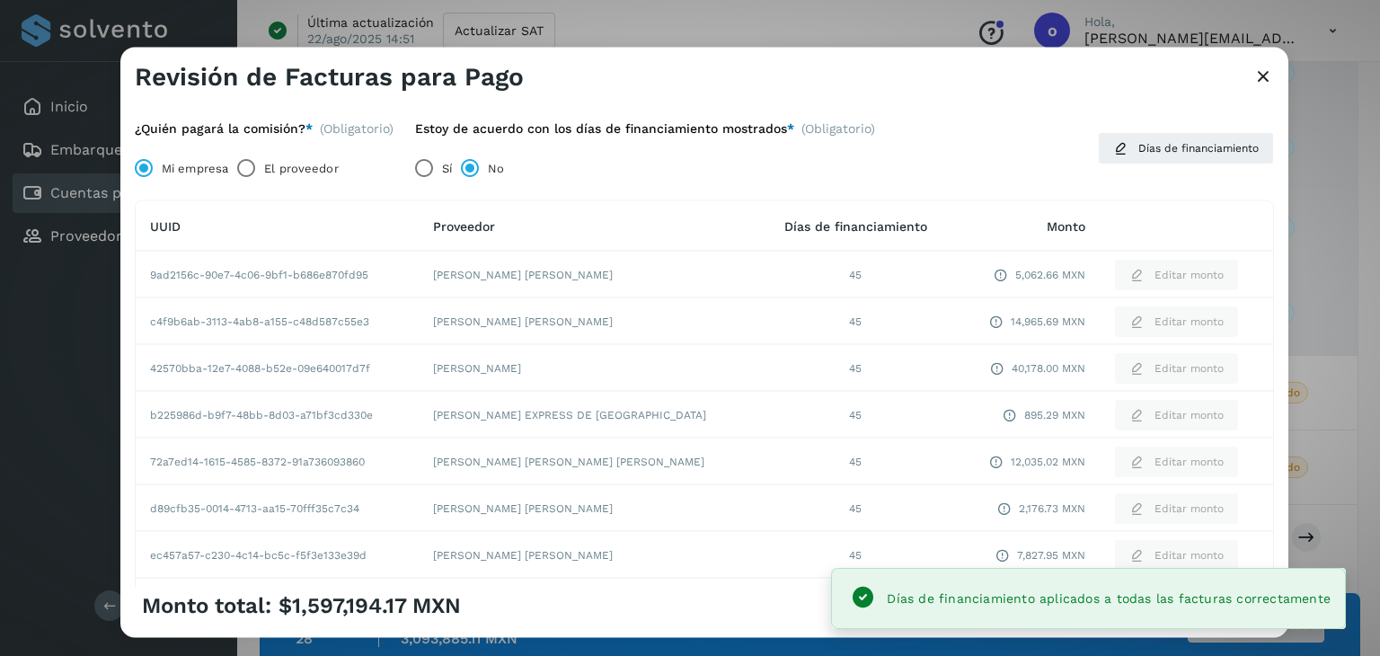
click at [1259, 78] on icon at bounding box center [1264, 77] width 22 height 19
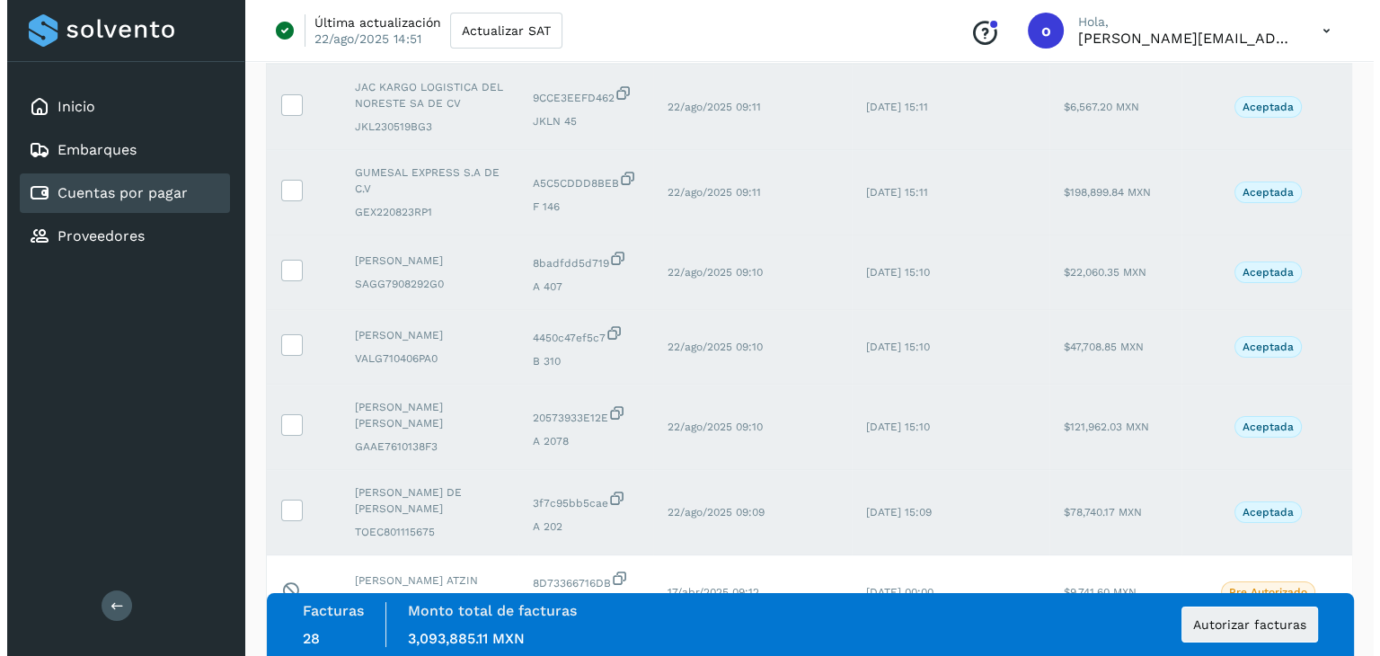
scroll to position [284, 0]
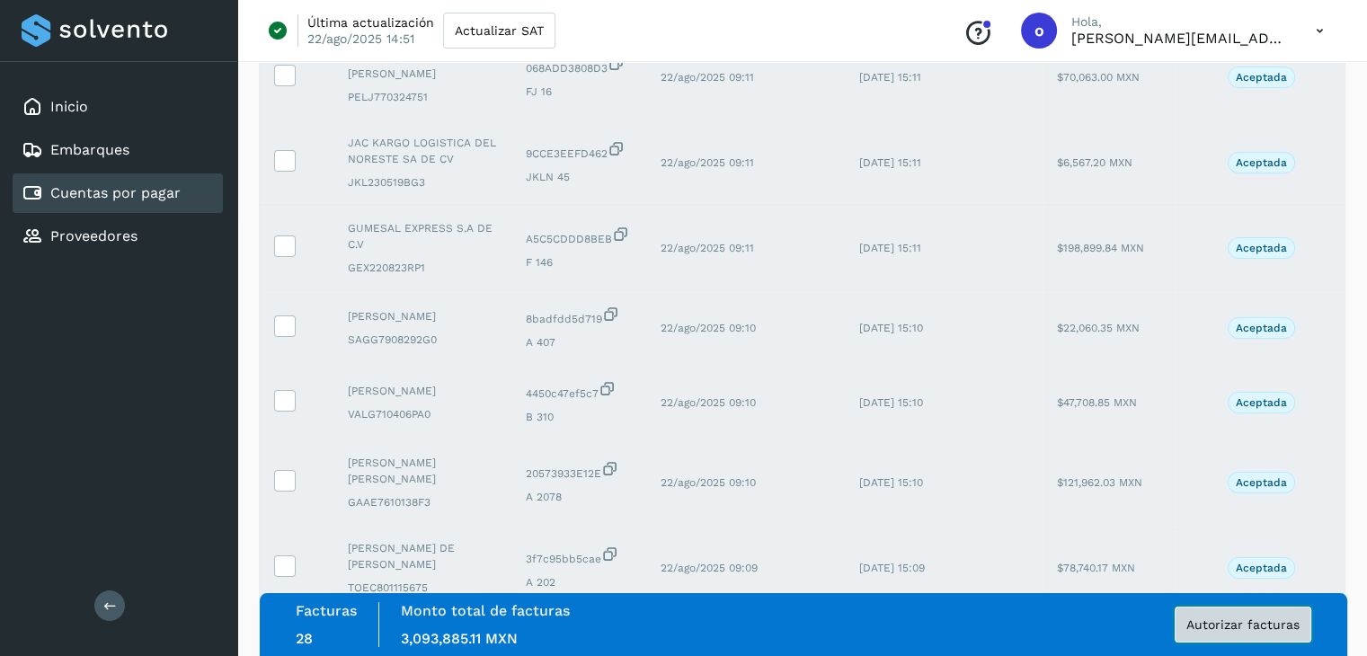
click at [1237, 631] on button "Autorizar facturas" at bounding box center [1242, 625] width 137 height 36
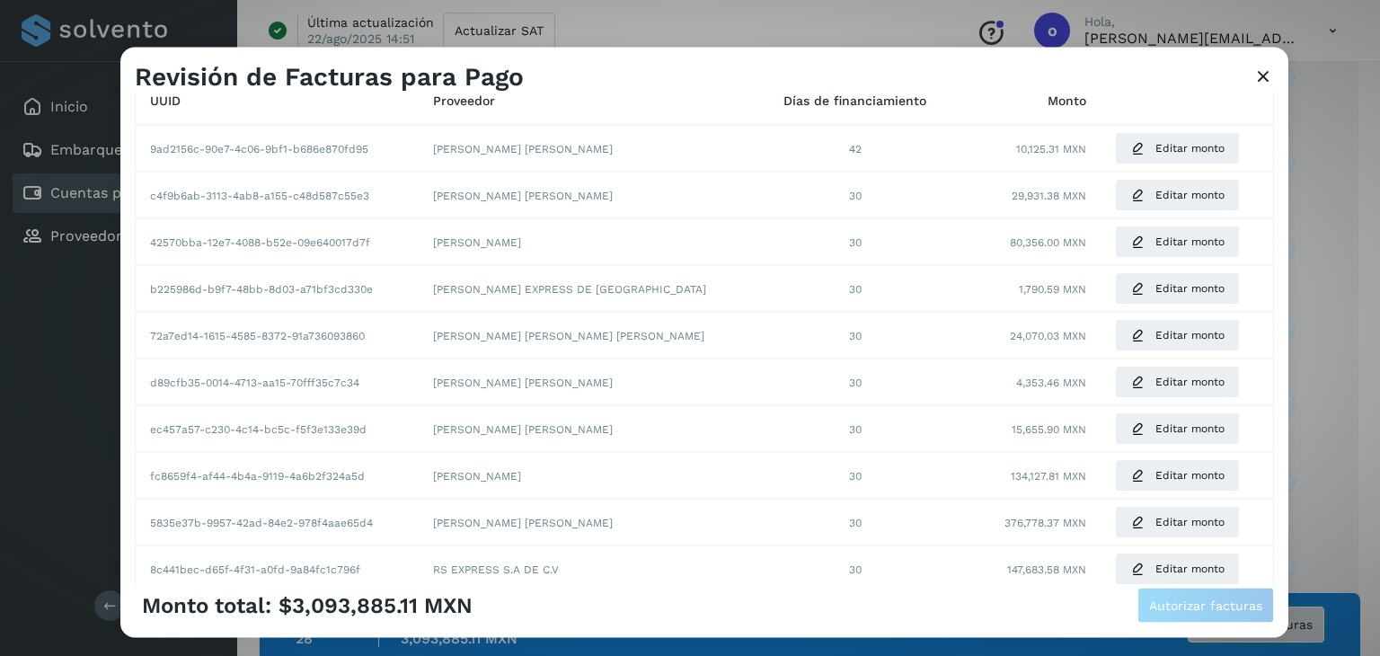
scroll to position [321, 0]
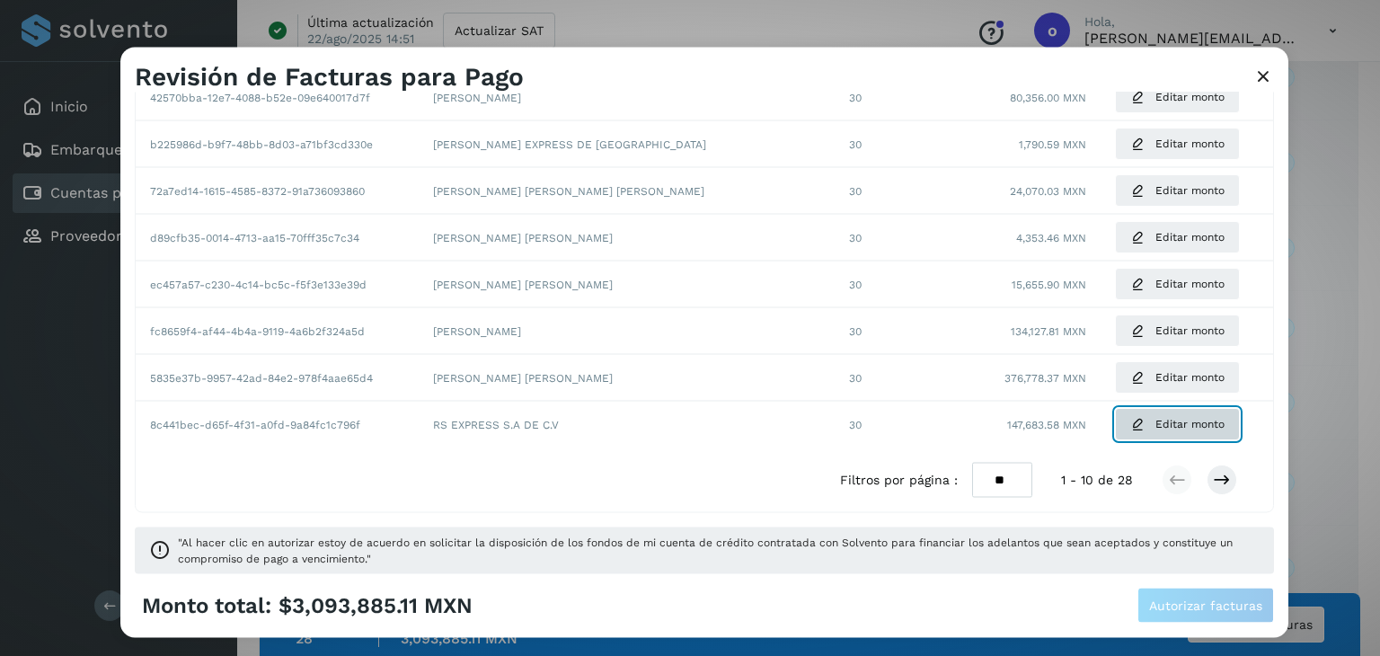
click at [1156, 430] on span "Editar monto" at bounding box center [1190, 425] width 69 height 16
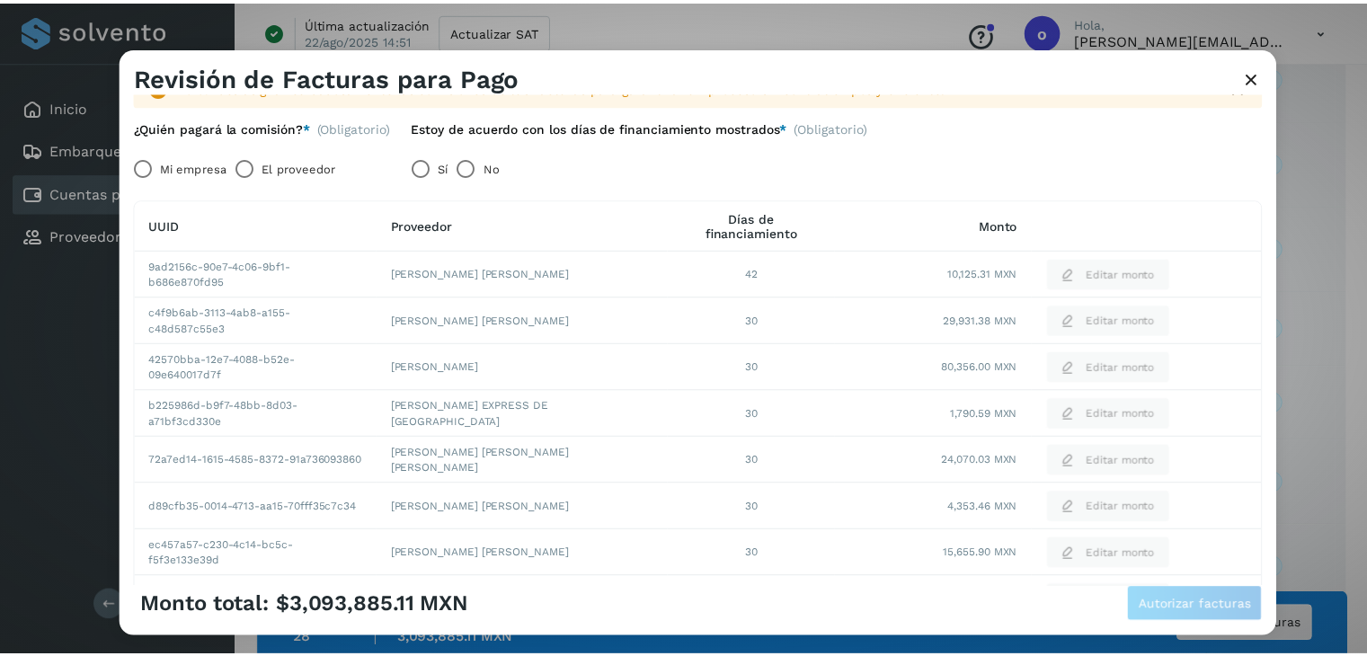
scroll to position [0, 0]
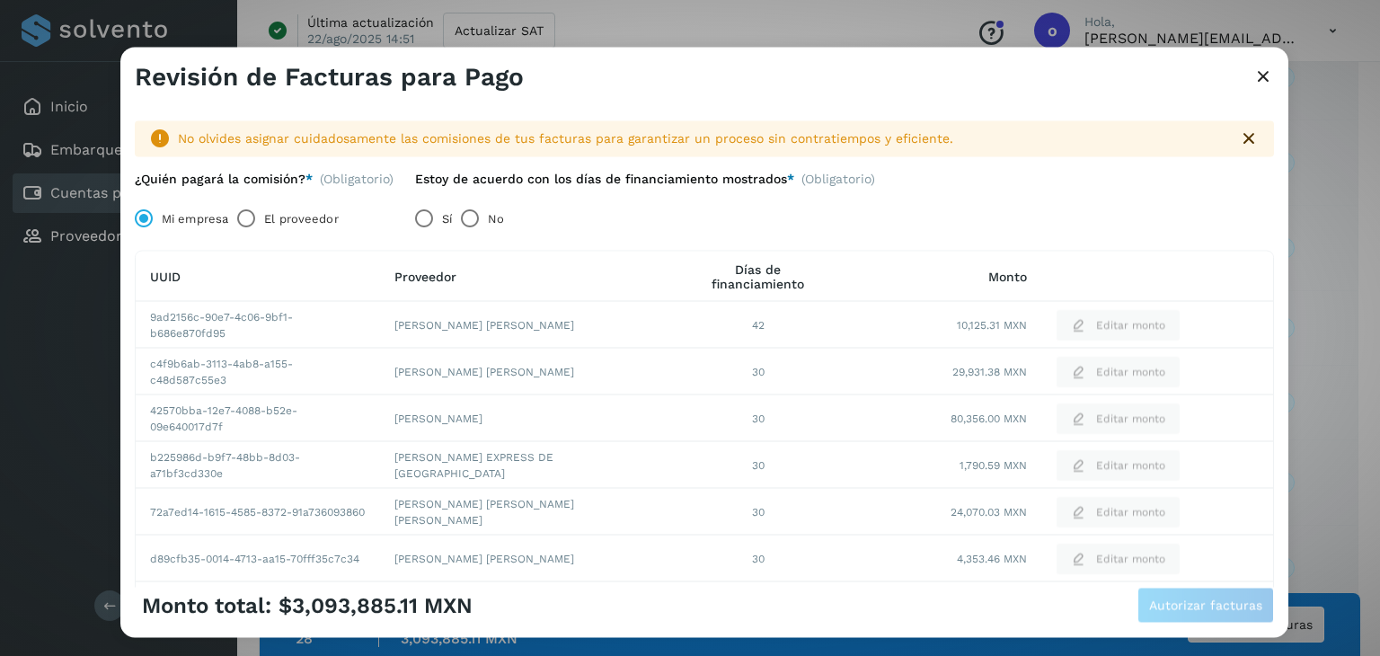
click at [1238, 141] on icon at bounding box center [1249, 139] width 22 height 22
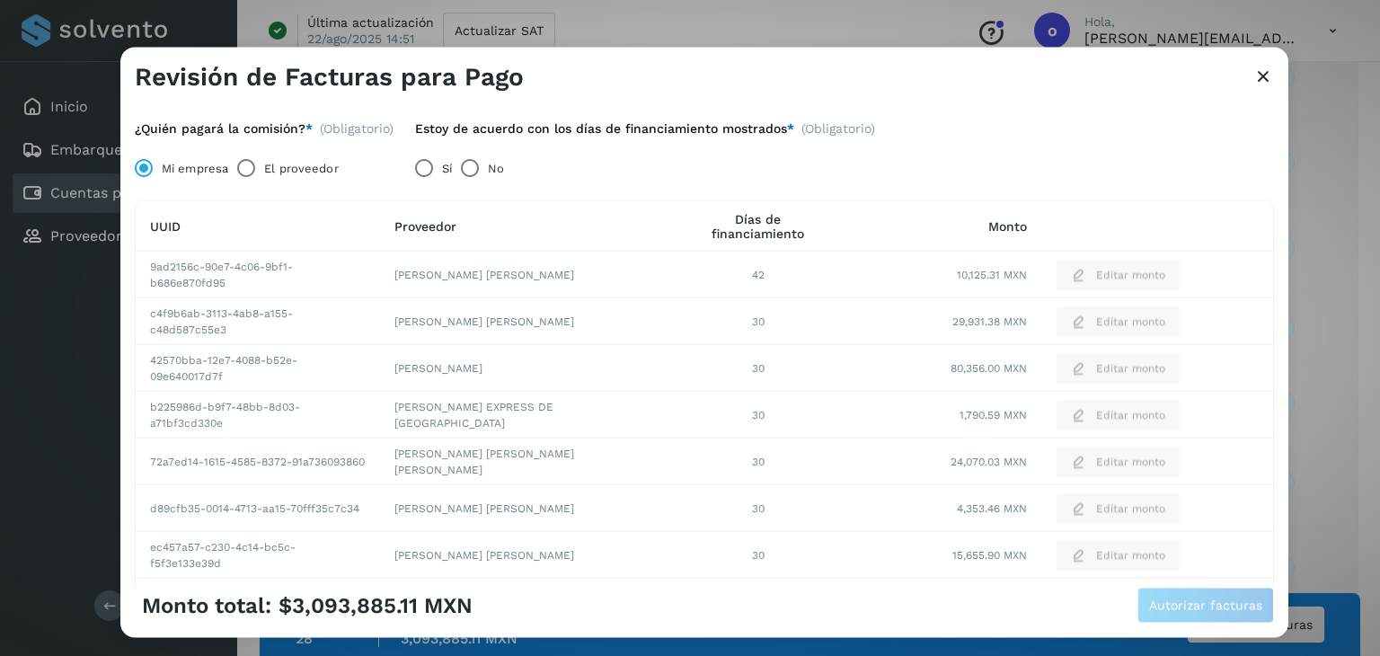
click at [1268, 80] on icon at bounding box center [1264, 77] width 22 height 19
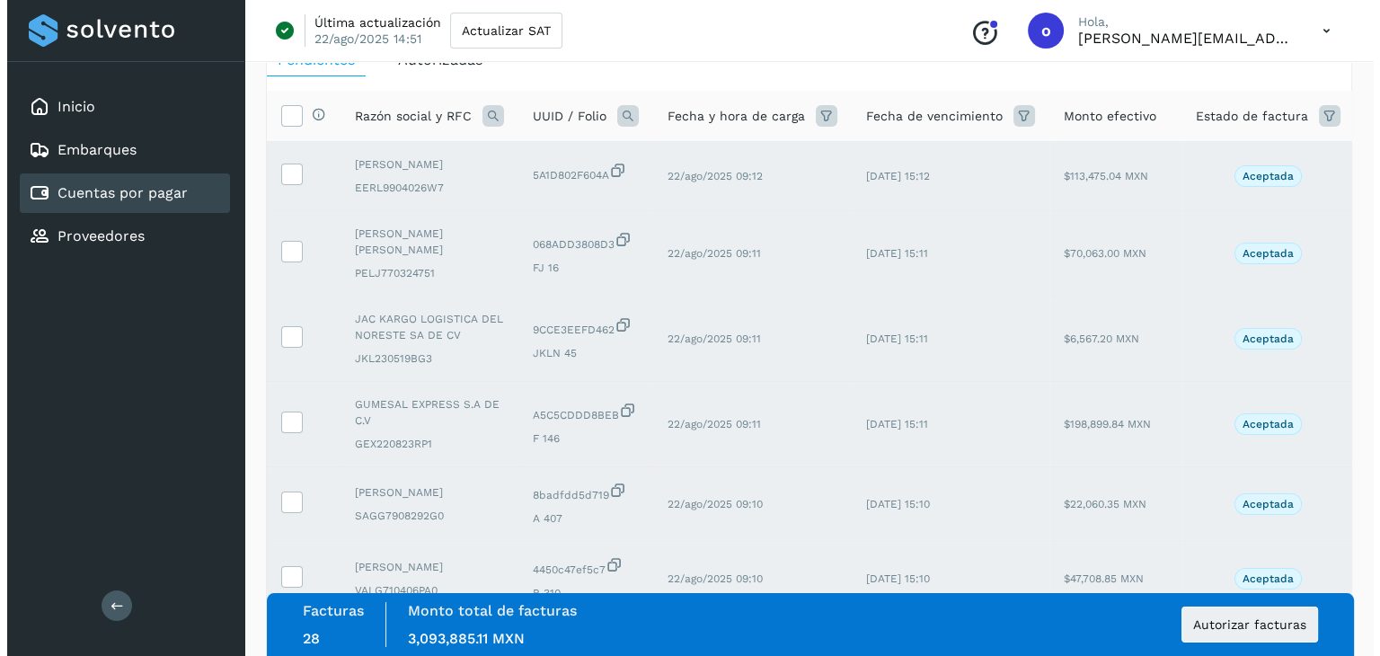
scroll to position [104, 0]
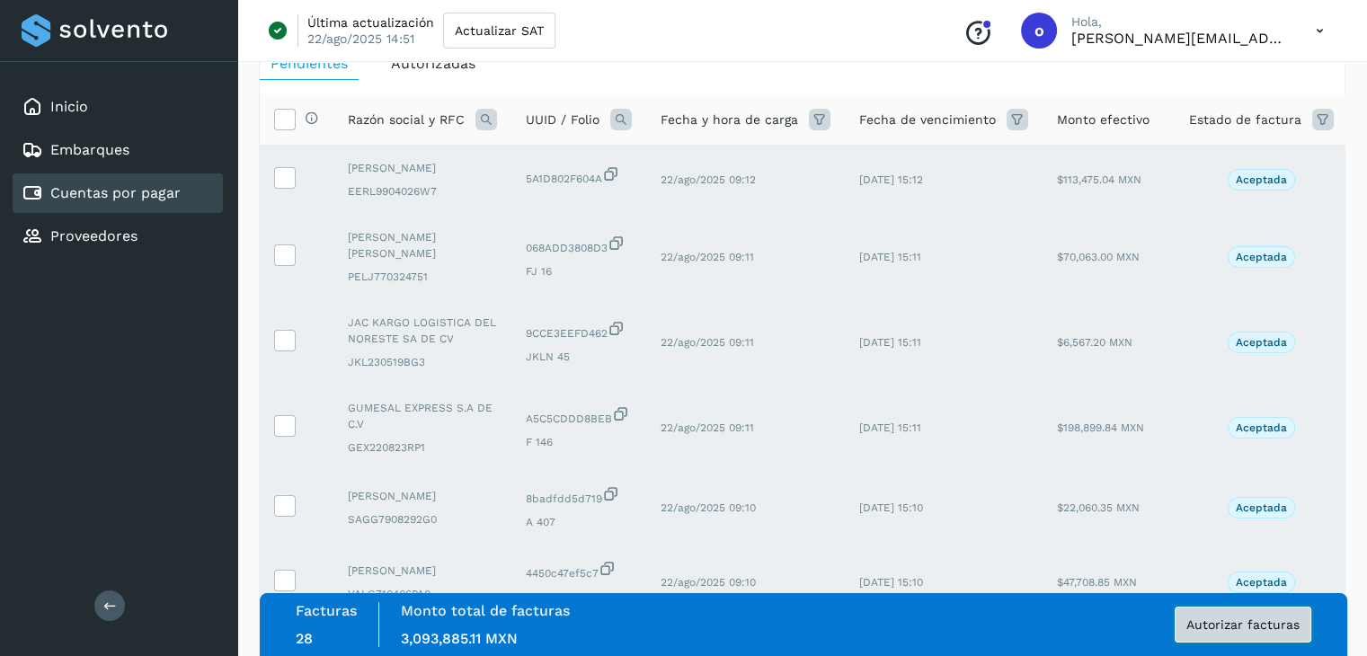
click at [1256, 613] on button "Autorizar facturas" at bounding box center [1242, 625] width 137 height 36
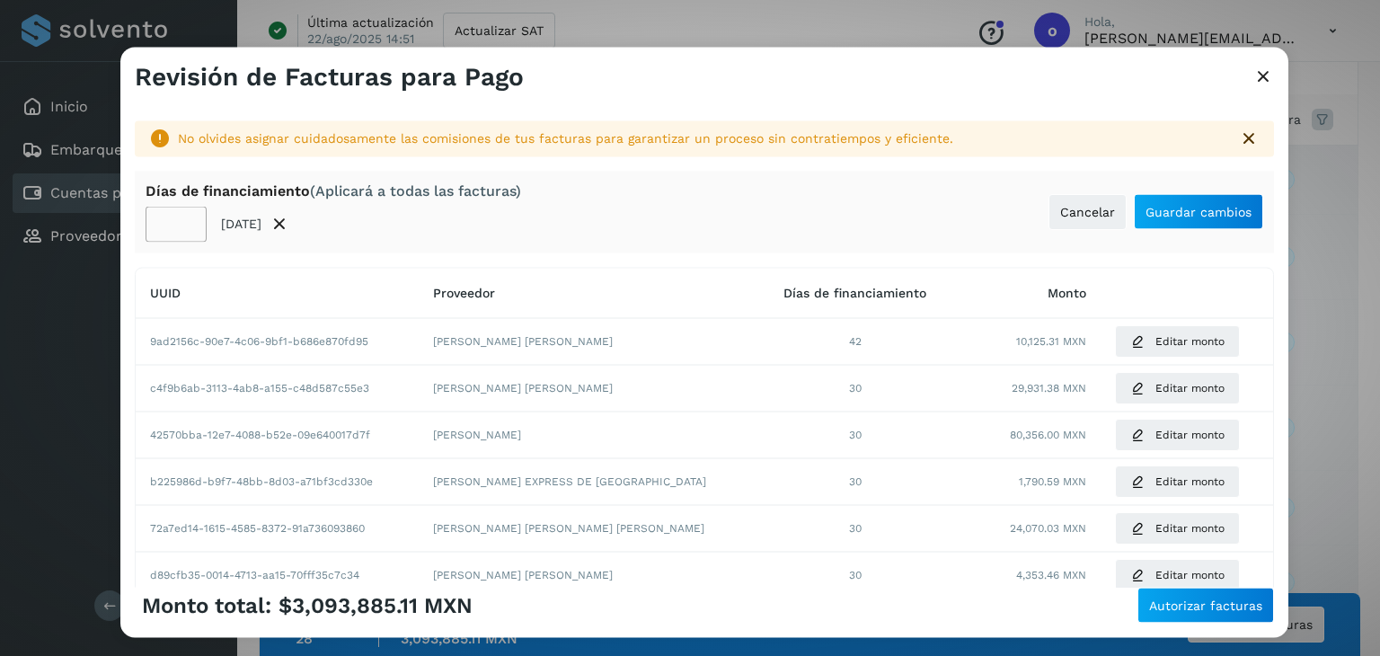
click at [186, 222] on input "**" at bounding box center [176, 224] width 61 height 36
click at [185, 222] on input "**" at bounding box center [176, 224] width 61 height 36
click at [185, 220] on input "**" at bounding box center [176, 224] width 61 height 36
click at [183, 219] on input "**" at bounding box center [176, 224] width 61 height 36
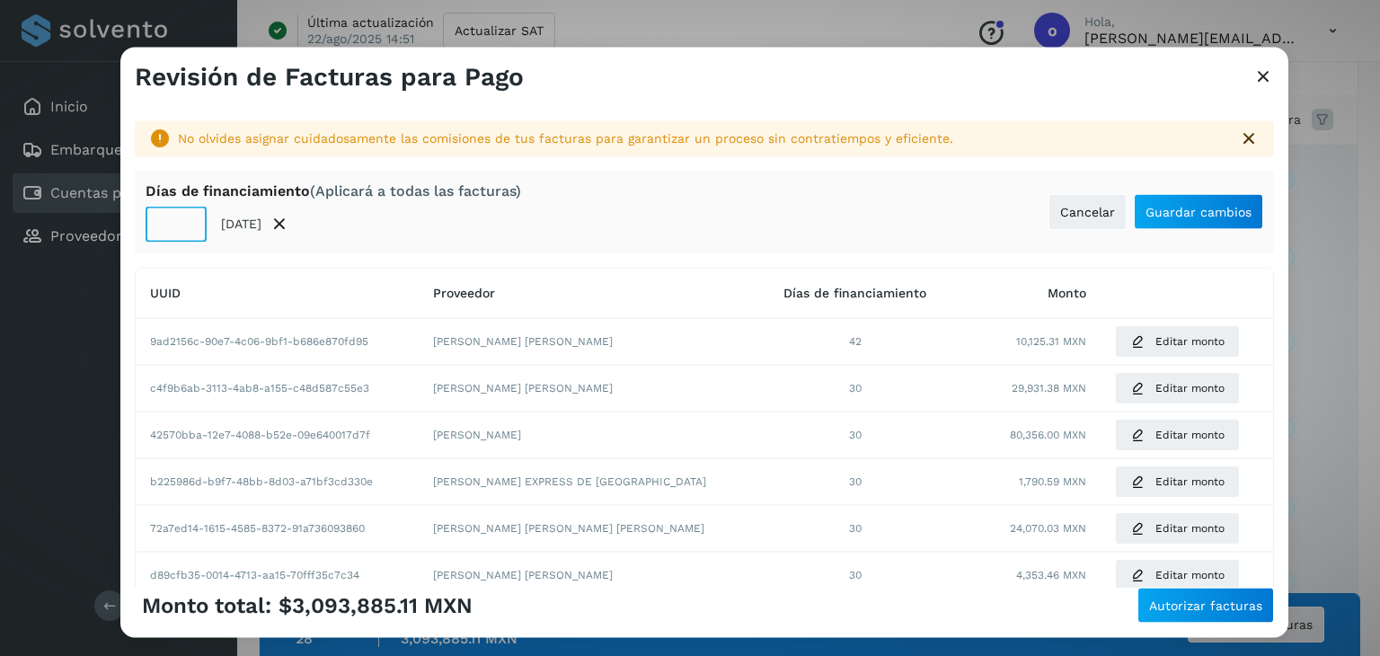
click at [183, 219] on input "**" at bounding box center [176, 224] width 61 height 36
click at [183, 218] on input "**" at bounding box center [176, 224] width 61 height 36
click at [183, 217] on input "**" at bounding box center [176, 224] width 61 height 36
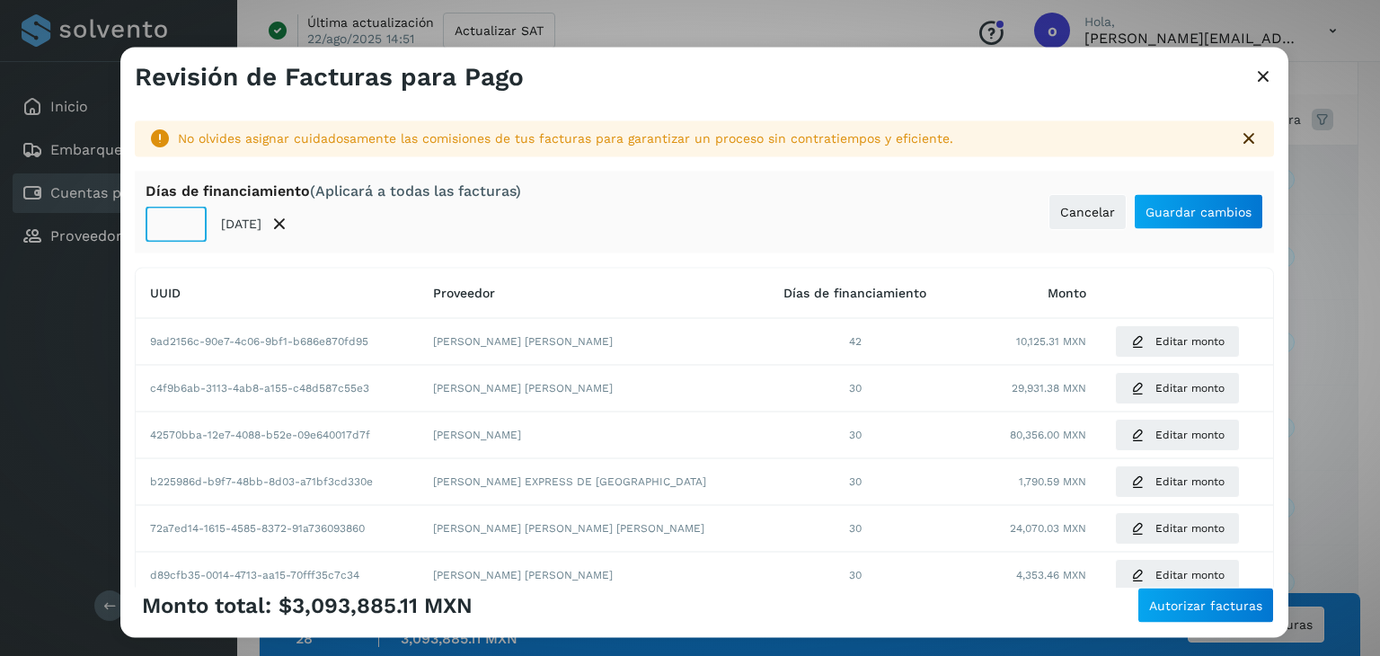
click at [183, 217] on input "**" at bounding box center [176, 224] width 61 height 36
click at [182, 217] on input "**" at bounding box center [176, 224] width 61 height 36
click at [182, 215] on input "**" at bounding box center [176, 224] width 61 height 36
type input "**"
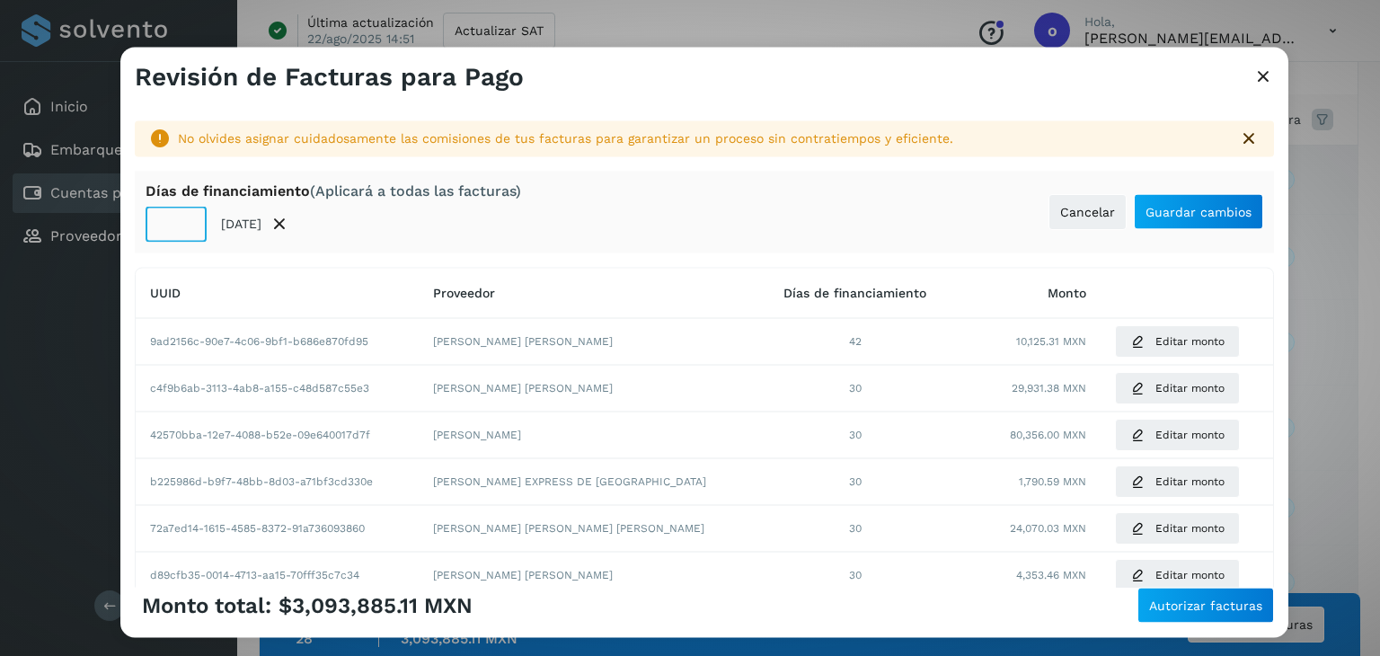
click at [182, 215] on input "**" at bounding box center [176, 224] width 61 height 36
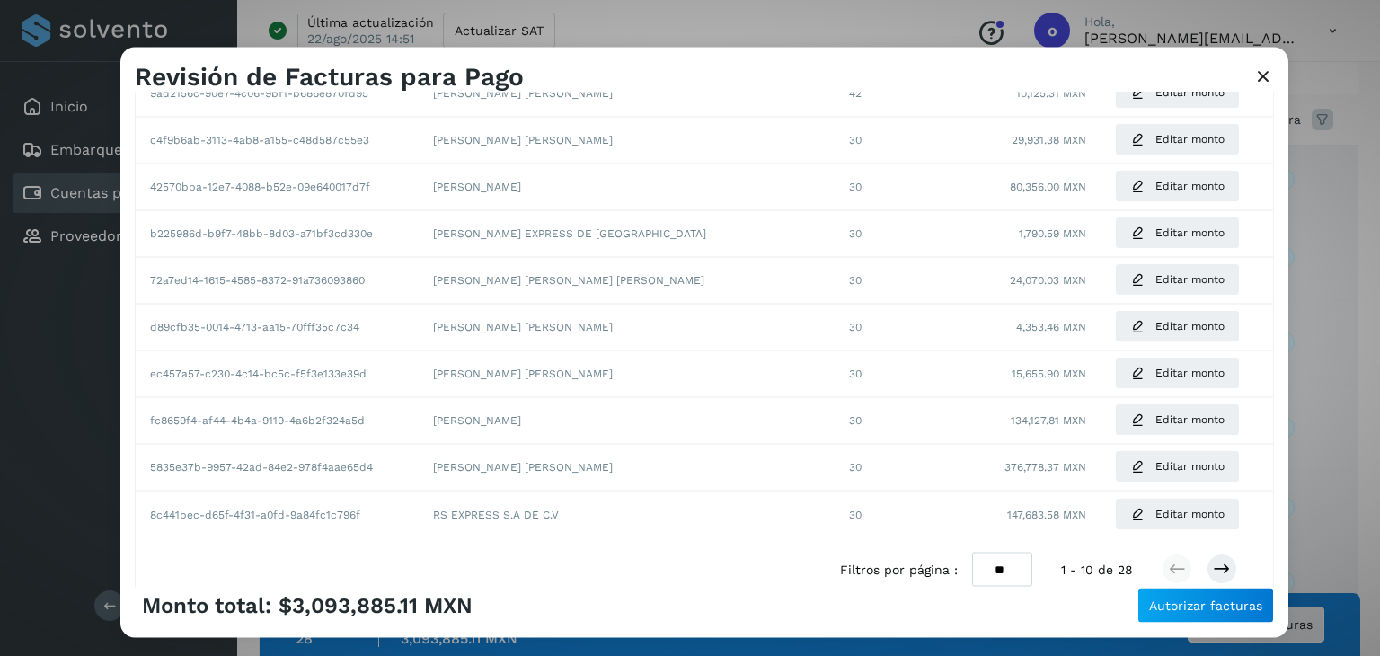
scroll to position [158, 0]
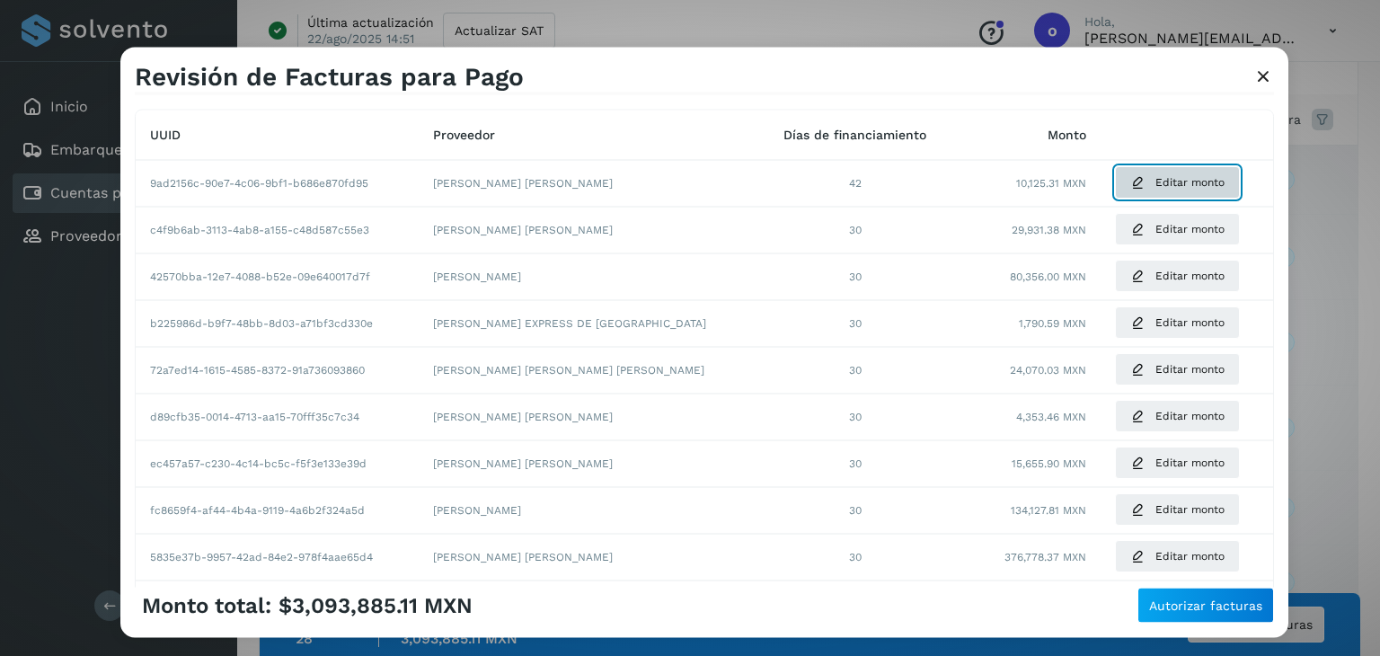
click at [1156, 177] on span "Editar monto" at bounding box center [1190, 183] width 69 height 16
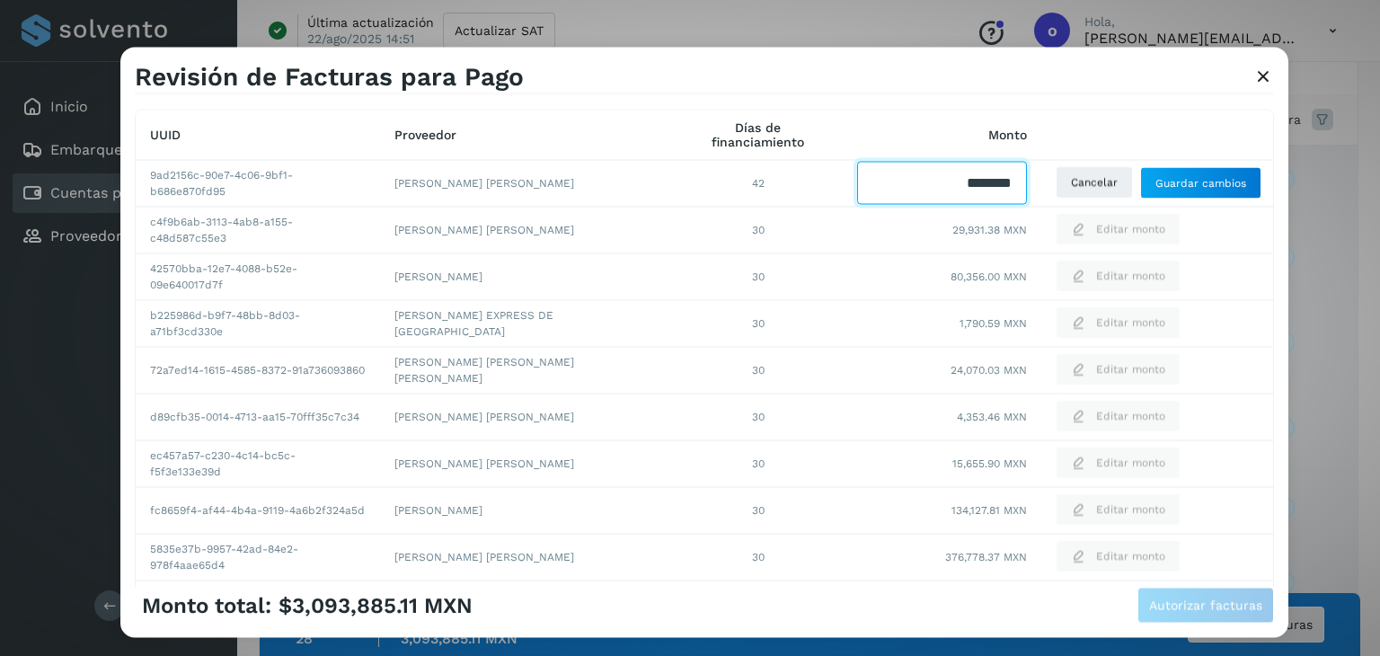
drag, startPoint x: 936, startPoint y: 187, endPoint x: 1017, endPoint y: 180, distance: 81.2
click at [1017, 180] on td at bounding box center [942, 183] width 199 height 47
type input "*******"
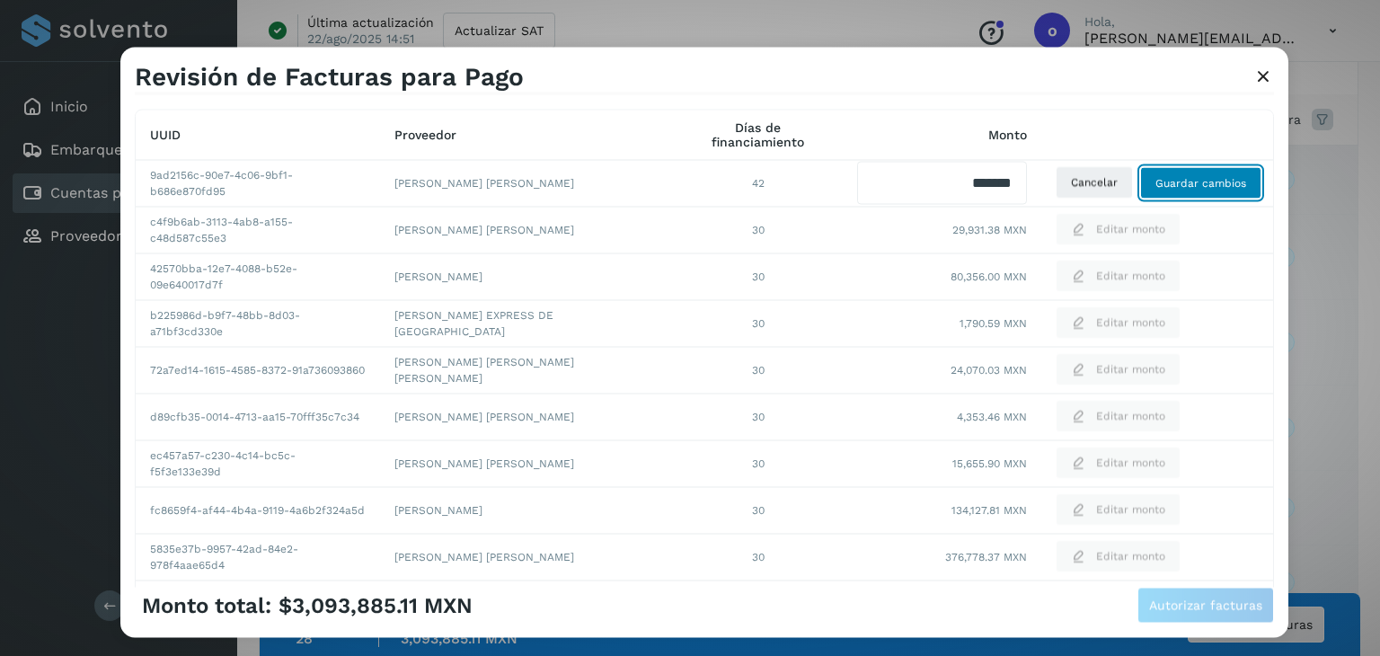
click at [1216, 186] on span "Guardar cambios" at bounding box center [1201, 183] width 91 height 16
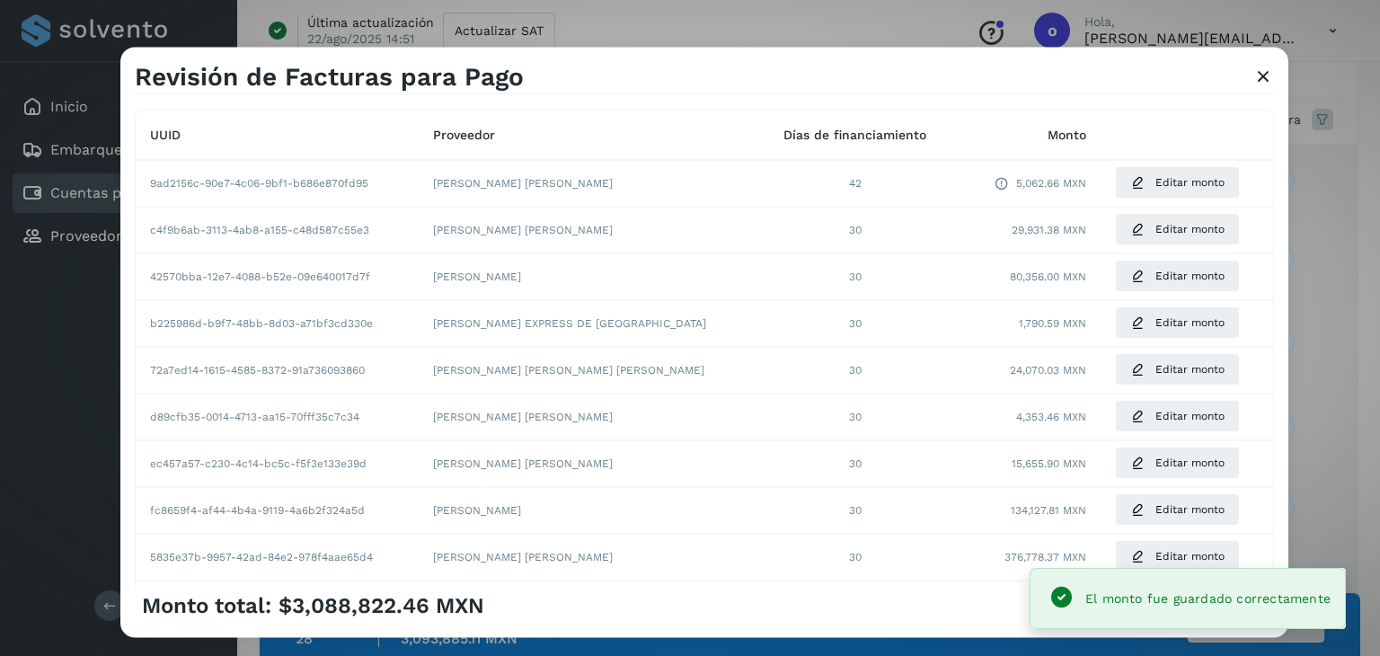
click at [1156, 247] on td "Editar monto" at bounding box center [1187, 230] width 173 height 47
click at [1146, 238] on button "Editar monto" at bounding box center [1177, 230] width 125 height 32
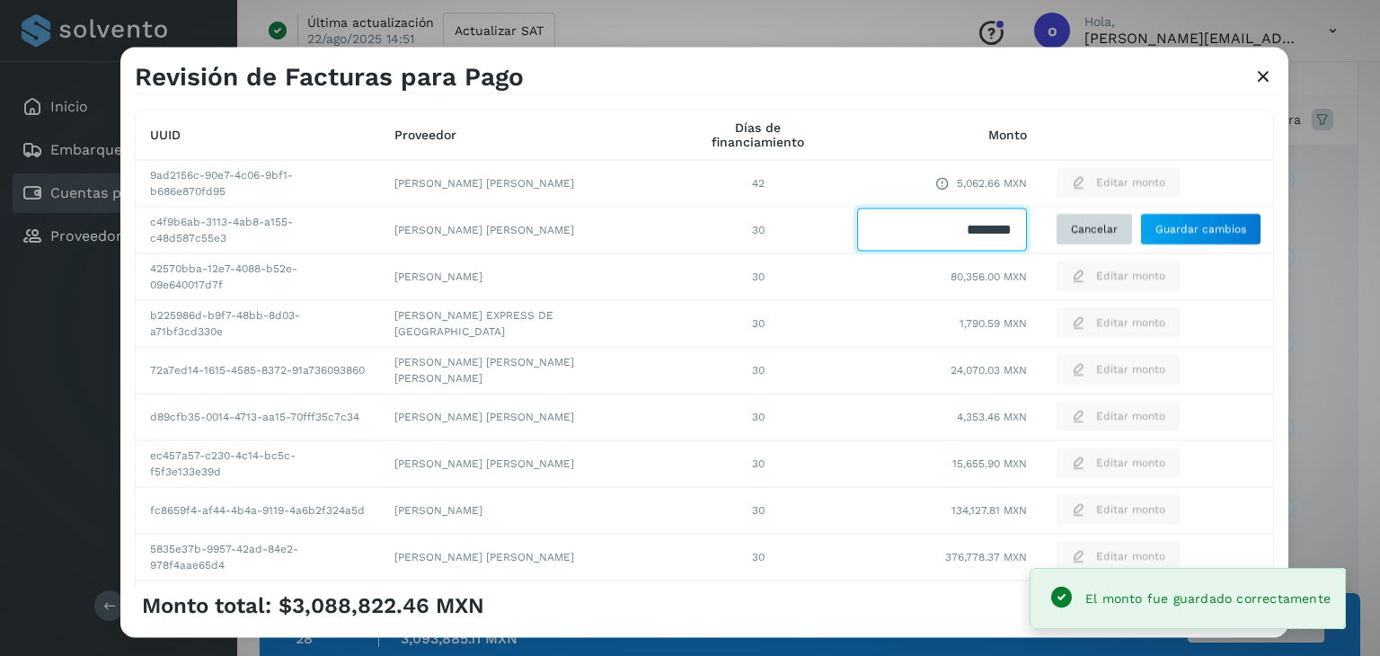
drag, startPoint x: 916, startPoint y: 234, endPoint x: 1050, endPoint y: 234, distance: 133.9
click at [1050, 440] on tr "c4f9b6ab-3113-4ab8-a155-c48d587c55e3 [PERSON_NAME] [PERSON_NAME] 30 Cancelar Gu…" at bounding box center [705, 463] width 1138 height 47
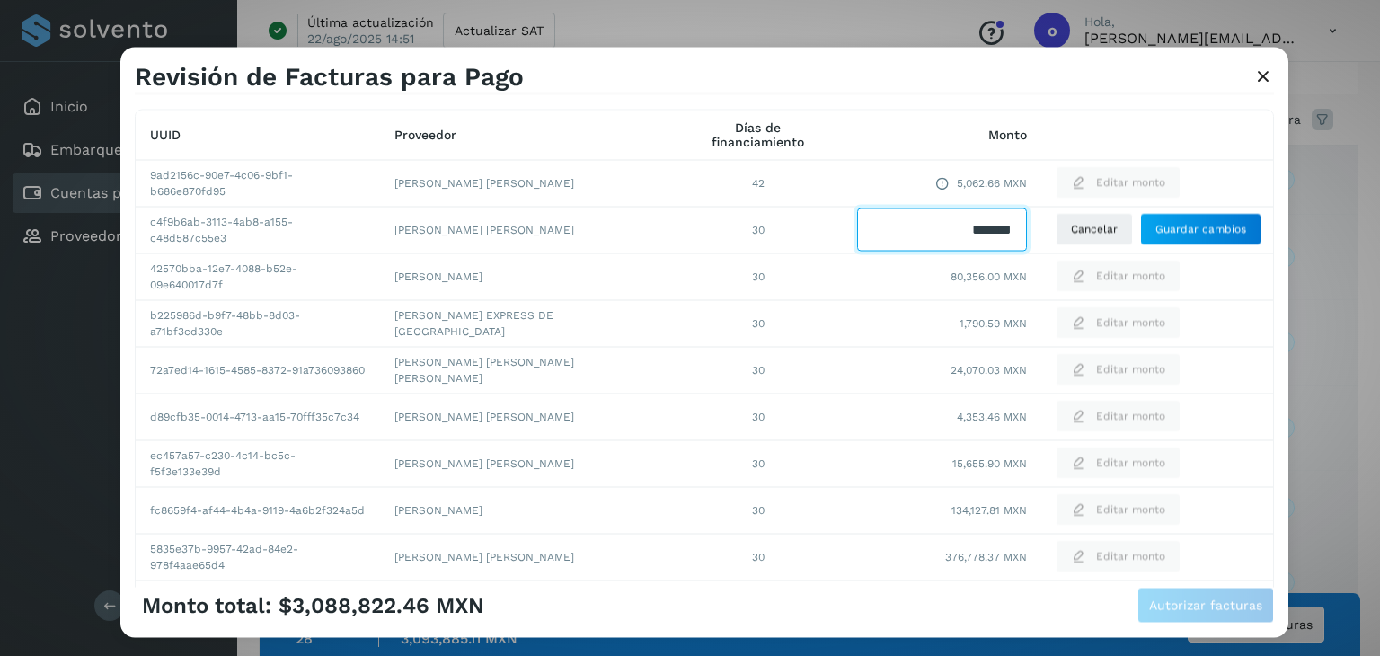
type input "********"
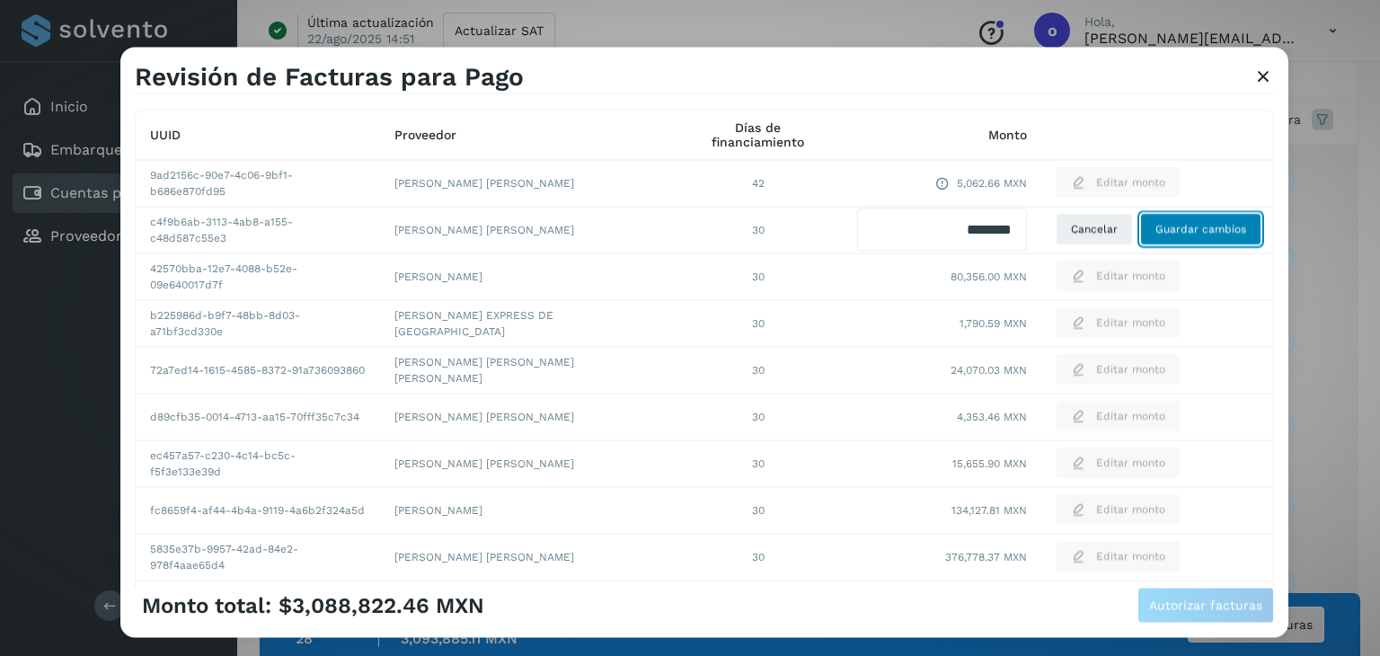
click at [1199, 228] on span "Guardar cambios" at bounding box center [1201, 230] width 91 height 16
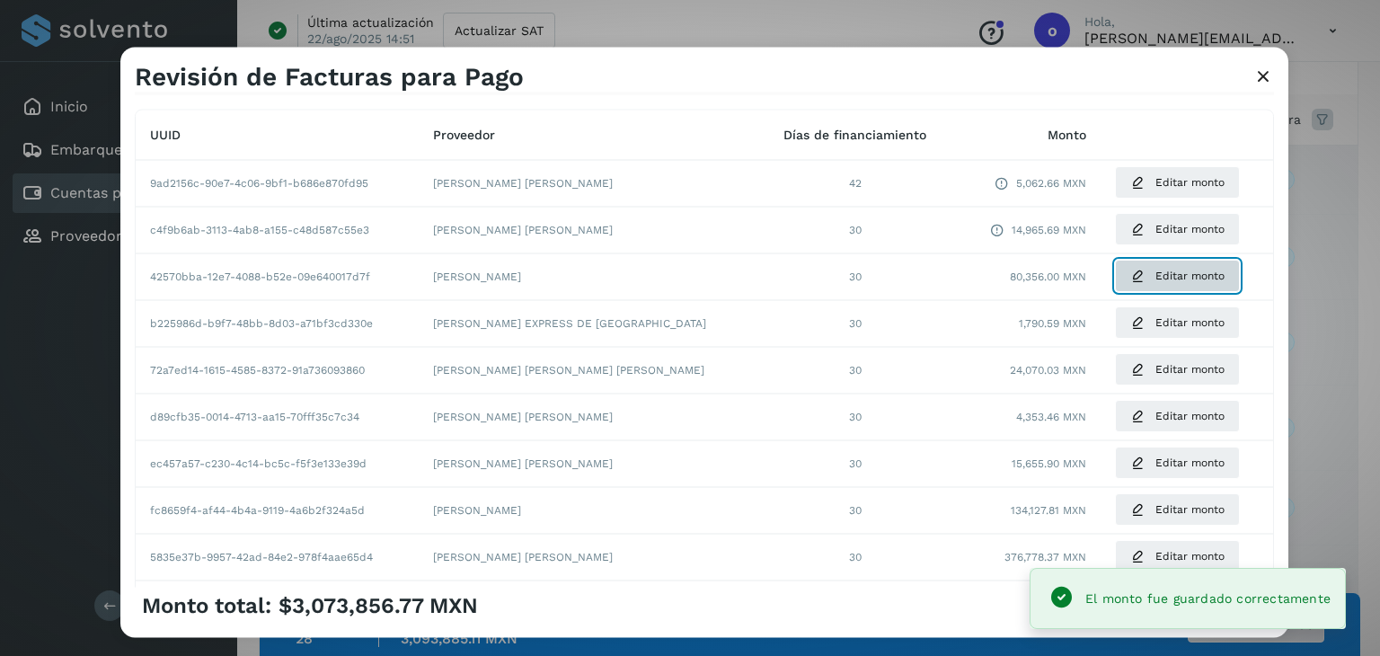
click at [1166, 276] on span "Editar monto" at bounding box center [1190, 277] width 69 height 16
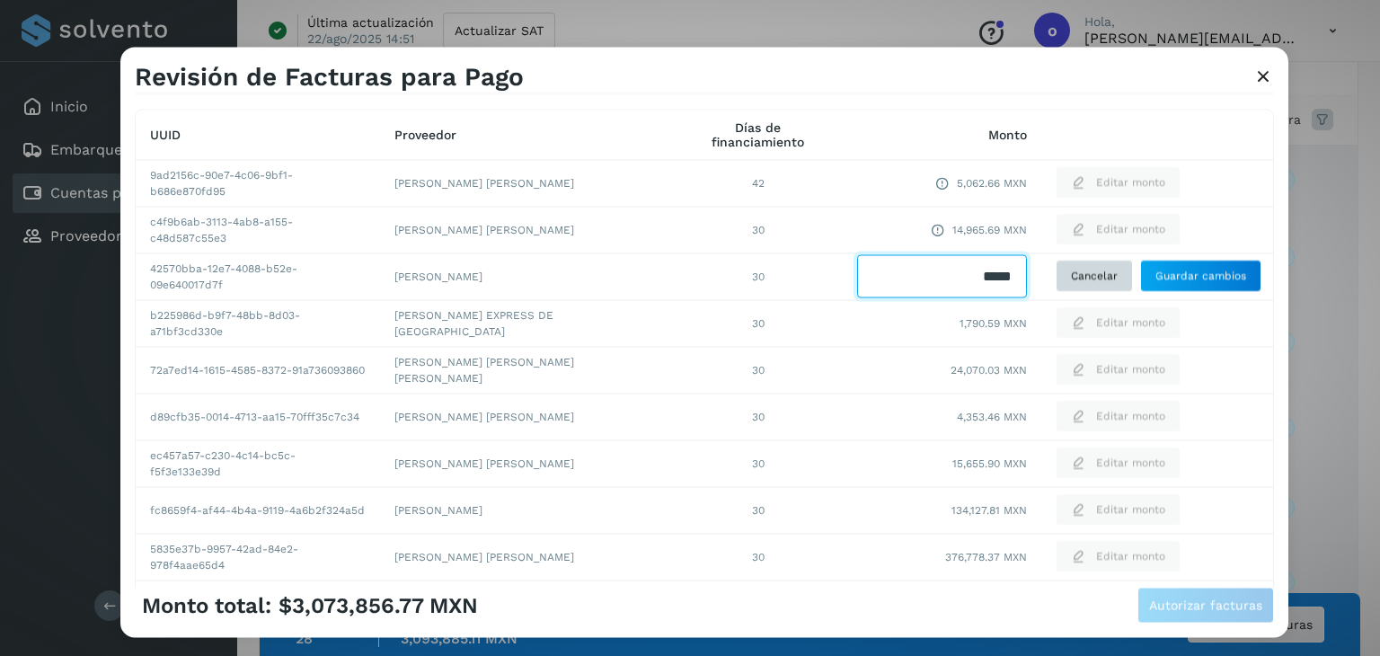
drag, startPoint x: 1004, startPoint y: 278, endPoint x: 1040, endPoint y: 274, distance: 36.1
click at [1040, 581] on tr "42570bba-12e7-4088-b52e-09e640017d7f [PERSON_NAME] 30 Cancelar Guardar cambios" at bounding box center [705, 604] width 1138 height 47
type input "*"
type input "*****"
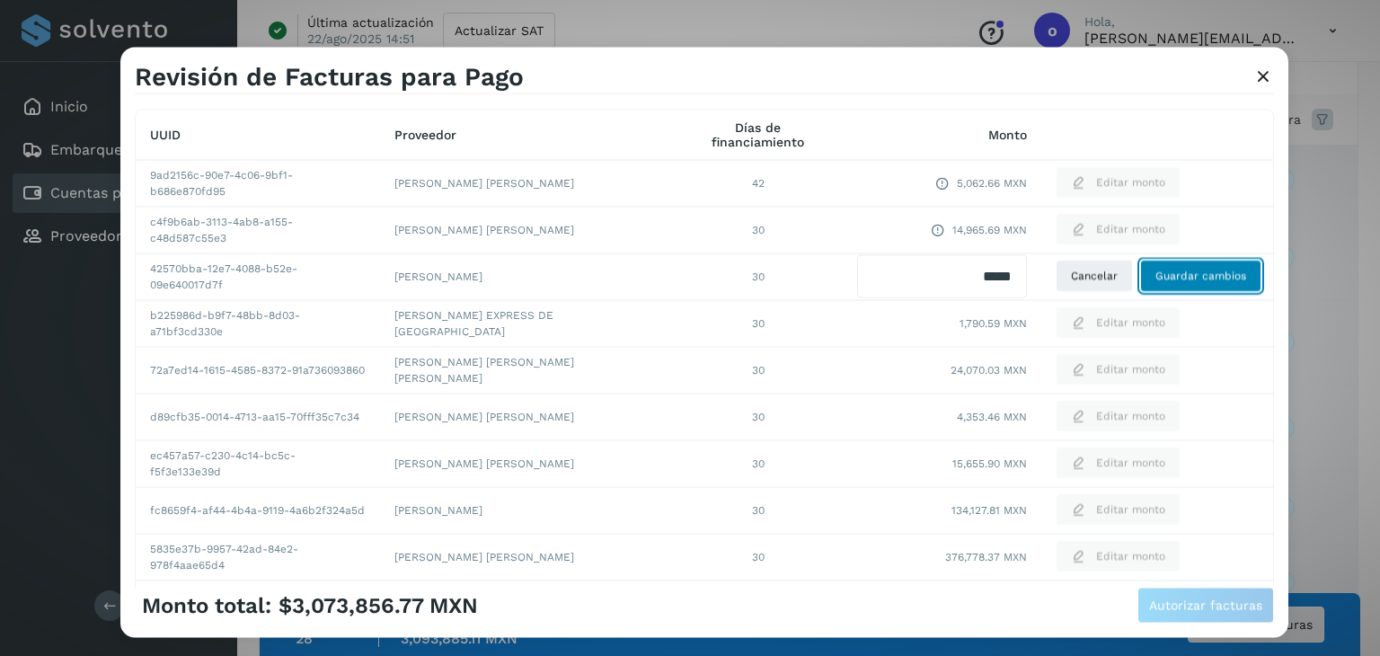
click at [1140, 269] on button "Guardar cambios" at bounding box center [1200, 277] width 121 height 32
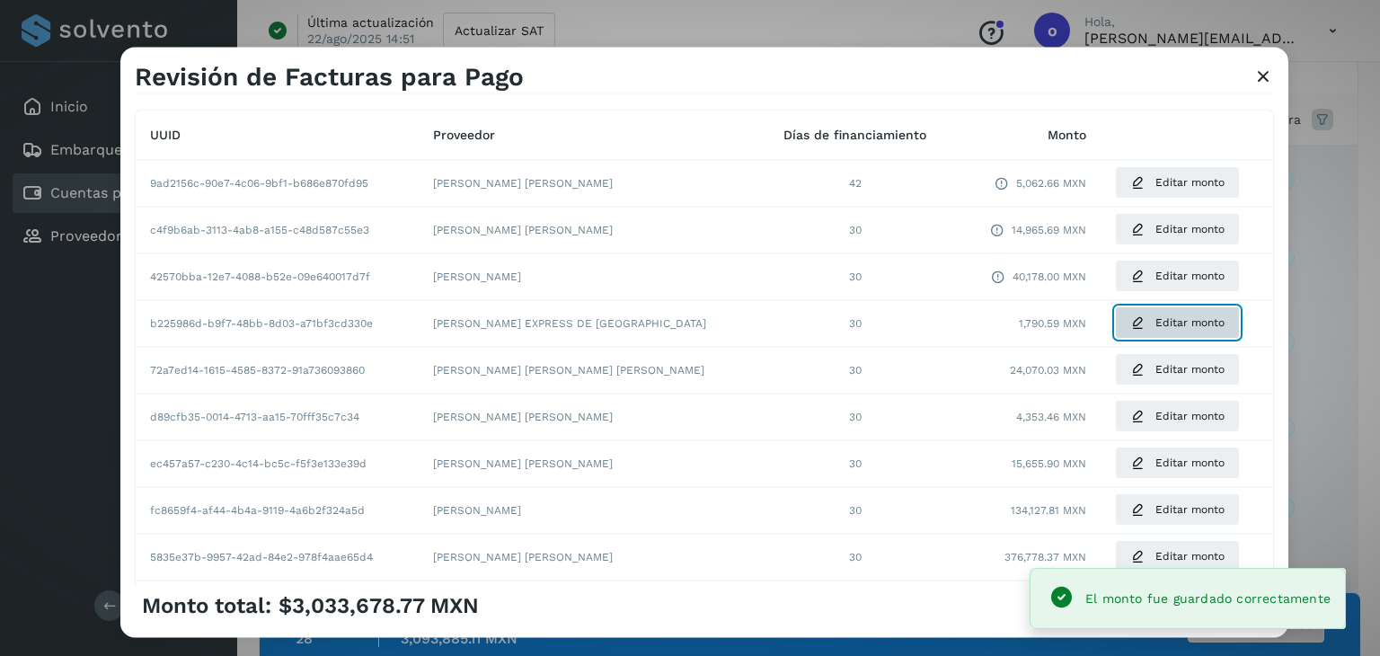
click at [1156, 325] on span "Editar monto" at bounding box center [1190, 323] width 69 height 16
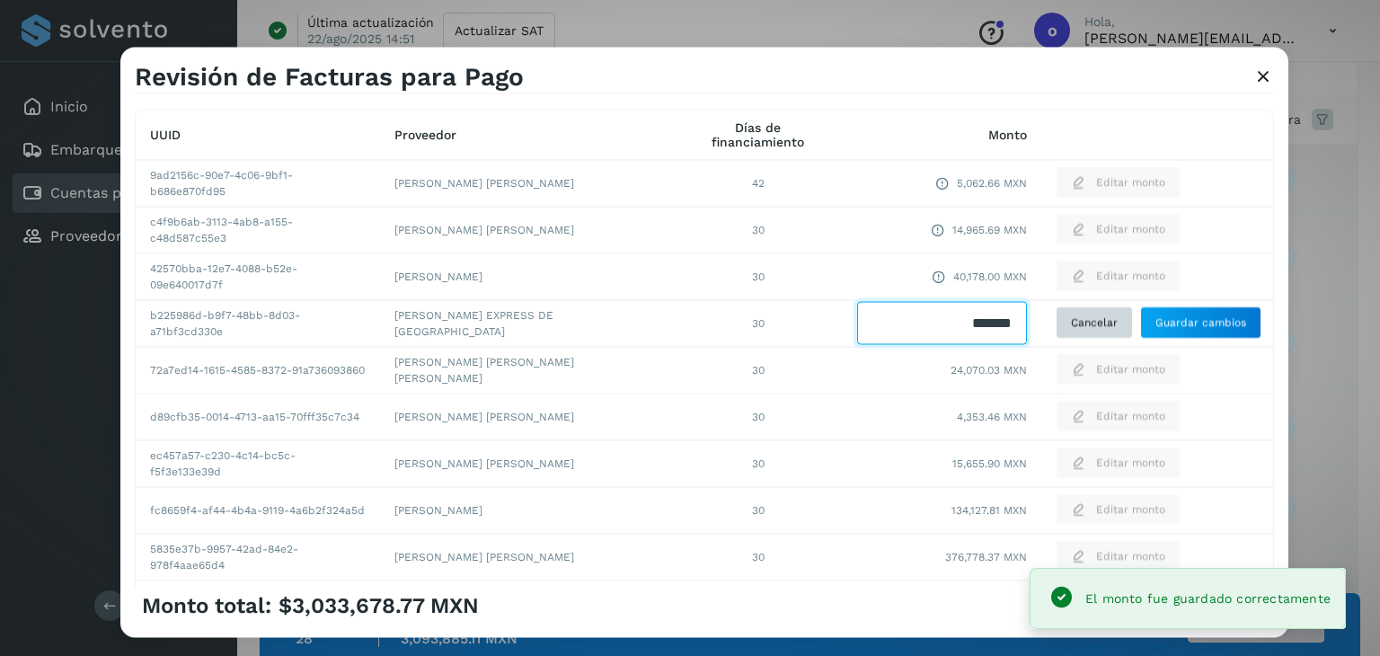
drag, startPoint x: 927, startPoint y: 326, endPoint x: 1050, endPoint y: 313, distance: 123.0
click at [1050, 316] on tr "b225986d-b9f7-48bb-8d03-a71bf3cd330e [PERSON_NAME] EXPRESS DE [GEOGRAPHIC_DATA]…" at bounding box center [705, 323] width 1138 height 47
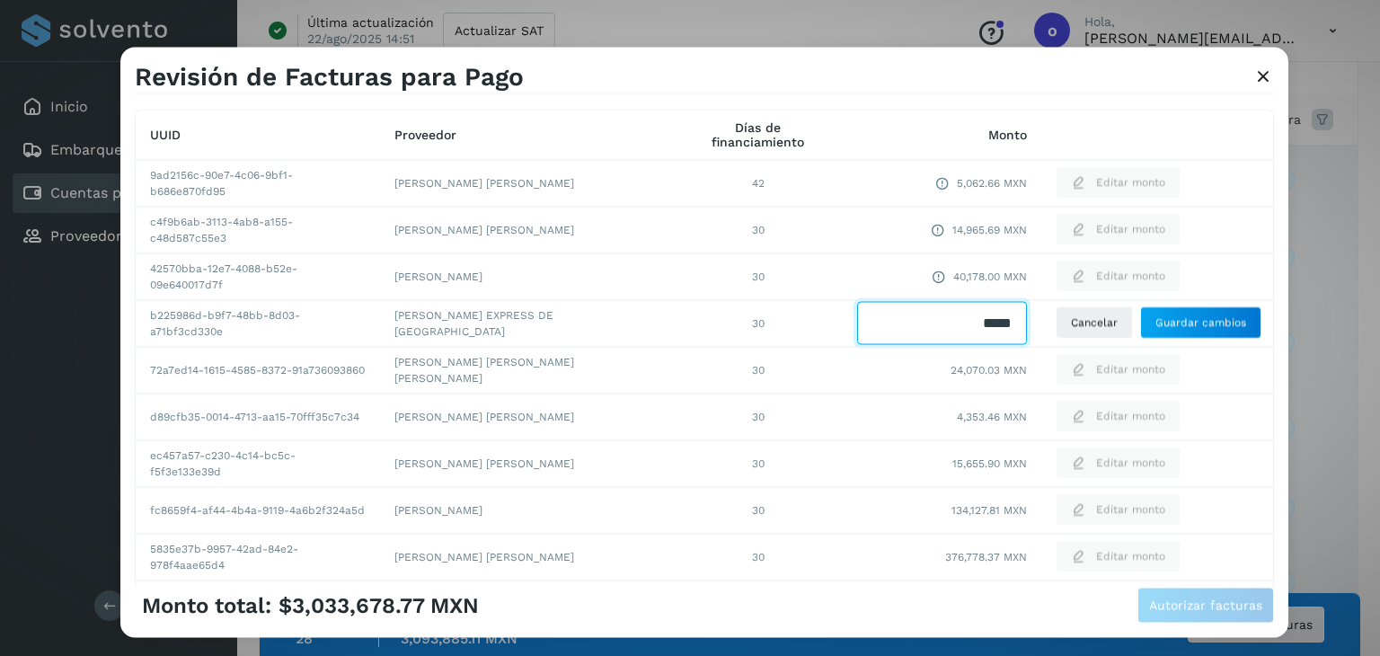
type input "******"
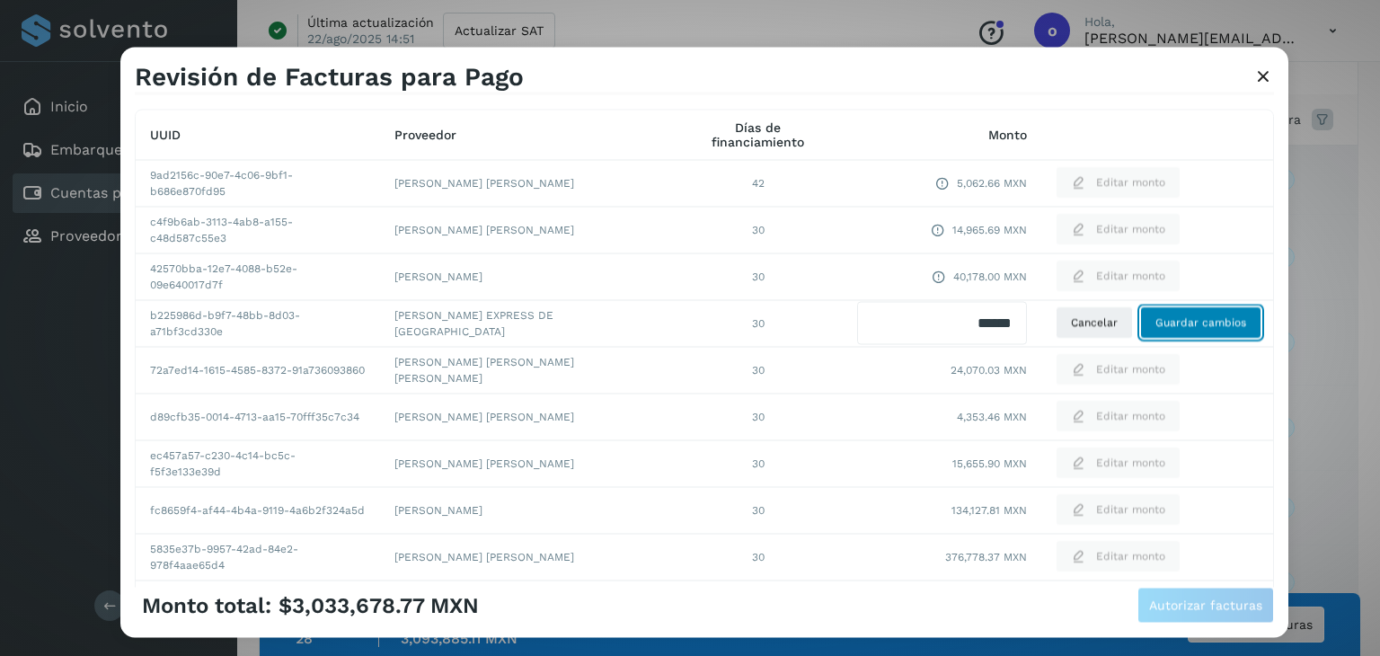
click at [1209, 327] on span "Guardar cambios" at bounding box center [1201, 323] width 91 height 16
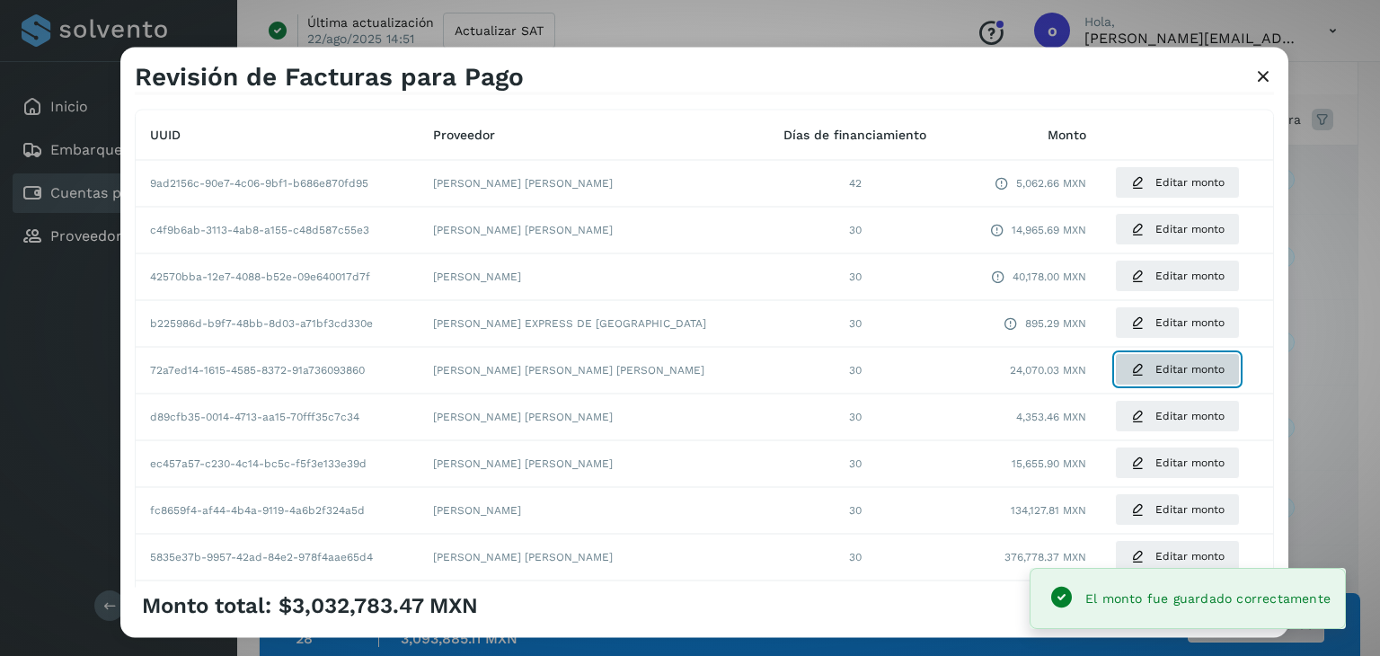
click at [1176, 367] on span "Editar monto" at bounding box center [1190, 370] width 69 height 16
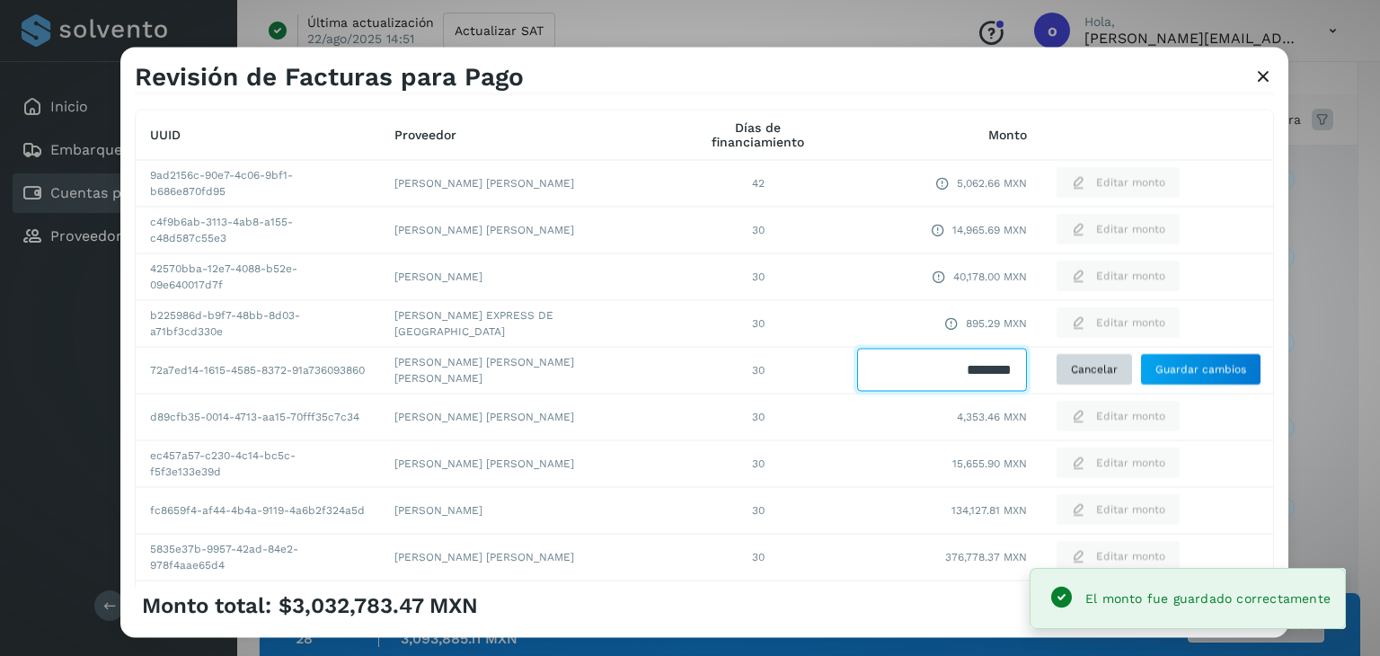
drag, startPoint x: 918, startPoint y: 376, endPoint x: 1078, endPoint y: 376, distance: 160.0
click at [1078, 376] on tr "72a7ed14-1615-4585-8372-91a736093860 [PERSON_NAME] [PERSON_NAME] [PERSON_NAME] …" at bounding box center [705, 370] width 1138 height 47
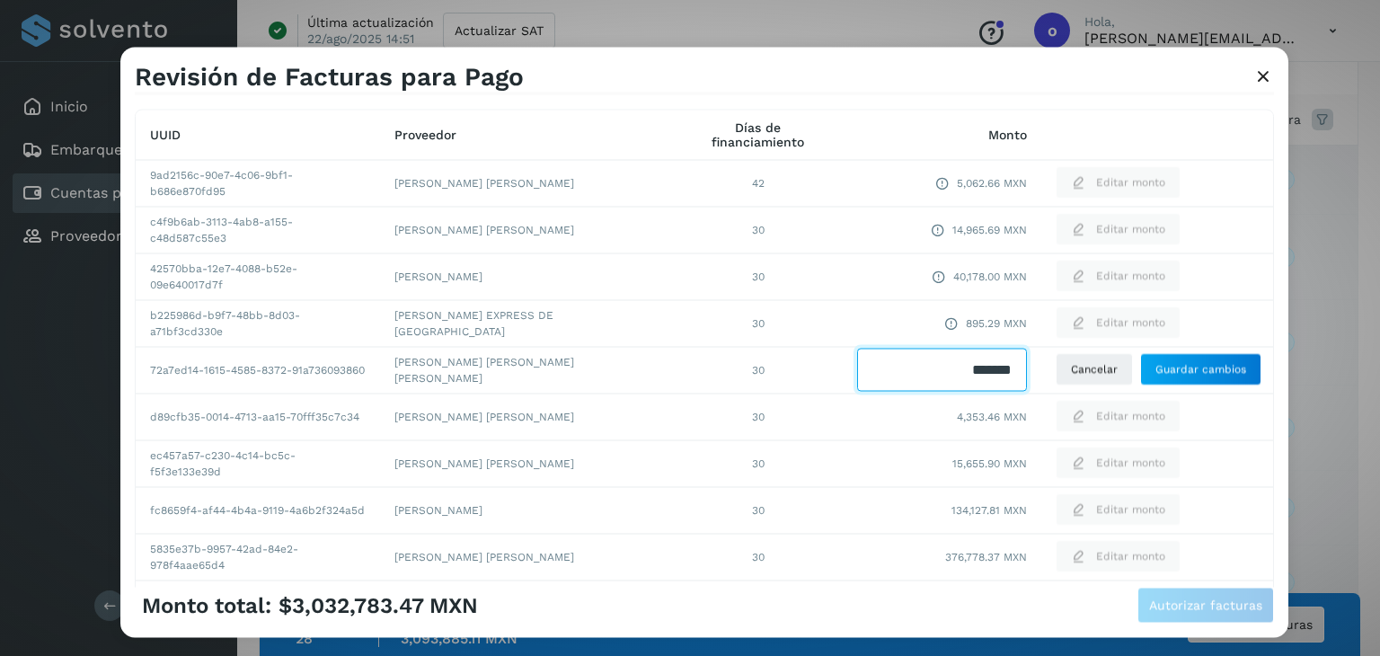
type input "********"
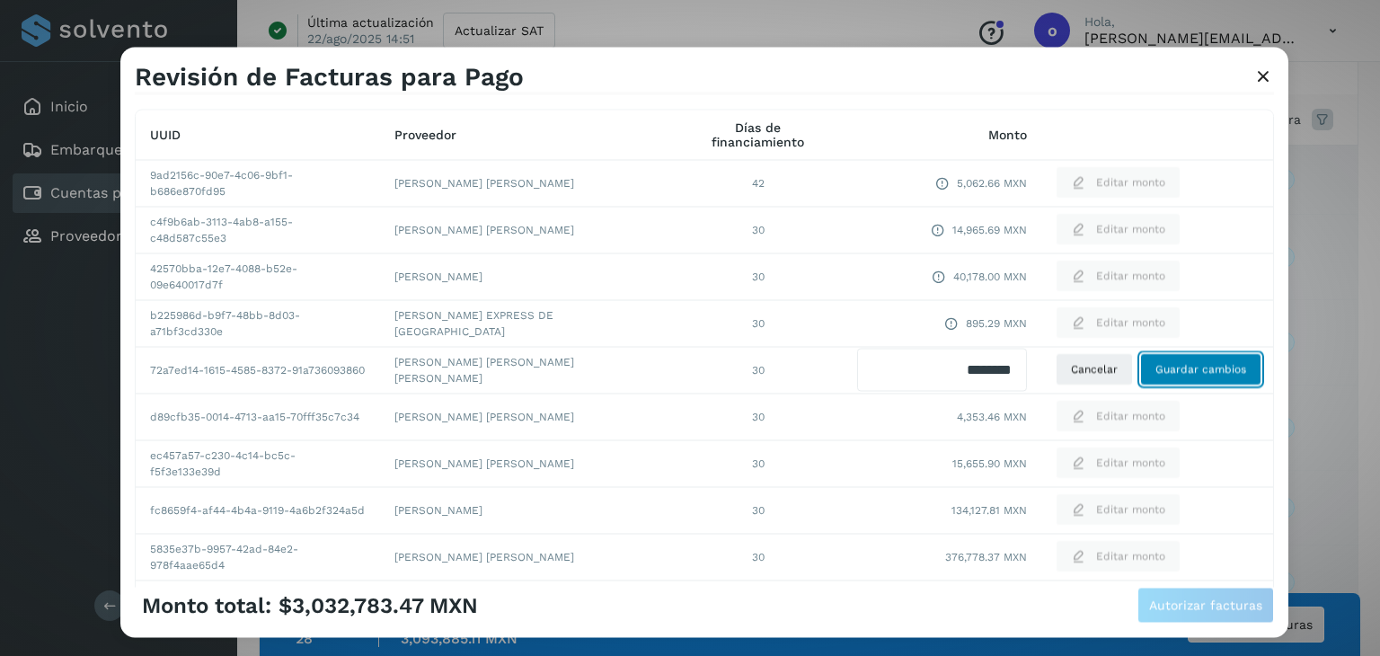
click at [1157, 373] on span "Guardar cambios" at bounding box center [1201, 370] width 91 height 16
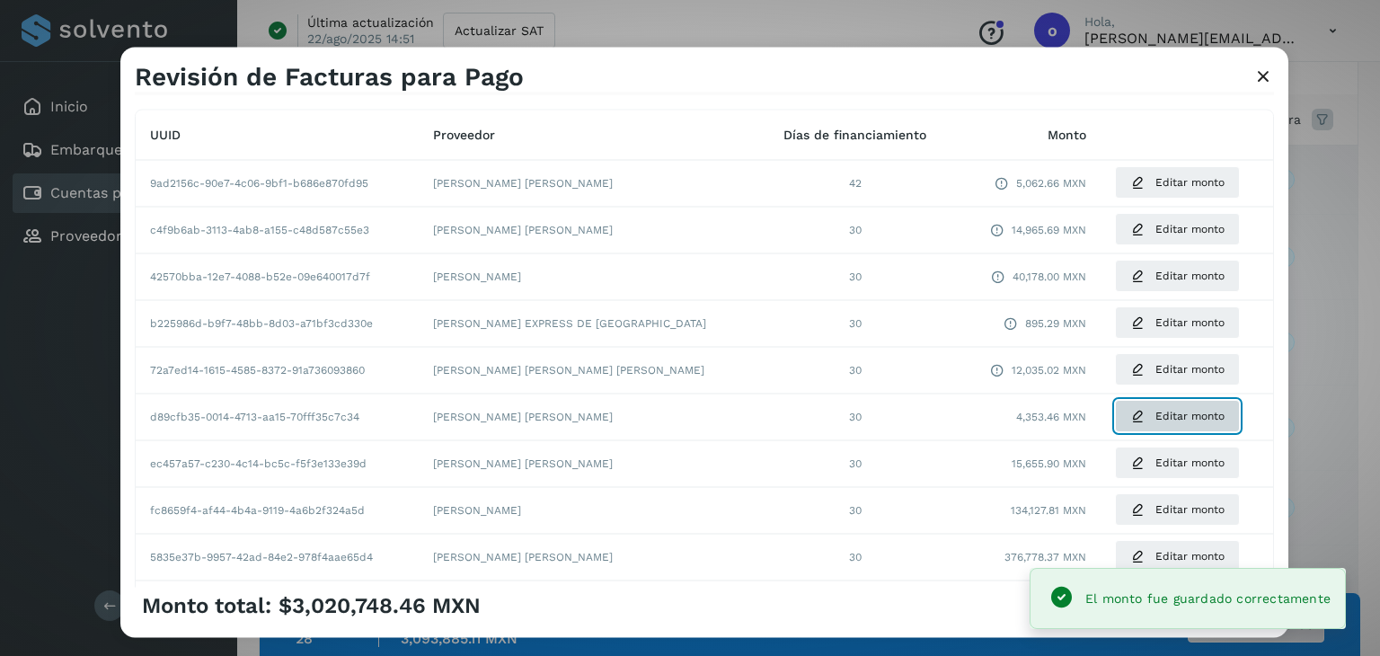
click at [1156, 411] on span "Editar monto" at bounding box center [1190, 417] width 69 height 16
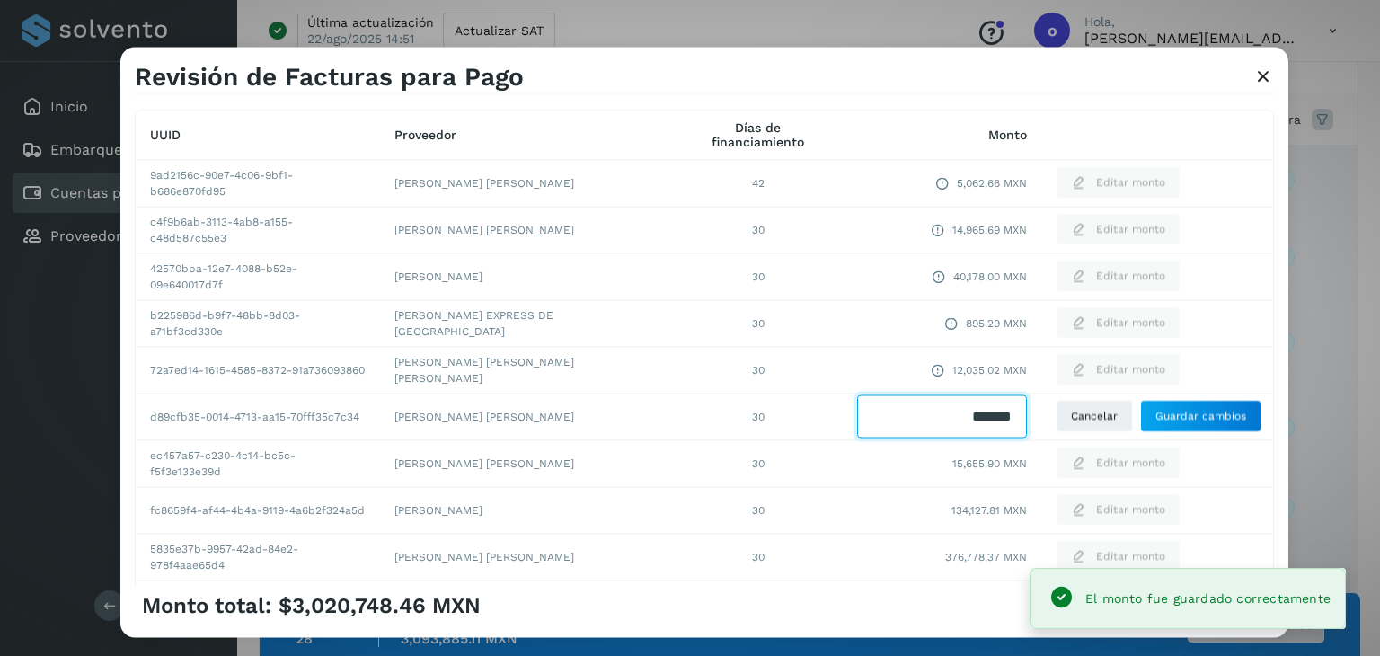
drag, startPoint x: 929, startPoint y: 421, endPoint x: 1028, endPoint y: 419, distance: 98.9
click at [1028, 419] on tr "d89cfb35-0014-4713-aa15-70fff35c7c34 [PERSON_NAME] [PERSON_NAME] 30 Cancelar Gu…" at bounding box center [705, 417] width 1138 height 47
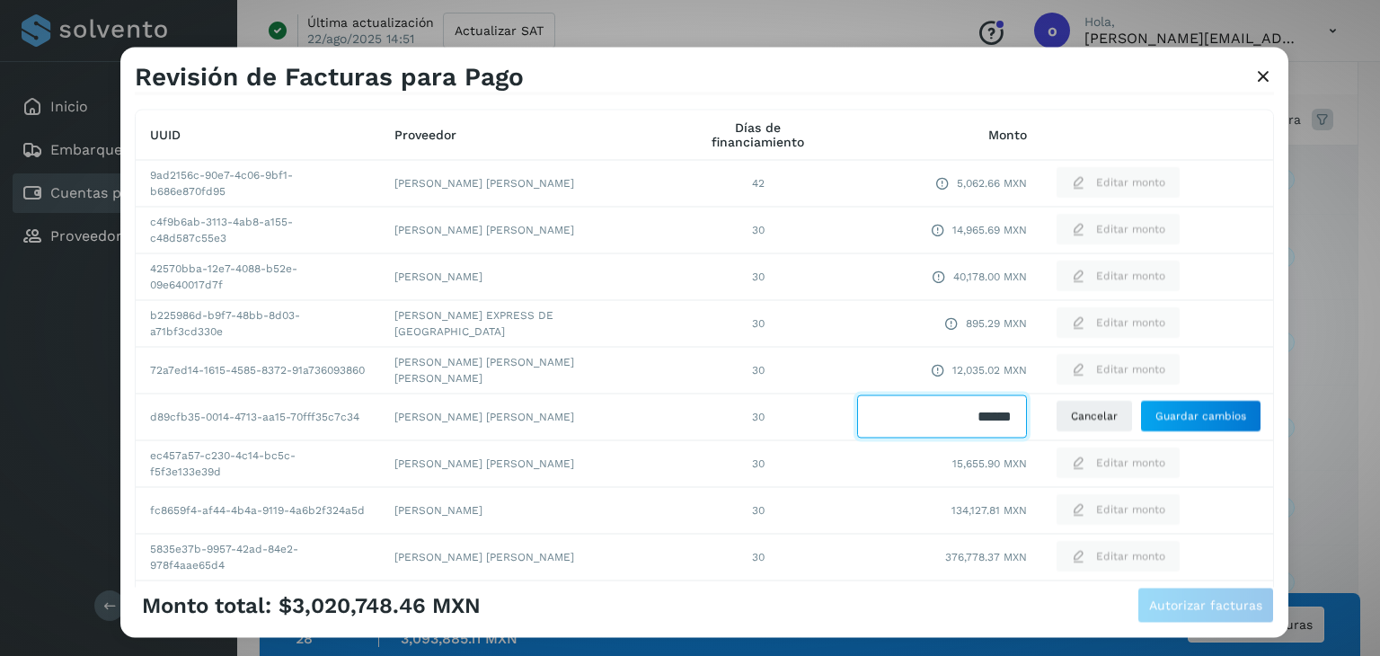
type input "*******"
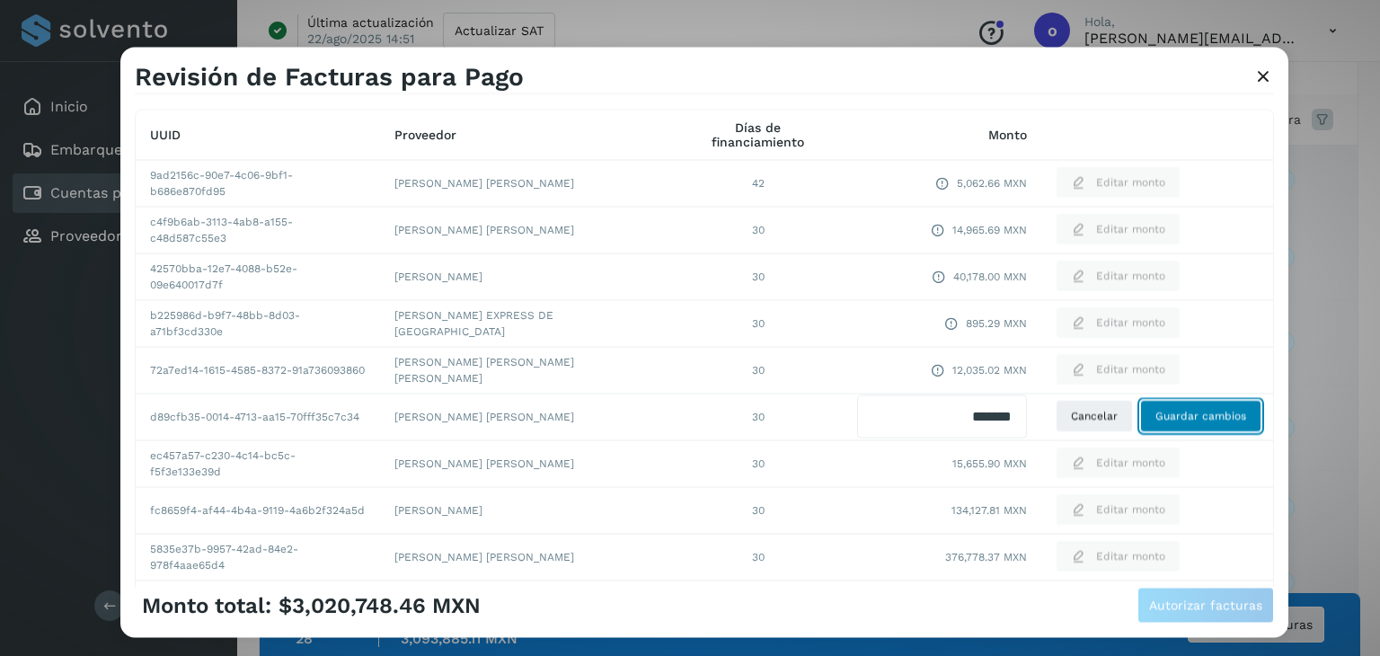
click at [1174, 416] on span "Guardar cambios" at bounding box center [1201, 417] width 91 height 16
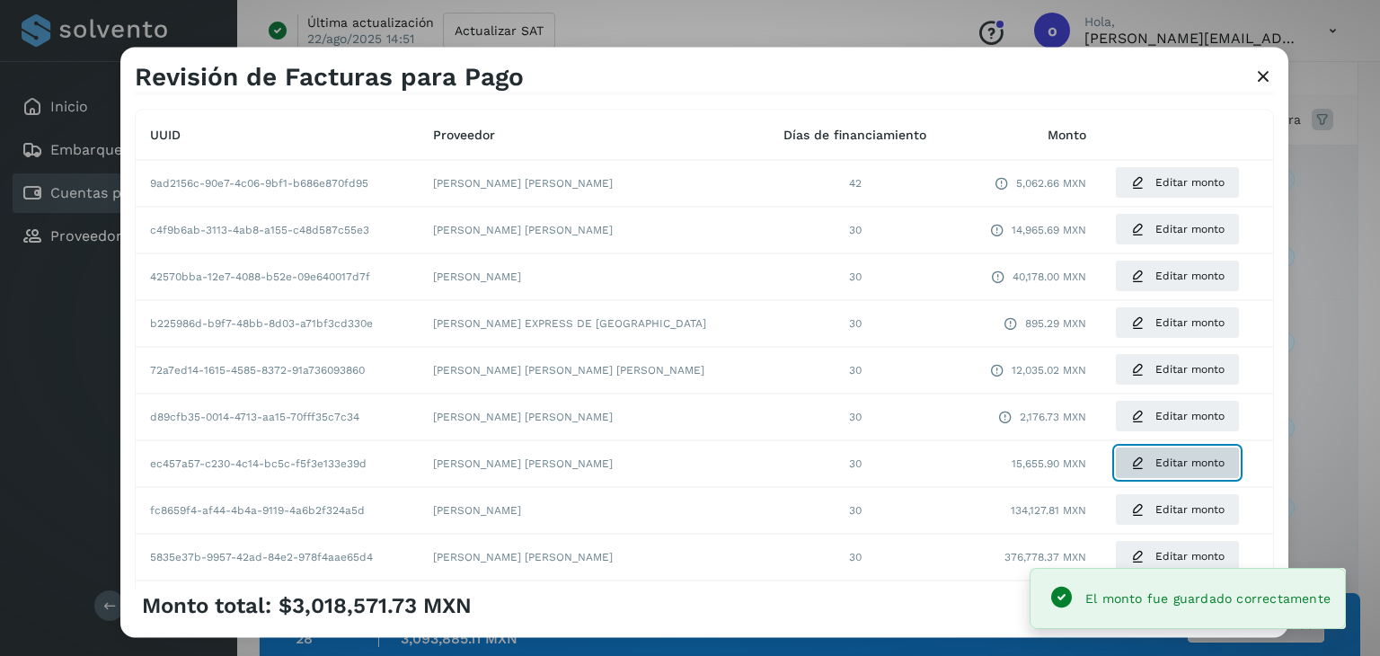
click at [1129, 455] on button "Editar monto" at bounding box center [1177, 464] width 125 height 32
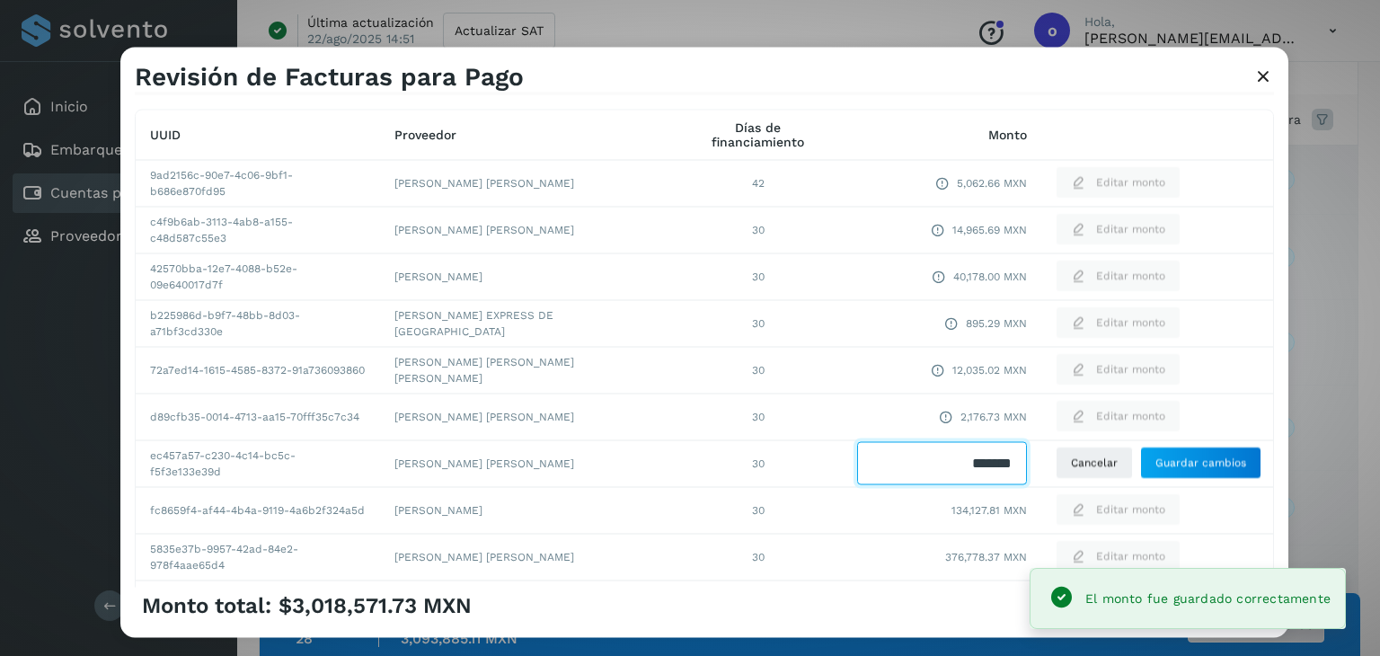
drag, startPoint x: 935, startPoint y: 465, endPoint x: 1068, endPoint y: 443, distance: 134.9
click at [1068, 443] on tr "ec457a57-c230-4c14-bc5c-f5f3e133e39d [PERSON_NAME] [PERSON_NAME] 30 Cancelar Gu…" at bounding box center [705, 463] width 1138 height 47
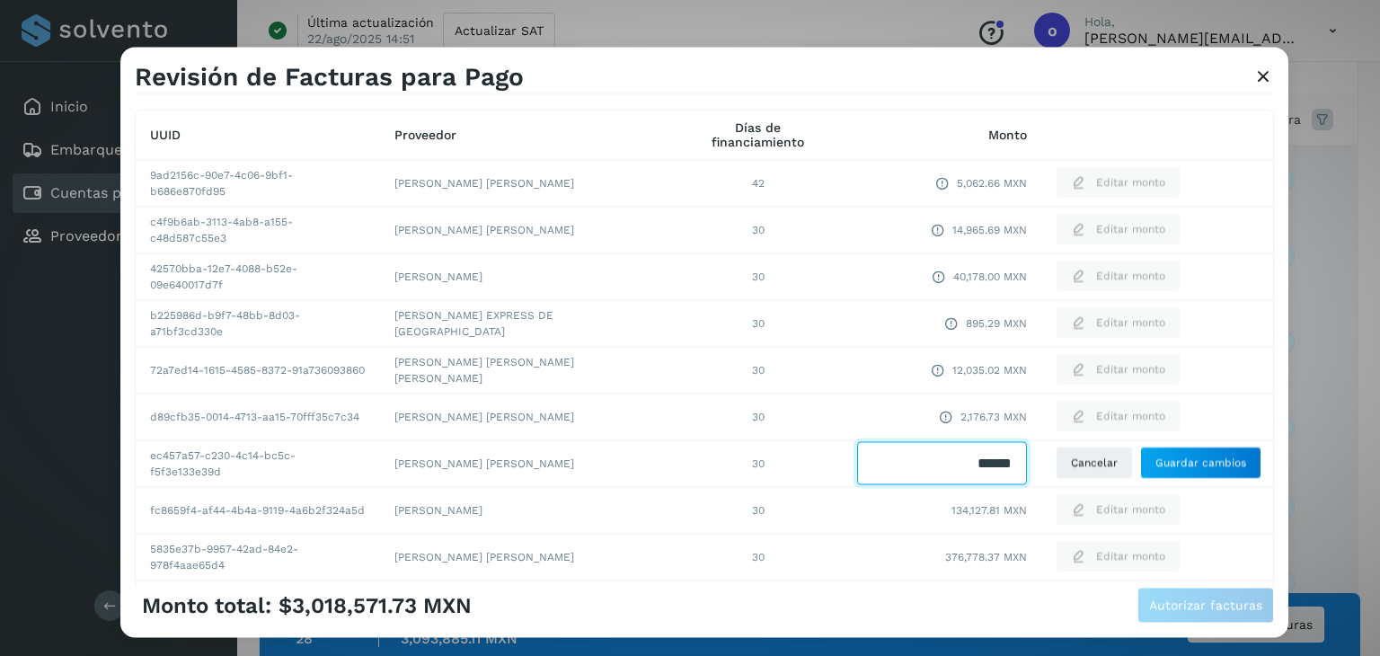
type input "*******"
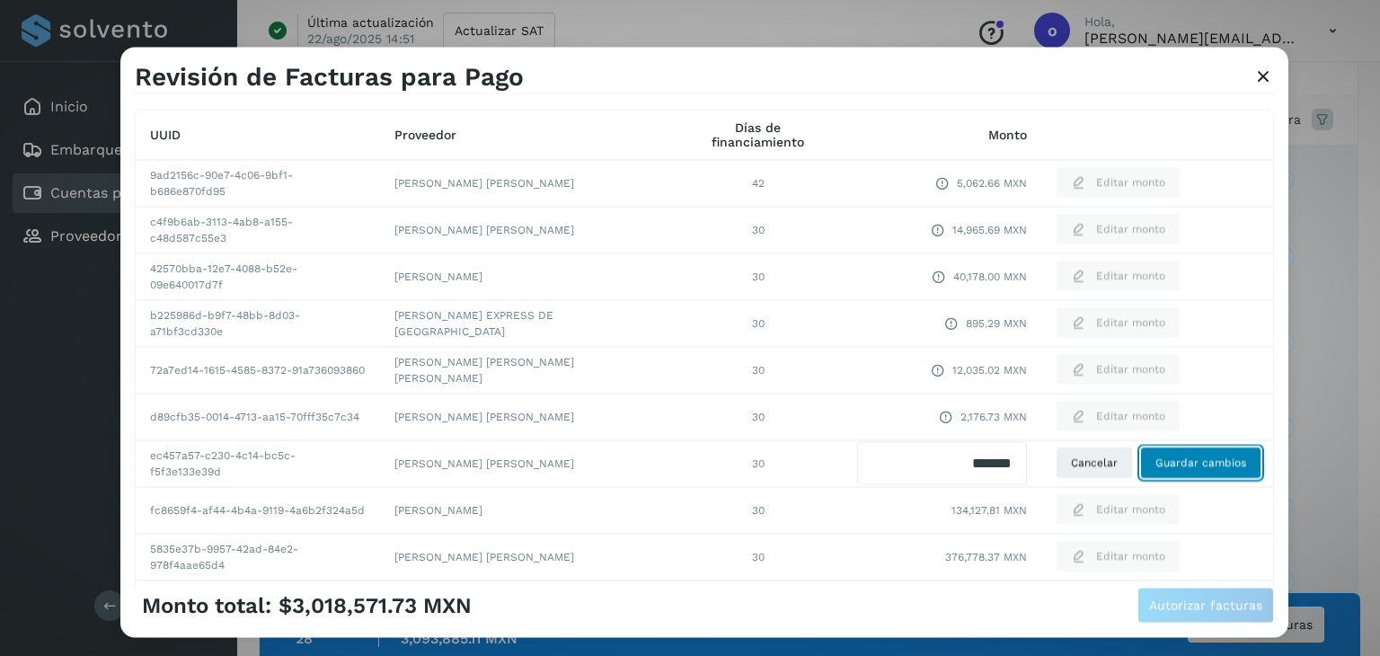
click at [1206, 468] on span "Guardar cambios" at bounding box center [1201, 464] width 91 height 16
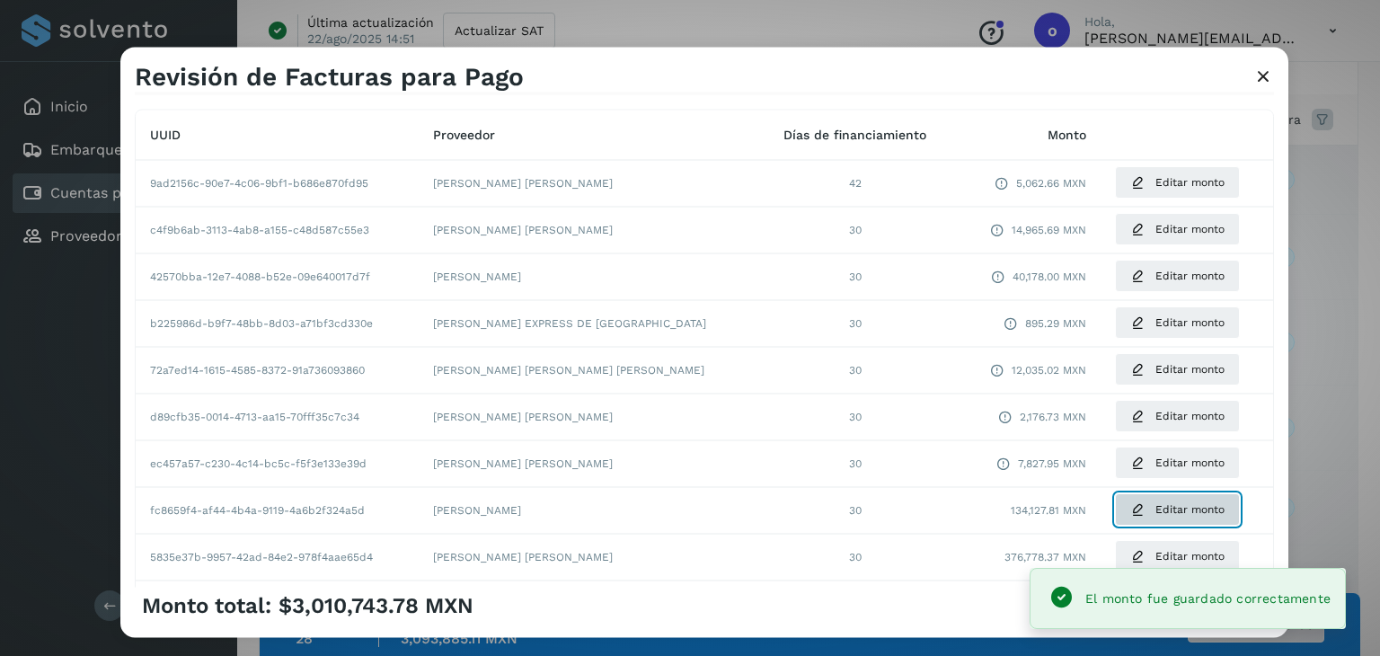
click at [1129, 516] on button "Editar monto" at bounding box center [1177, 510] width 125 height 32
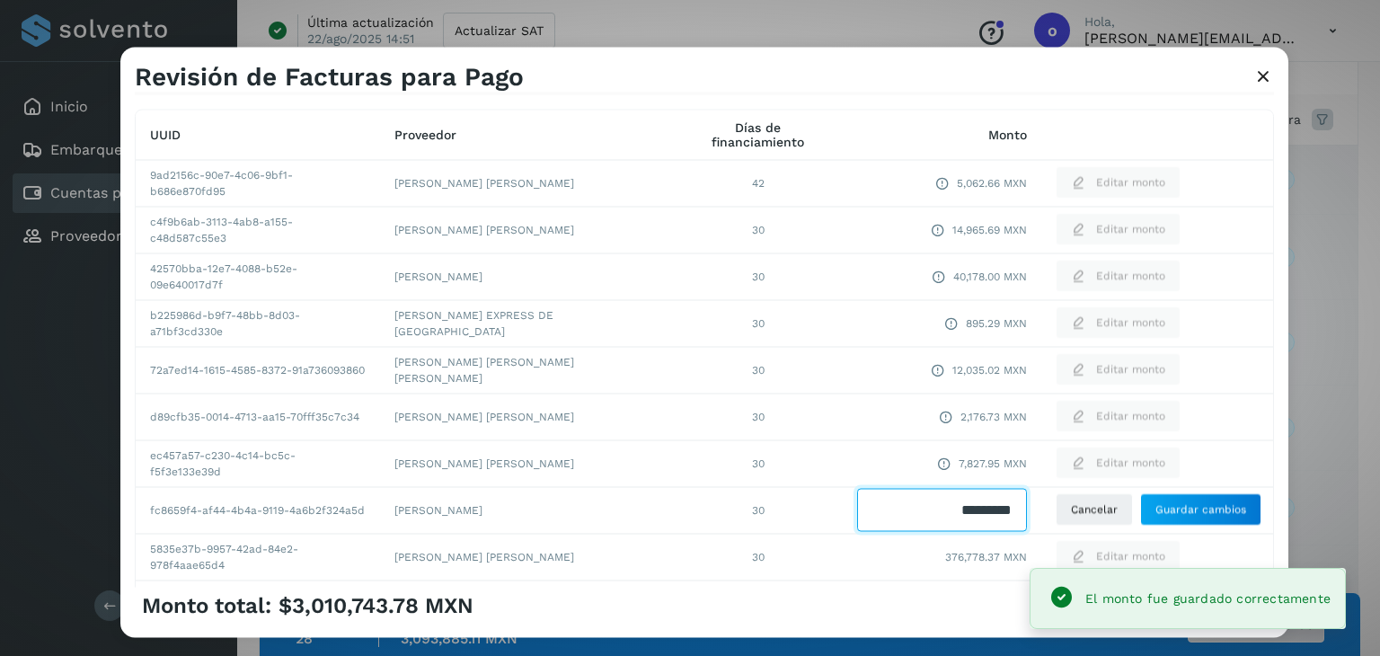
drag, startPoint x: 990, startPoint y: 512, endPoint x: 1028, endPoint y: 508, distance: 38.0
click at [1028, 508] on tr "fc8659f4-af44-4b4a-9119-4a6b2f324a5d [PERSON_NAME] 30 Cancelar Guardar cambios" at bounding box center [705, 510] width 1138 height 47
drag, startPoint x: 923, startPoint y: 512, endPoint x: 1014, endPoint y: 508, distance: 90.9
click at [1007, 509] on td at bounding box center [942, 510] width 199 height 47
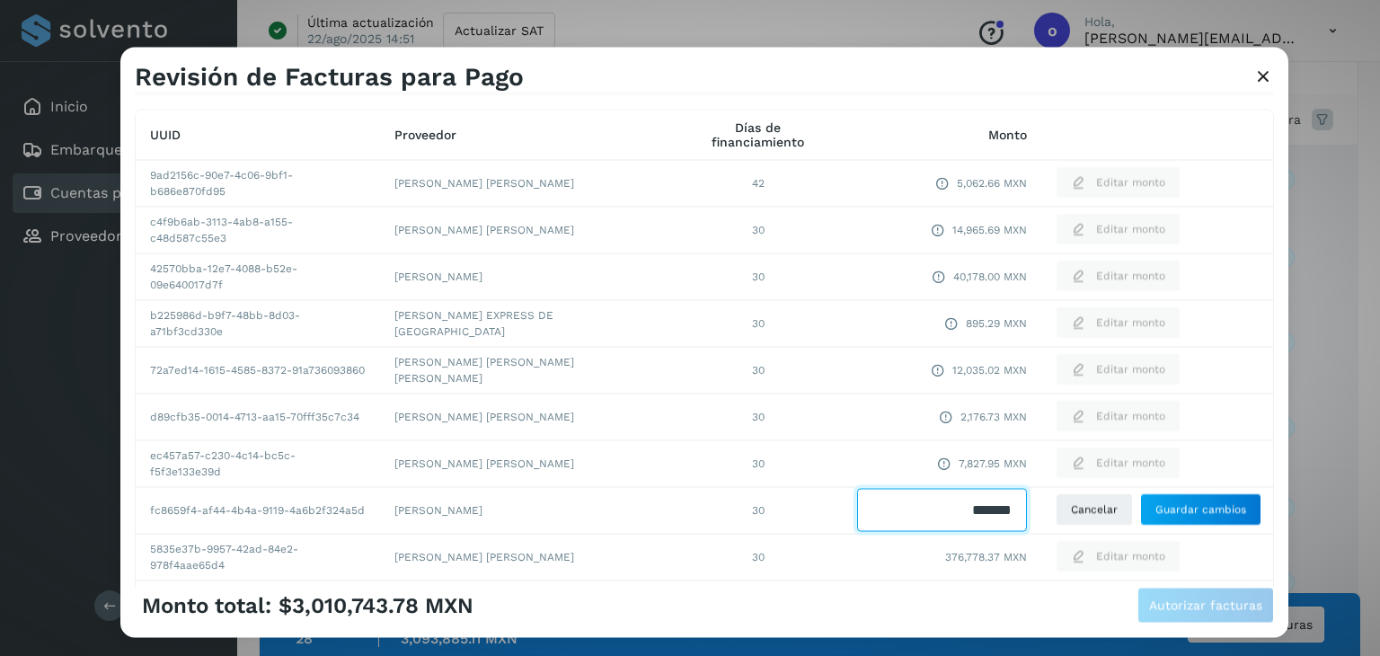
type input "********"
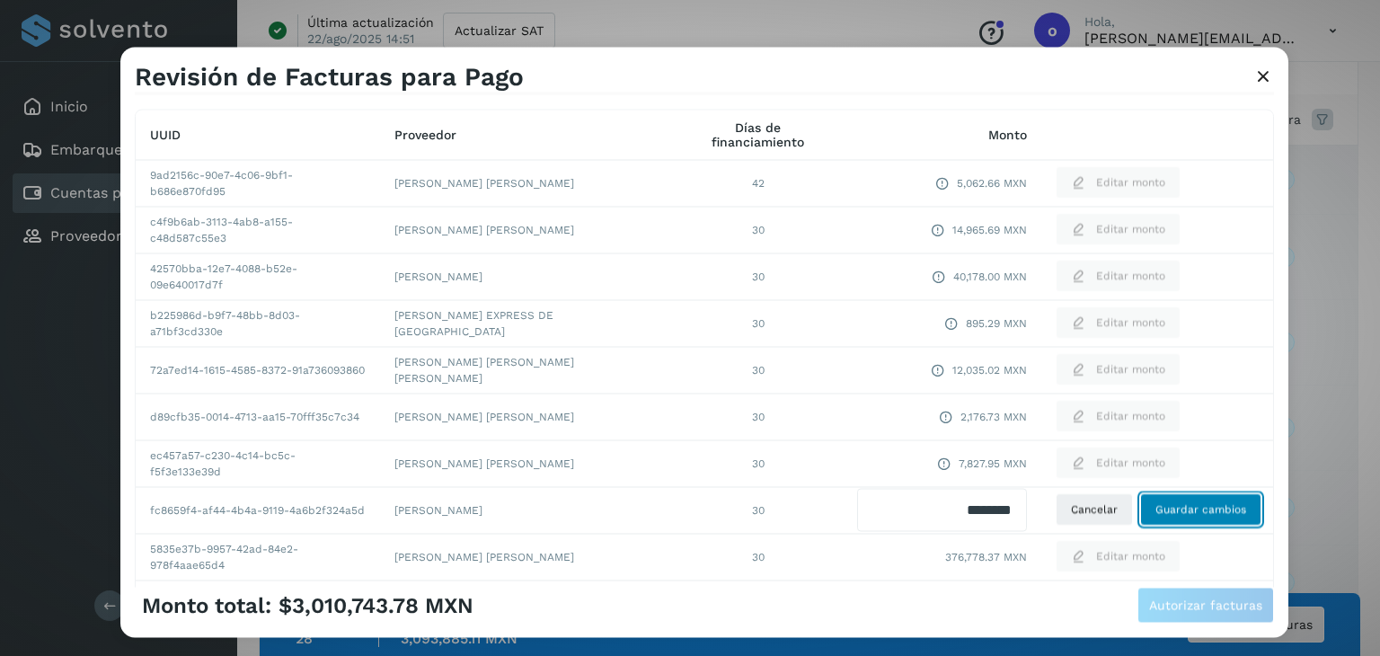
click at [1217, 503] on span "Guardar cambios" at bounding box center [1201, 510] width 91 height 16
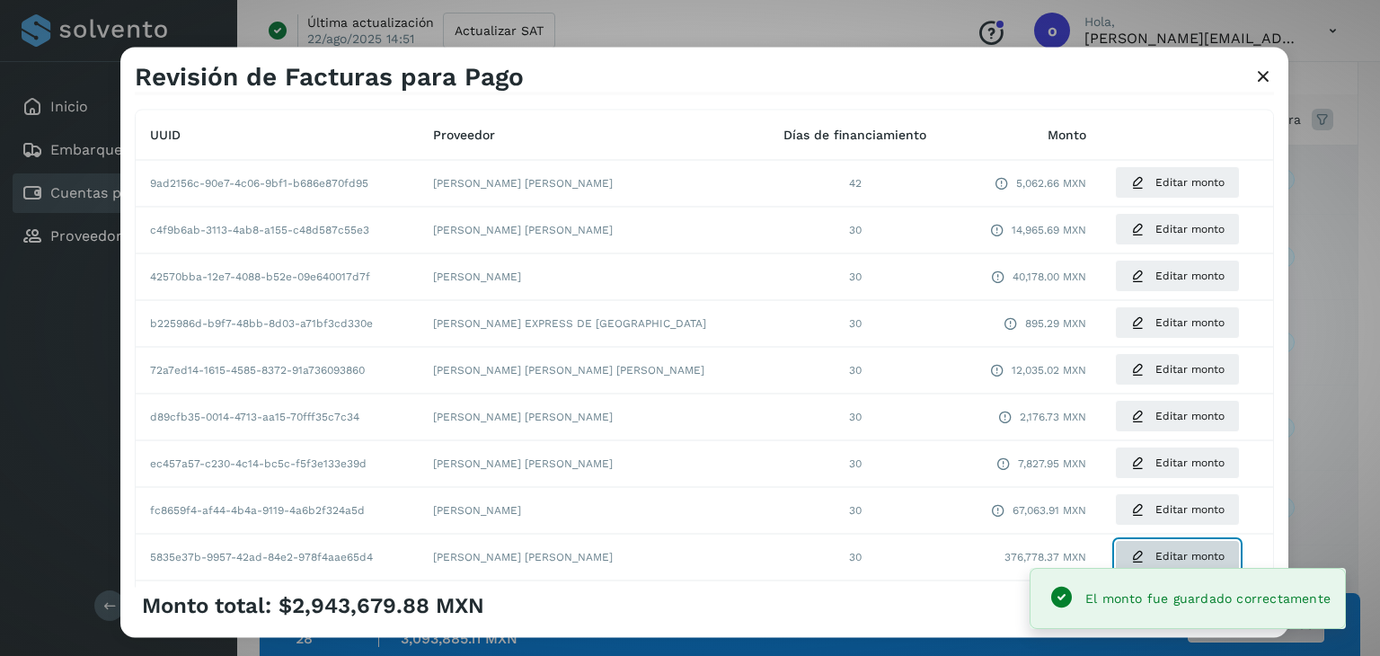
click at [1156, 556] on span "Editar monto" at bounding box center [1190, 557] width 69 height 16
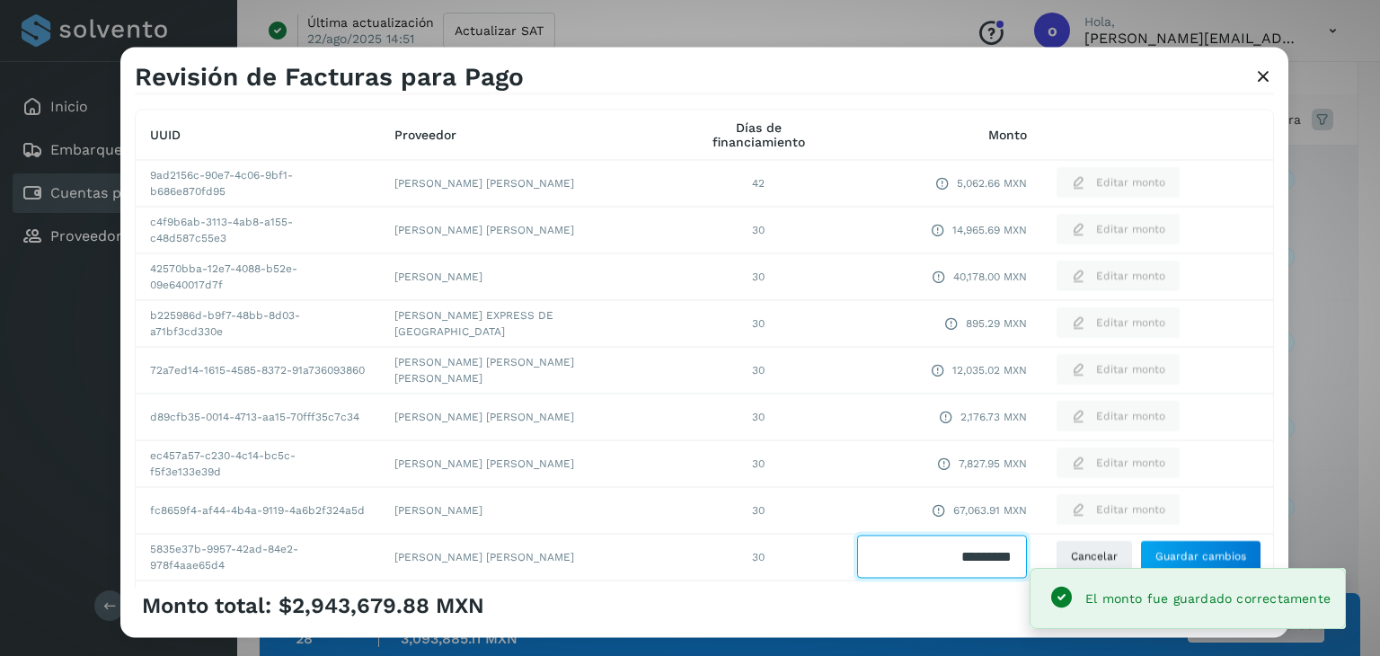
drag, startPoint x: 922, startPoint y: 558, endPoint x: 1034, endPoint y: 554, distance: 112.4
click at [1046, 558] on tr "5835e37b-9957-42ad-84e2-978f4aae65d4 [PERSON_NAME] [PERSON_NAME] 30 Cancelar Gu…" at bounding box center [705, 557] width 1138 height 47
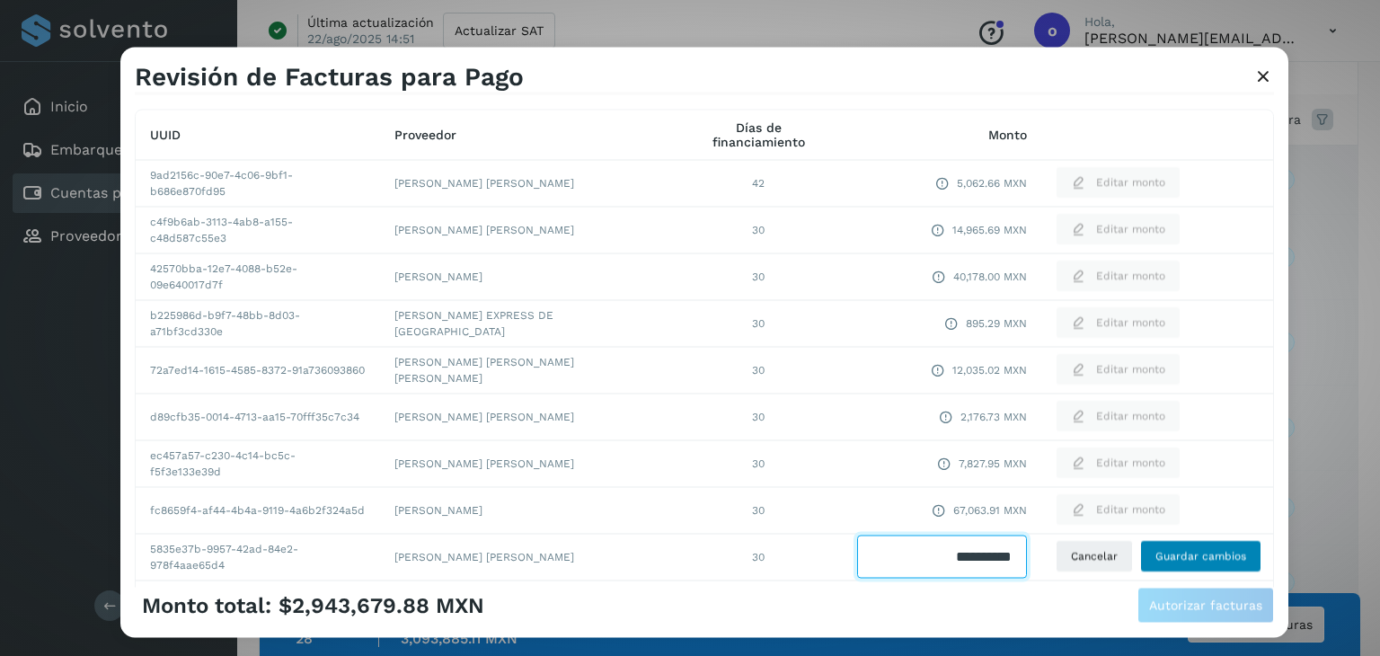
type input "**********"
click at [1176, 555] on span "Guardar cambios" at bounding box center [1201, 557] width 91 height 16
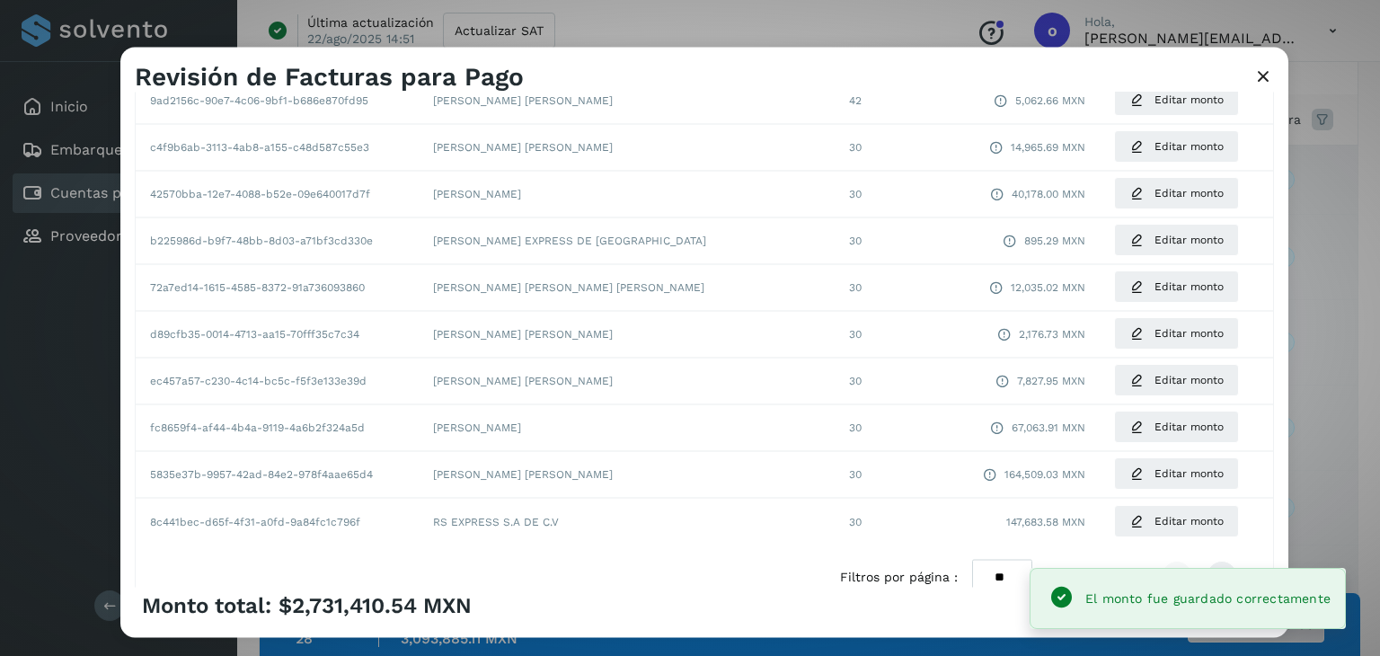
scroll to position [338, 0]
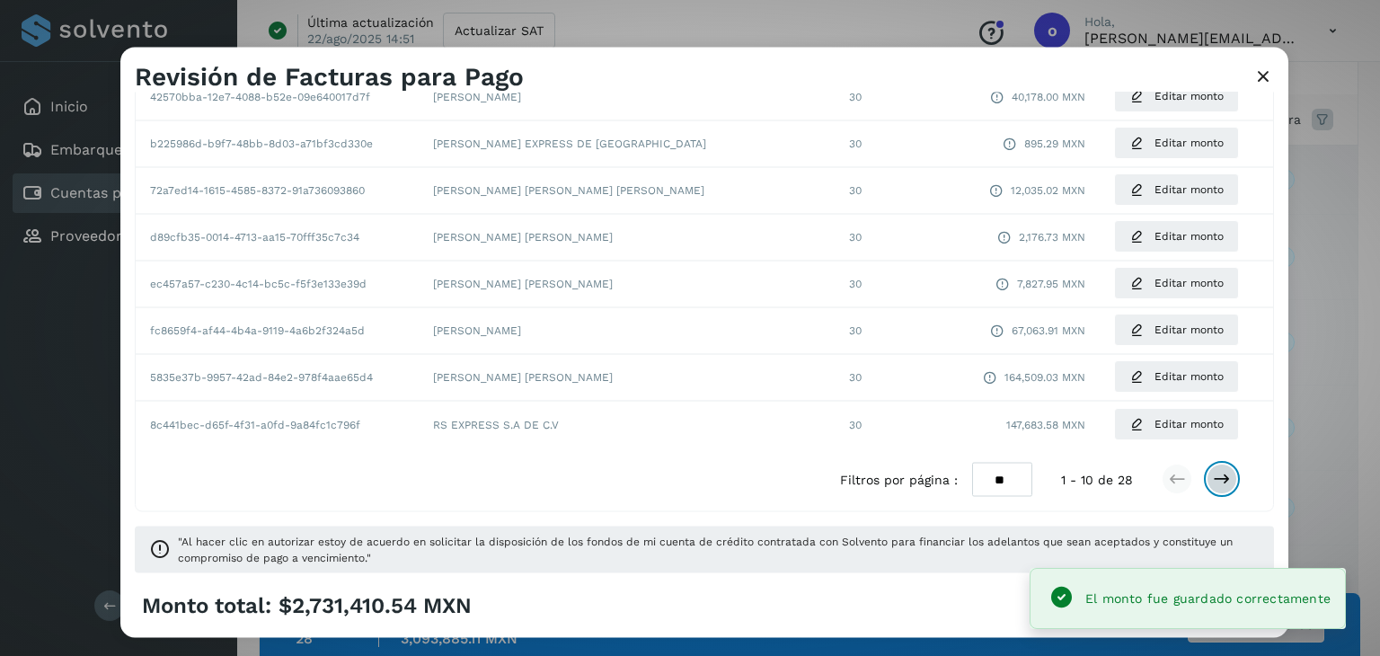
click at [1213, 487] on icon at bounding box center [1222, 480] width 18 height 18
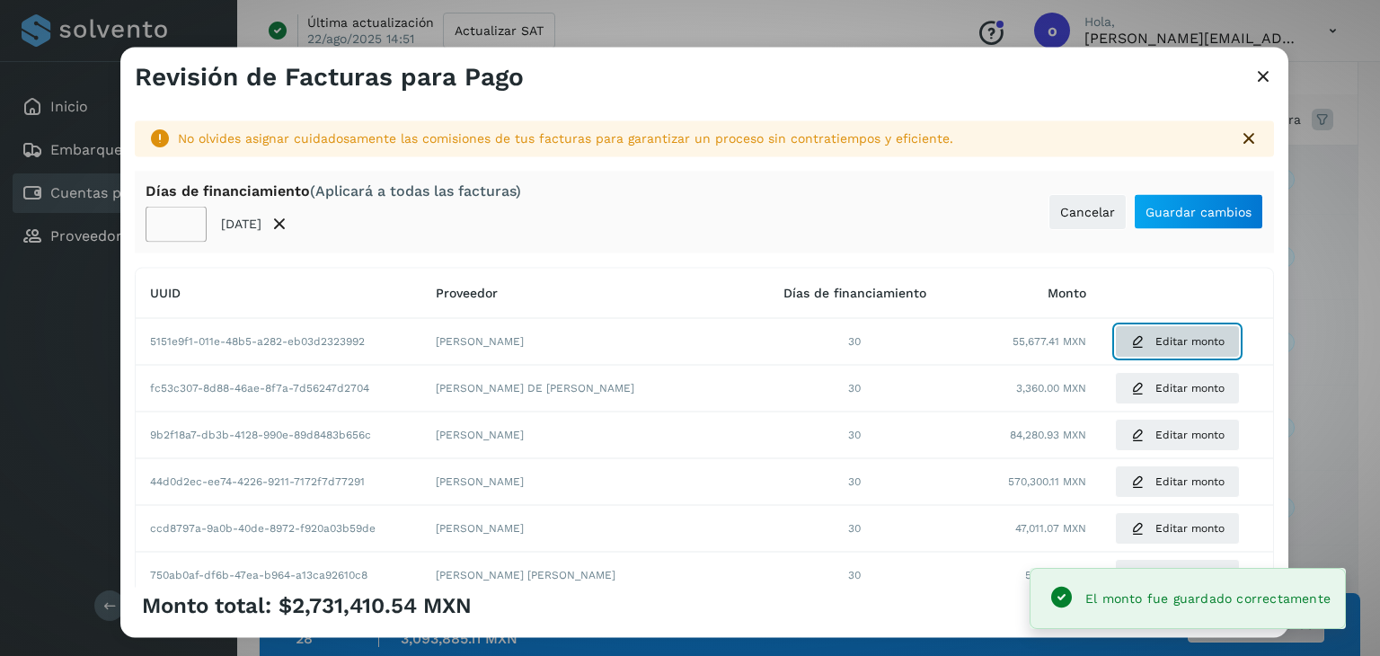
click at [1131, 350] on button "Editar monto" at bounding box center [1177, 341] width 125 height 32
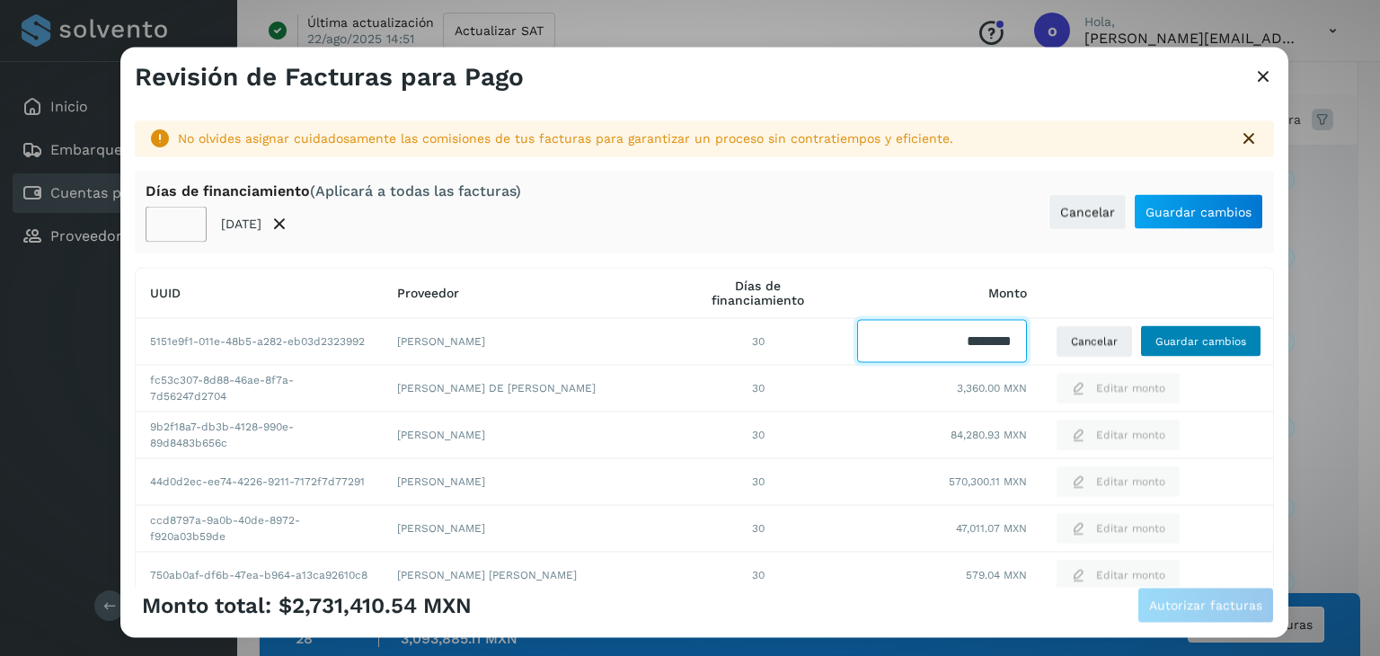
drag, startPoint x: 934, startPoint y: 344, endPoint x: 1148, endPoint y: 346, distance: 214.8
click at [1151, 458] on tr "5151e9f1-011e-48b5-a282-eb03d2323992 [PERSON_NAME] 30 Cancelar Guardar cambios" at bounding box center [705, 481] width 1138 height 47
type input "********"
click at [1167, 338] on span "Guardar cambios" at bounding box center [1201, 341] width 91 height 16
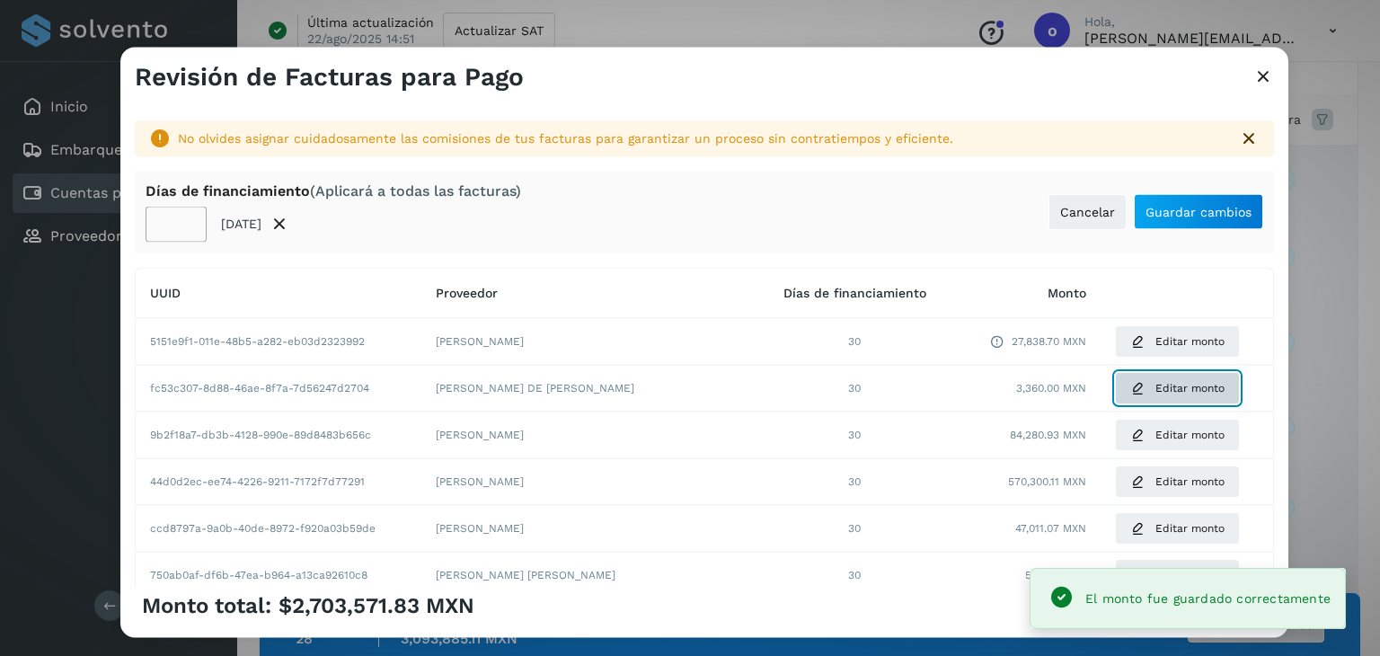
click at [1129, 390] on button "Editar monto" at bounding box center [1177, 388] width 125 height 32
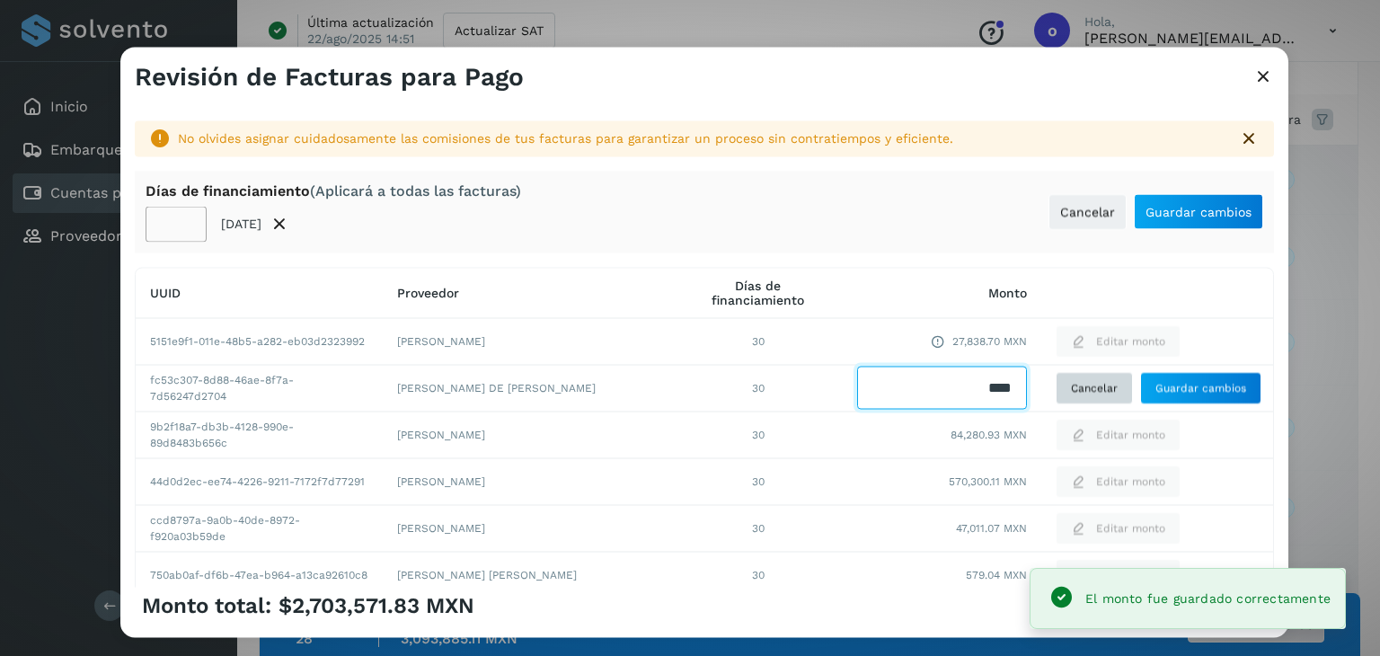
drag, startPoint x: 952, startPoint y: 388, endPoint x: 1064, endPoint y: 375, distance: 113.1
click at [1064, 598] on tr "fc53c307-8d88-46ae-8f7a-7d56247d2704 [PERSON_NAME] DE [PERSON_NAME] 30 Cancelar…" at bounding box center [705, 621] width 1138 height 47
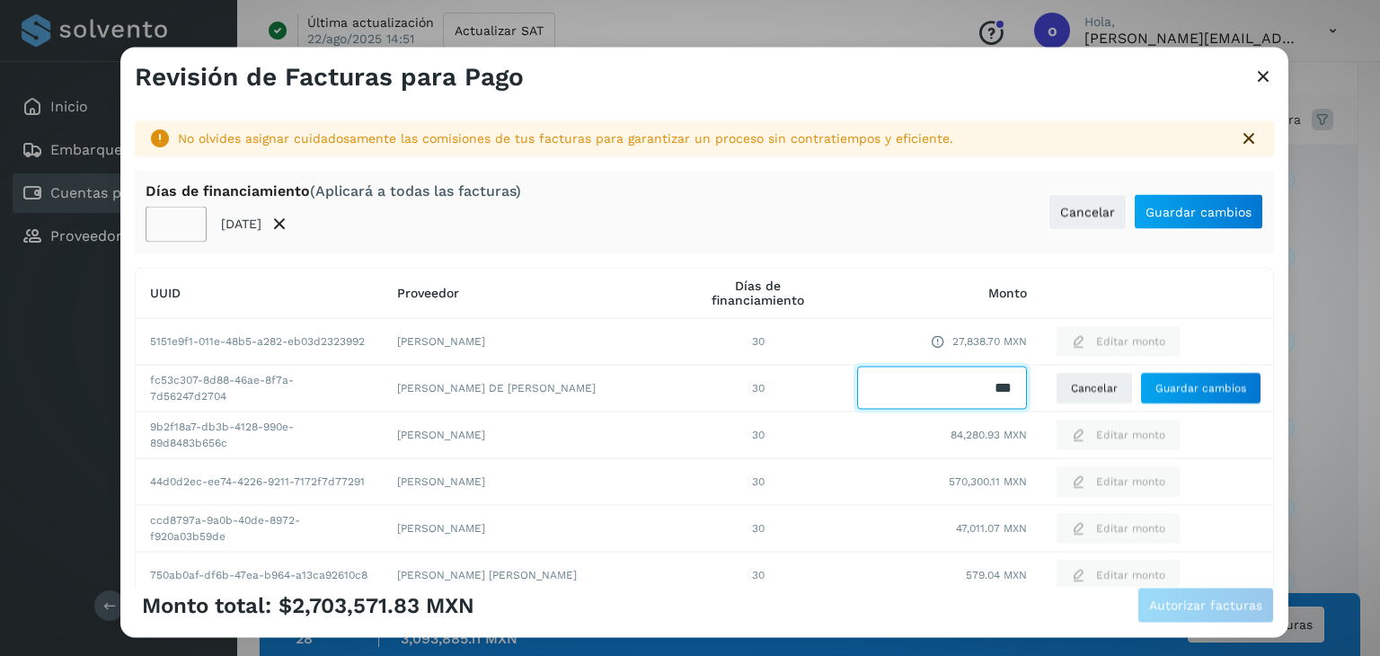
type input "****"
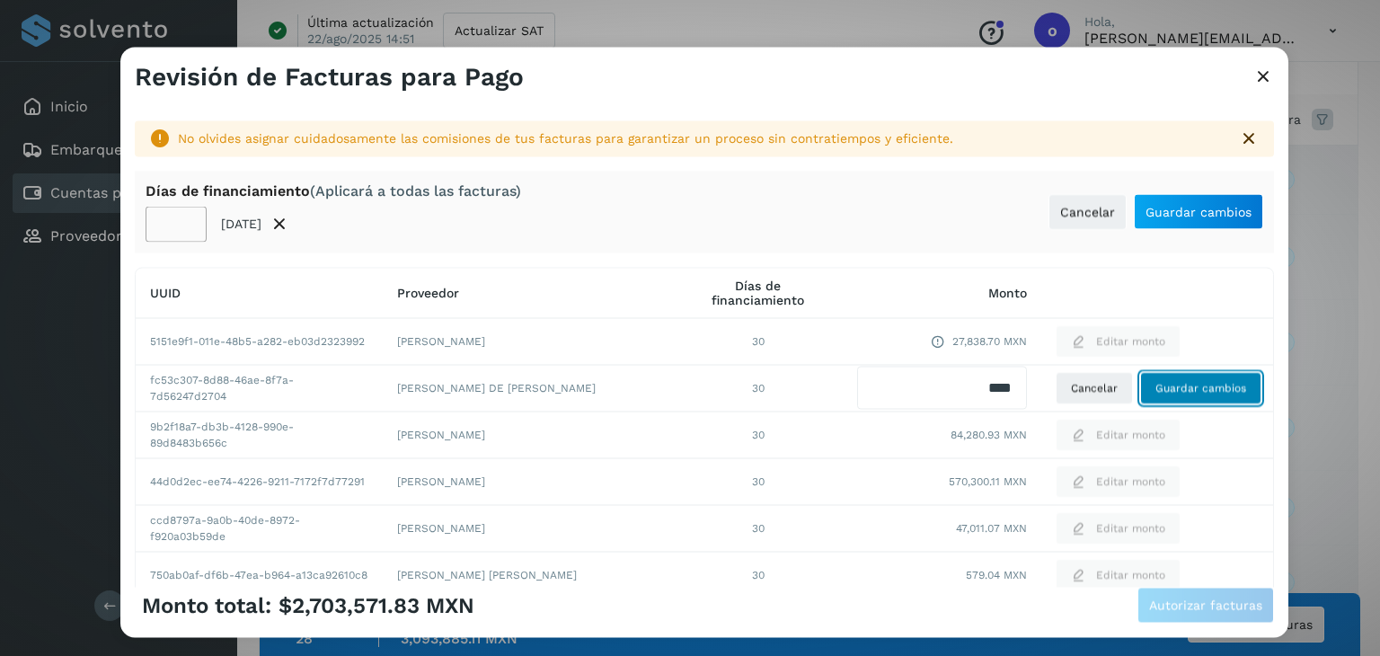
click at [1156, 380] on span "Guardar cambios" at bounding box center [1201, 388] width 91 height 16
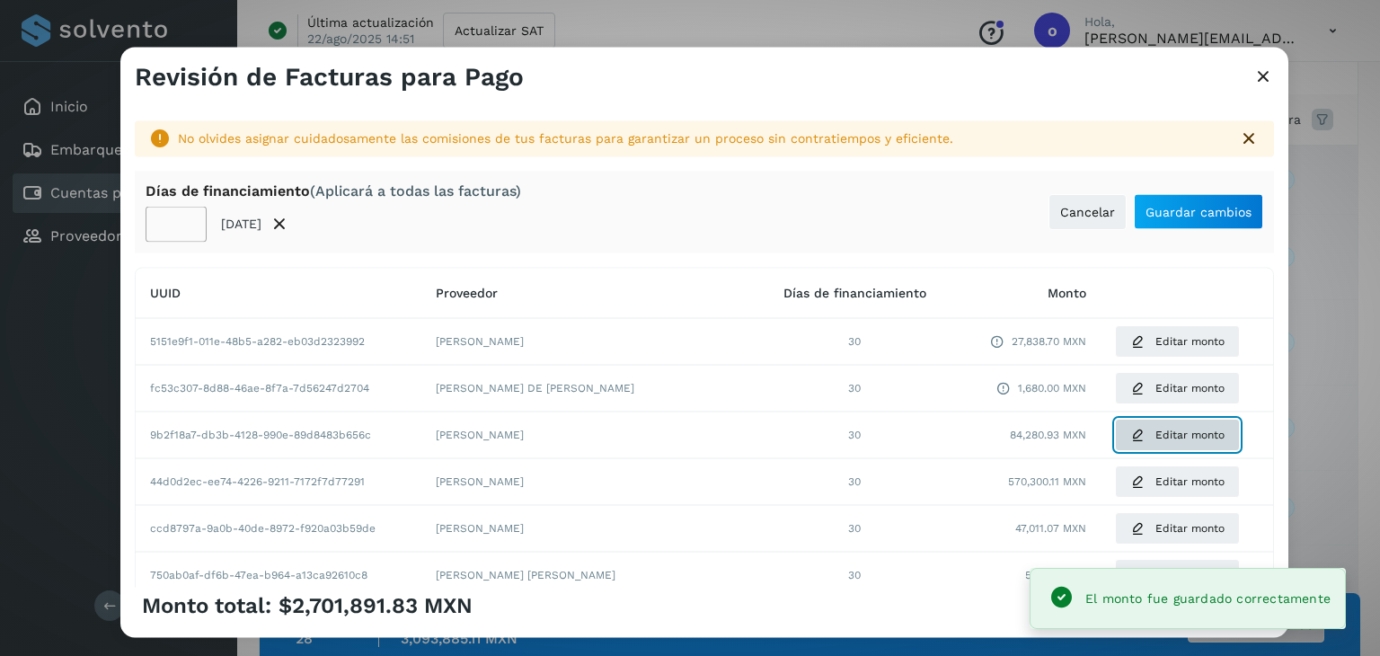
click at [1130, 432] on button "Editar monto" at bounding box center [1177, 435] width 125 height 32
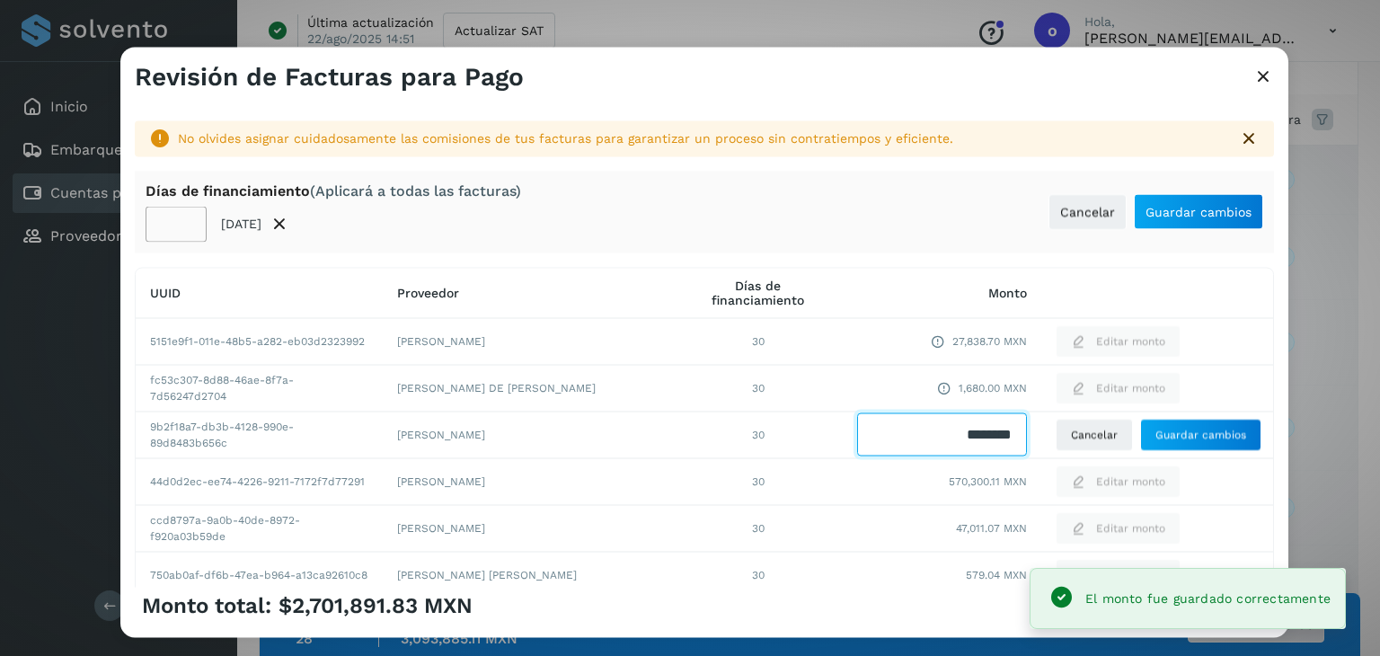
drag, startPoint x: 900, startPoint y: 437, endPoint x: 1040, endPoint y: 360, distance: 158.9
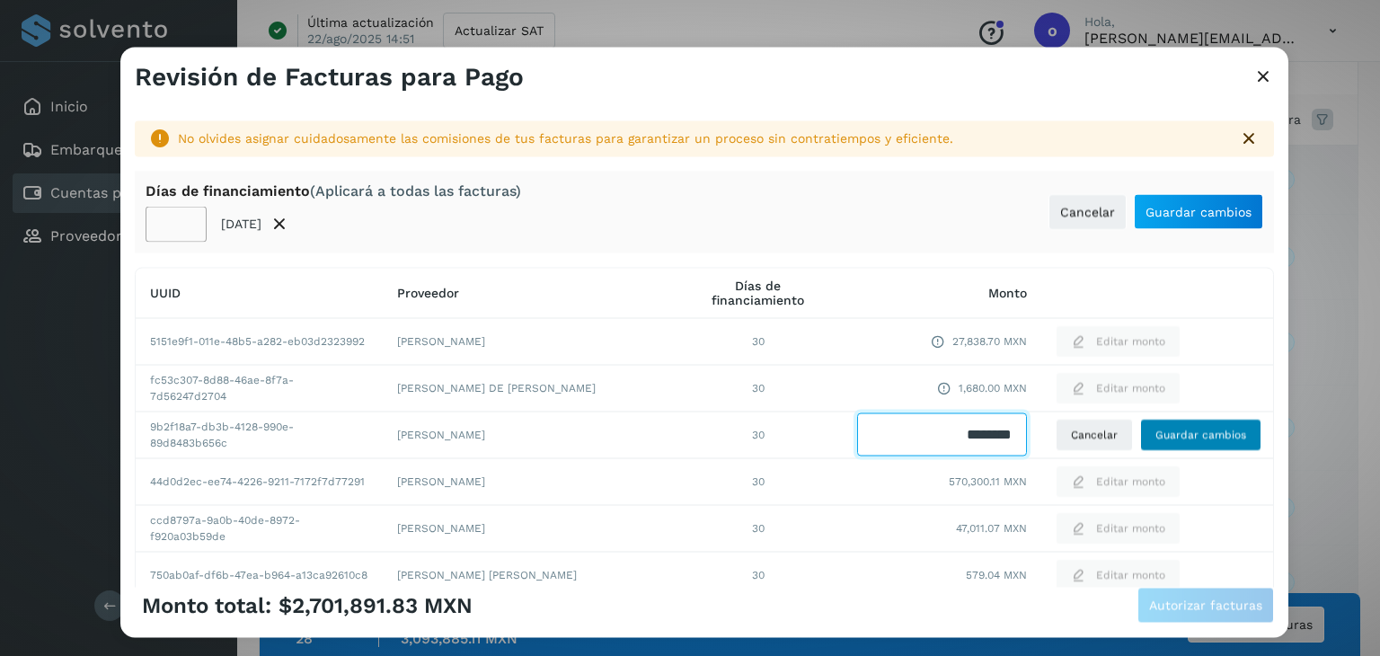
type input "********"
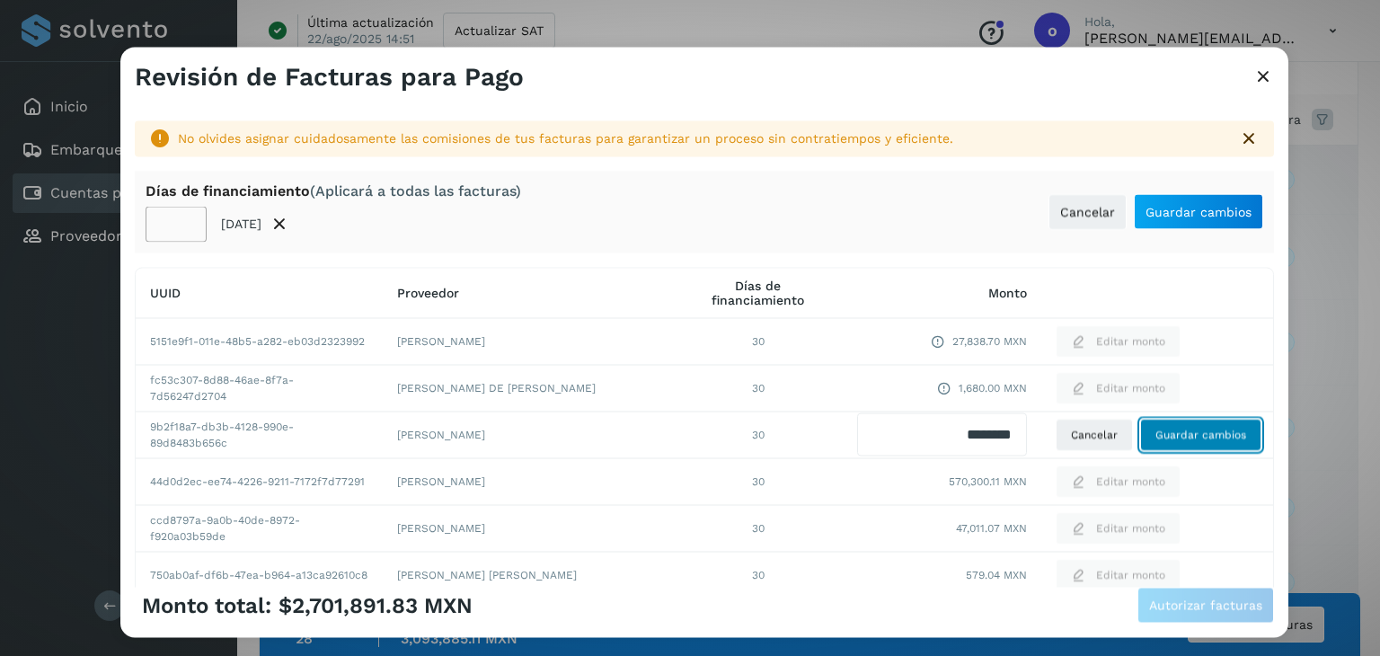
click at [1197, 429] on span "Guardar cambios" at bounding box center [1201, 435] width 91 height 16
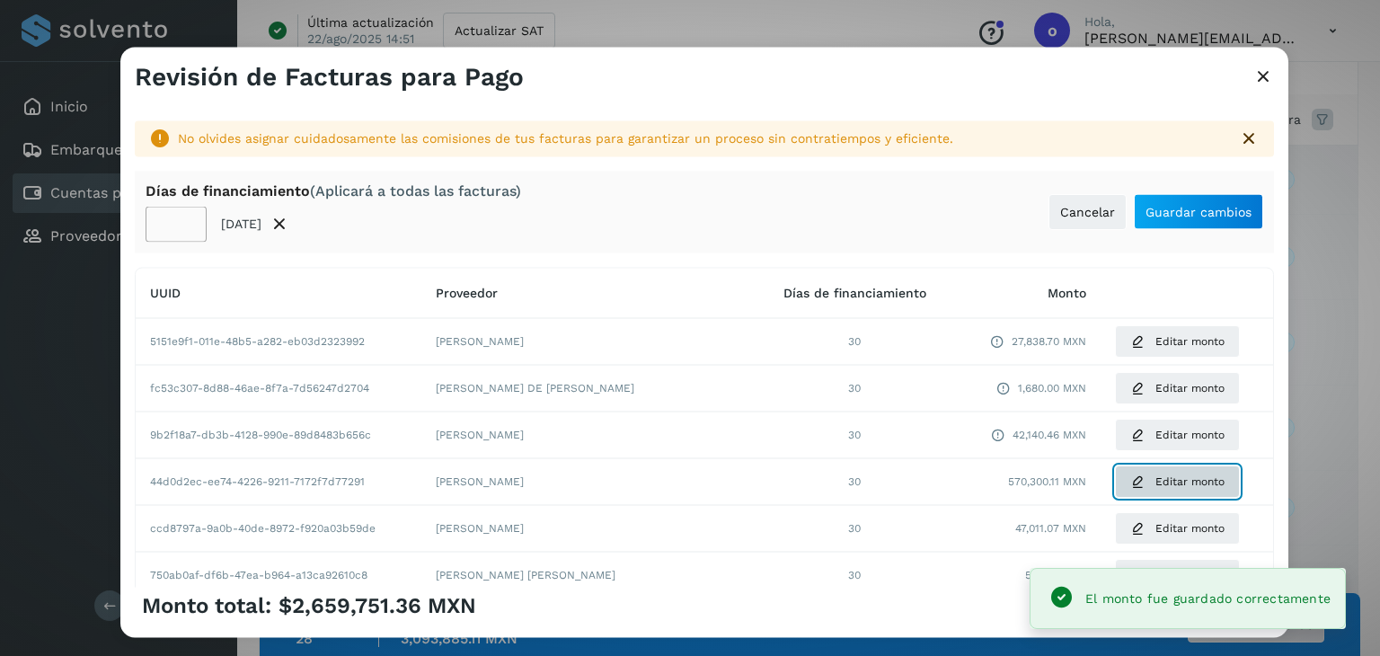
click at [1156, 484] on span "Editar monto" at bounding box center [1190, 482] width 69 height 16
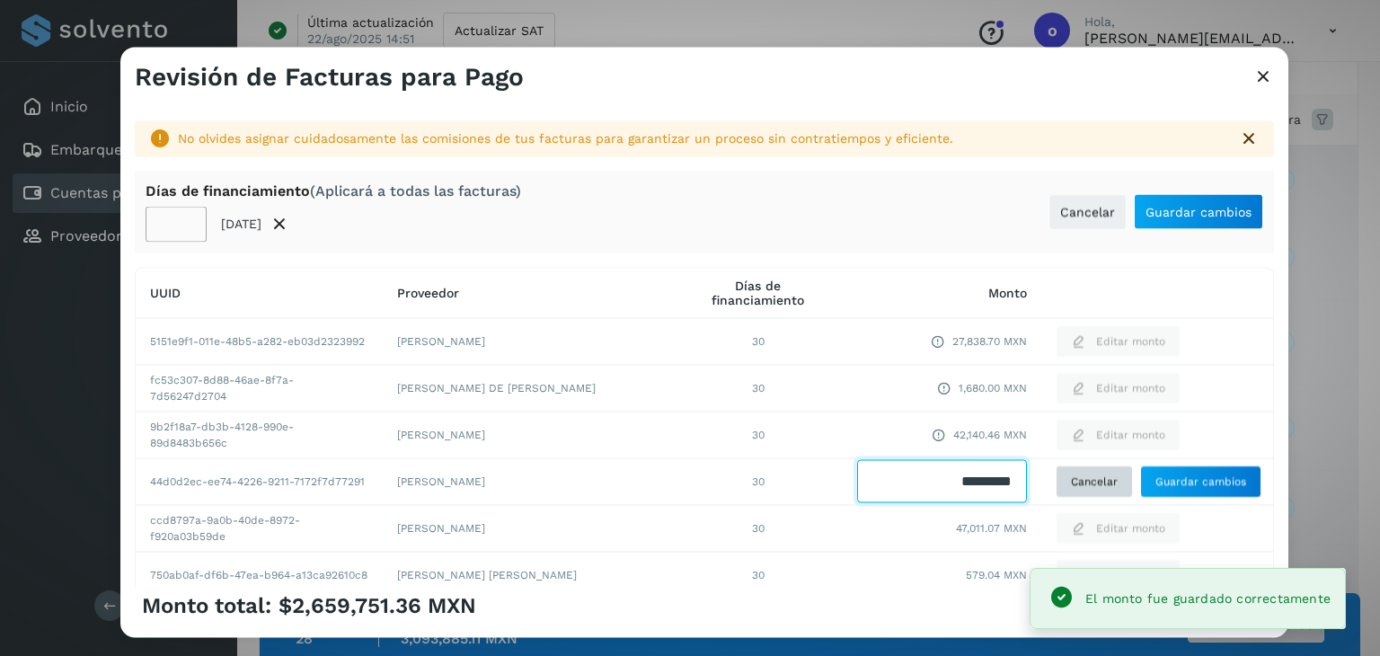
drag, startPoint x: 908, startPoint y: 483, endPoint x: 1095, endPoint y: 483, distance: 186.9
click at [1094, 483] on tr "44d0d2ec-ee74-4226-9211-7172f7d77291 [PERSON_NAME] 30 Cancelar Guardar cambios" at bounding box center [705, 481] width 1138 height 47
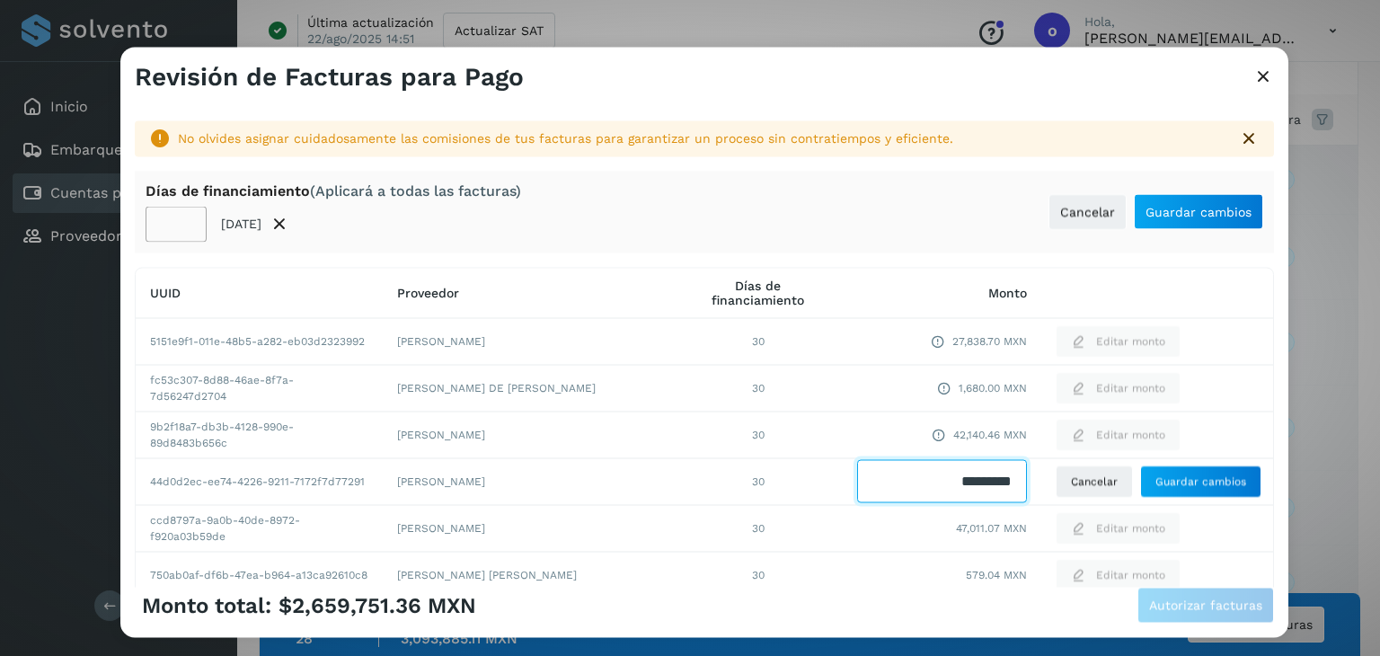
click at [959, 483] on input "Facturas" at bounding box center [942, 481] width 170 height 43
type input "*********"
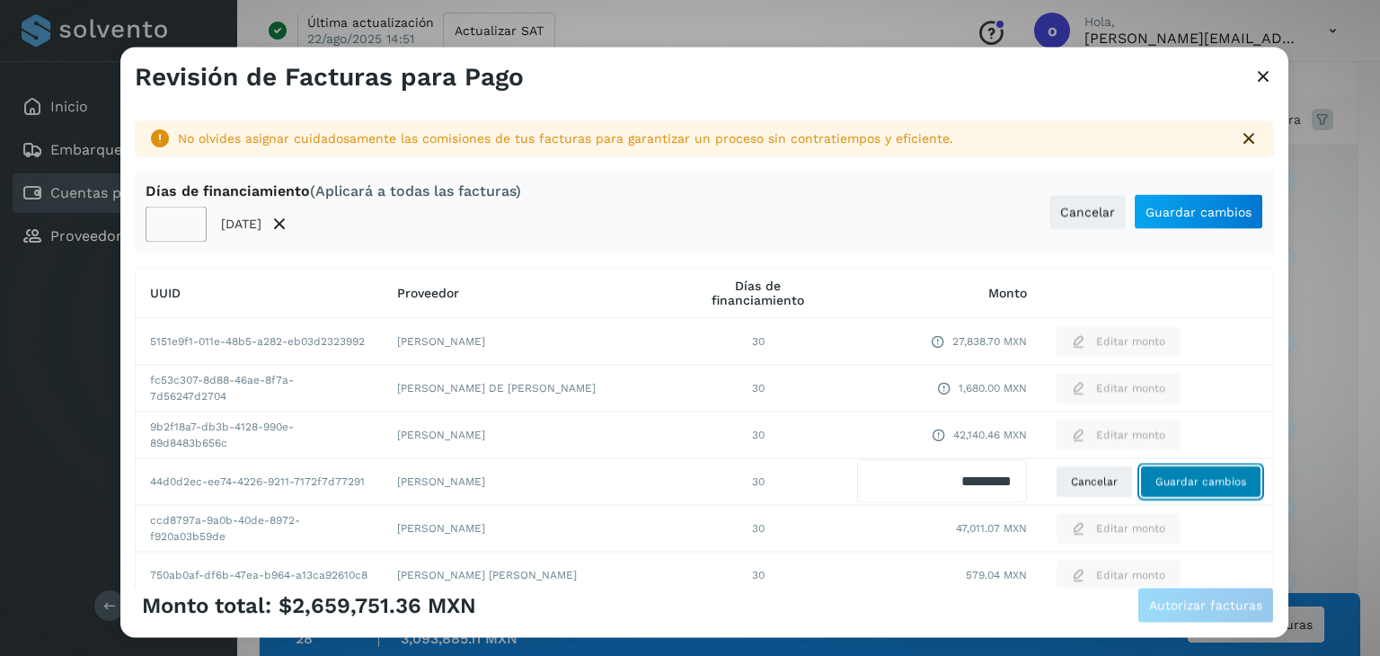
click at [1156, 482] on span "Guardar cambios" at bounding box center [1201, 482] width 91 height 16
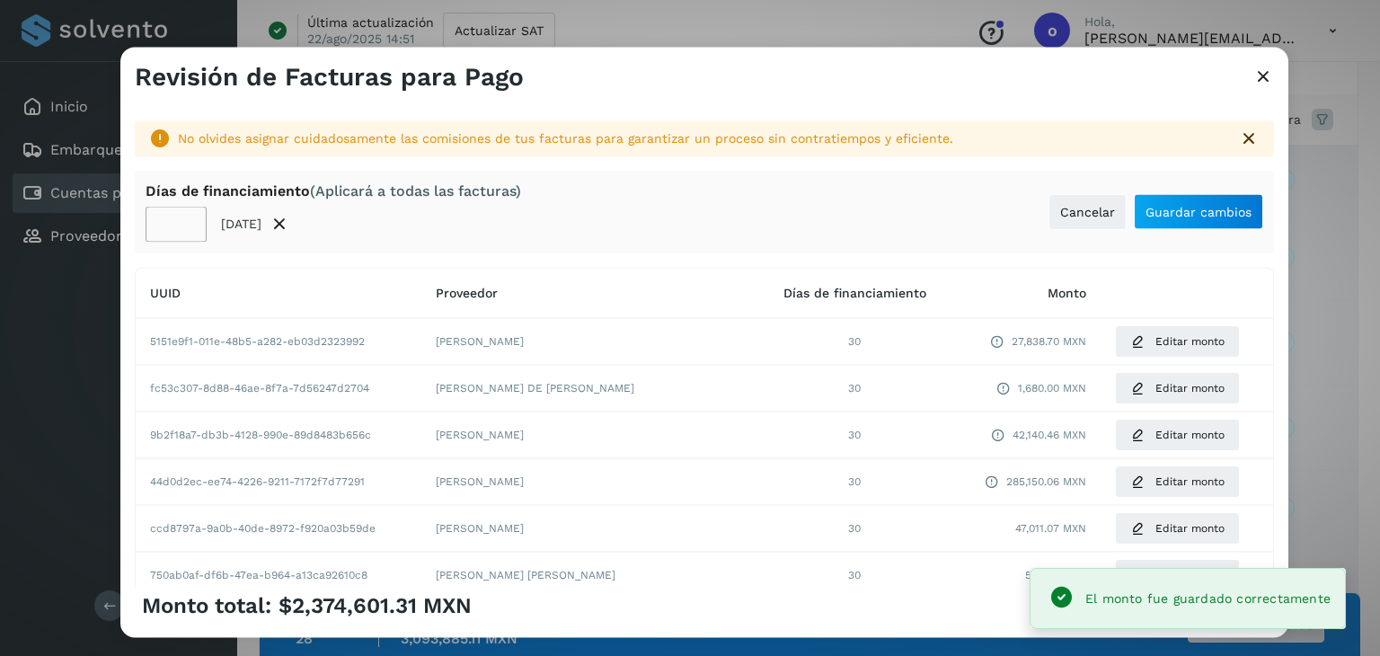
scroll to position [180, 0]
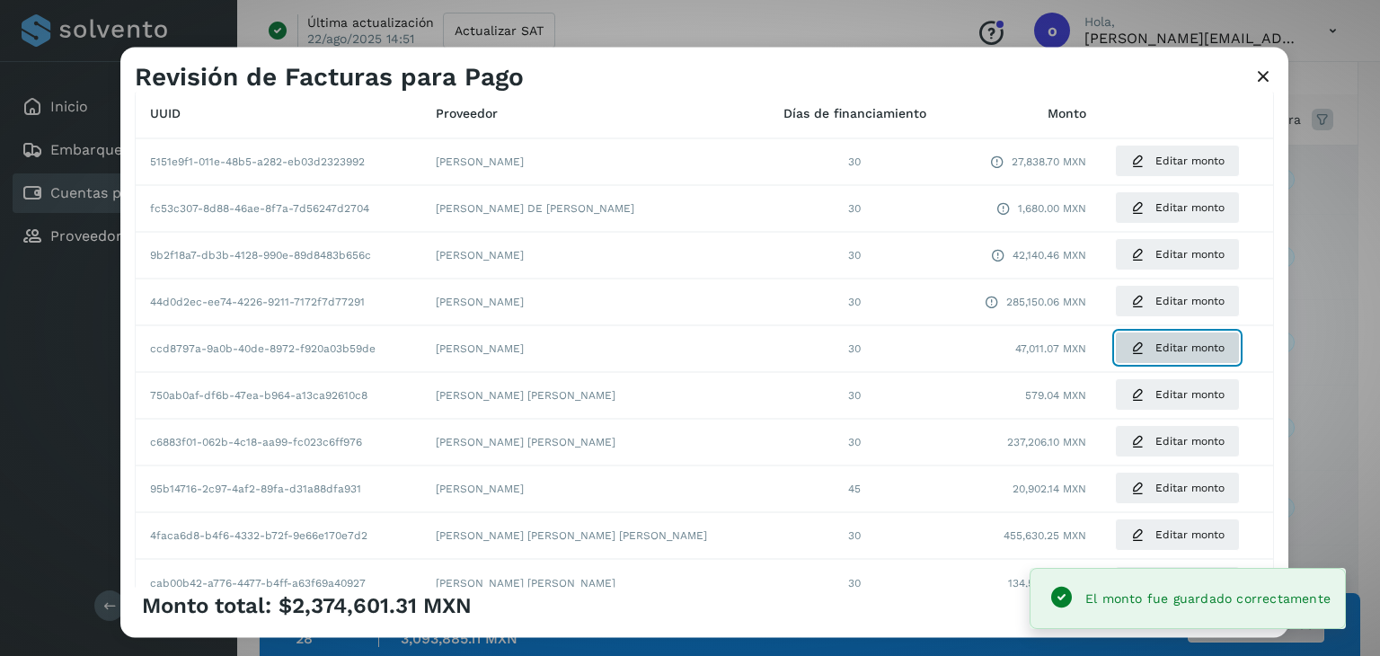
click at [1160, 346] on span "Editar monto" at bounding box center [1190, 349] width 69 height 16
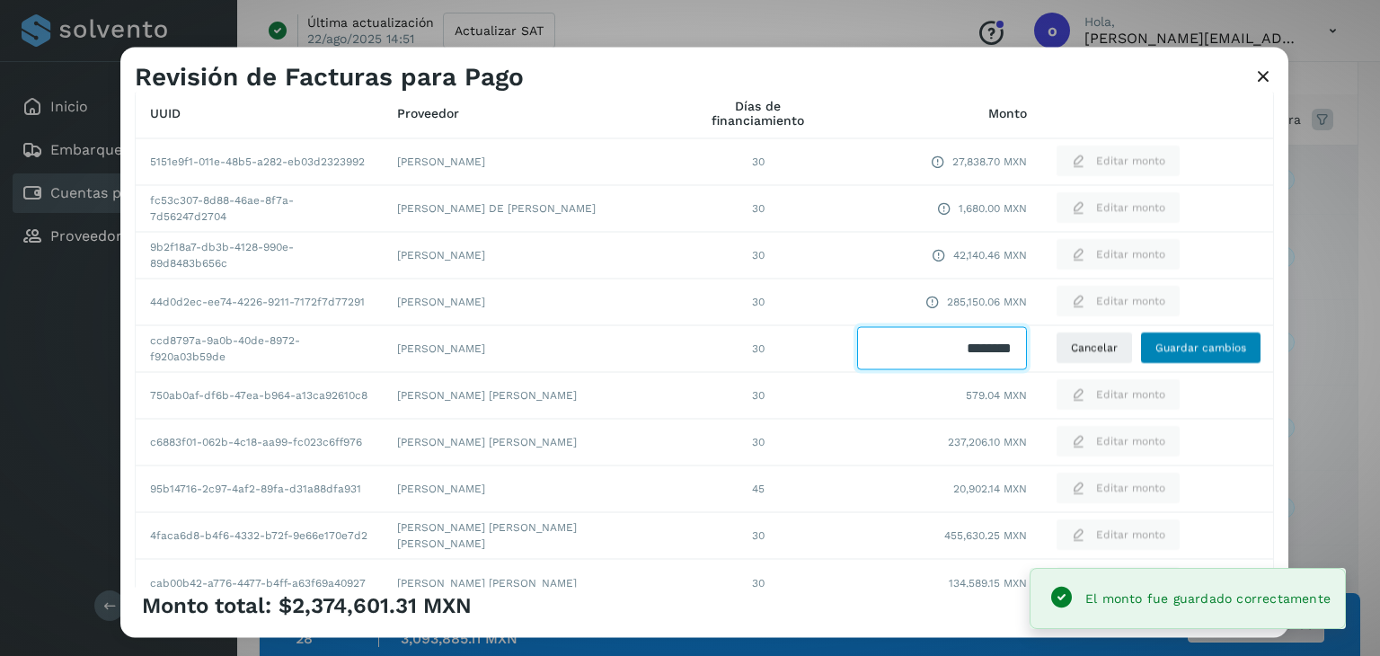
drag, startPoint x: 917, startPoint y: 355, endPoint x: 1122, endPoint y: 355, distance: 204.9
click at [1122, 355] on tr "ccd8797a-9a0b-40de-8972-f920a03b59de [PERSON_NAME] 30 Cancelar Guardar cambios" at bounding box center [705, 348] width 1138 height 47
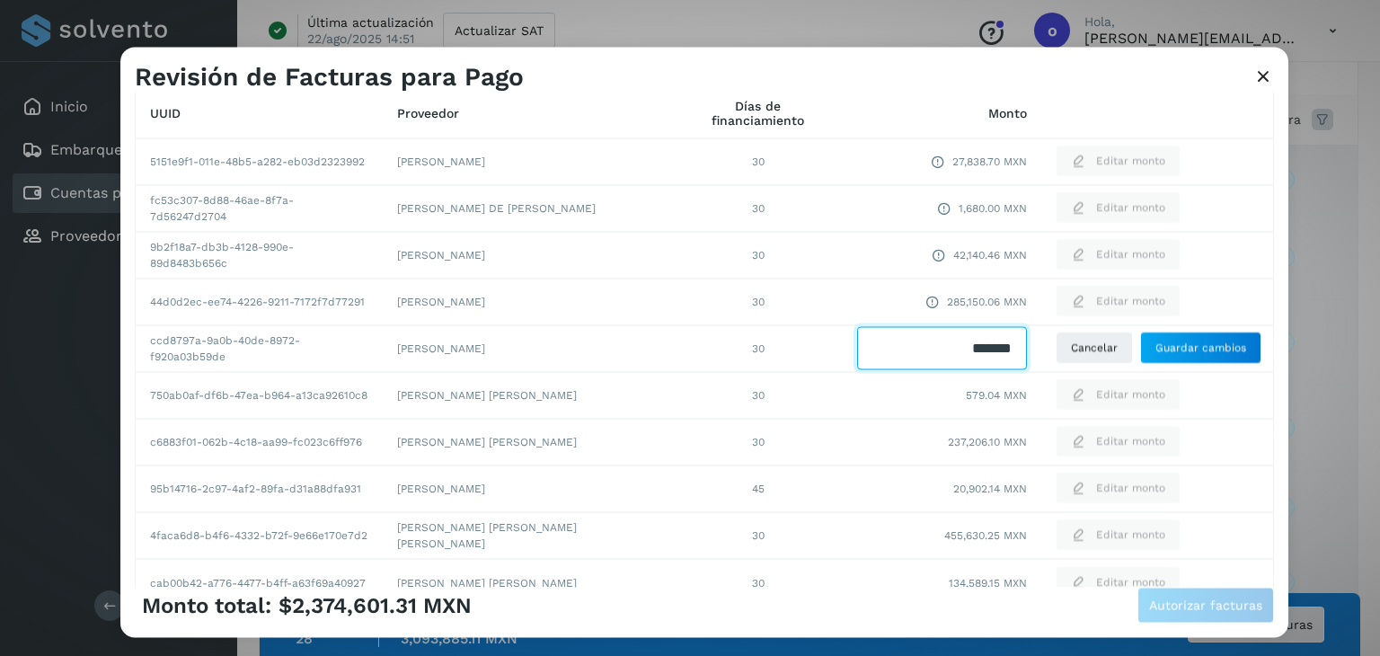
type input "********"
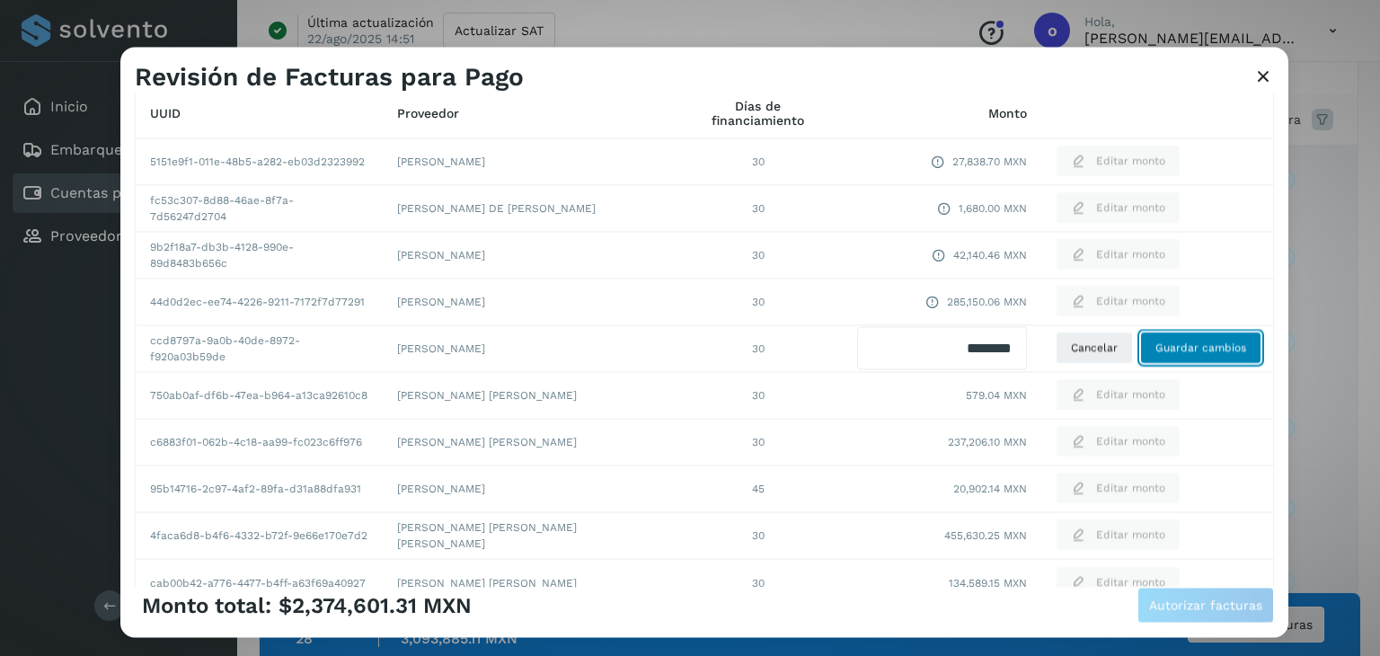
click at [1183, 332] on button "Guardar cambios" at bounding box center [1200, 348] width 121 height 32
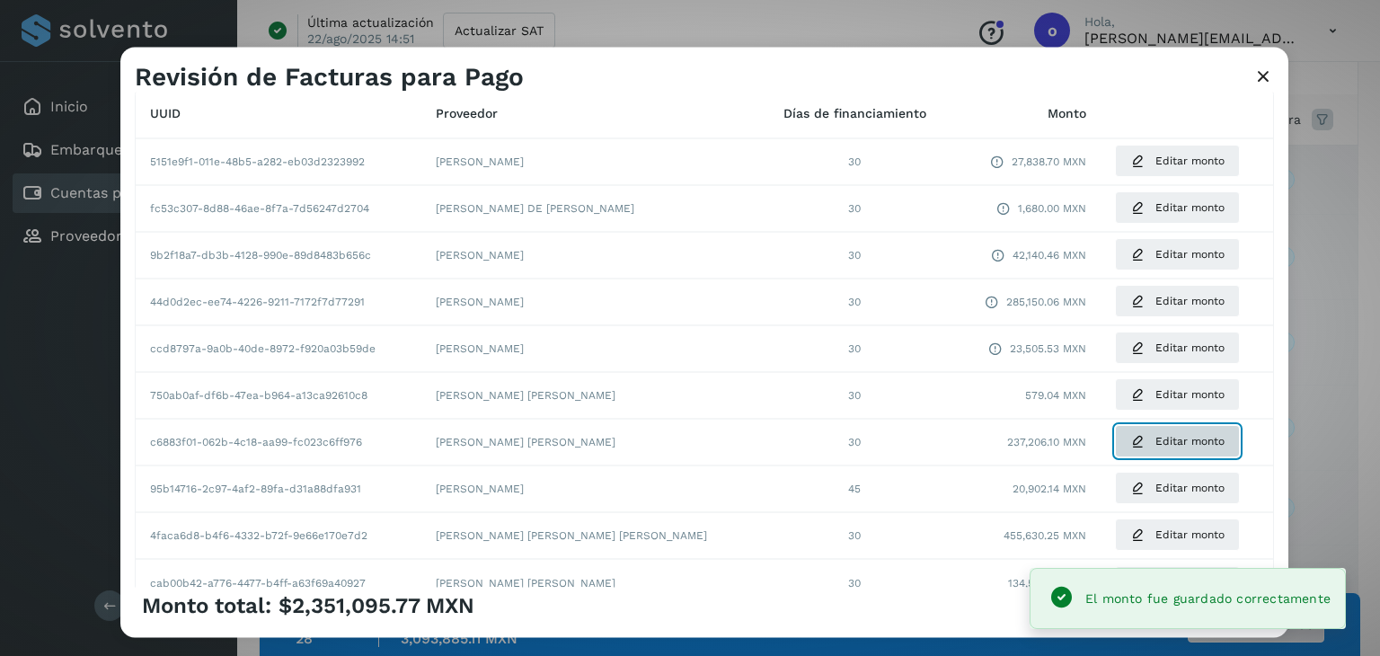
click at [1158, 447] on span "Editar monto" at bounding box center [1190, 442] width 69 height 16
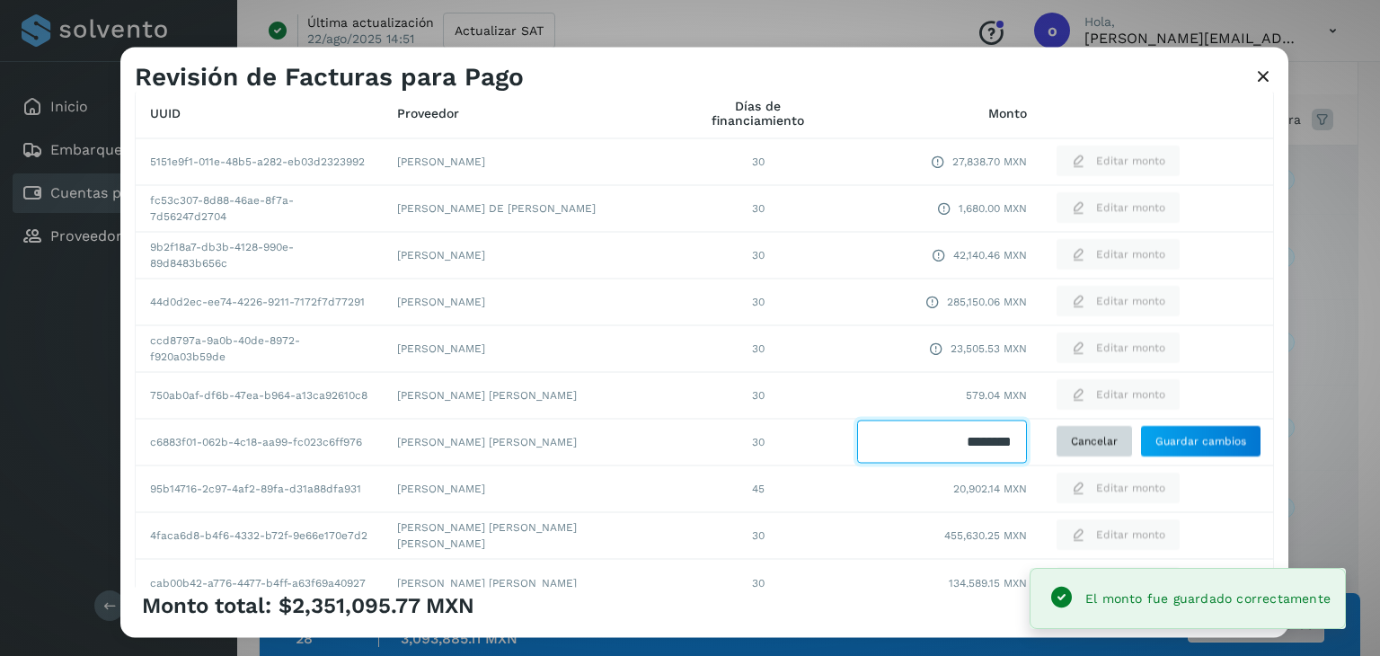
drag, startPoint x: 925, startPoint y: 443, endPoint x: 1057, endPoint y: 439, distance: 132.2
click at [1057, 439] on tr "c6883f01-062b-4c18-aa99-fc023c6ff976 [PERSON_NAME] [PERSON_NAME] 30 Cancelar Gu…" at bounding box center [705, 442] width 1138 height 47
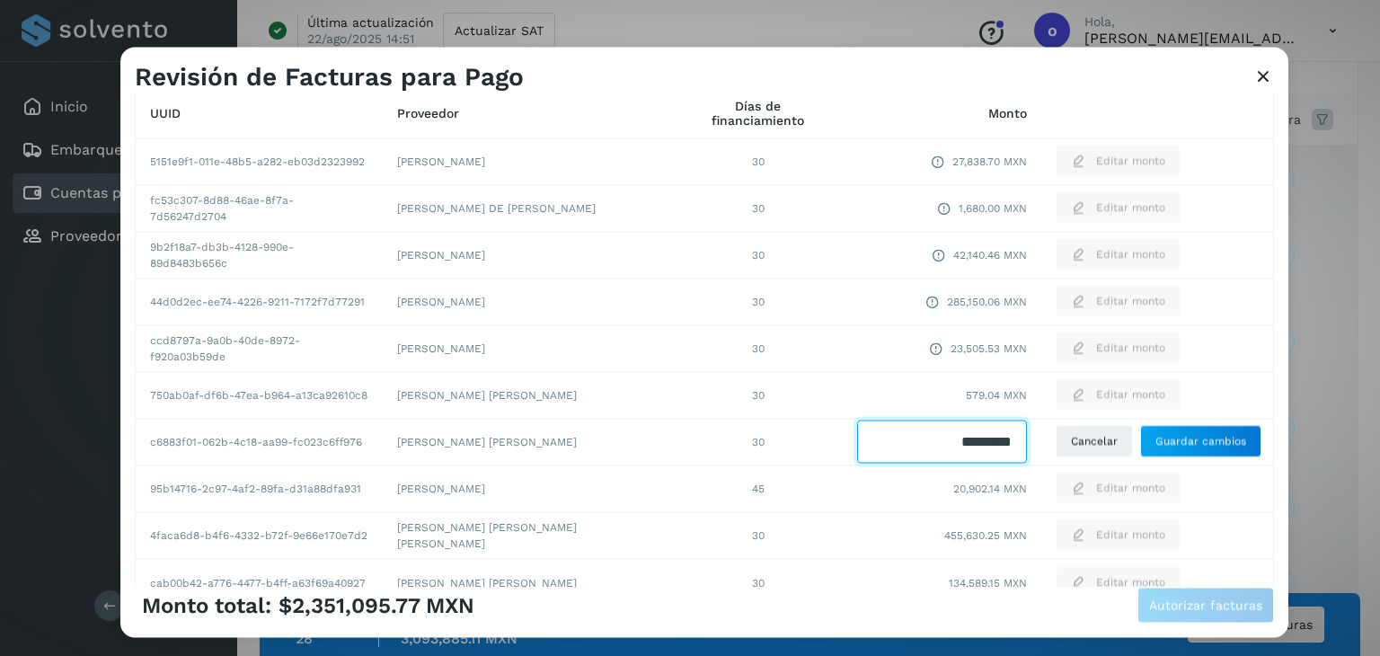
type input "*********"
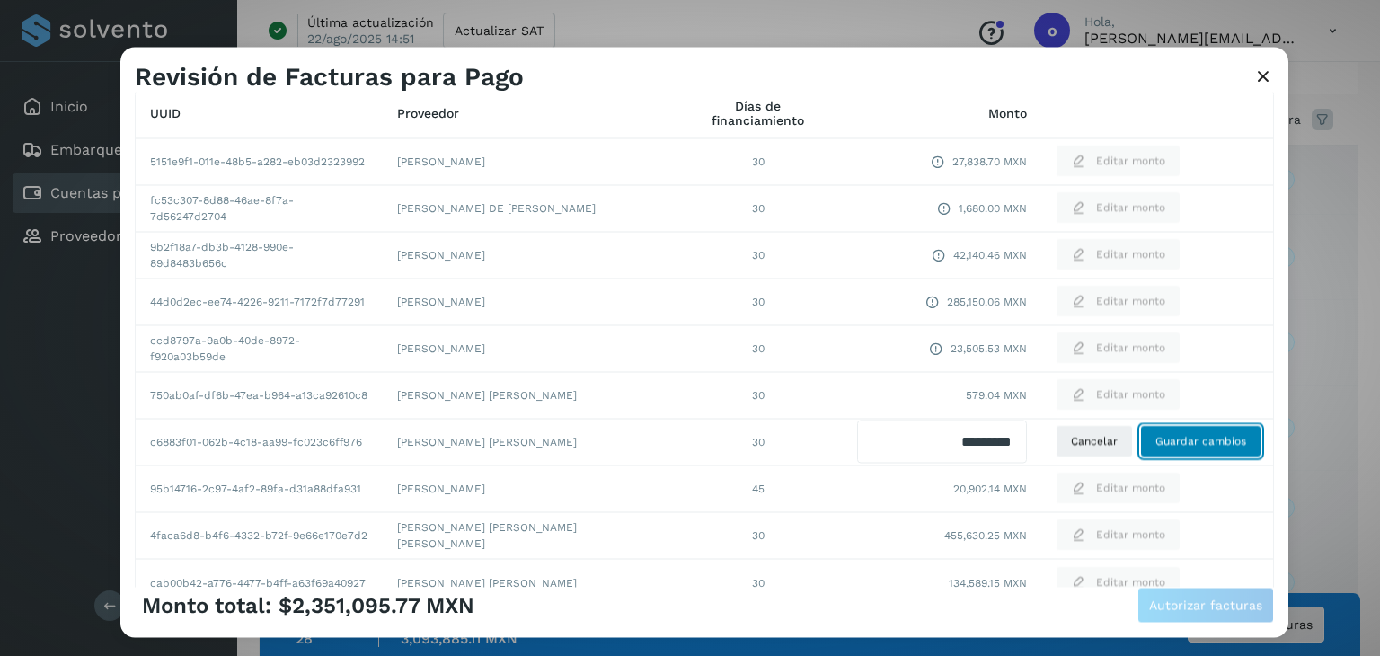
click at [1174, 453] on button "Guardar cambios" at bounding box center [1200, 442] width 121 height 32
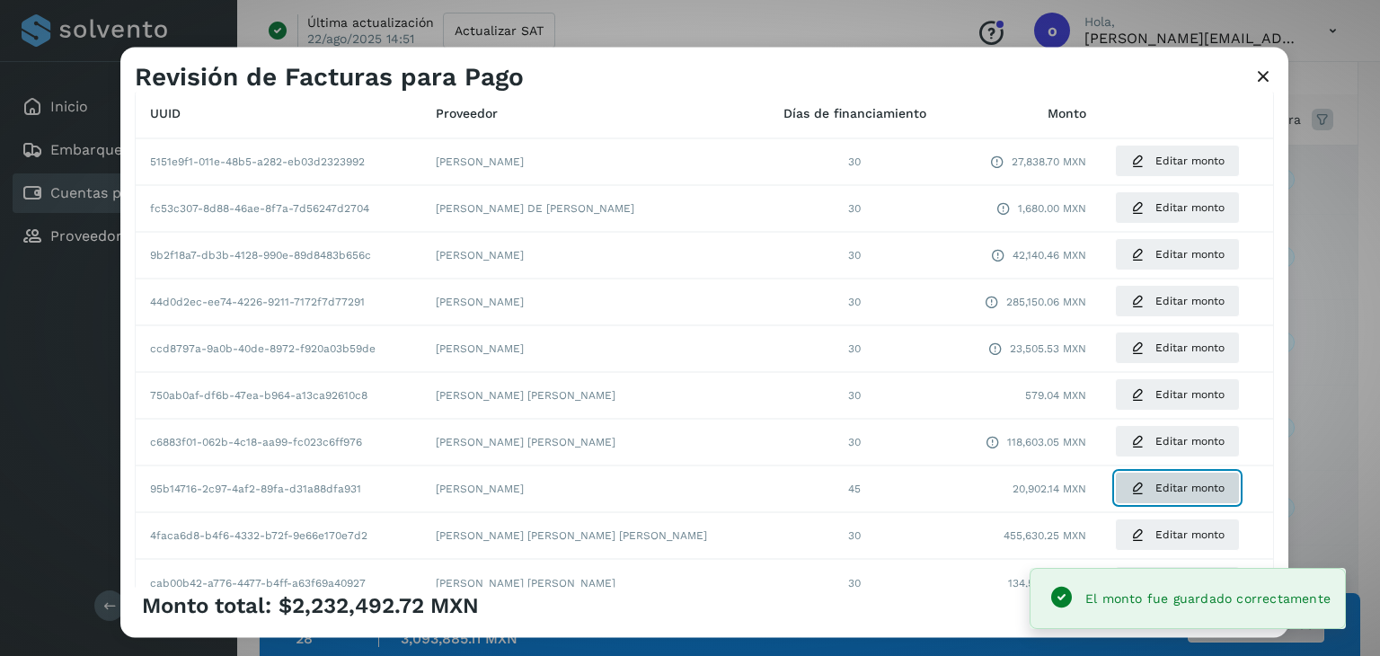
click at [1121, 493] on button "Editar monto" at bounding box center [1177, 489] width 125 height 32
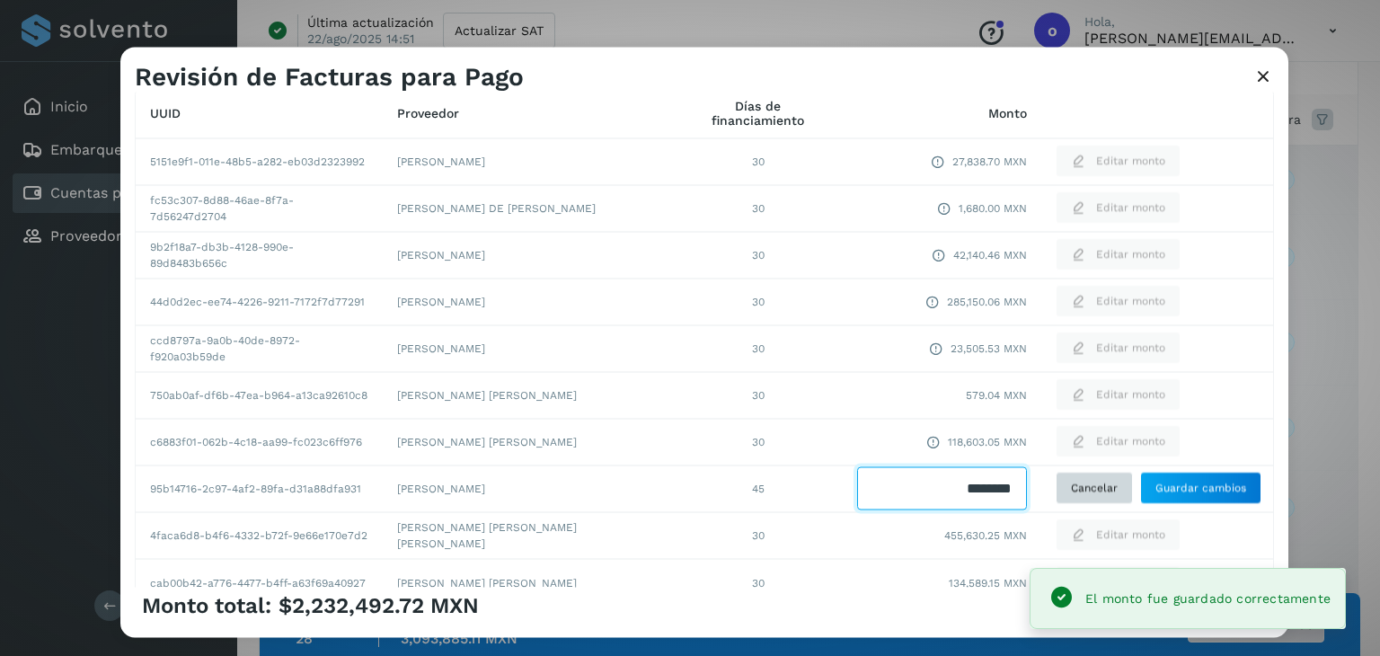
drag, startPoint x: 908, startPoint y: 494, endPoint x: 1047, endPoint y: 492, distance: 139.3
click at [1046, 492] on tr "95b14716-2c97-4af2-89fa-d31a88dfa931 [PERSON_NAME] 45 Cancelar Guardar cambios" at bounding box center [705, 488] width 1138 height 47
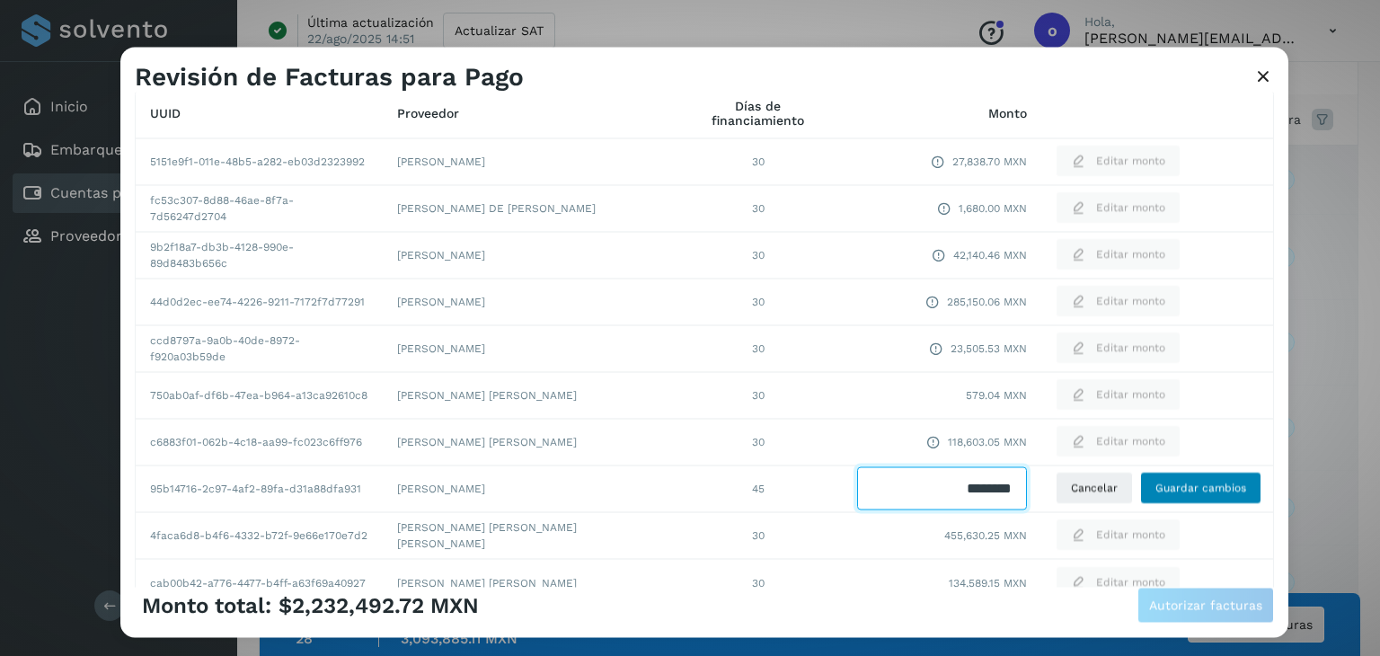
type input "********"
click at [1191, 496] on button "Guardar cambios" at bounding box center [1200, 489] width 121 height 32
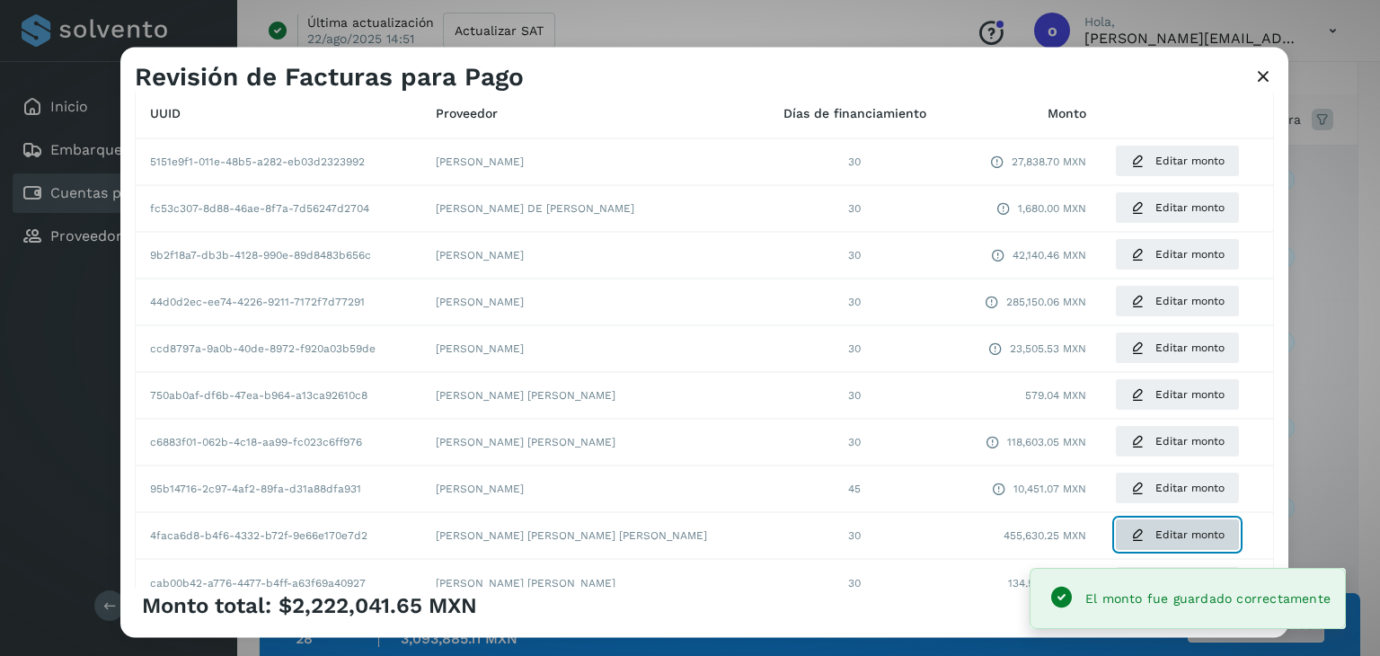
click at [1156, 539] on span "Editar monto" at bounding box center [1190, 535] width 69 height 16
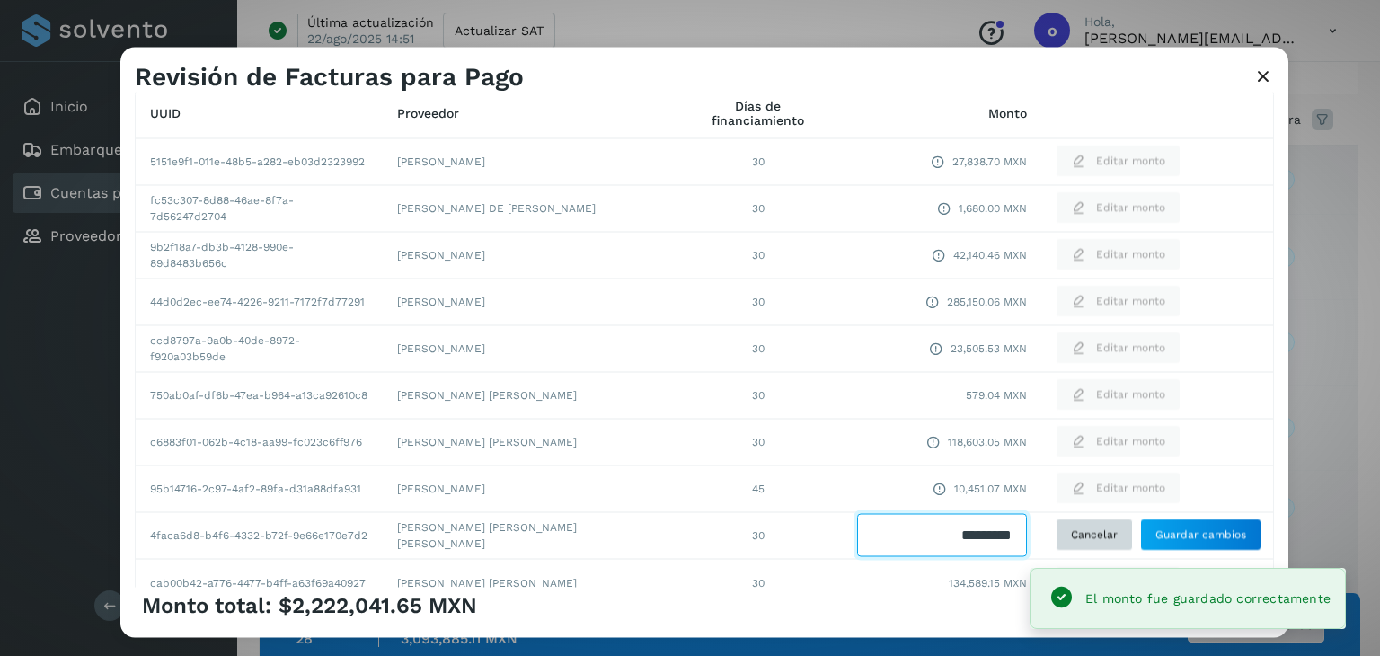
drag, startPoint x: 953, startPoint y: 533, endPoint x: 1041, endPoint y: 533, distance: 89.0
click at [1041, 533] on tr "4faca6d8-b4f6-4332-b72f-9e66e170e7d2 [PERSON_NAME] [PERSON_NAME] [PERSON_NAME] …" at bounding box center [705, 535] width 1138 height 47
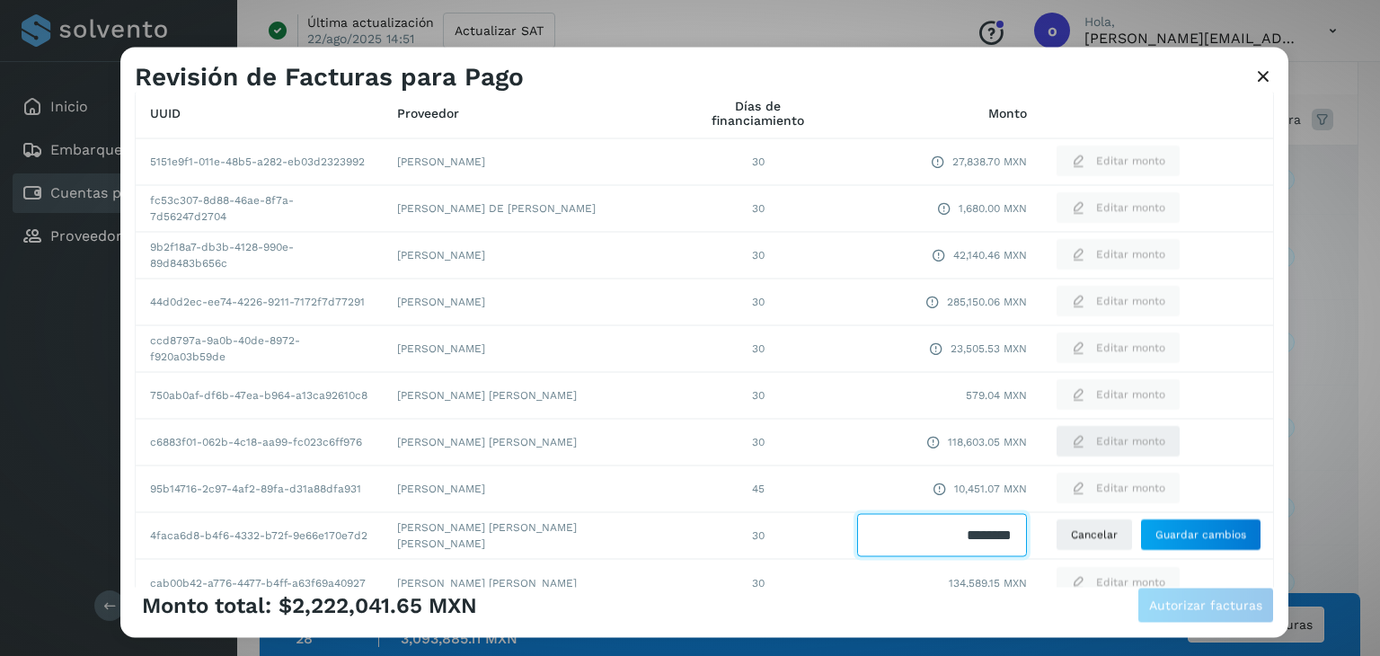
type input "*********"
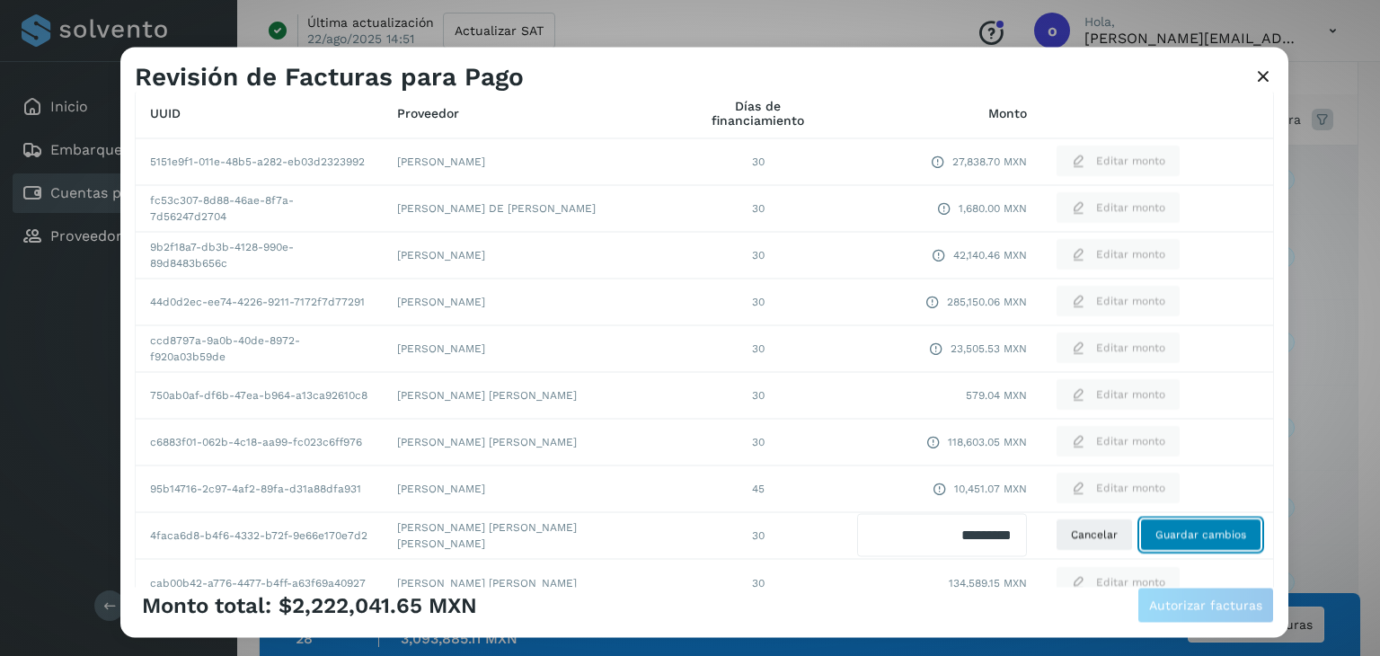
click at [1156, 536] on span "Guardar cambios" at bounding box center [1201, 535] width 91 height 16
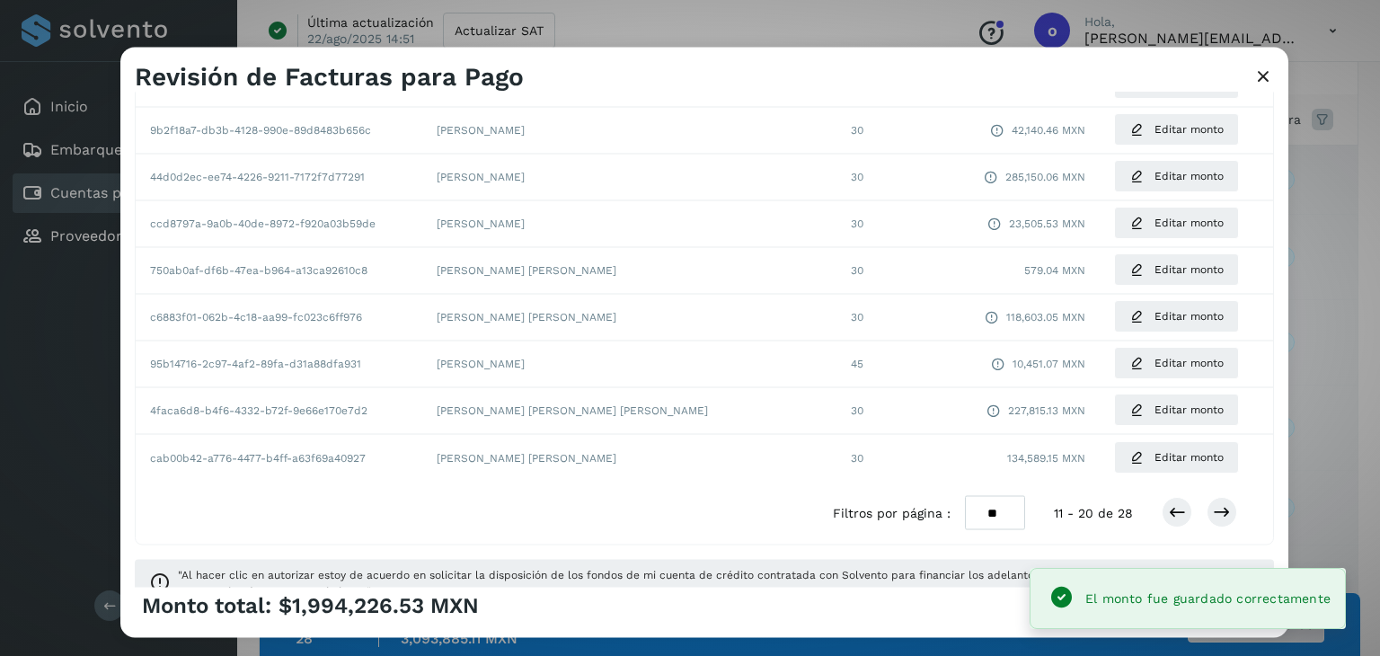
scroll to position [338, 0]
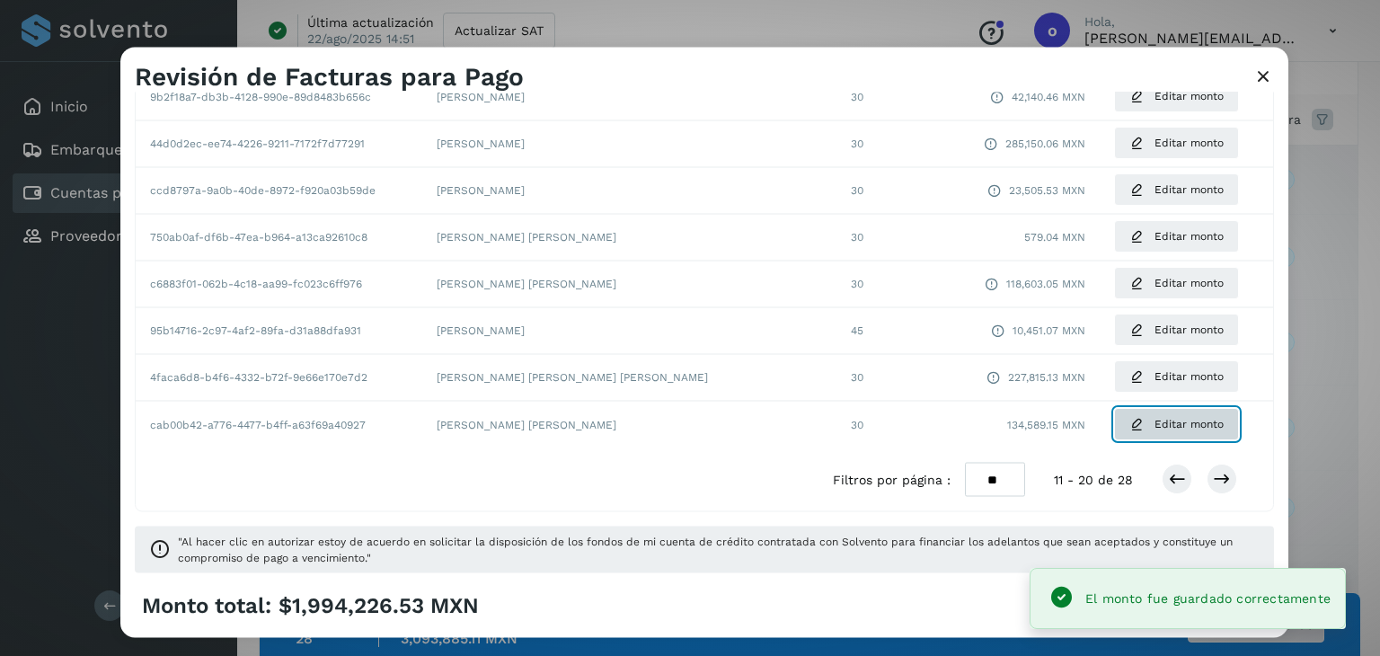
click at [1155, 418] on span "Editar monto" at bounding box center [1189, 424] width 69 height 16
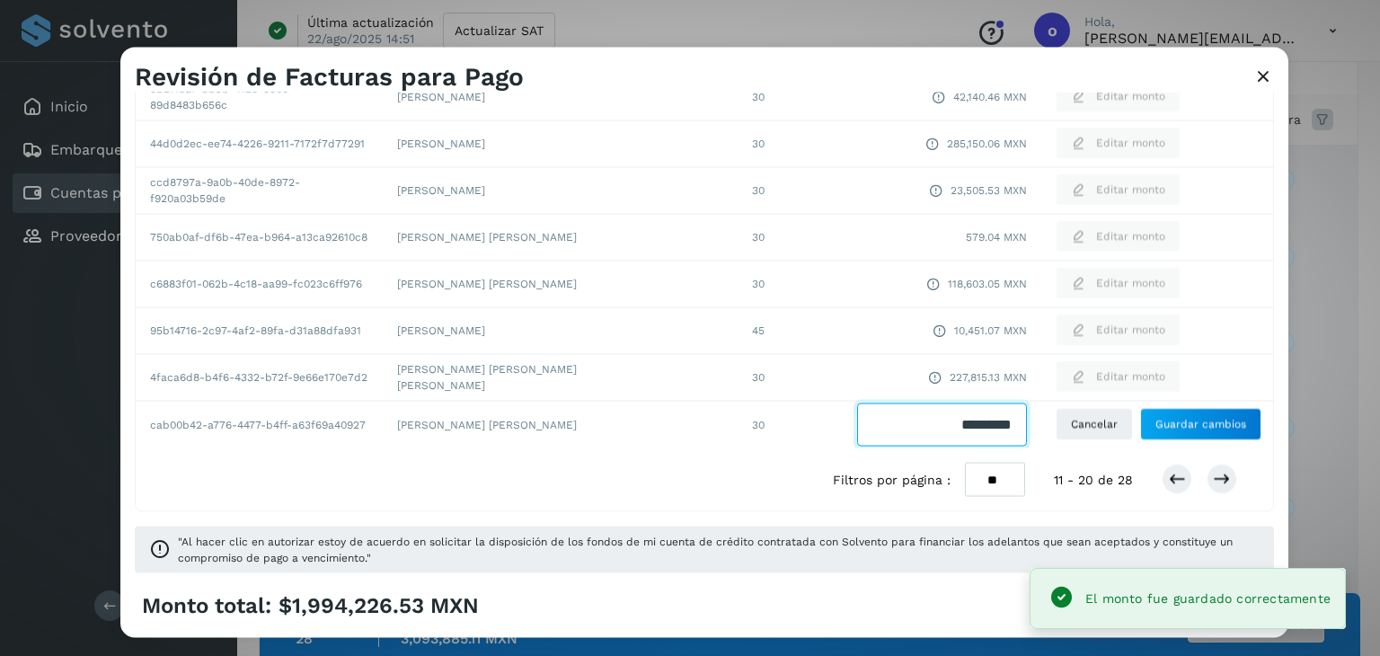
drag, startPoint x: 912, startPoint y: 422, endPoint x: 1034, endPoint y: 424, distance: 122.2
click at [1029, 419] on tr "cab00b42-a776-4477-b4ff-a63f69a40927 [PERSON_NAME] [PERSON_NAME] 30 Cancelar Gu…" at bounding box center [705, 424] width 1138 height 47
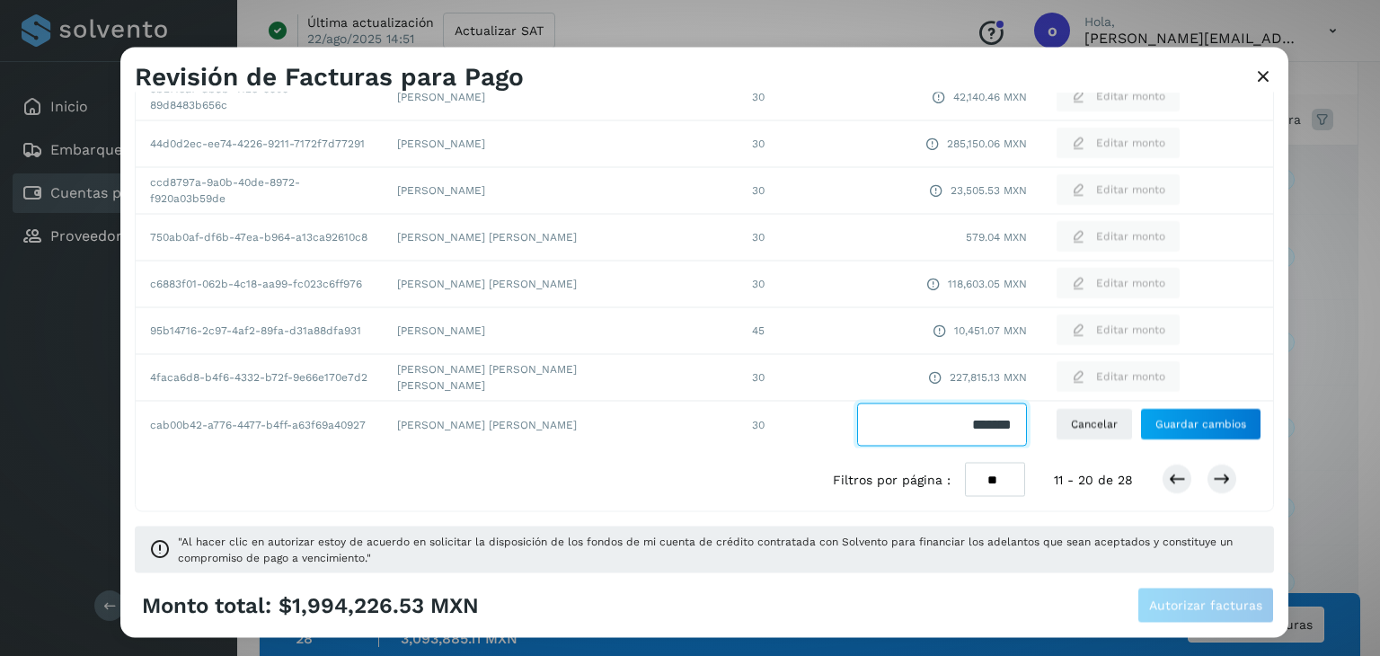
type input "********"
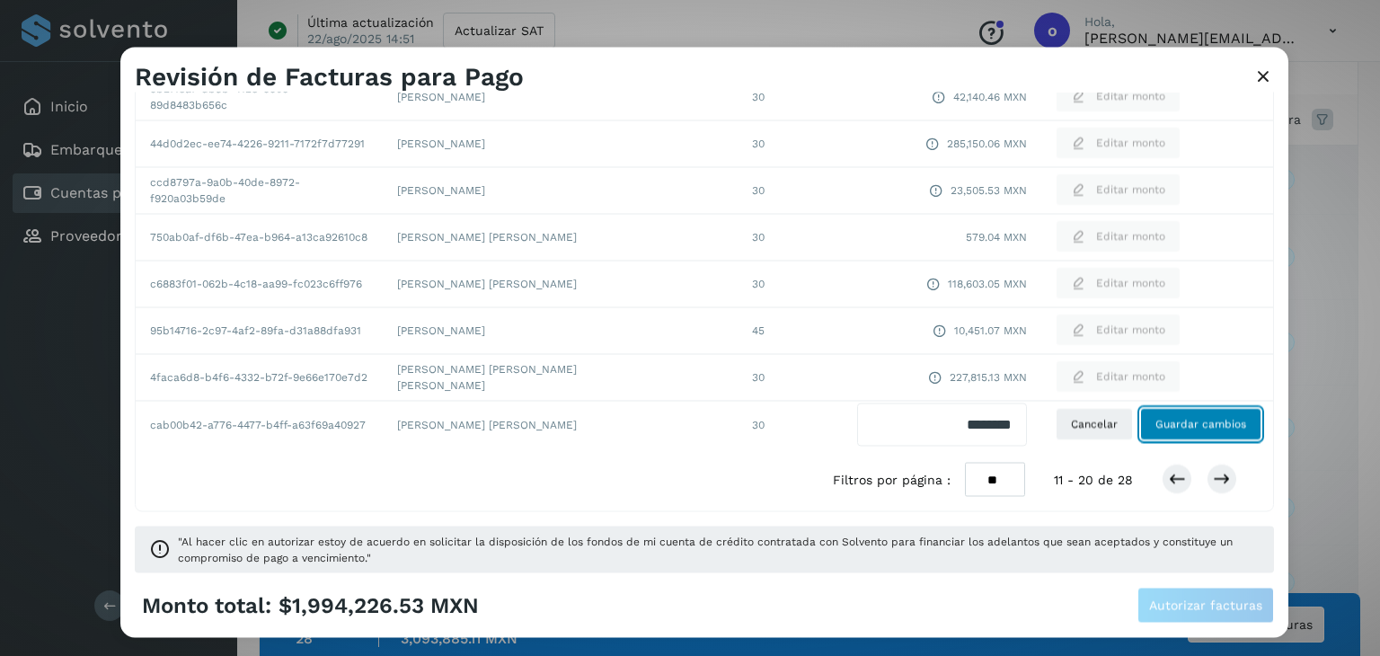
click at [1164, 423] on span "Guardar cambios" at bounding box center [1201, 424] width 91 height 16
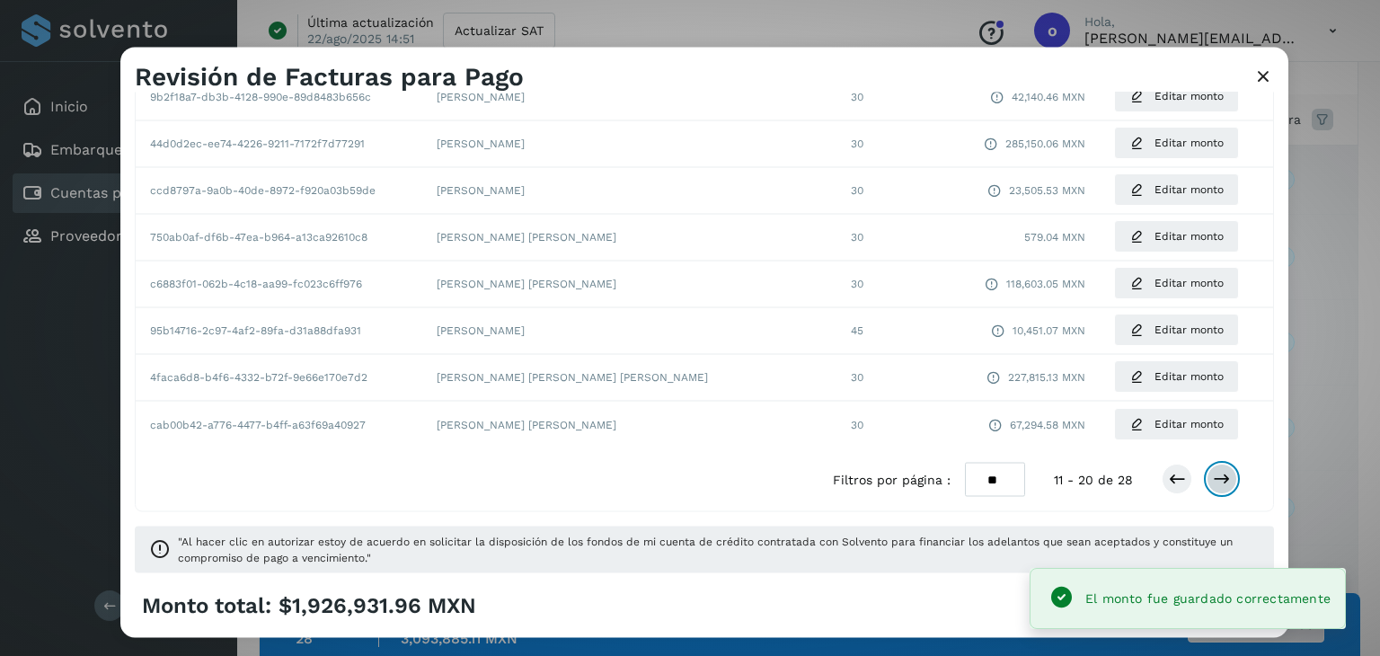
click at [1213, 483] on icon at bounding box center [1222, 480] width 18 height 18
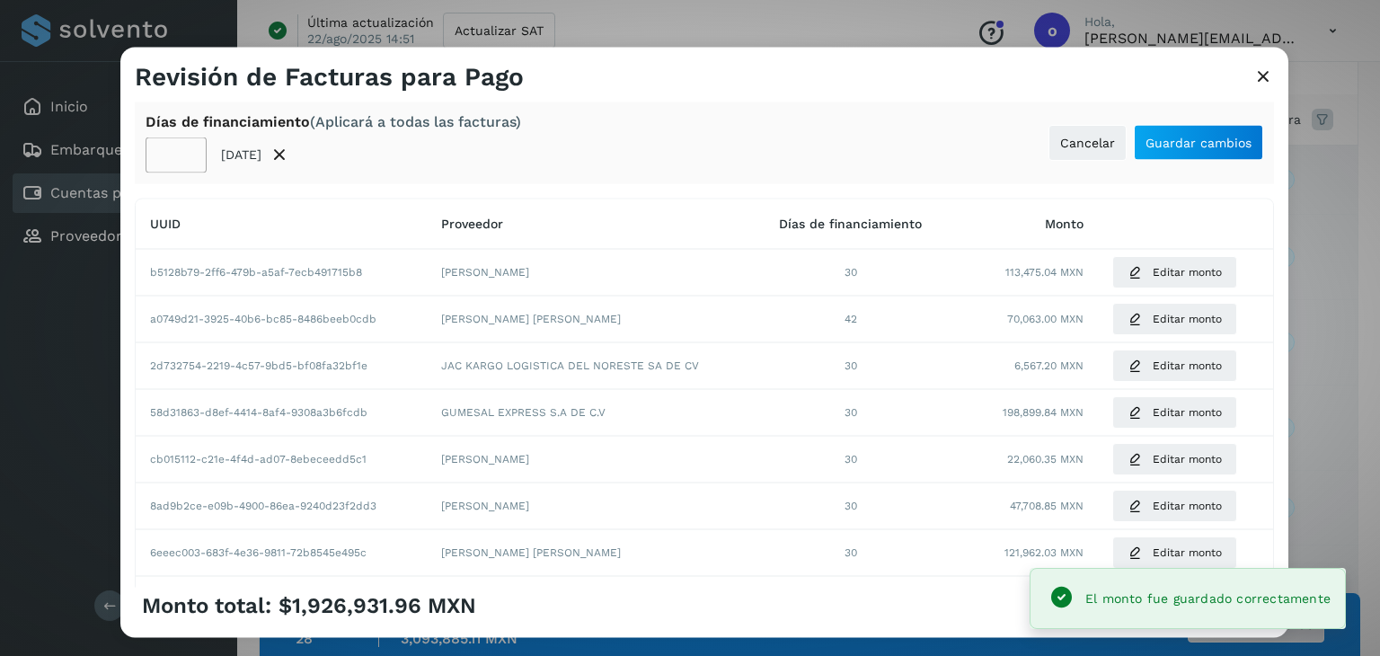
scroll to position [180, 0]
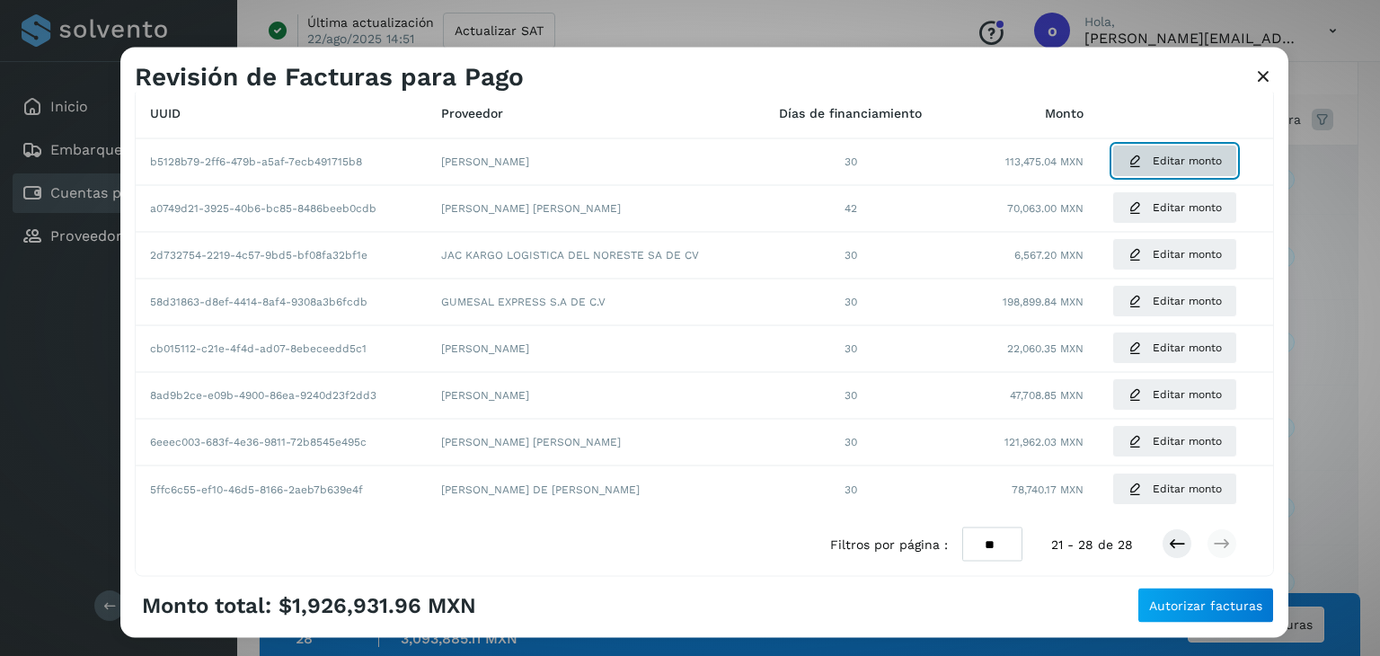
click at [1179, 159] on span "Editar monto" at bounding box center [1187, 162] width 69 height 16
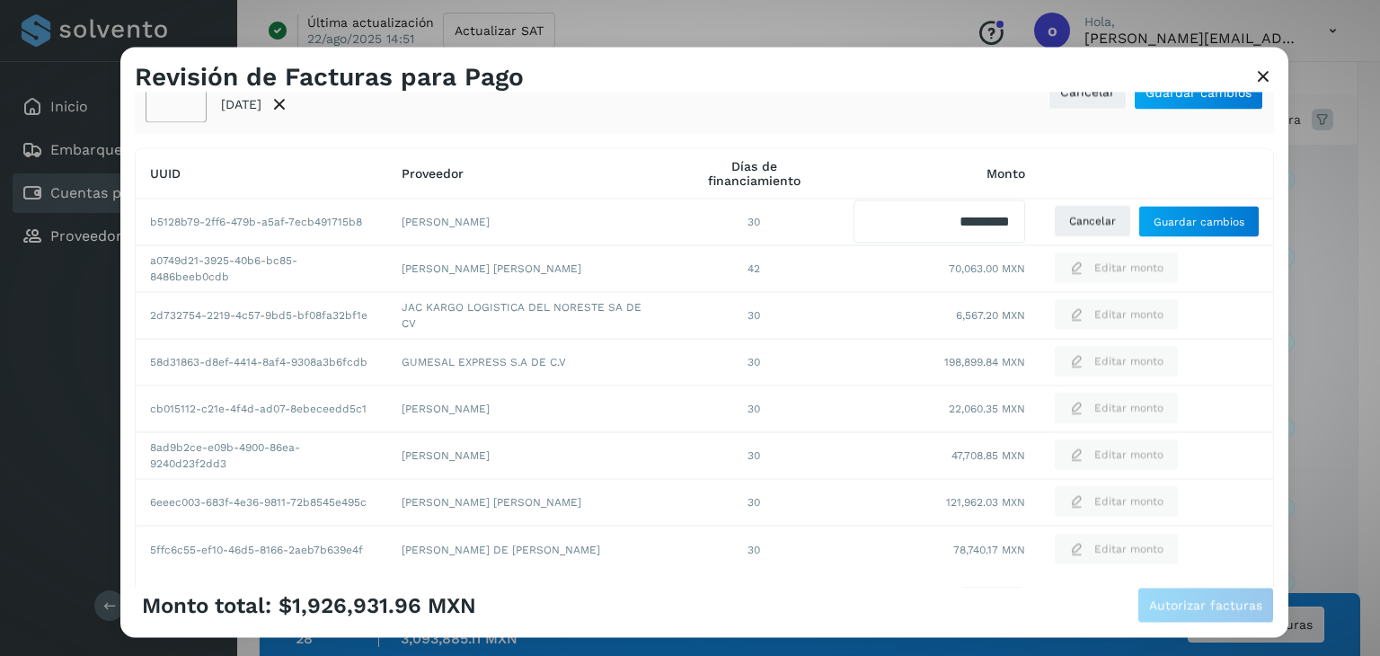
scroll to position [0, 0]
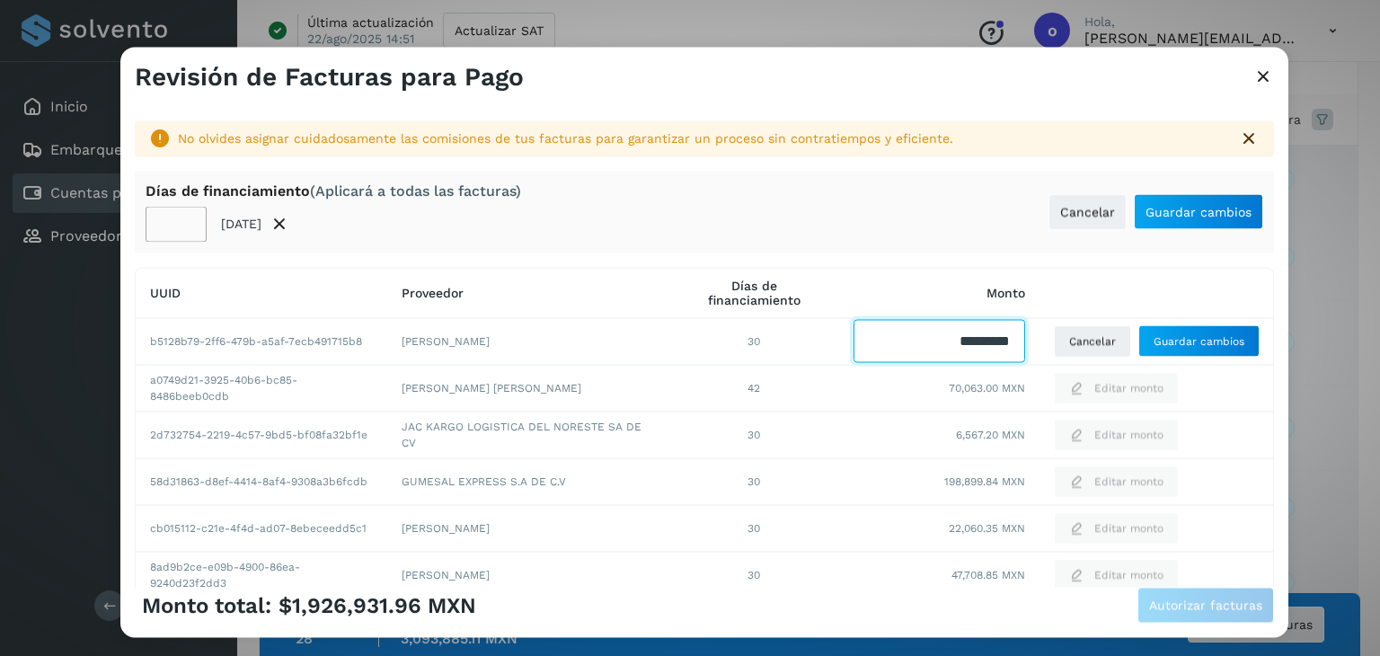
drag, startPoint x: 920, startPoint y: 349, endPoint x: 1039, endPoint y: 347, distance: 118.6
click at [1039, 458] on tr "b5128b79-2ff6-479b-a5af-7ecb491715b8 [PERSON_NAME] 30 Cancelar Guardar cambios" at bounding box center [705, 481] width 1138 height 47
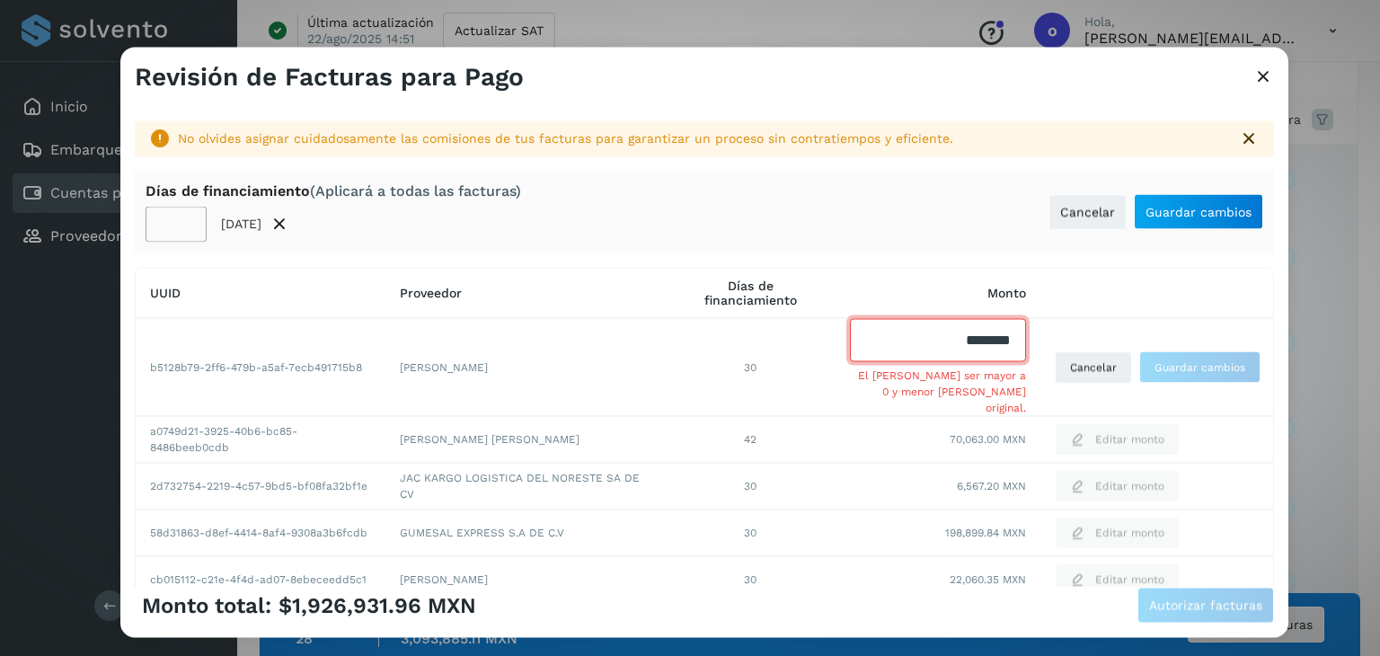
click at [981, 342] on input "Facturas" at bounding box center [938, 339] width 176 height 43
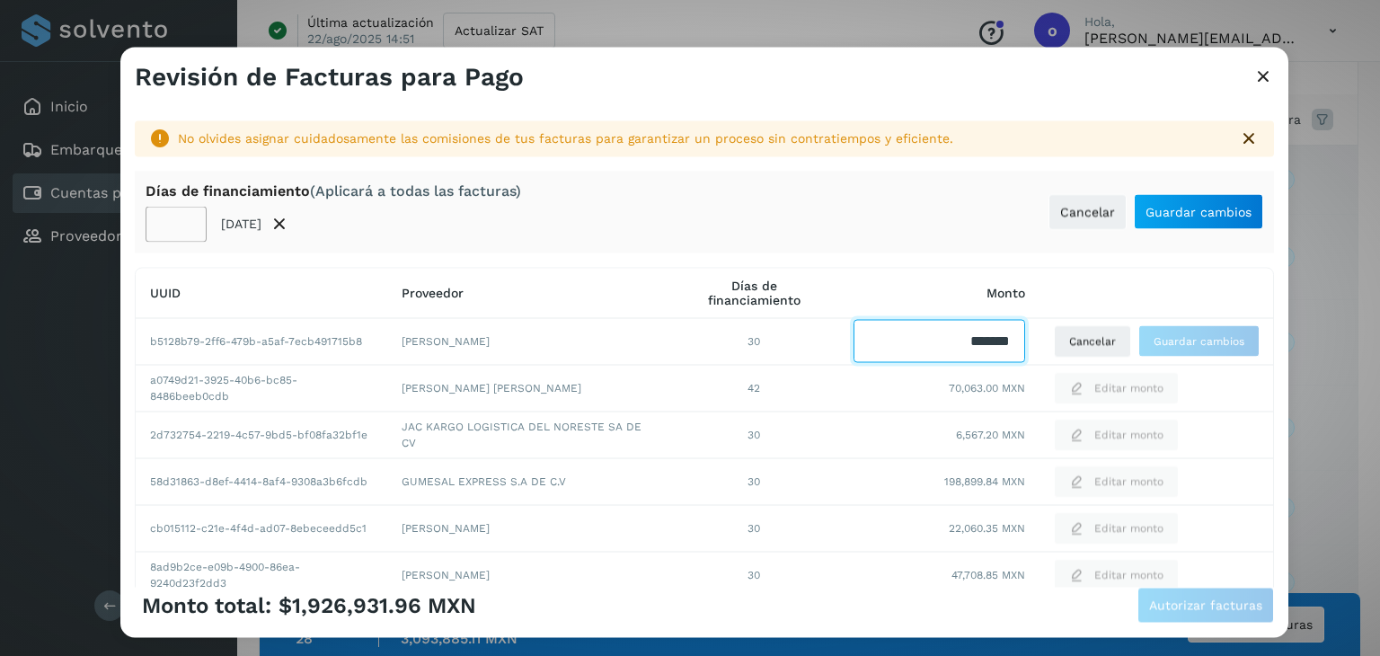
type input "********"
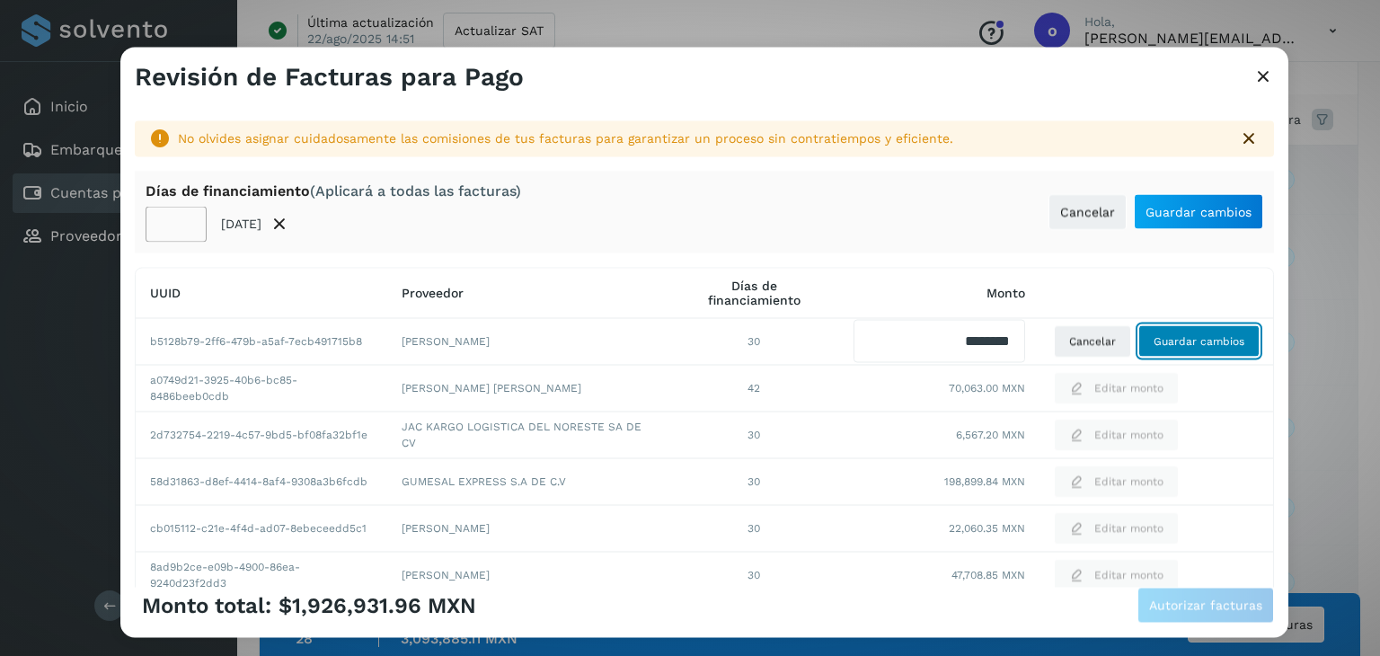
click at [1190, 342] on span "Guardar cambios" at bounding box center [1199, 341] width 91 height 16
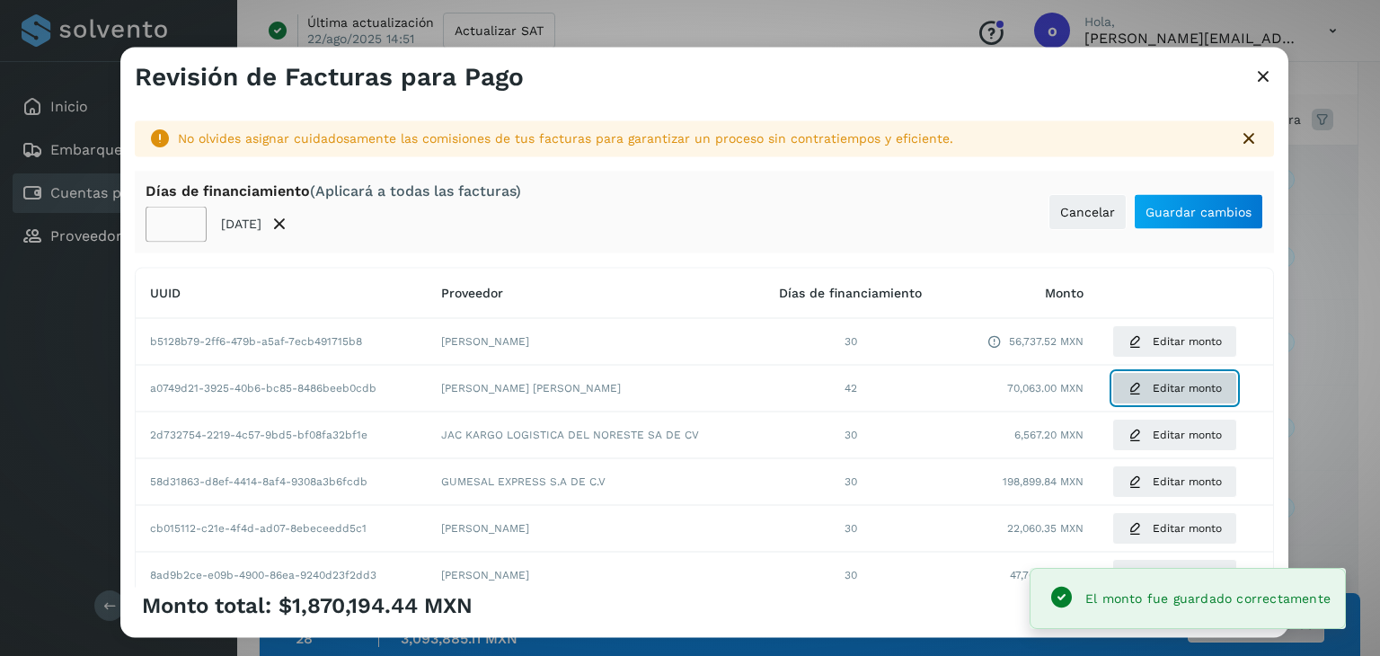
click at [1153, 384] on span "Editar monto" at bounding box center [1187, 388] width 69 height 16
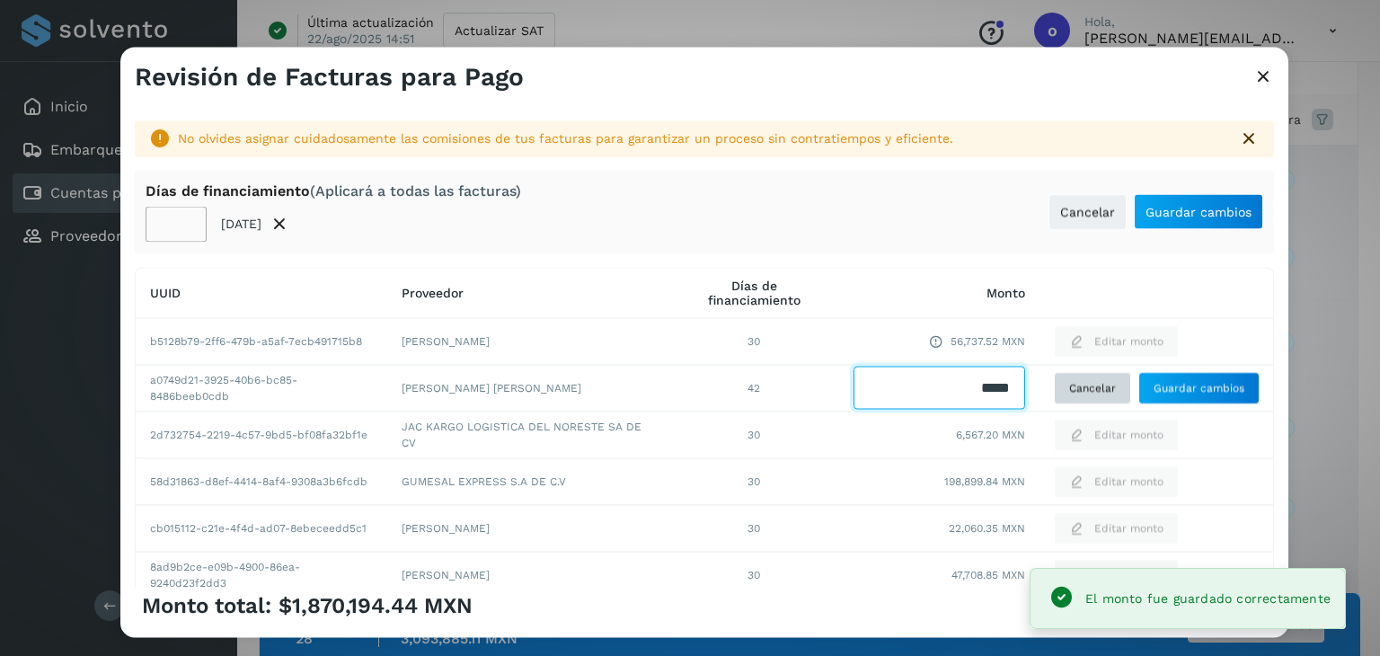
drag, startPoint x: 924, startPoint y: 388, endPoint x: 1075, endPoint y: 388, distance: 151.0
click at [1075, 598] on tr "a0749d21-3925-40b6-bc85-8486beeb0cdb [PERSON_NAME] [PERSON_NAME] 42 Cancelar Gu…" at bounding box center [705, 621] width 1138 height 47
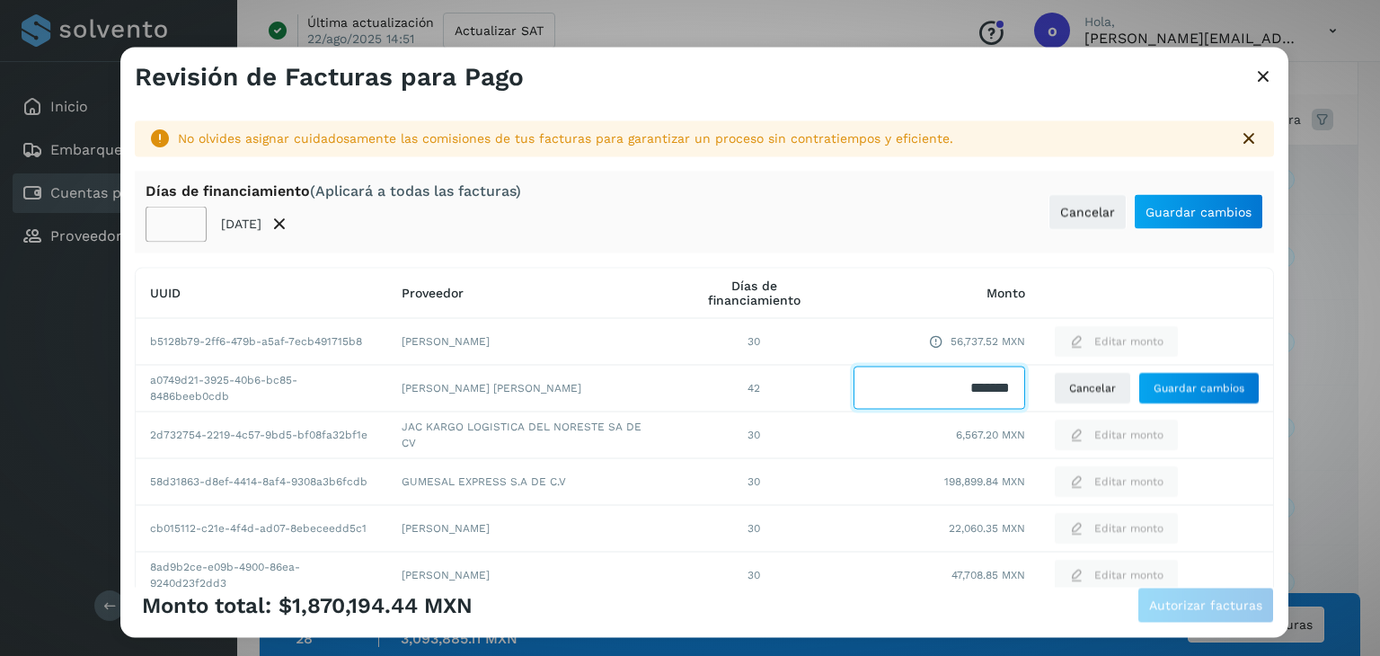
type input "********"
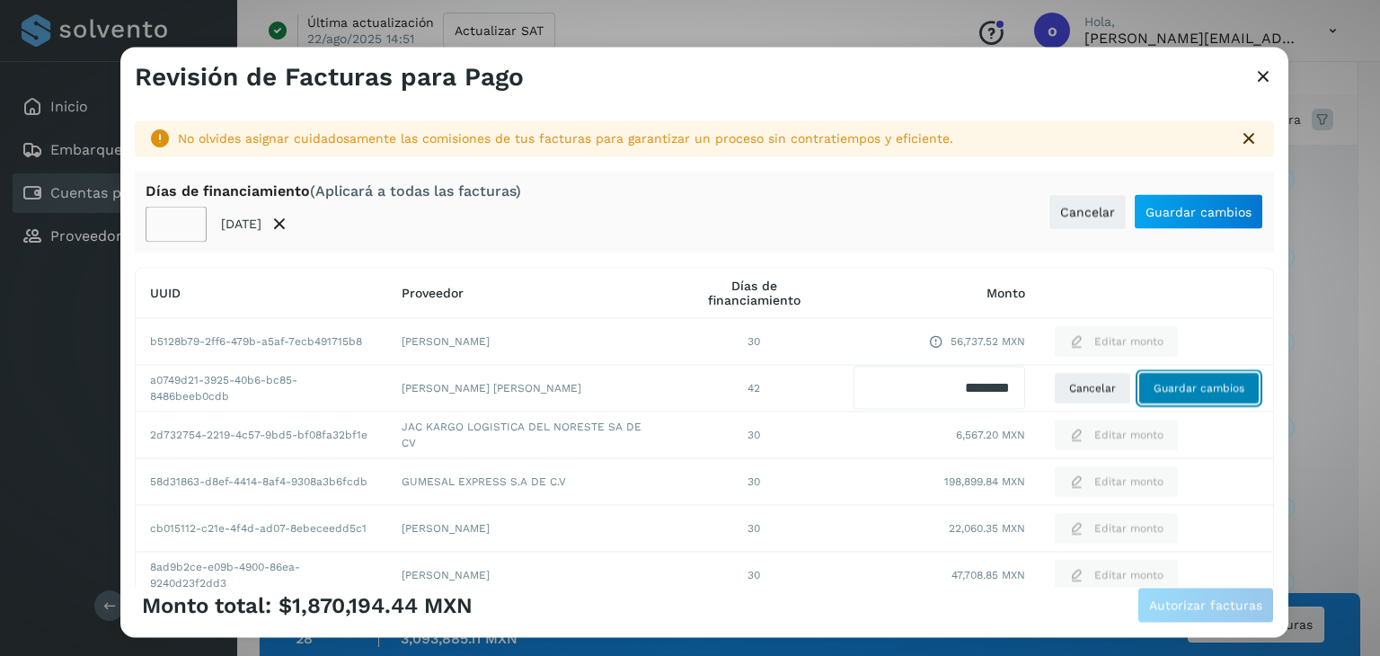
click at [1178, 393] on span "Guardar cambios" at bounding box center [1199, 388] width 91 height 16
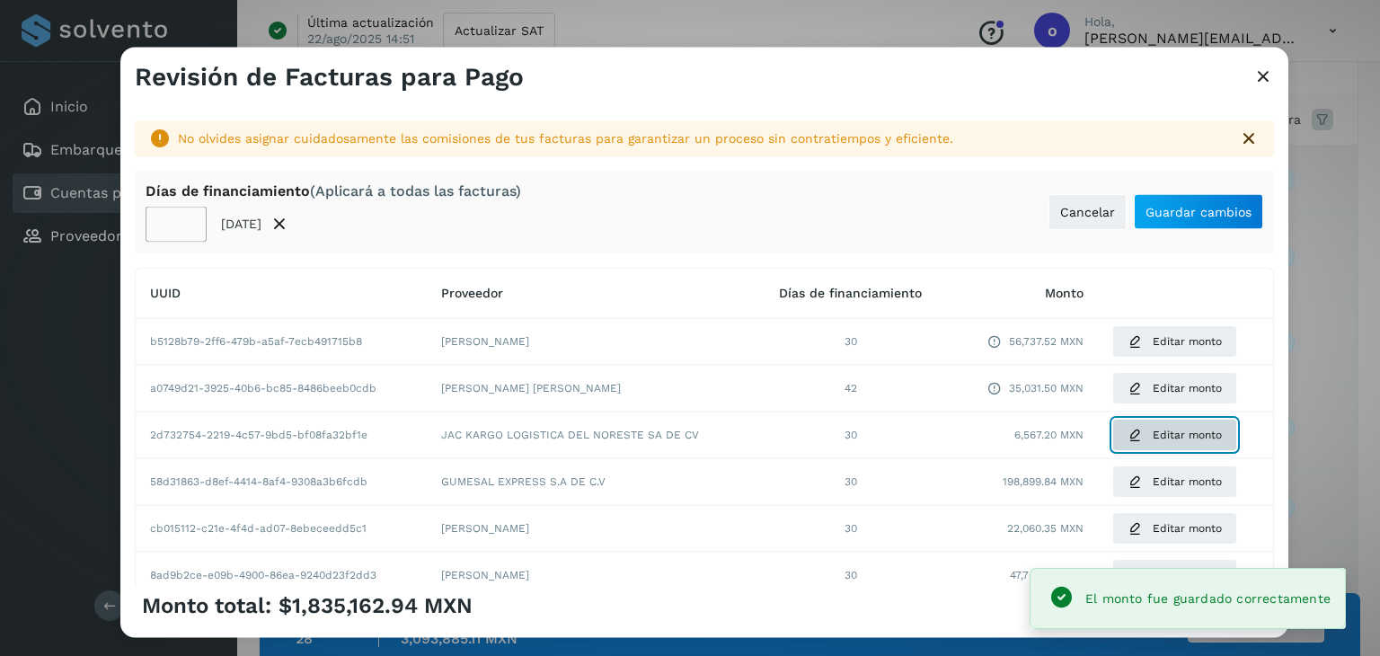
click at [1153, 436] on span "Editar monto" at bounding box center [1187, 435] width 69 height 16
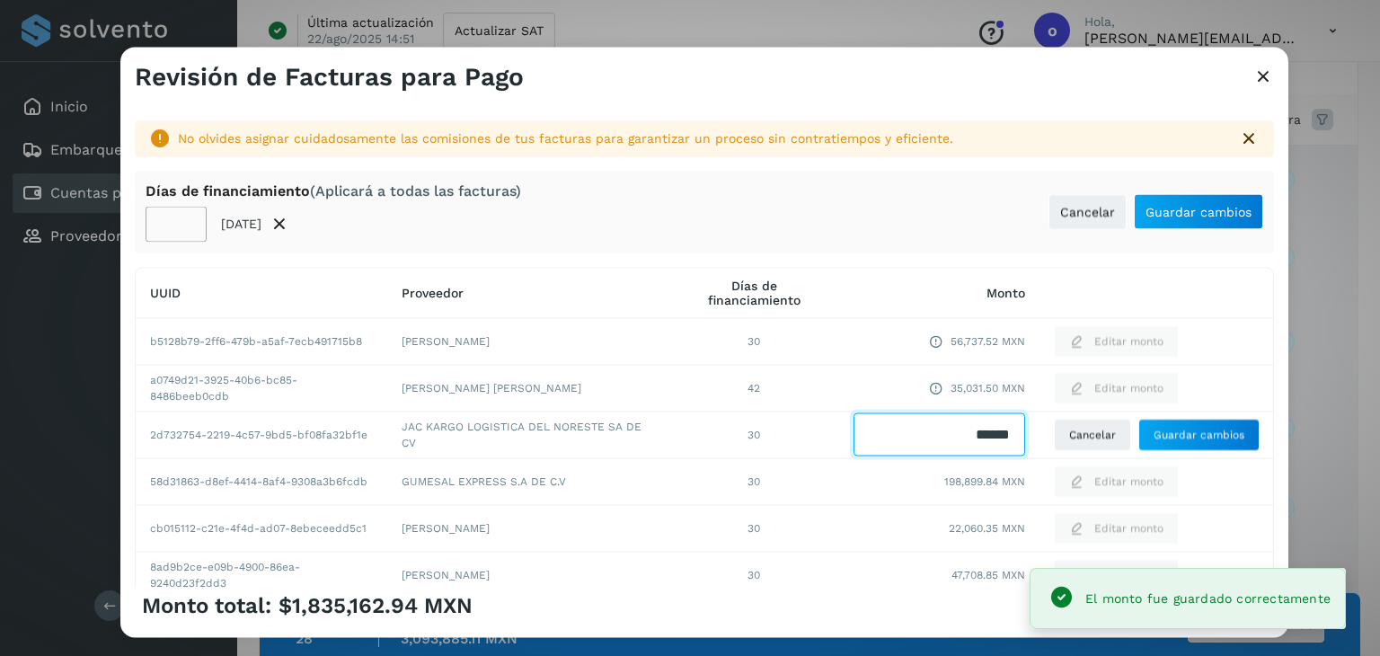
drag, startPoint x: 952, startPoint y: 434, endPoint x: 1032, endPoint y: 434, distance: 80.0
click at [1032, 434] on tr "2d732754-2219-4c57-9bd5-bf08fa32bf1e JAC KARGO LOGISTICA DEL NORESTE SA DE CV 3…" at bounding box center [705, 435] width 1138 height 47
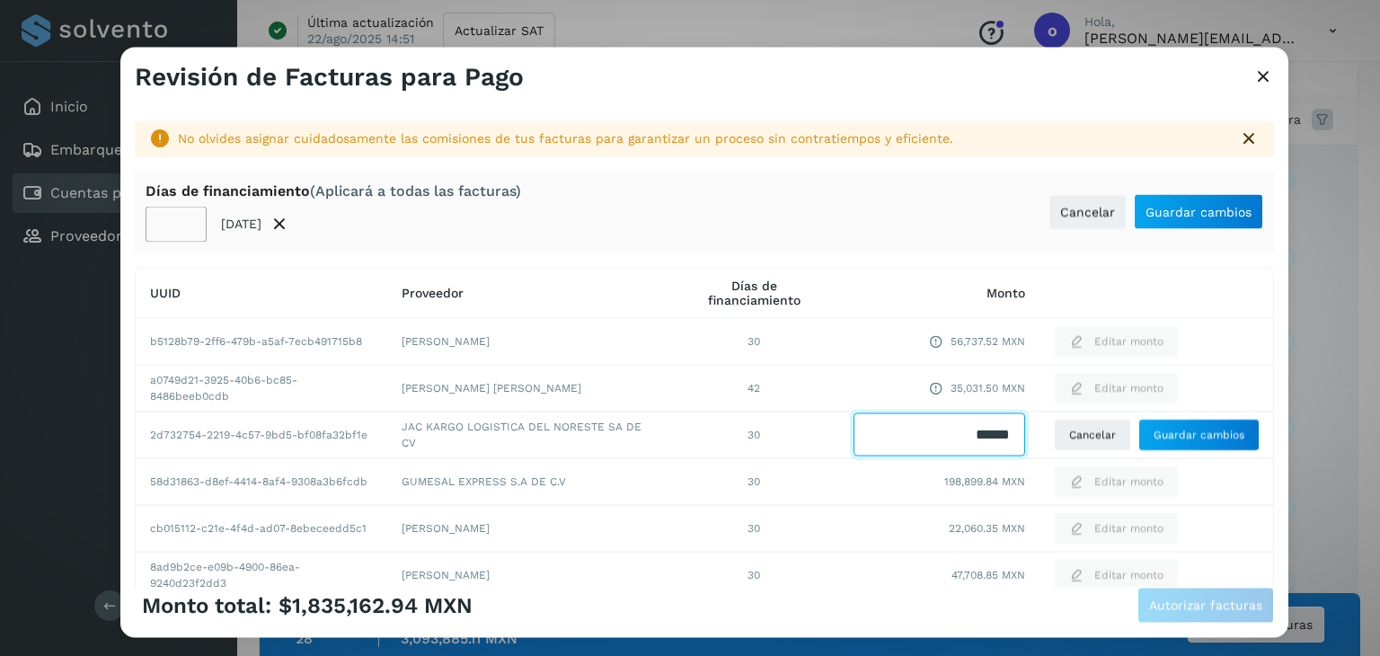
type input "*******"
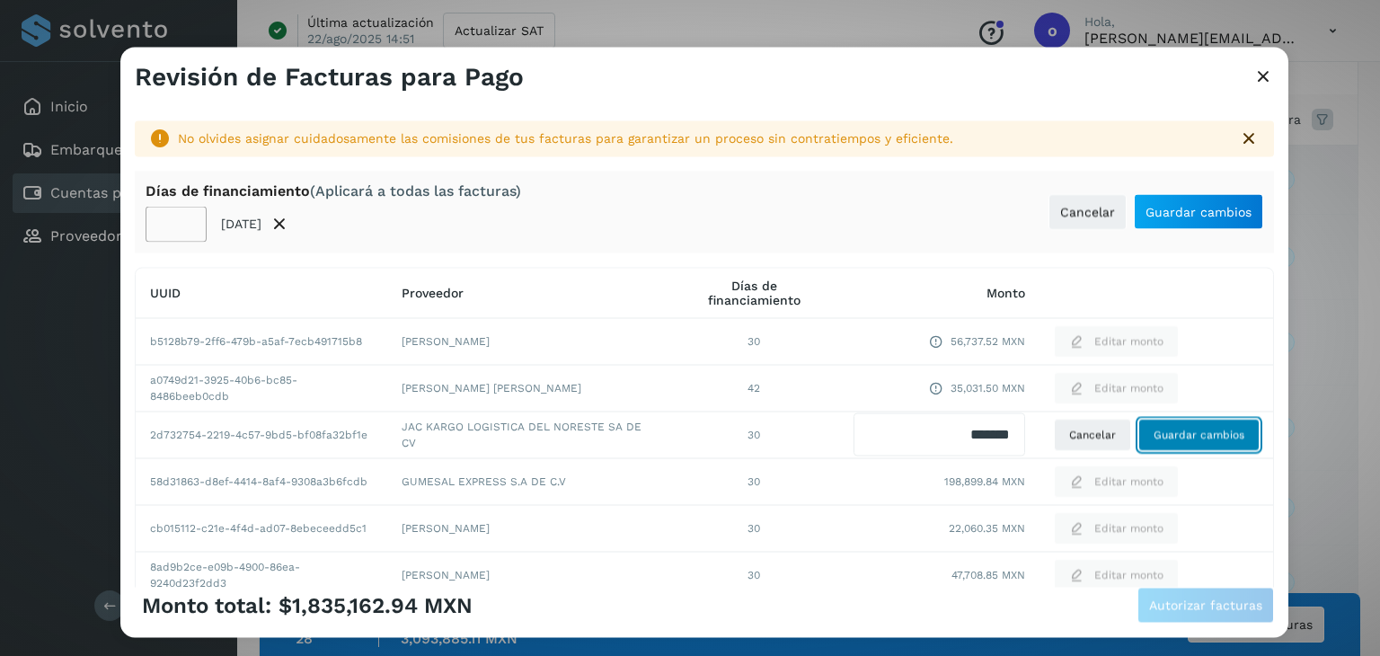
click at [1162, 424] on button "Guardar cambios" at bounding box center [1199, 435] width 121 height 32
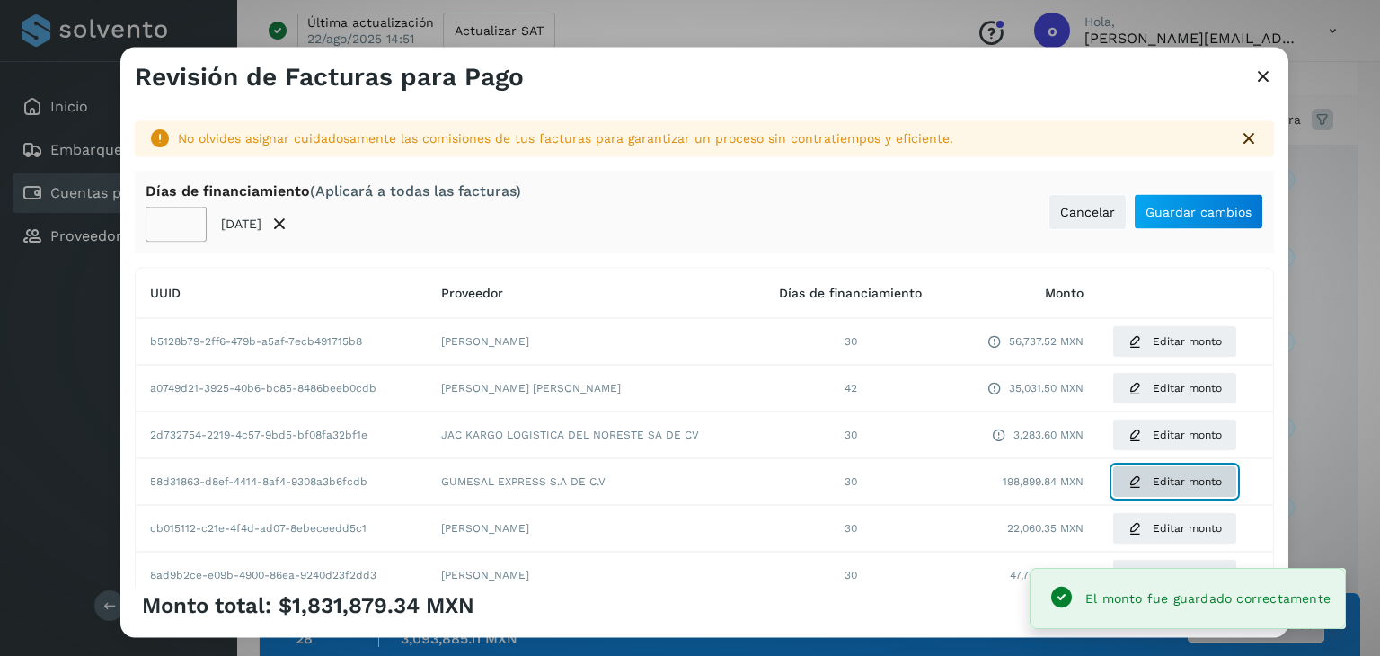
click at [1168, 479] on span "Editar monto" at bounding box center [1187, 482] width 69 height 16
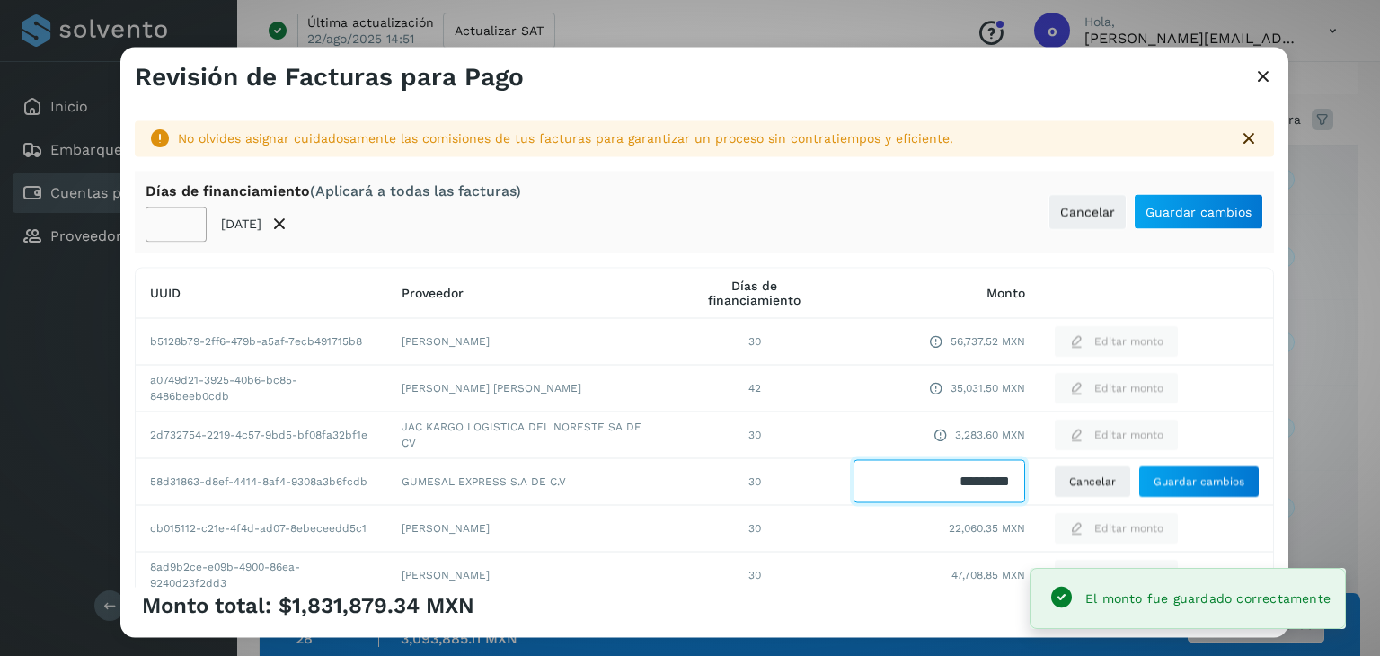
drag, startPoint x: 922, startPoint y: 486, endPoint x: 1032, endPoint y: 485, distance: 109.6
click at [1032, 485] on tr "58d31863-d8ef-4414-8af4-9308a3b6fcdb GUMESAL EXPRESS S.A DE C.V 30 Cancelar Gua…" at bounding box center [705, 481] width 1138 height 47
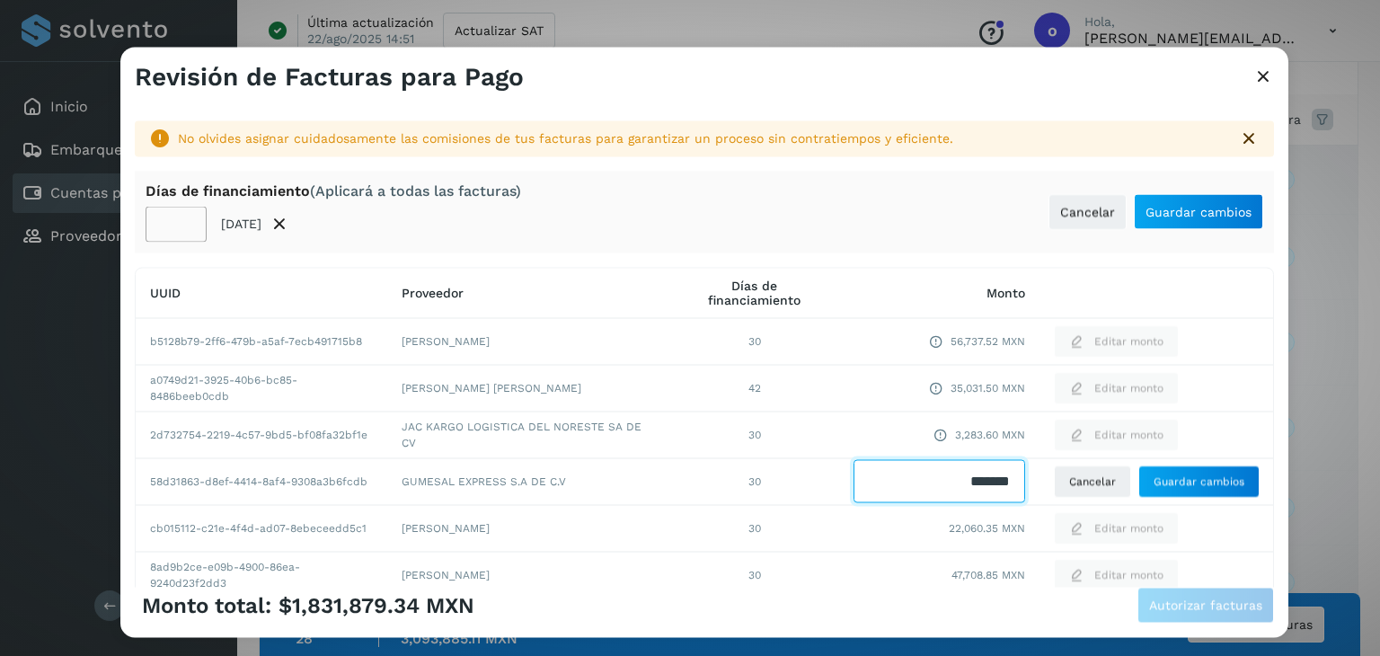
type input "********"
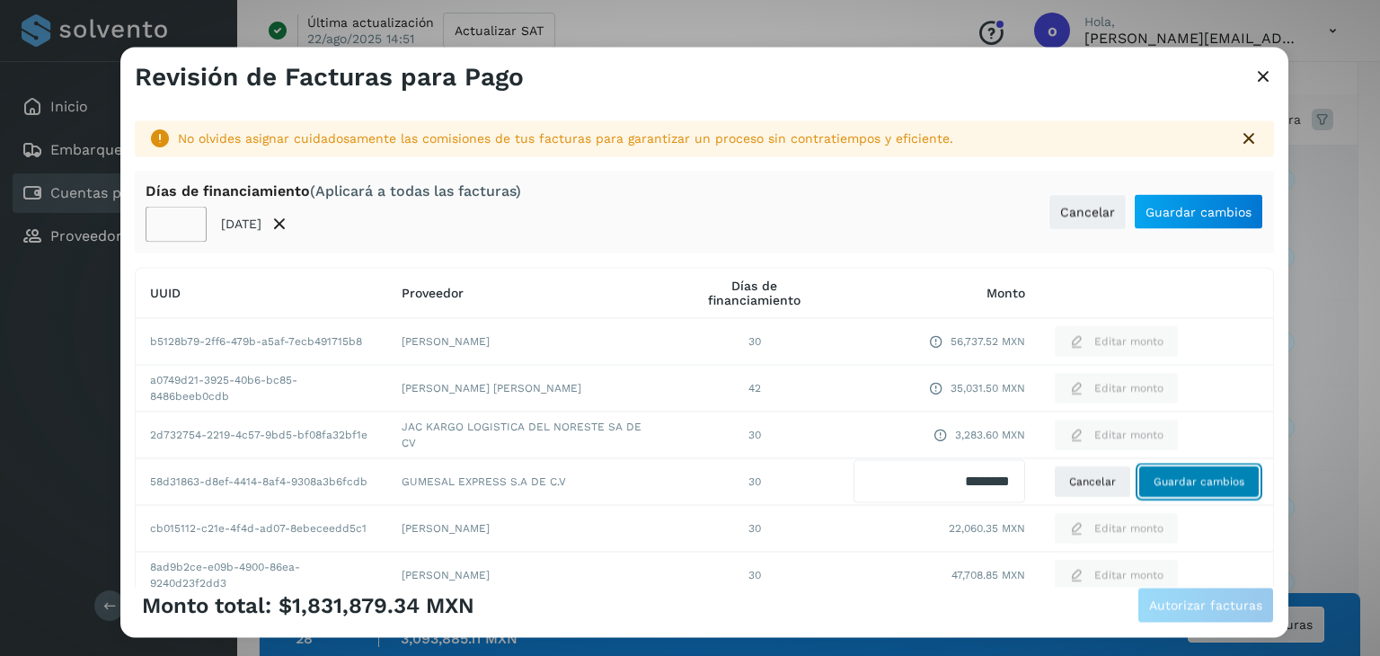
click at [1186, 482] on span "Guardar cambios" at bounding box center [1199, 482] width 91 height 16
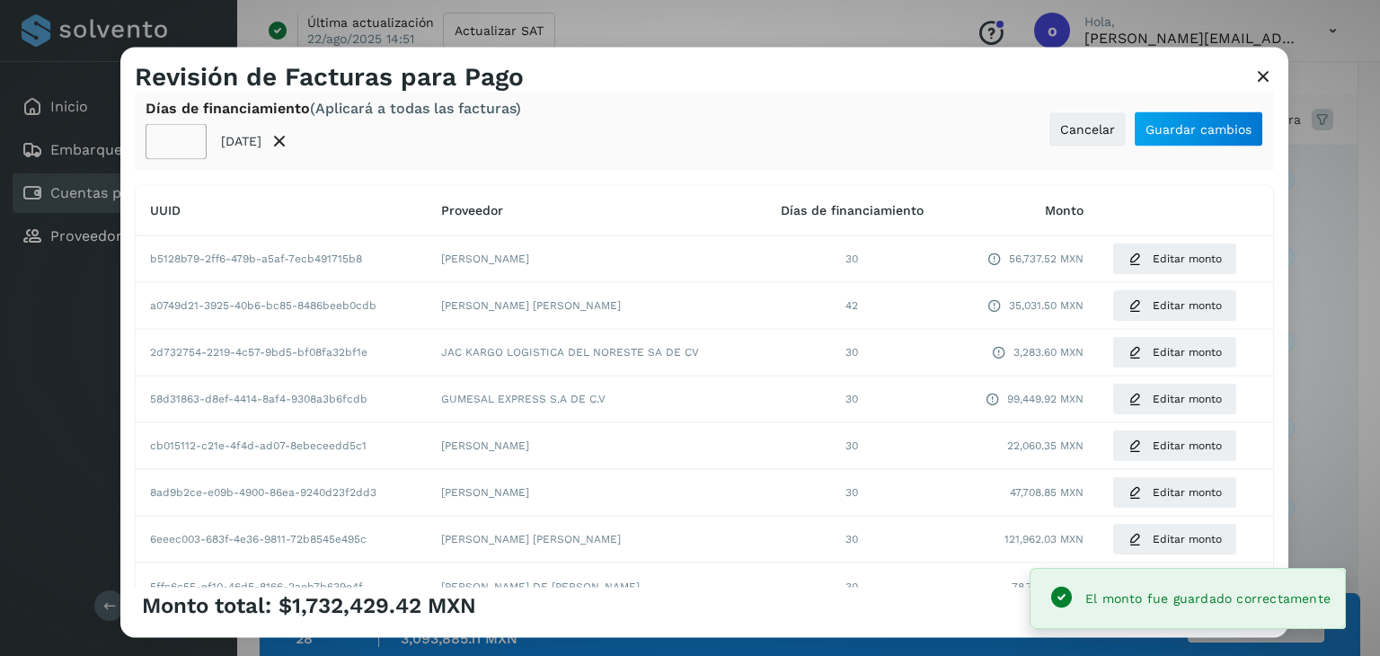
scroll to position [180, 0]
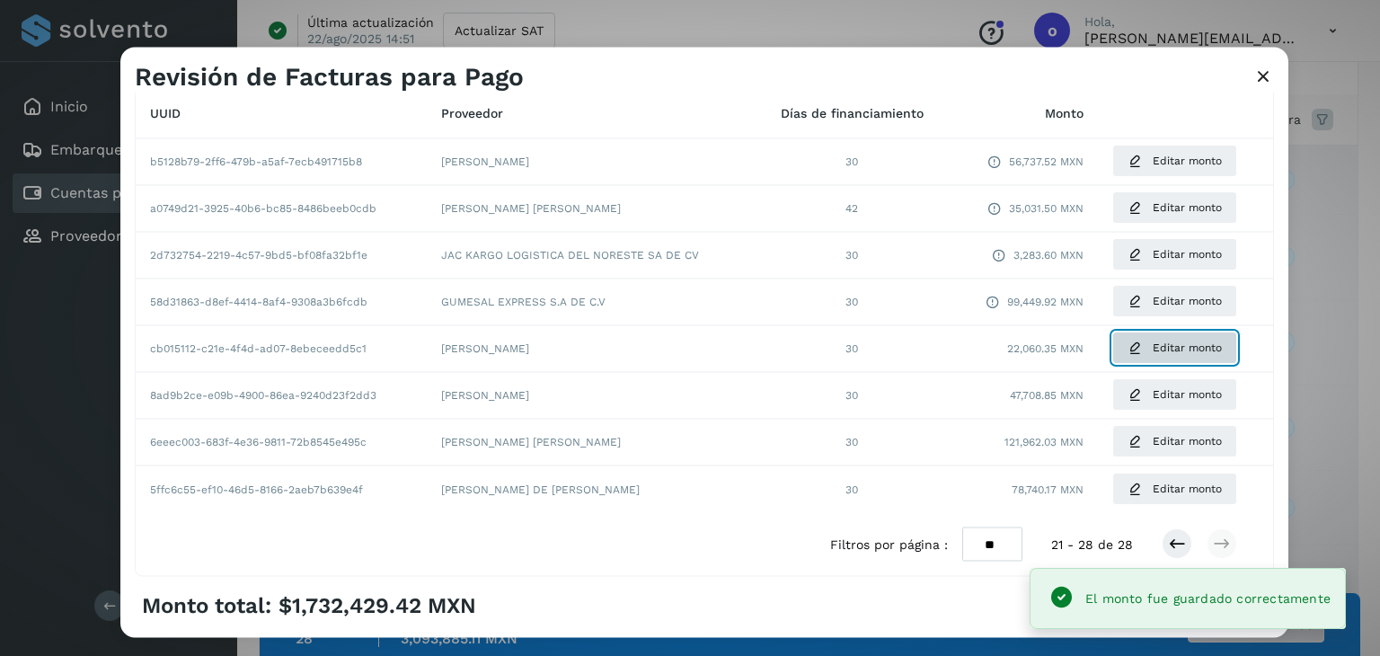
click at [1174, 346] on span "Editar monto" at bounding box center [1187, 349] width 69 height 16
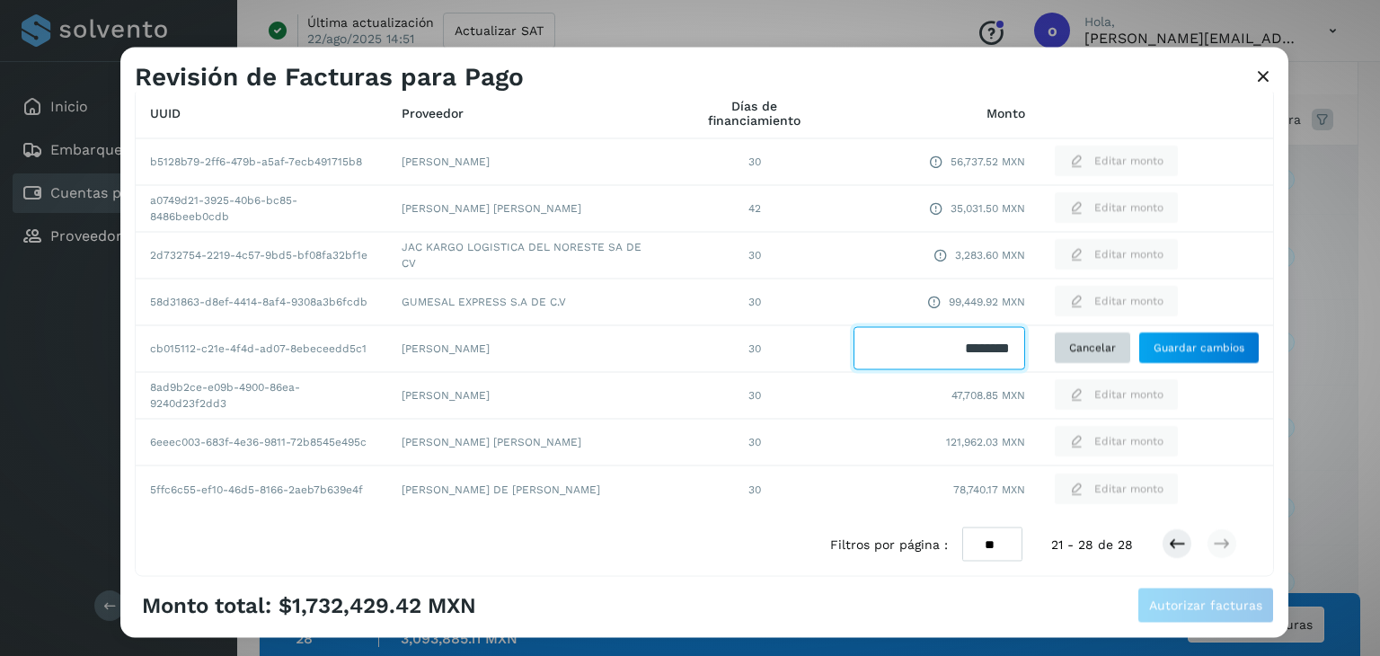
drag, startPoint x: 936, startPoint y: 358, endPoint x: 1047, endPoint y: 342, distance: 111.6
click at [1047, 342] on tr "cb015112-c21e-4f4d-ad07-8ebeceedd5c1 [PERSON_NAME] 30 Cancelar Guardar cambios" at bounding box center [705, 348] width 1138 height 47
type input "********"
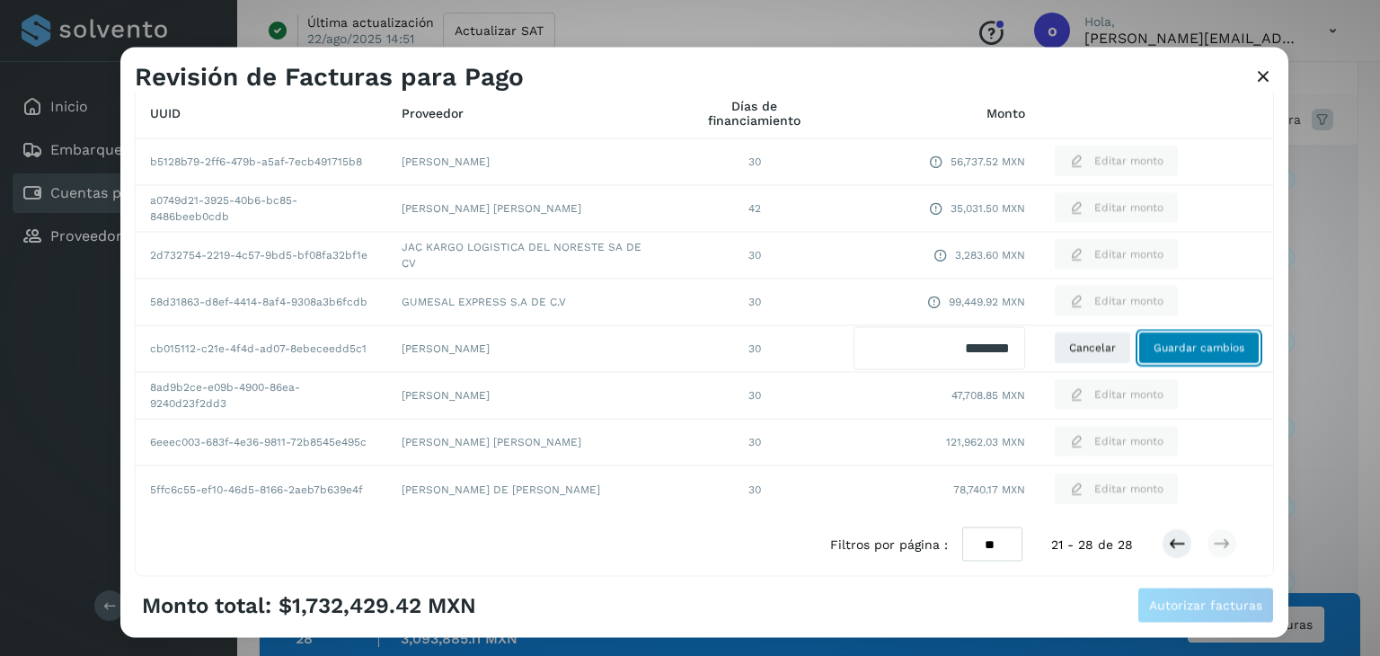
click at [1183, 354] on span "Guardar cambios" at bounding box center [1199, 349] width 91 height 16
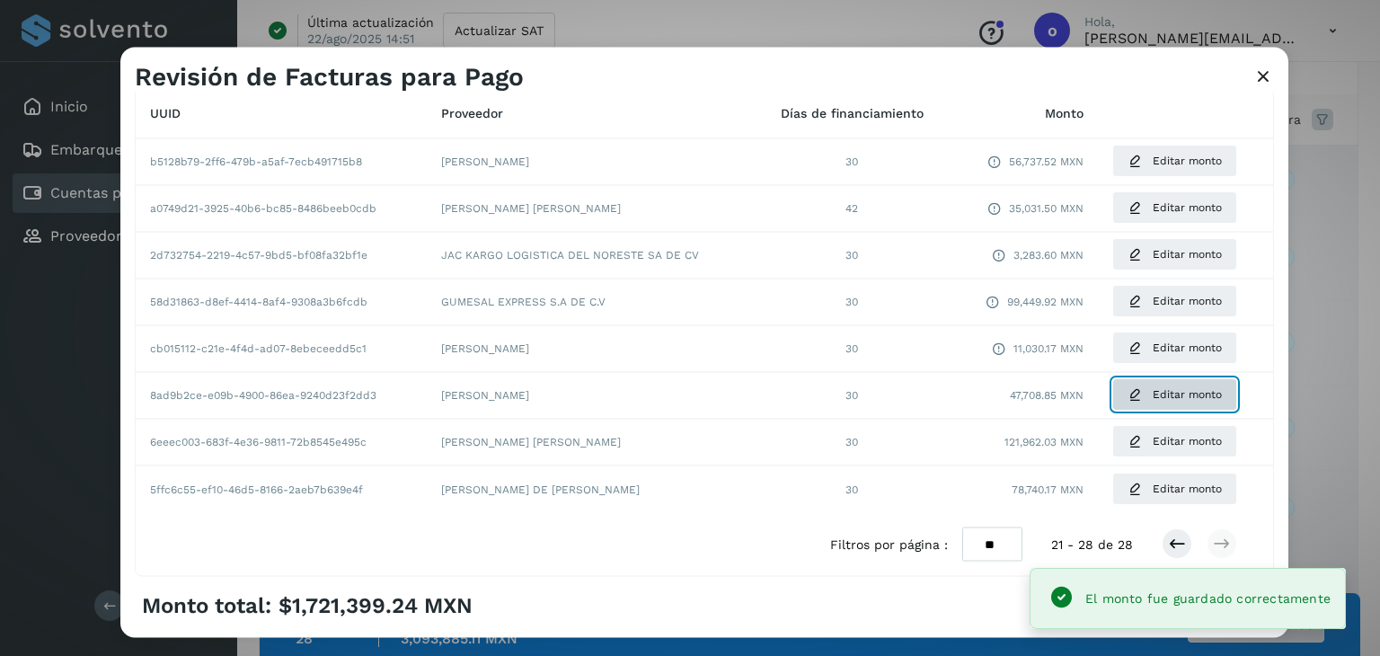
click at [1172, 407] on button "Editar monto" at bounding box center [1174, 395] width 125 height 32
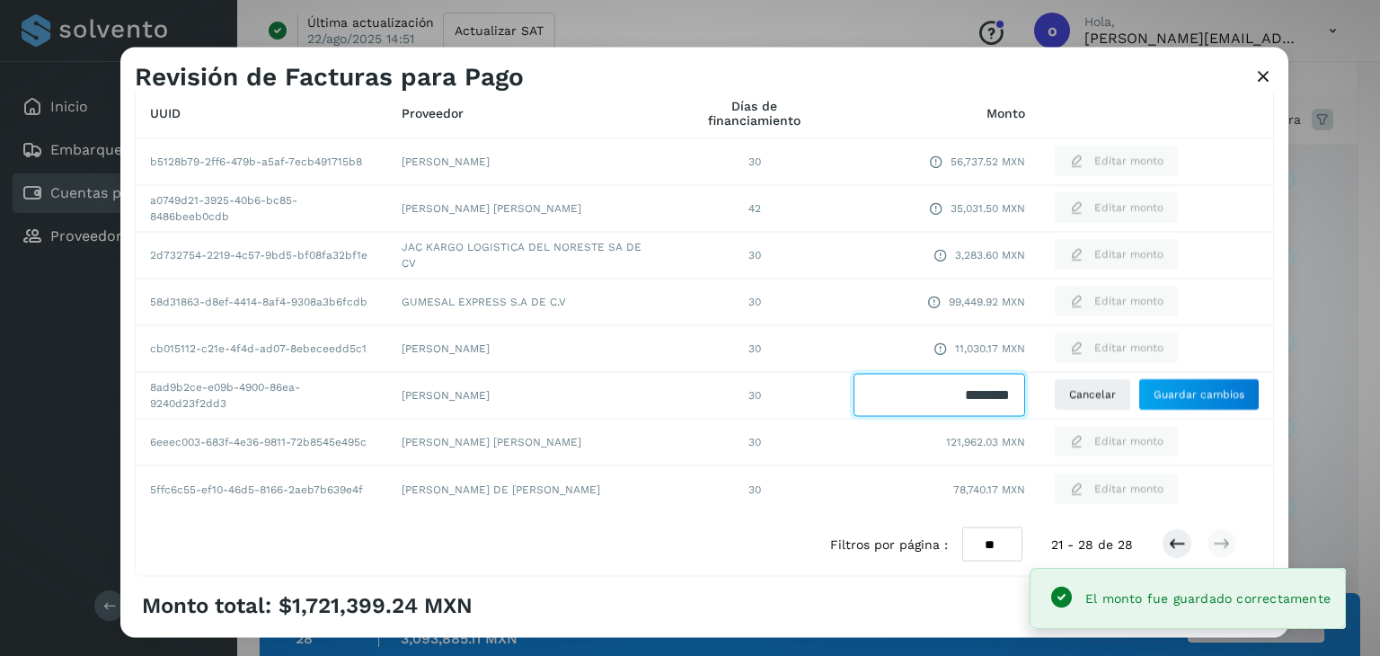
drag, startPoint x: 910, startPoint y: 395, endPoint x: 1020, endPoint y: 396, distance: 109.6
click at [1020, 396] on td at bounding box center [939, 395] width 200 height 47
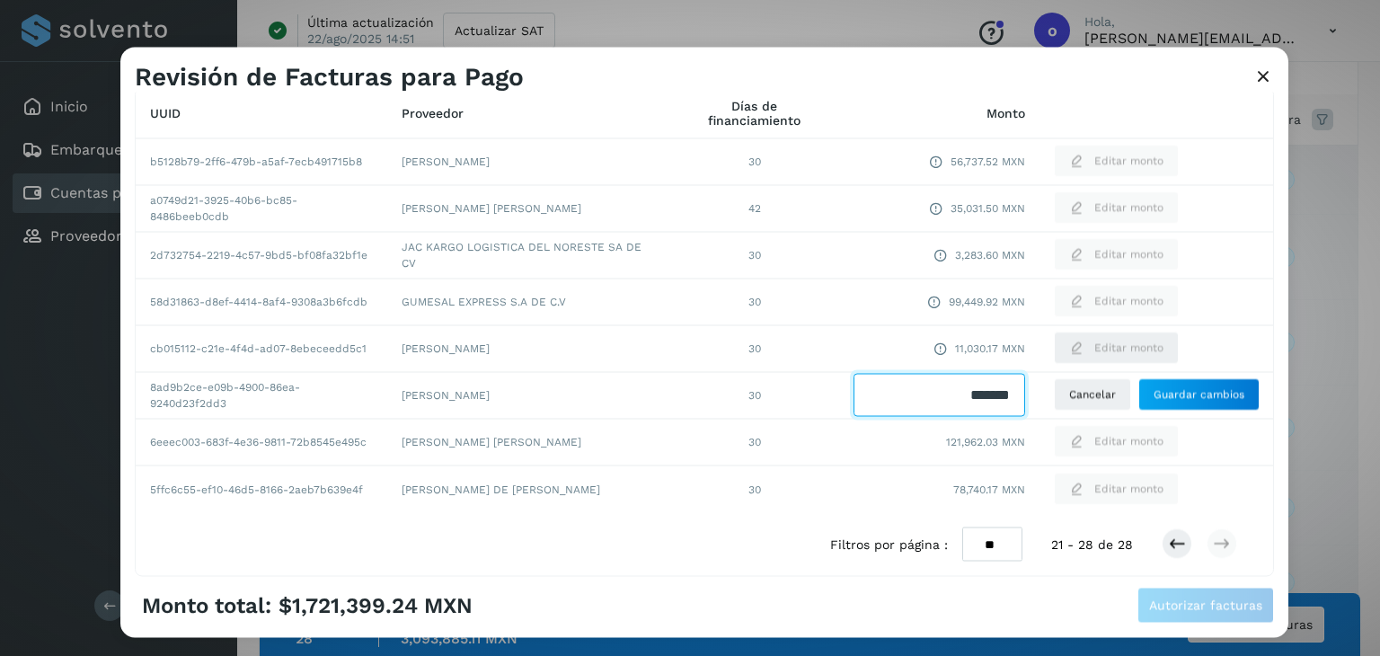
type input "********"
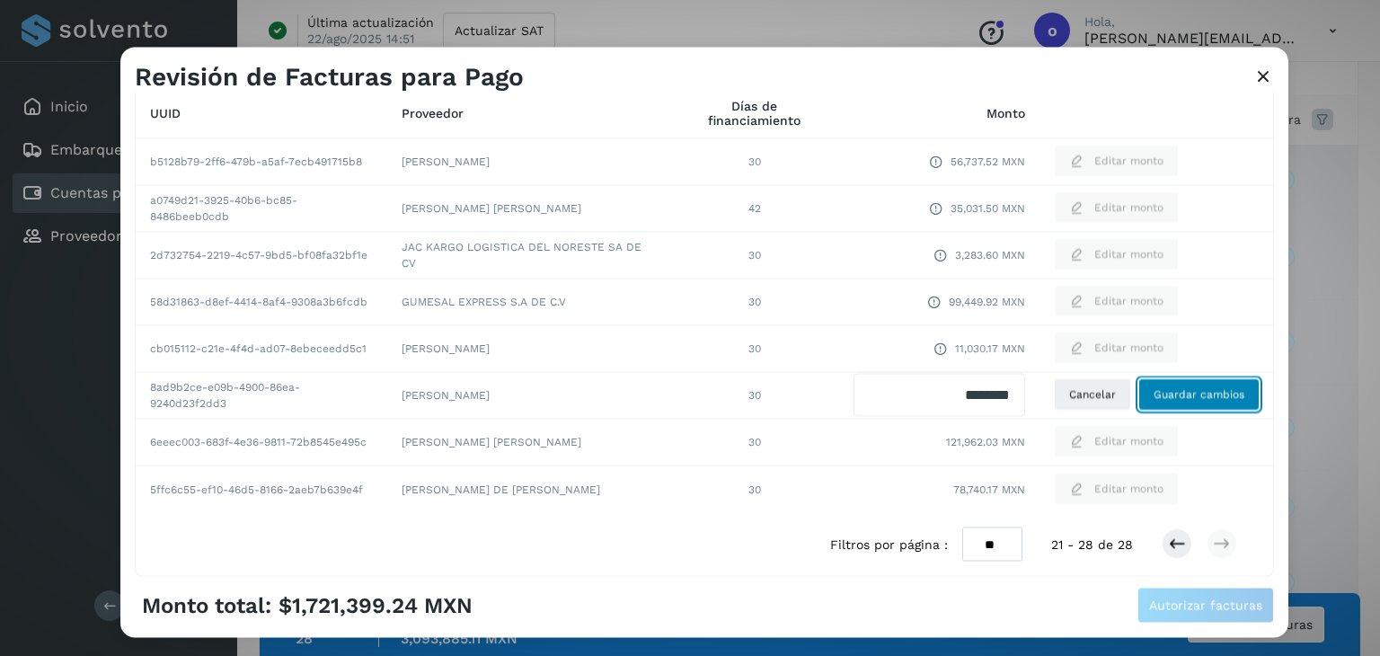
click at [1174, 405] on button "Guardar cambios" at bounding box center [1199, 395] width 121 height 32
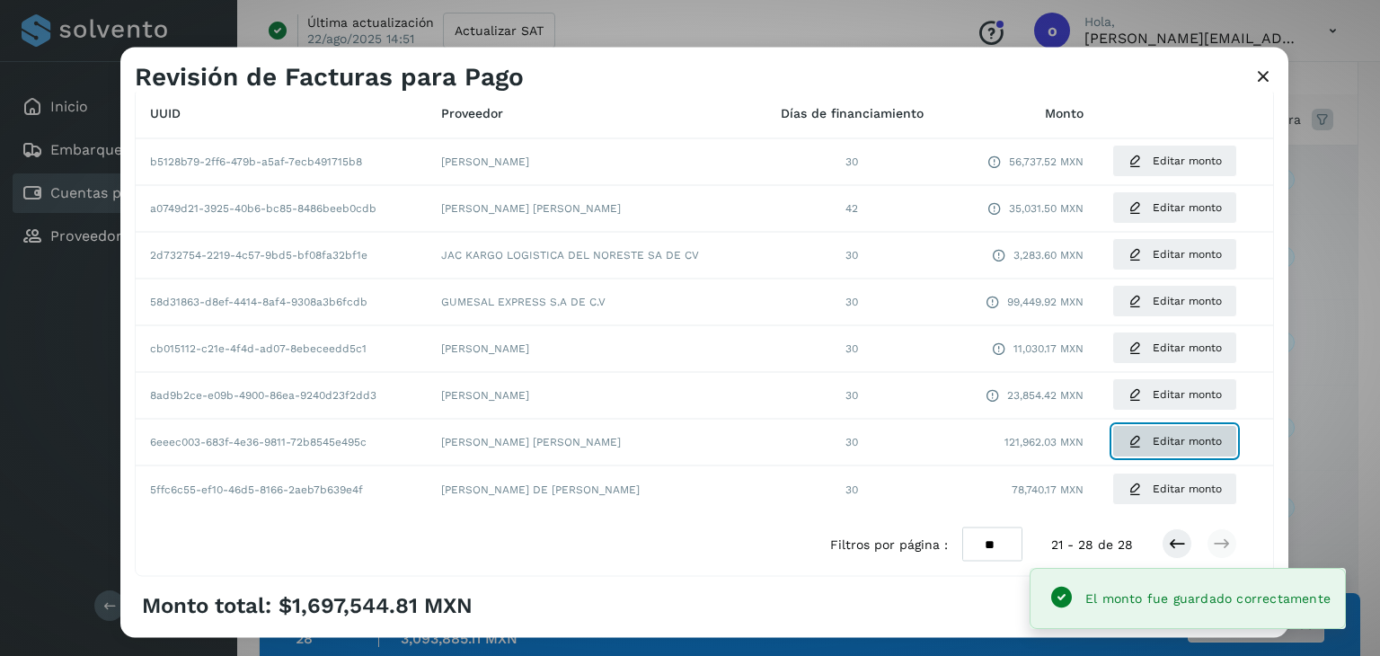
click at [1128, 447] on icon at bounding box center [1135, 442] width 14 height 14
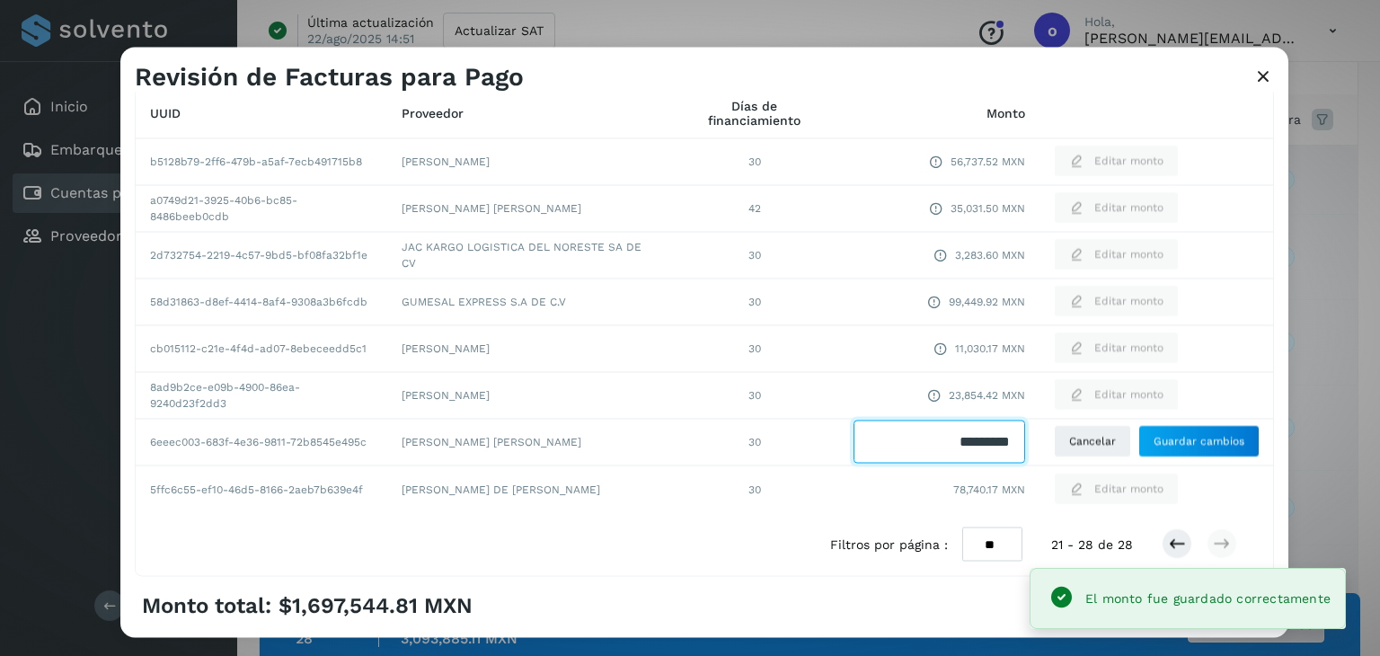
drag, startPoint x: 927, startPoint y: 450, endPoint x: 1012, endPoint y: 445, distance: 84.6
click at [1012, 433] on input "Facturas" at bounding box center [940, 442] width 172 height 43
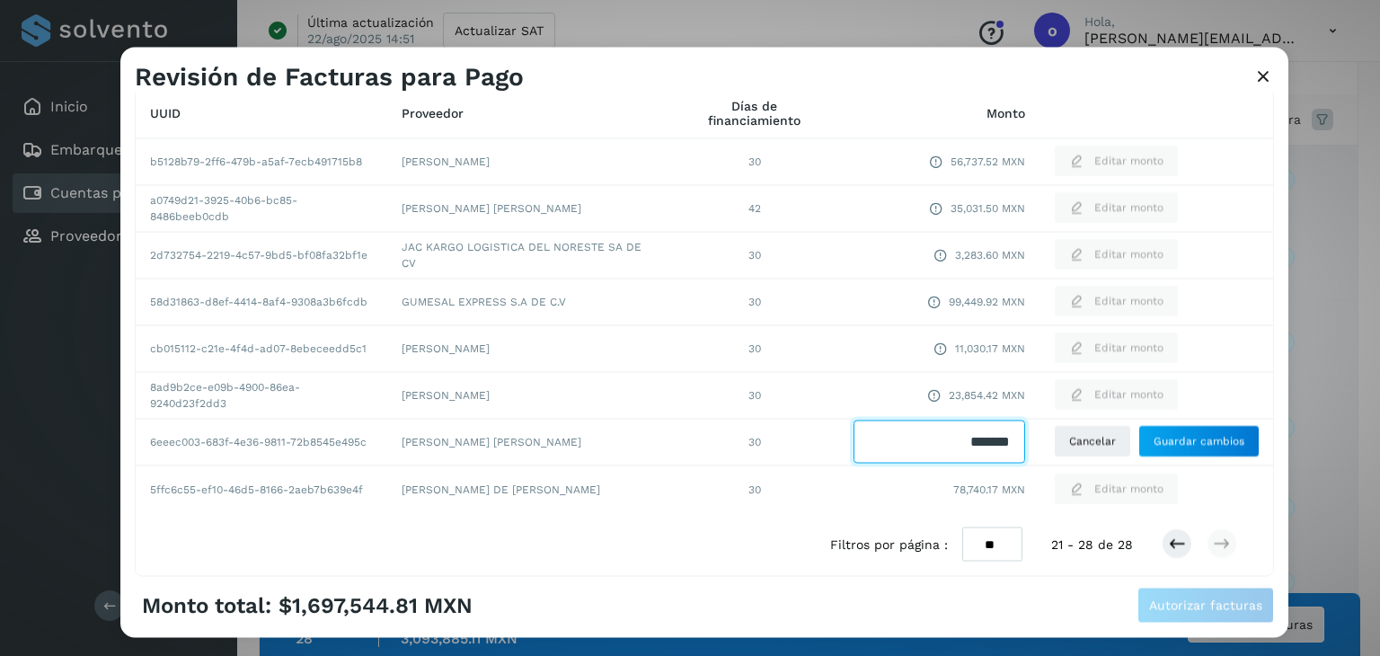
type input "********"
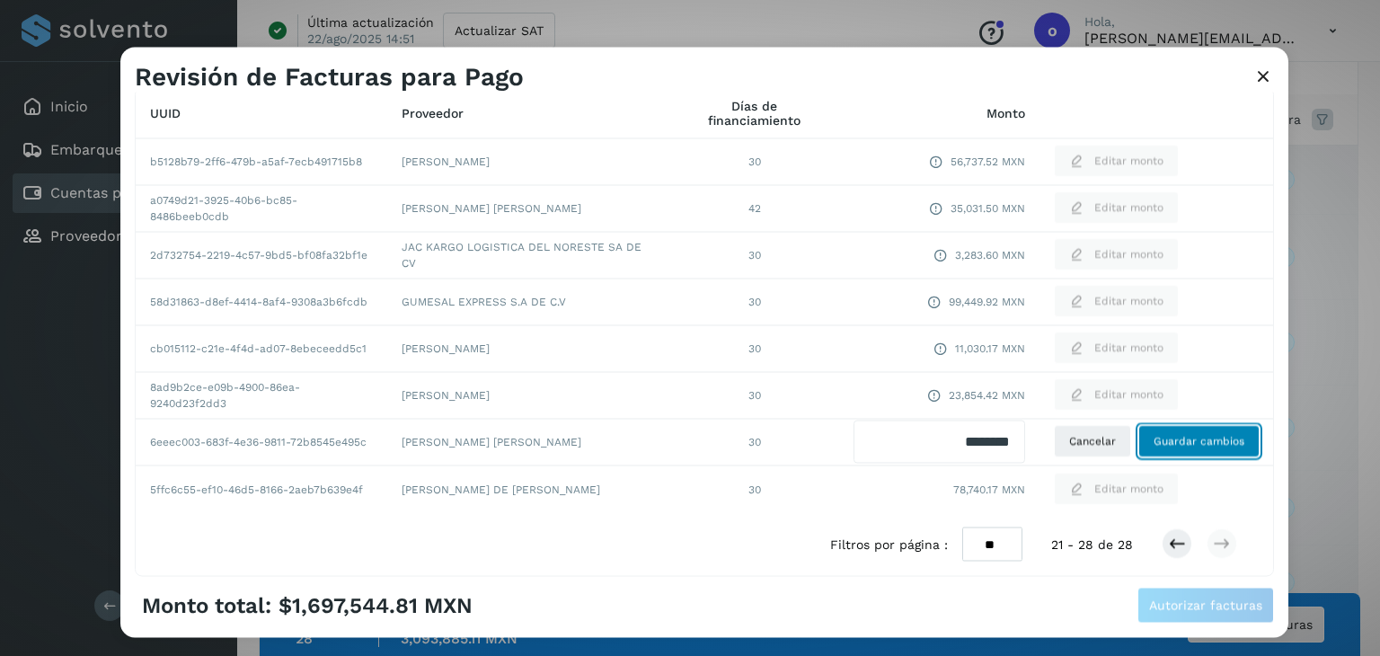
click at [1166, 450] on button "Guardar cambios" at bounding box center [1199, 442] width 121 height 32
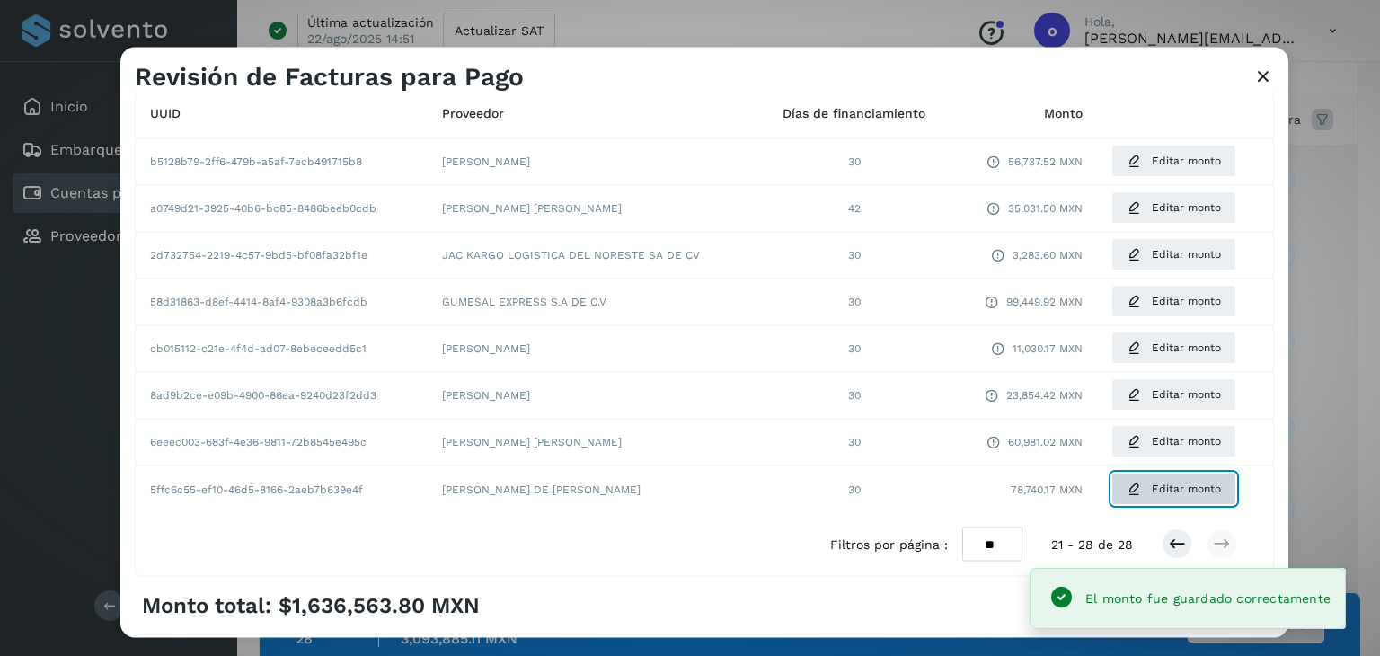
click at [1153, 488] on span "Editar monto" at bounding box center [1186, 489] width 69 height 16
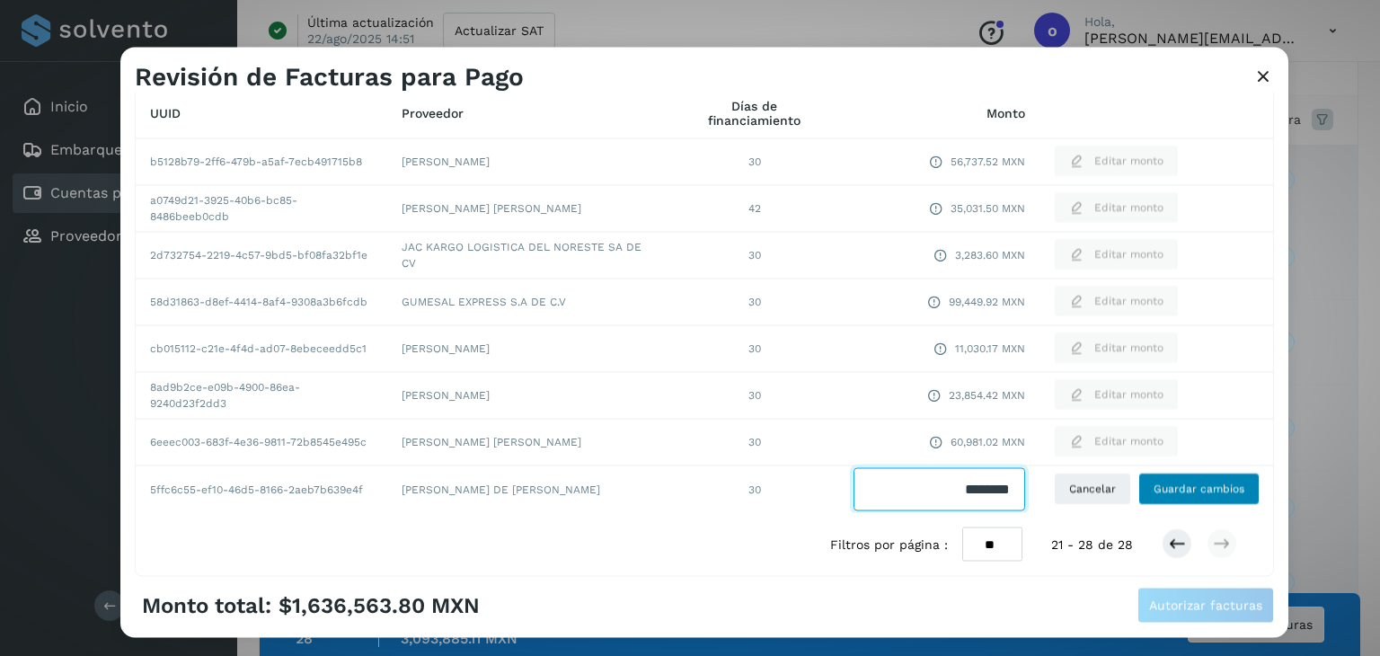
drag, startPoint x: 941, startPoint y: 495, endPoint x: 1143, endPoint y: 502, distance: 202.3
click at [1143, 502] on tr "5ffc6c55-ef10-46d5-8166-2aeb7b639e4f [PERSON_NAME] DE [PERSON_NAME] 30 Cancelar…" at bounding box center [705, 488] width 1138 height 47
type input "********"
click at [1154, 494] on span "Guardar cambios" at bounding box center [1199, 489] width 91 height 16
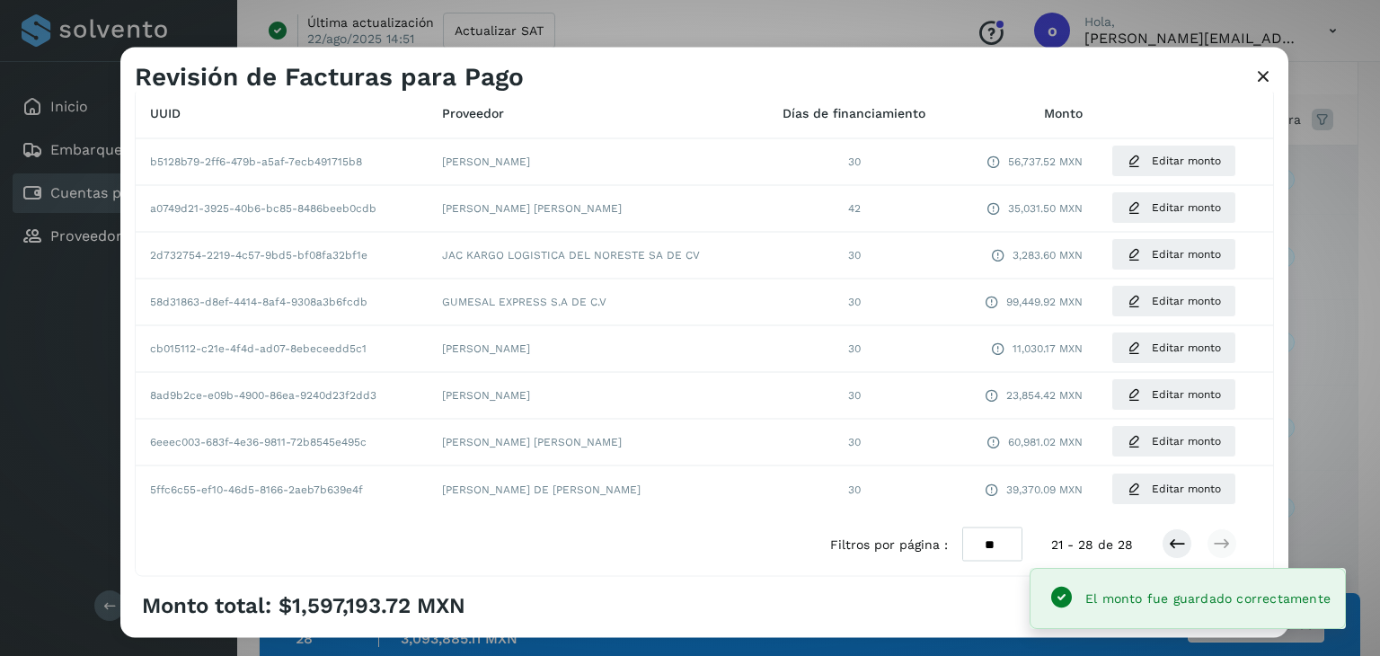
scroll to position [244, 0]
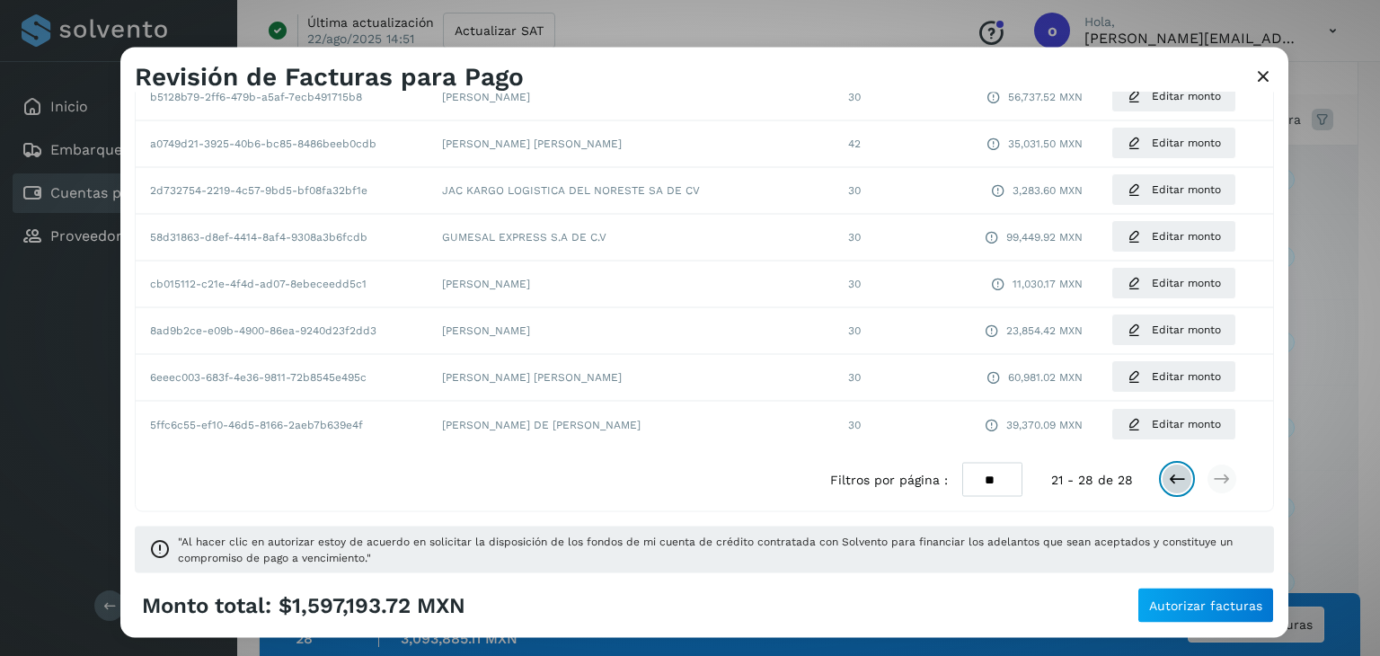
click at [1168, 485] on icon at bounding box center [1177, 480] width 18 height 18
click at [1164, 488] on button at bounding box center [1177, 480] width 31 height 31
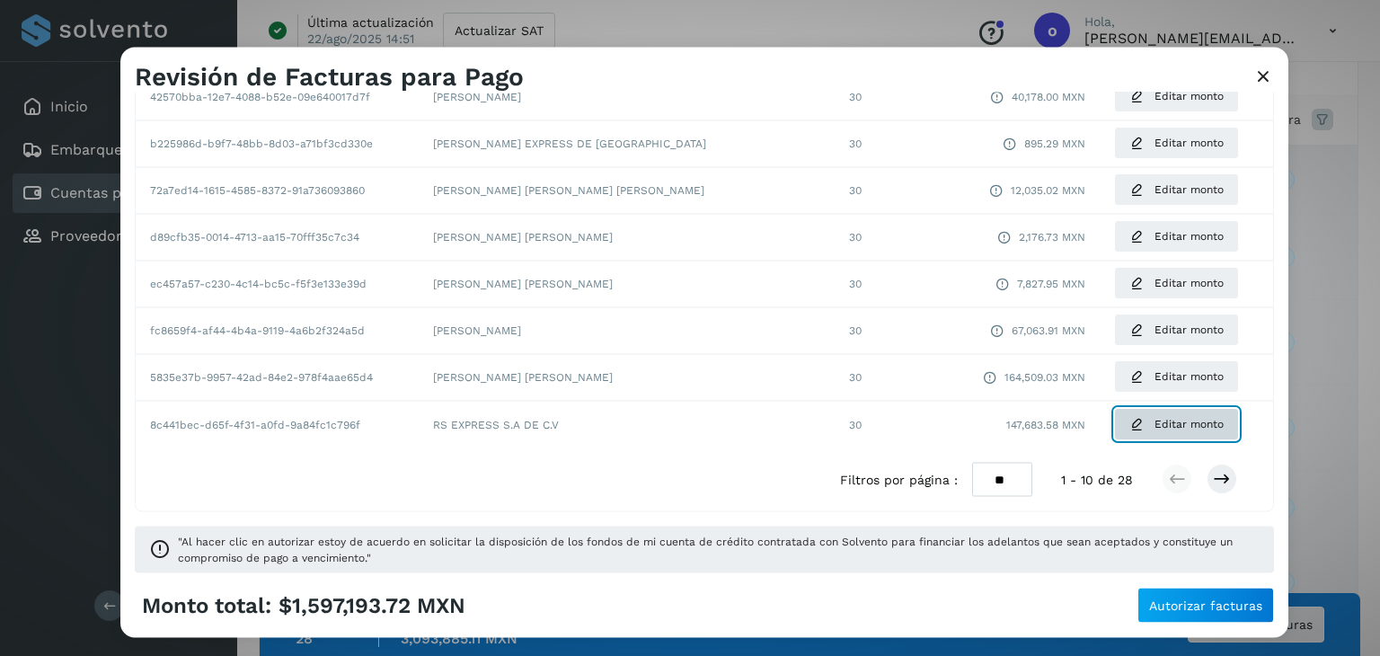
click at [1155, 431] on span "Editar monto" at bounding box center [1189, 424] width 69 height 16
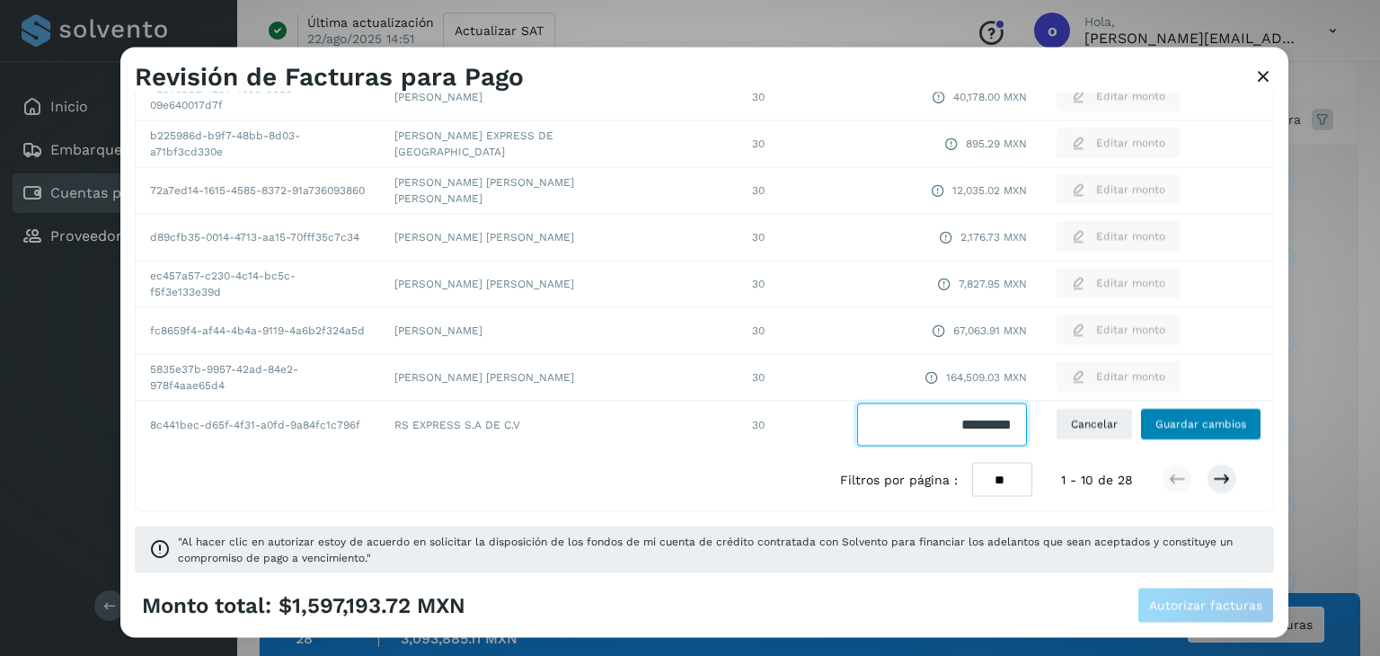
drag, startPoint x: 911, startPoint y: 425, endPoint x: 1125, endPoint y: 425, distance: 213.9
click at [1125, 425] on tr "8c441bec-d65f-4f31-a0fd-9a84fc1c796f RS EXPRESS S.A DE C.V 30 Cancelar Guardar …" at bounding box center [705, 424] width 1138 height 47
type input "********"
click at [1197, 422] on span "Guardar cambios" at bounding box center [1201, 424] width 91 height 16
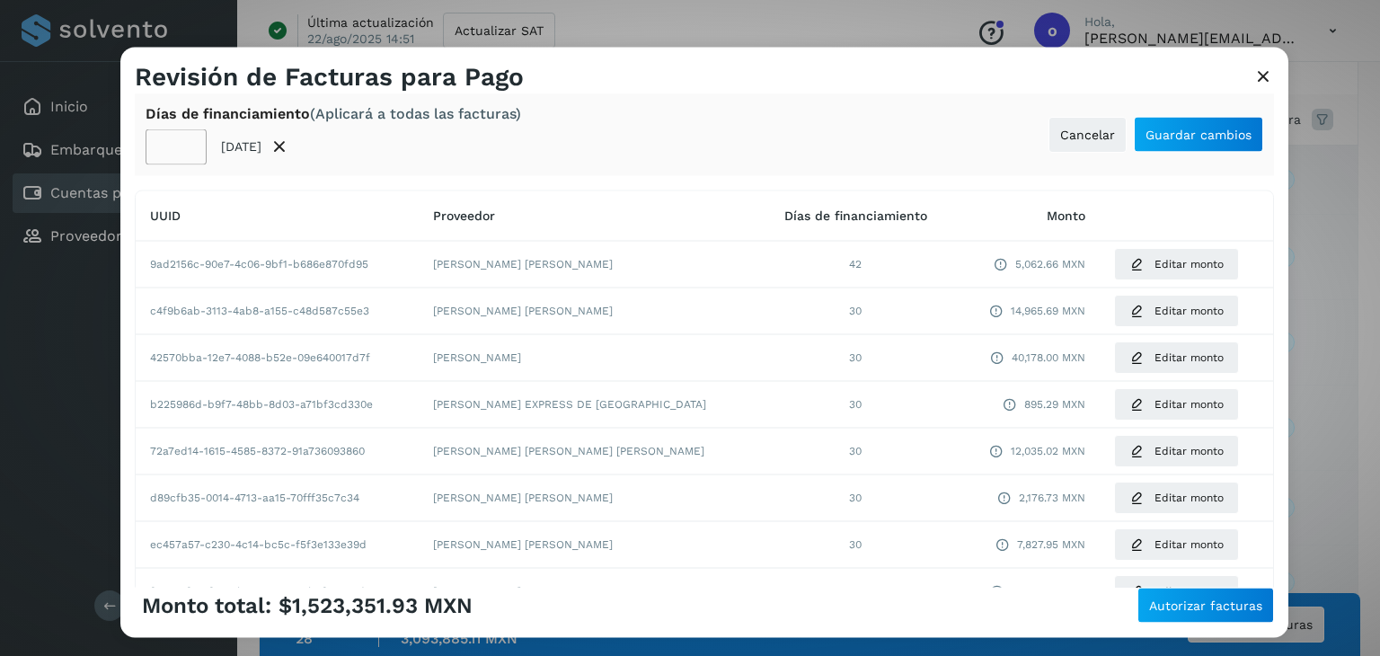
scroll to position [0, 0]
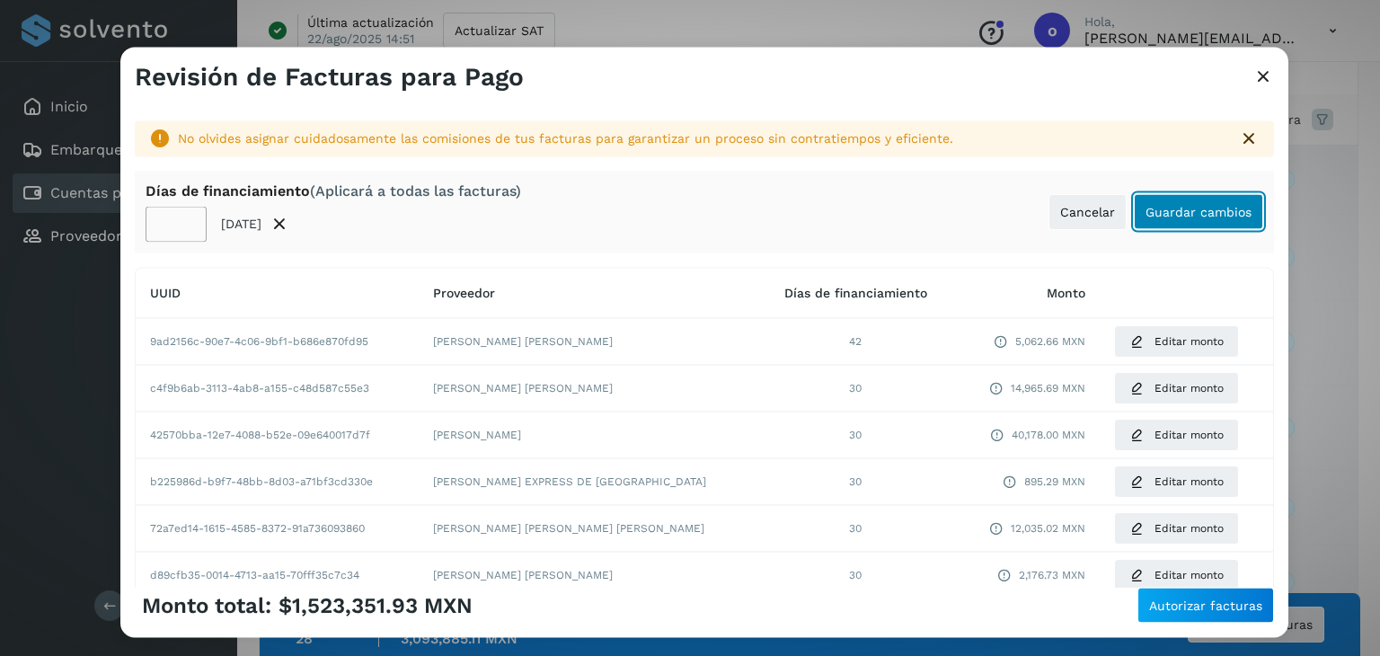
click at [1163, 217] on span "Guardar cambios" at bounding box center [1199, 212] width 106 height 13
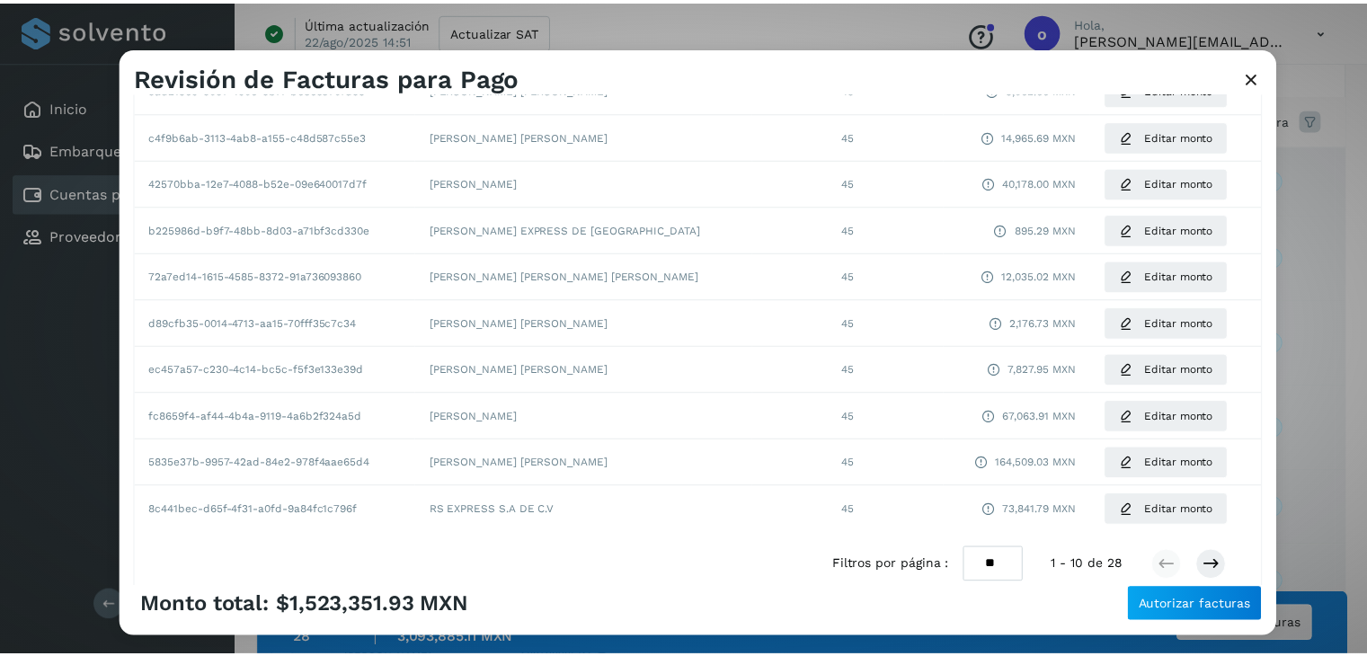
scroll to position [325, 0]
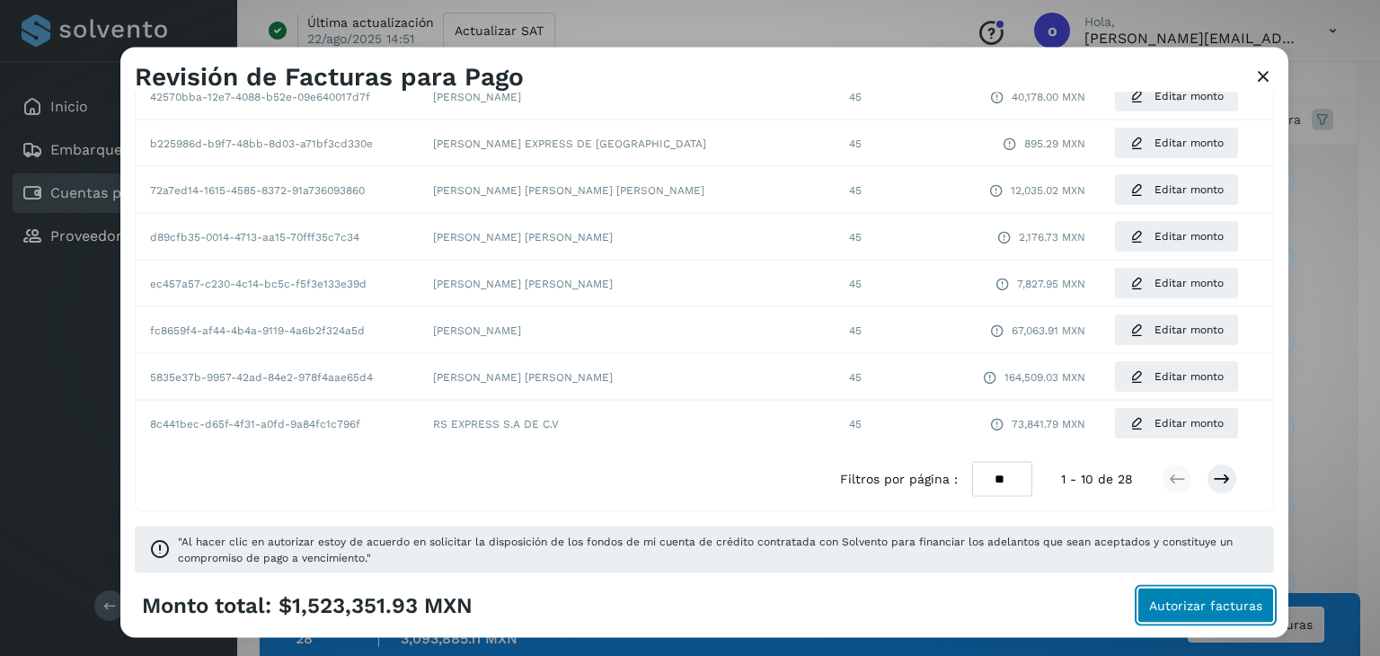
click at [1201, 604] on span "Autorizar facturas" at bounding box center [1205, 605] width 113 height 13
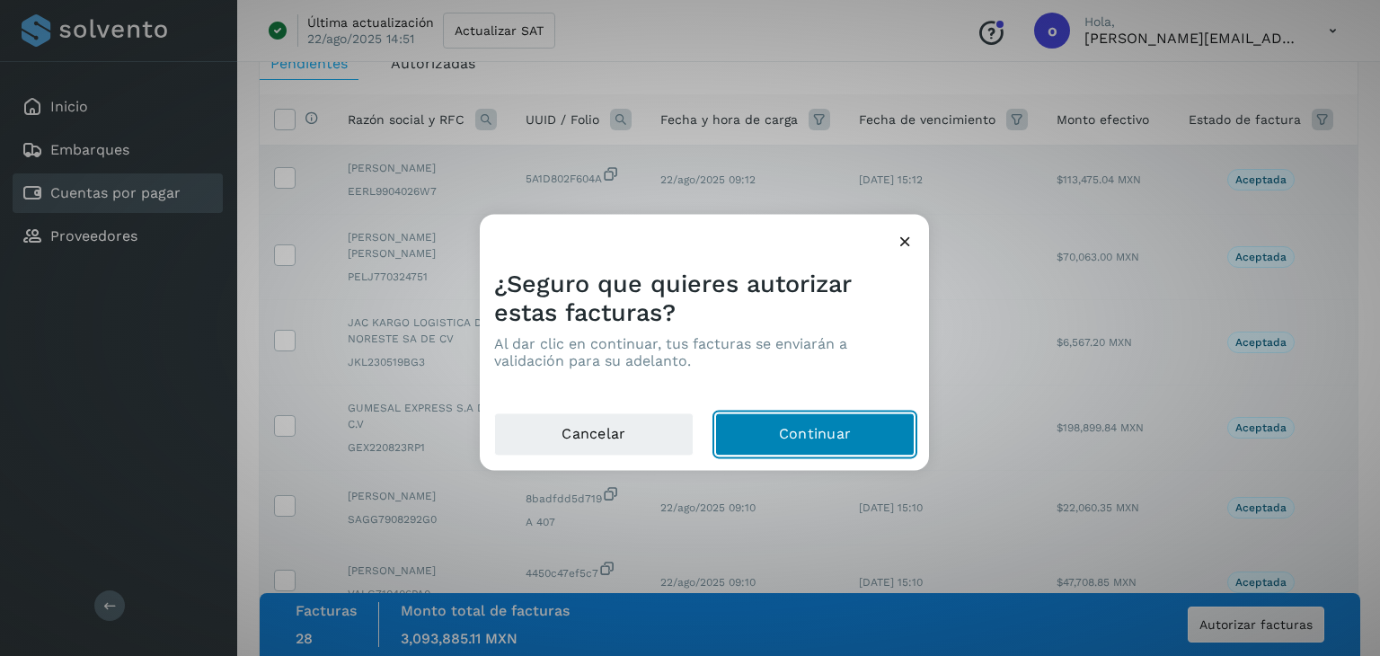
click at [882, 439] on button "Continuar" at bounding box center [814, 434] width 199 height 43
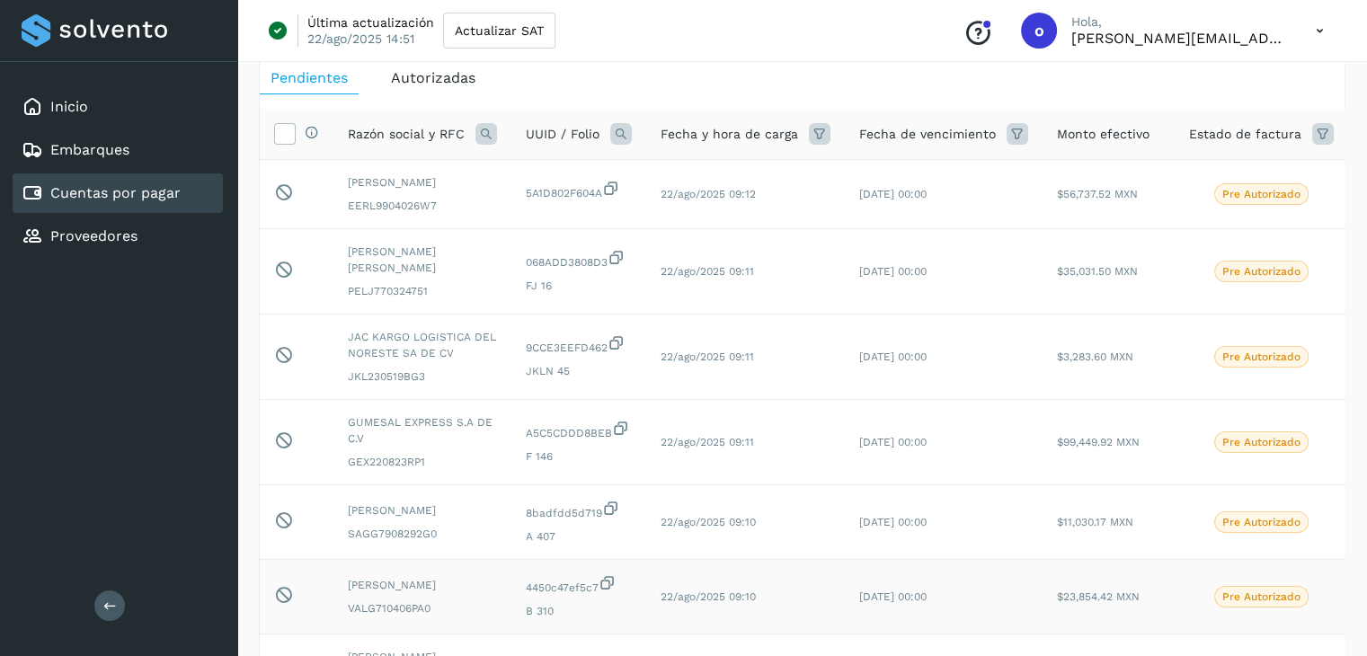
scroll to position [0, 0]
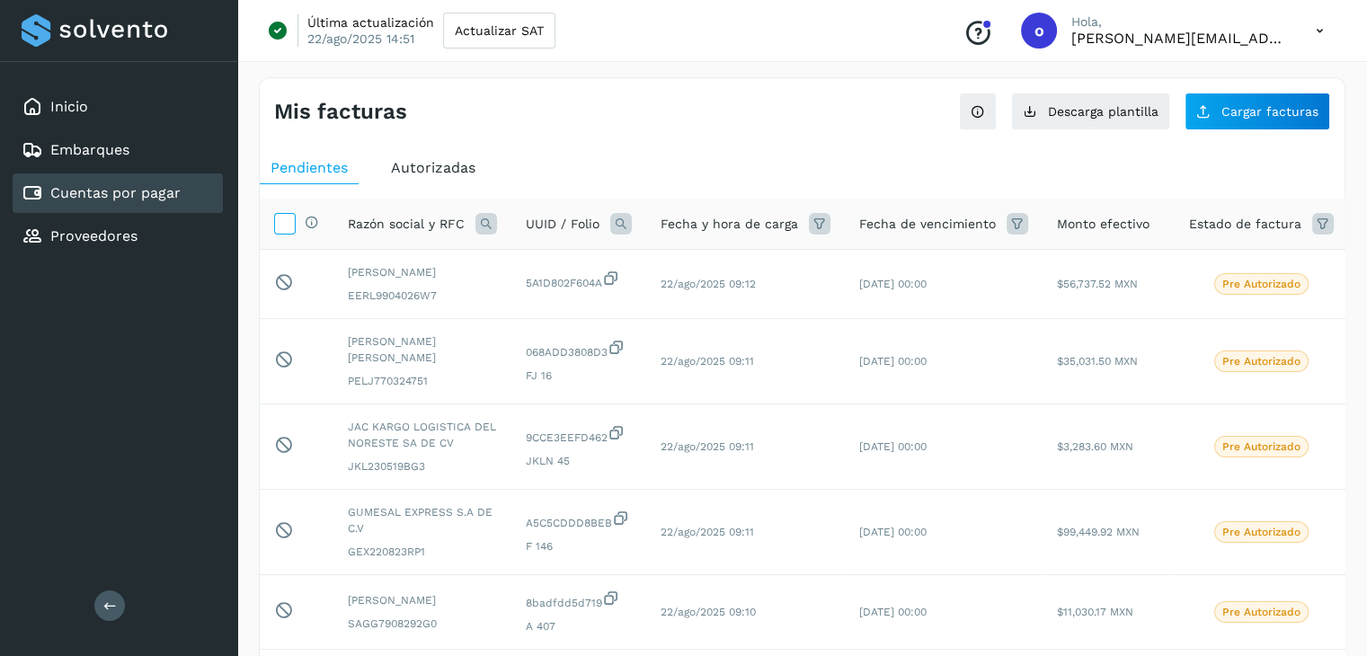
click at [277, 222] on icon at bounding box center [284, 222] width 19 height 19
click at [277, 224] on icon at bounding box center [284, 222] width 19 height 19
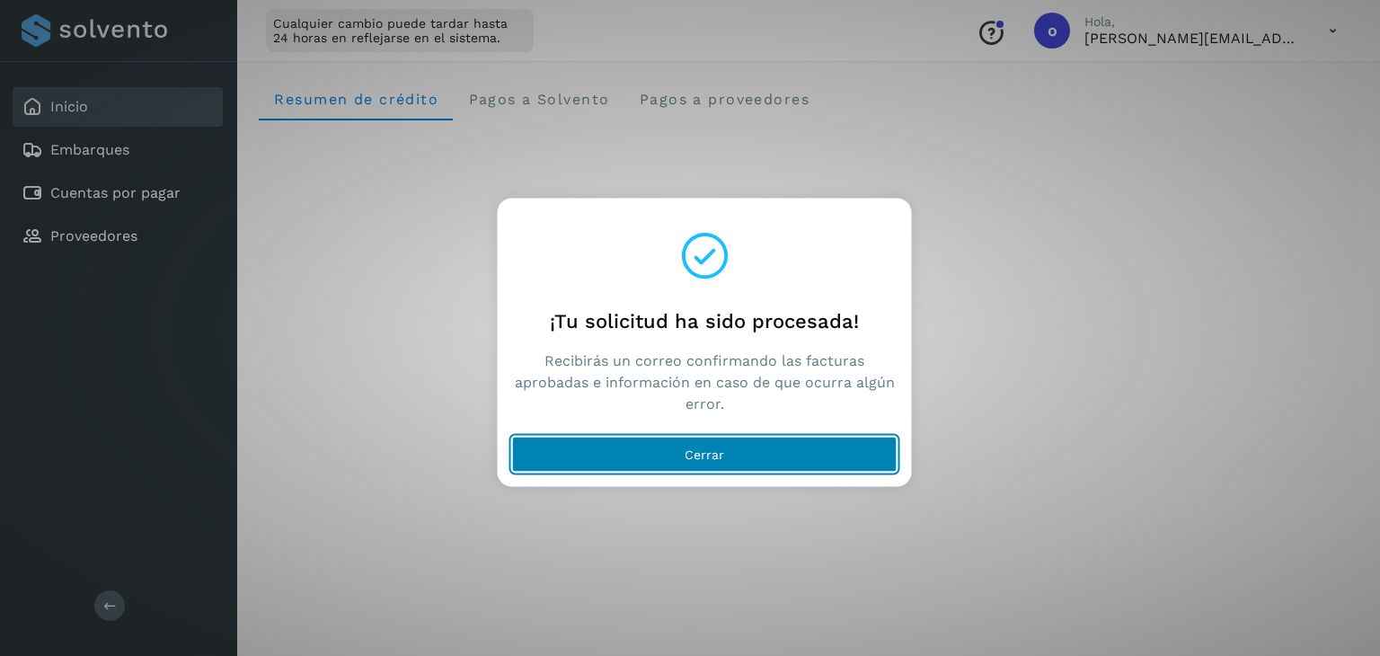
click at [681, 455] on button "Cerrar" at bounding box center [705, 455] width 386 height 36
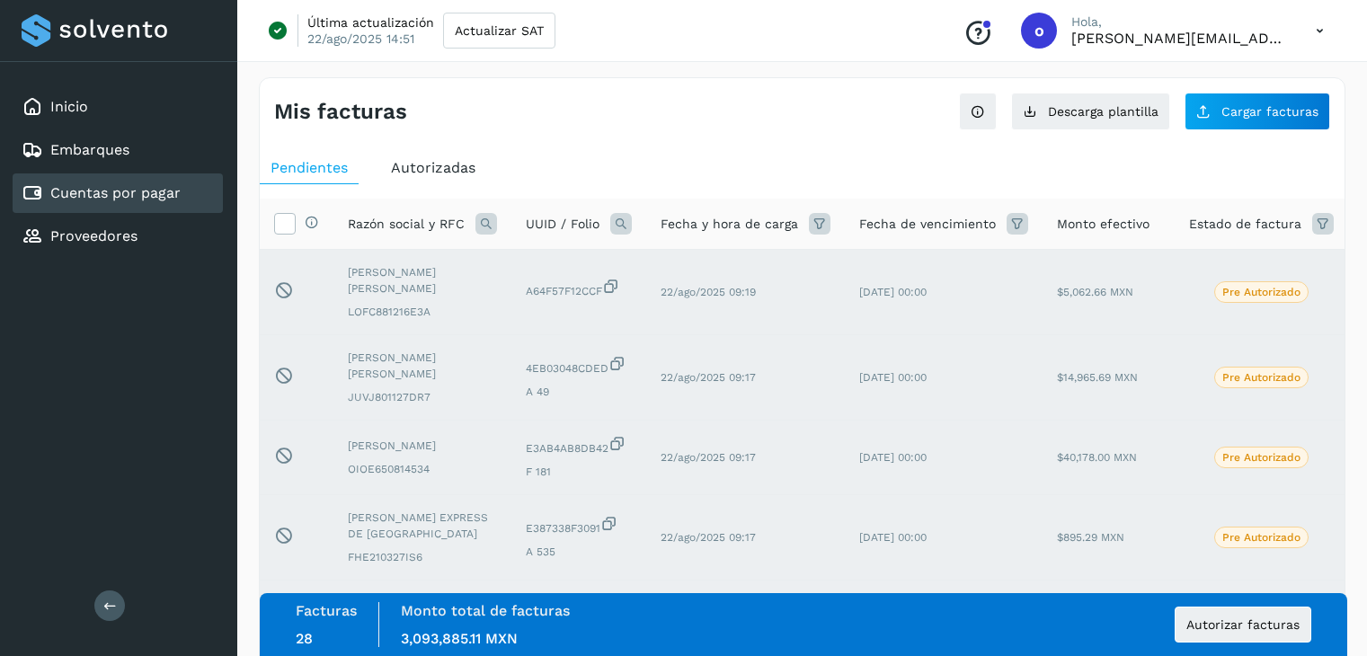
scroll to position [579, 0]
